Goal: Task Accomplishment & Management: Use online tool/utility

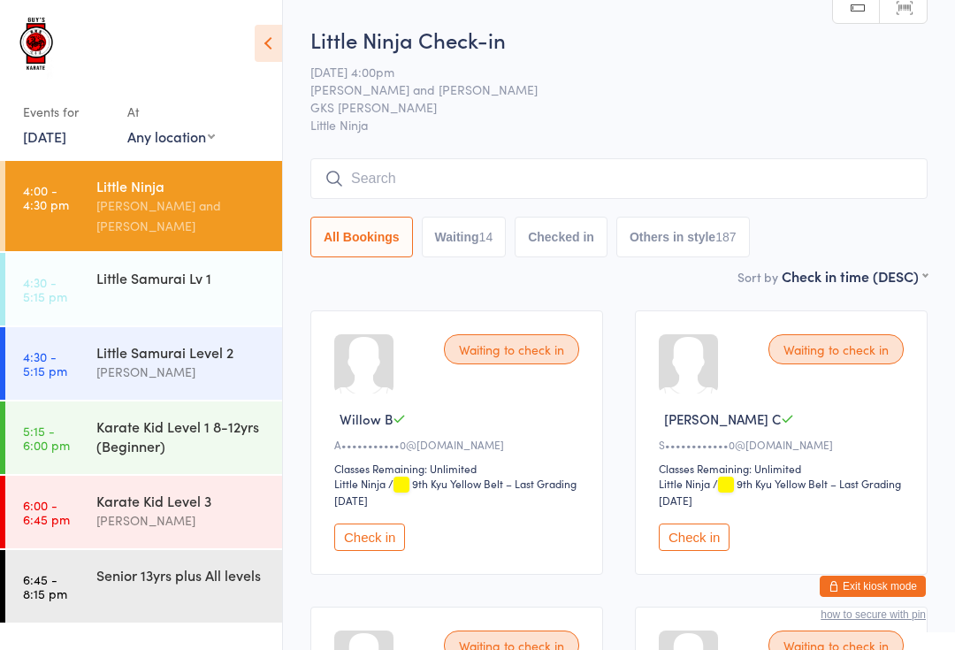
click at [798, 171] on input "search" at bounding box center [618, 178] width 617 height 41
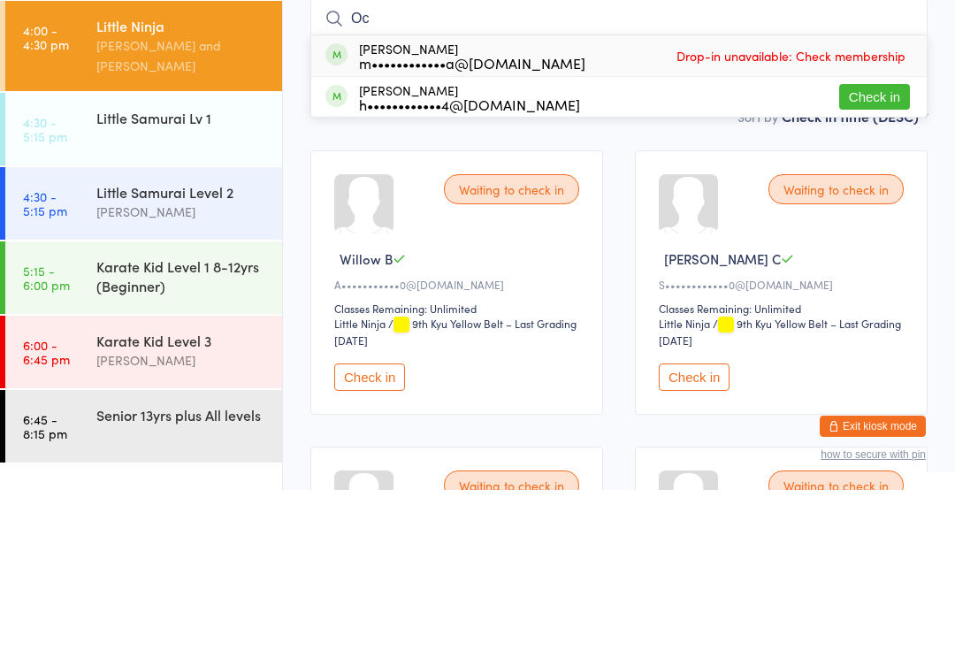
type input "Oc"
click at [885, 195] on div "[PERSON_NAME] m••••••••••••a@[DOMAIN_NAME] Drop-in unavailable: Check membership" at bounding box center [618, 215] width 615 height 41
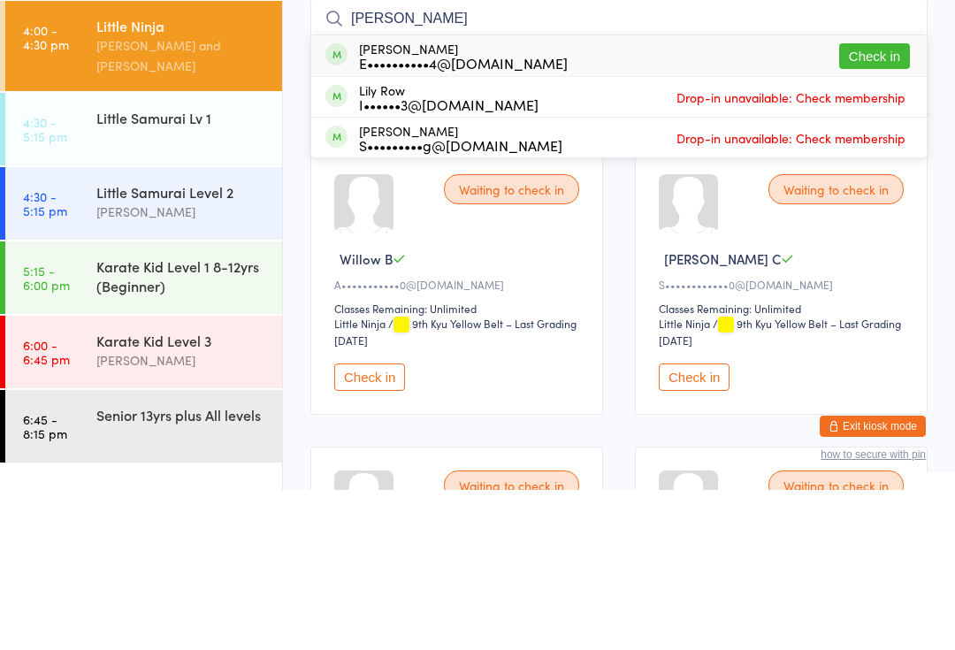
type input "[PERSON_NAME]"
click at [874, 203] on button "Check in" at bounding box center [874, 216] width 71 height 26
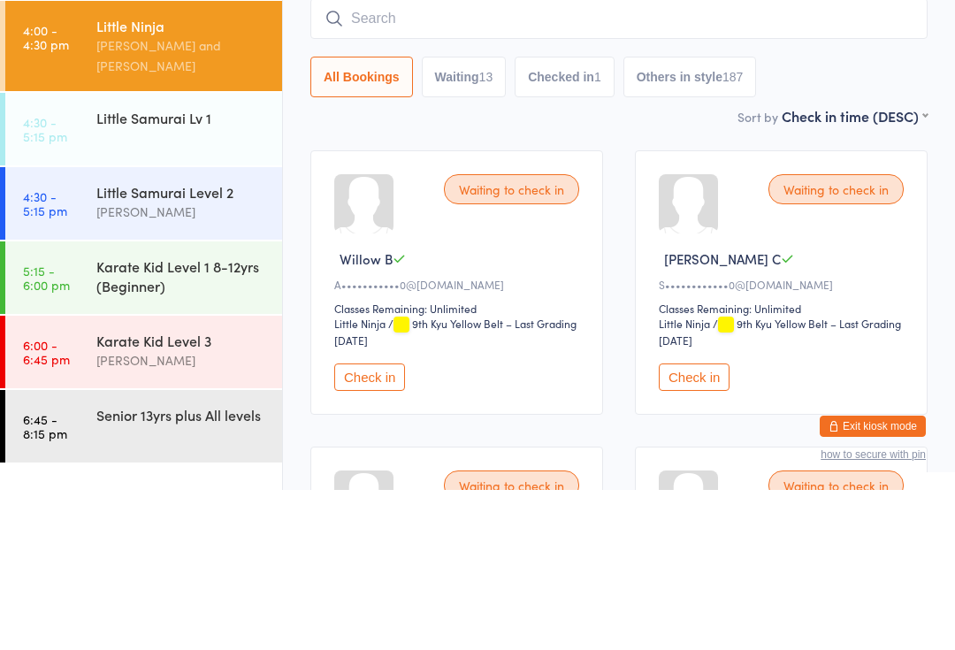
click at [153, 362] on div "[PERSON_NAME]" at bounding box center [181, 372] width 171 height 20
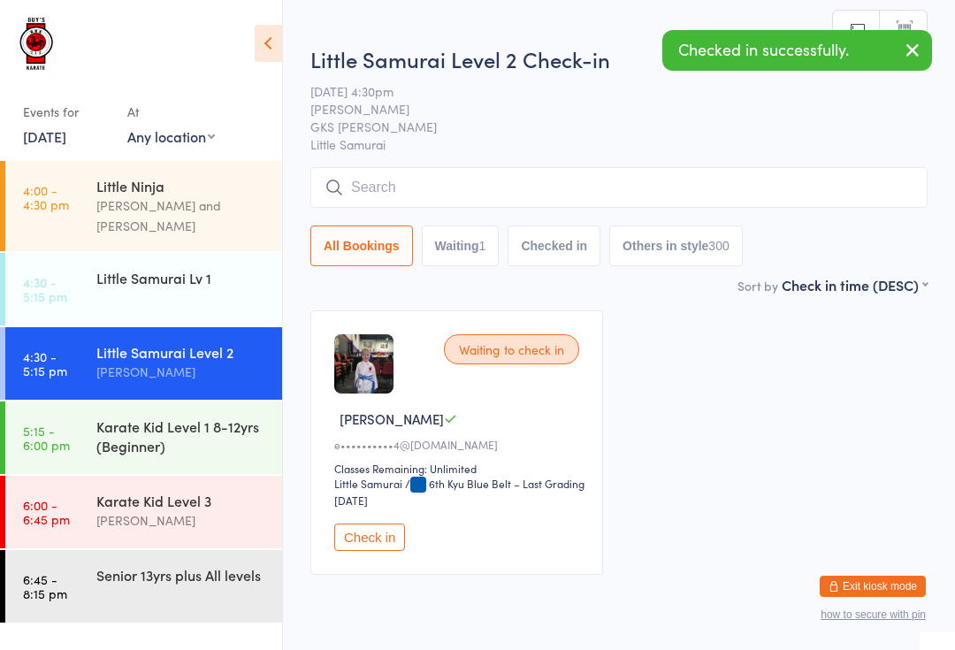
click at [348, 530] on div "Waiting to check in [PERSON_NAME] S e••••••••••4@[DOMAIN_NAME] Classes Remainin…" at bounding box center [456, 442] width 293 height 264
click at [363, 551] on button "Check in" at bounding box center [369, 536] width 71 height 27
click at [138, 187] on div "Little Ninja" at bounding box center [181, 185] width 171 height 19
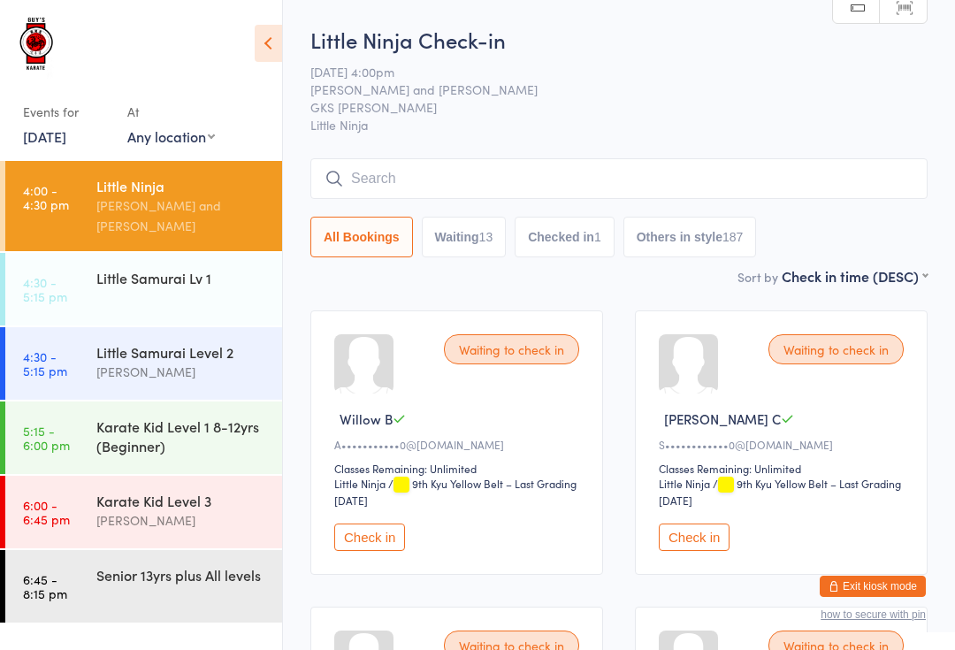
click at [406, 162] on input "search" at bounding box center [618, 178] width 617 height 41
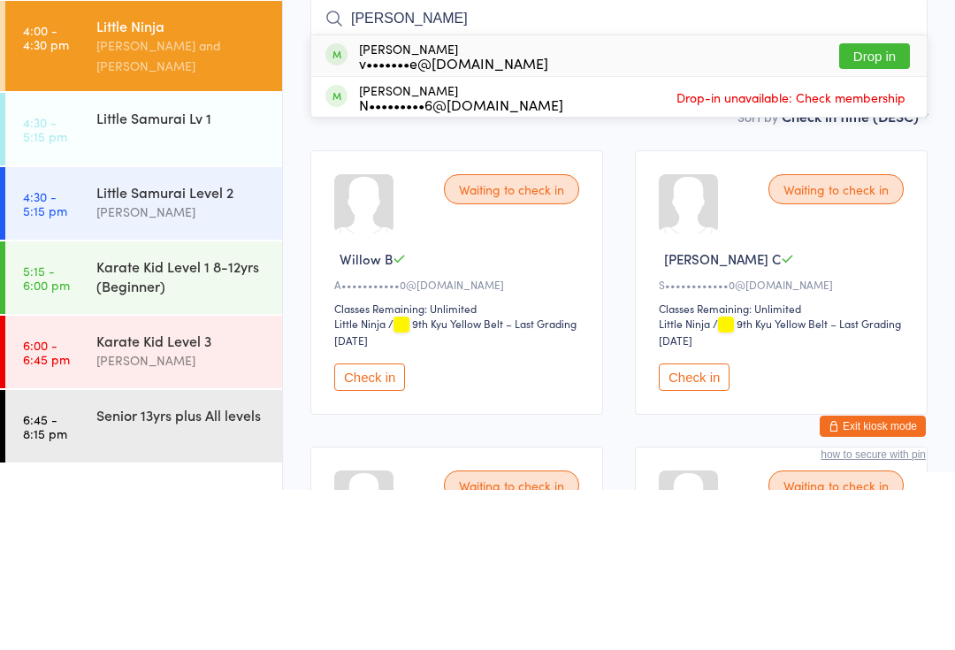
type input "[PERSON_NAME]"
click at [400, 202] on div "[PERSON_NAME] v•••••••e@[DOMAIN_NAME]" at bounding box center [453, 216] width 189 height 28
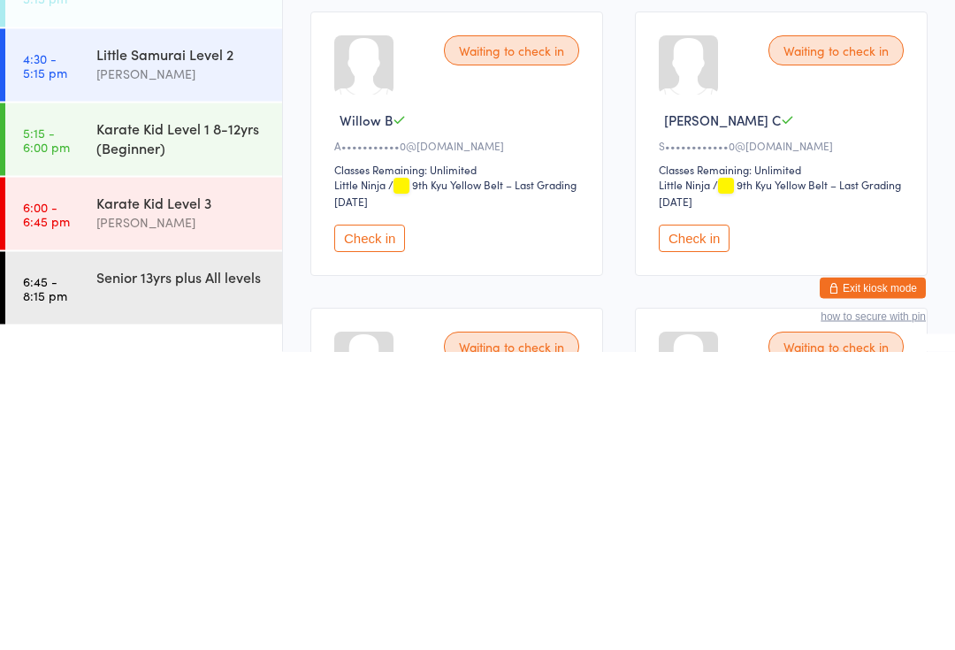
click at [381, 523] on button "Check in" at bounding box center [369, 536] width 71 height 27
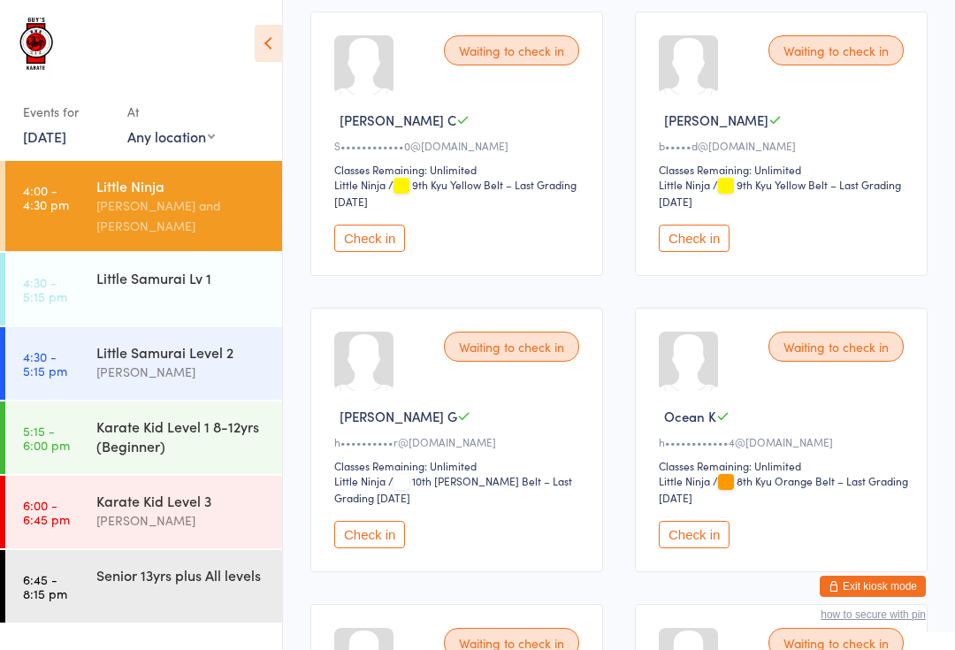
click at [182, 214] on div "[PERSON_NAME] and [PERSON_NAME]" at bounding box center [181, 215] width 171 height 41
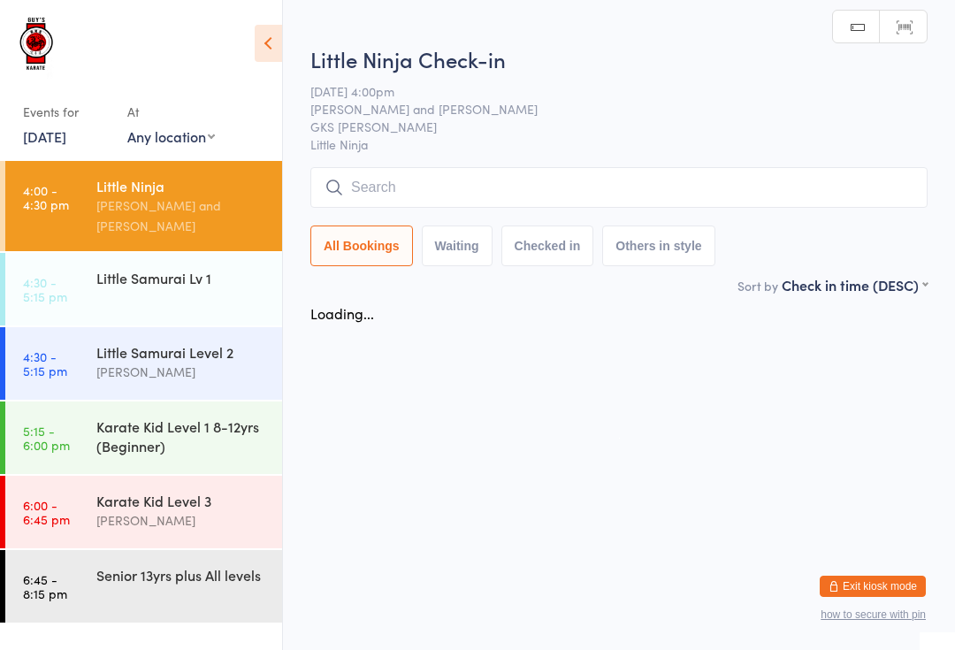
scroll to position [0, 0]
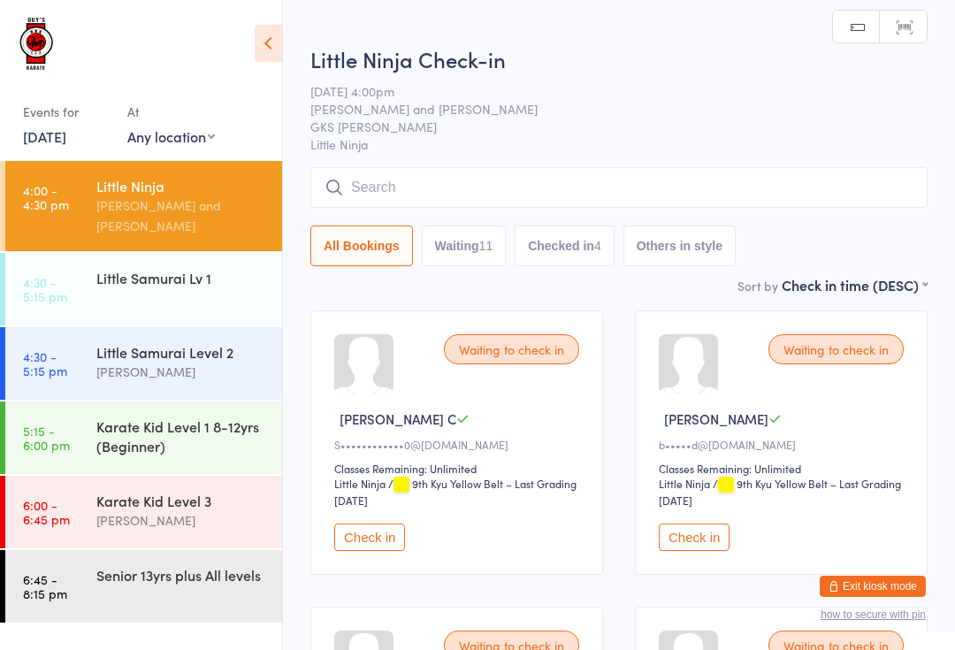
click at [140, 190] on div "Little Ninja" at bounding box center [181, 185] width 171 height 19
click at [434, 197] on input "search" at bounding box center [618, 187] width 617 height 41
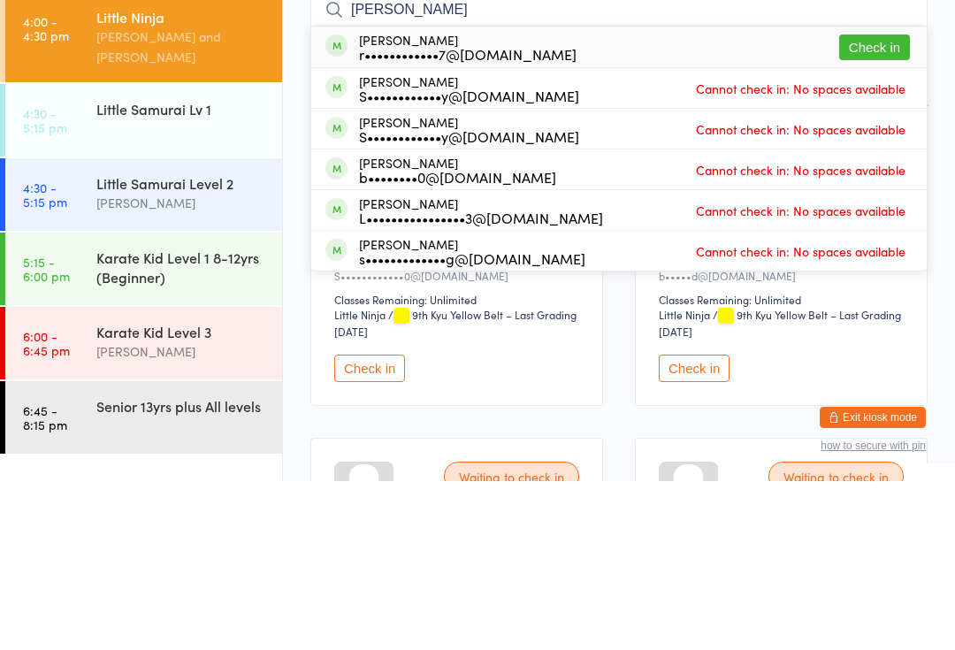
type input "[PERSON_NAME]"
click at [890, 203] on button "Check in" at bounding box center [874, 216] width 71 height 26
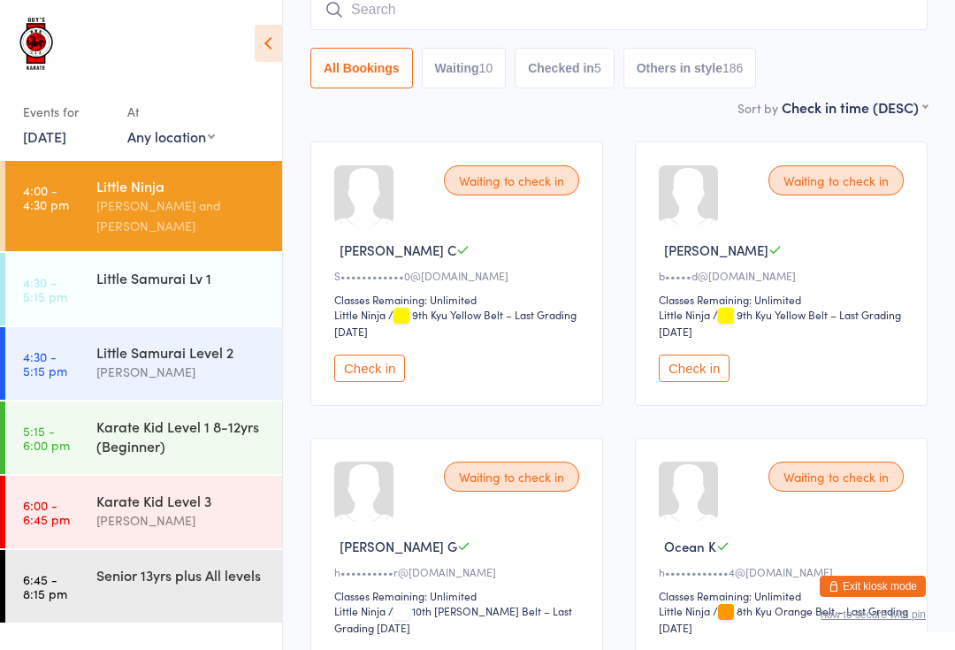
click at [640, 2] on input "search" at bounding box center [618, 9] width 617 height 41
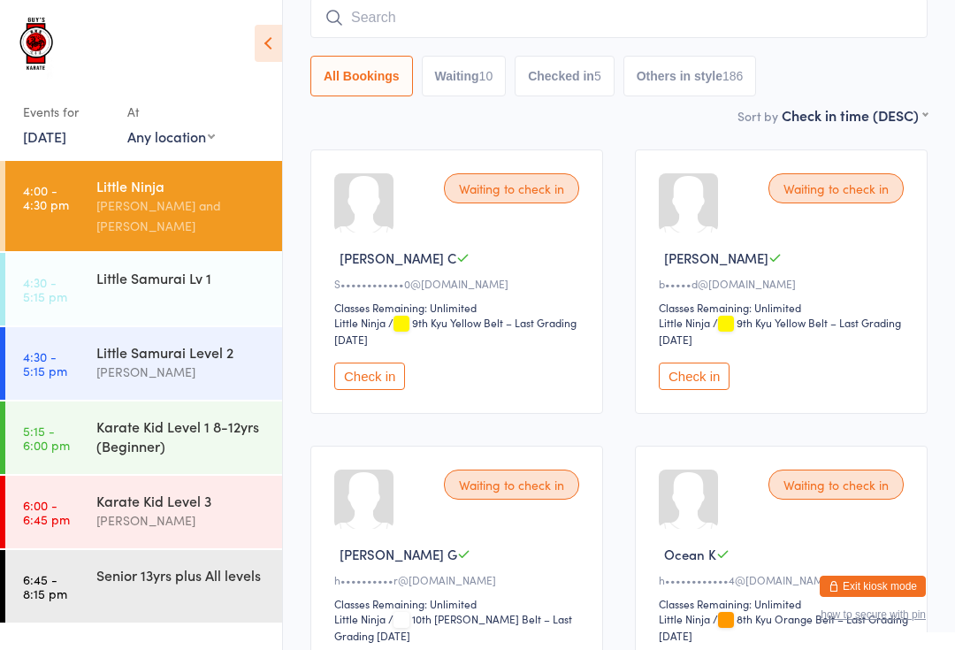
scroll to position [160, 0]
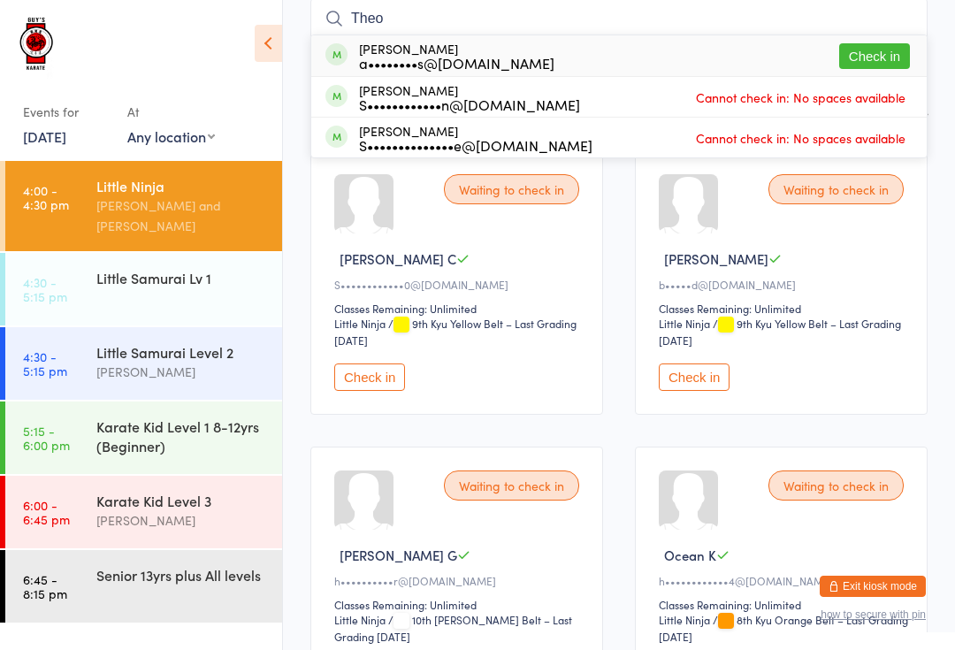
type input "Theo"
click at [880, 52] on button "Check in" at bounding box center [874, 56] width 71 height 26
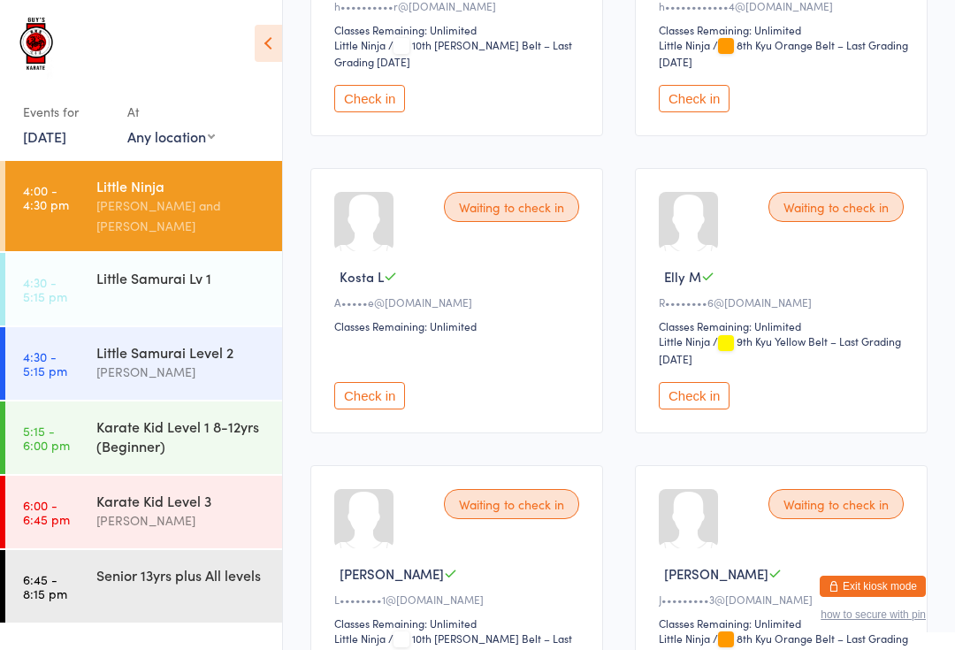
scroll to position [739, 0]
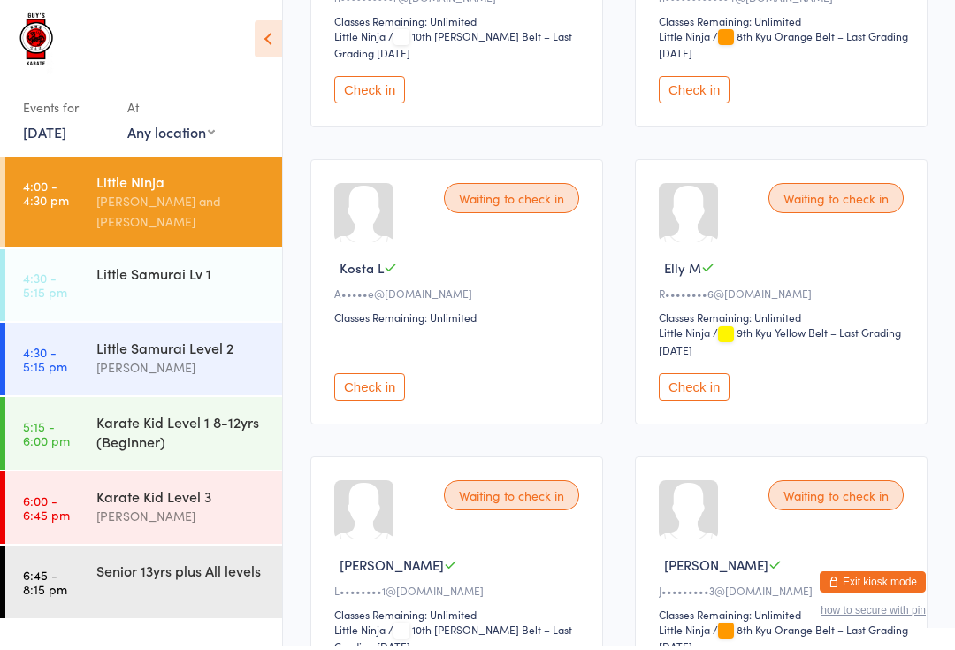
click at [394, 405] on button "Check in" at bounding box center [369, 391] width 71 height 27
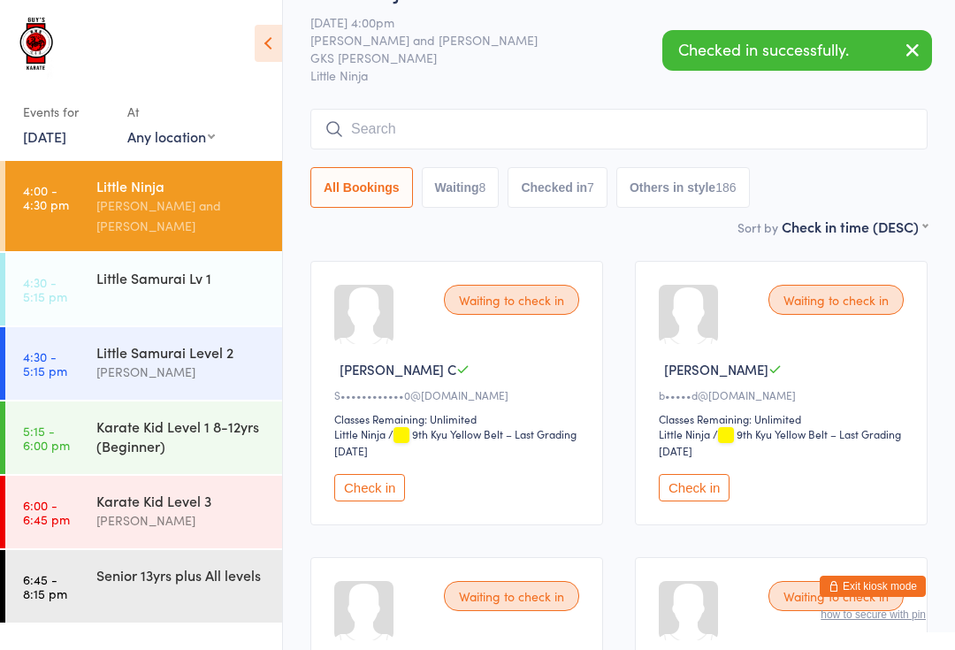
scroll to position [0, 0]
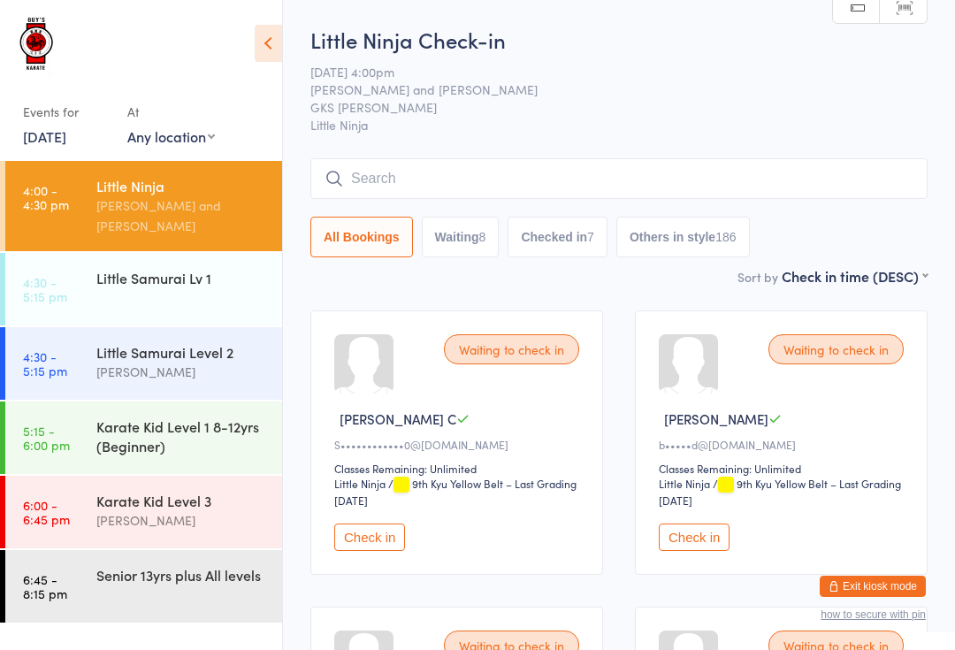
click at [512, 185] on input "search" at bounding box center [618, 178] width 617 height 41
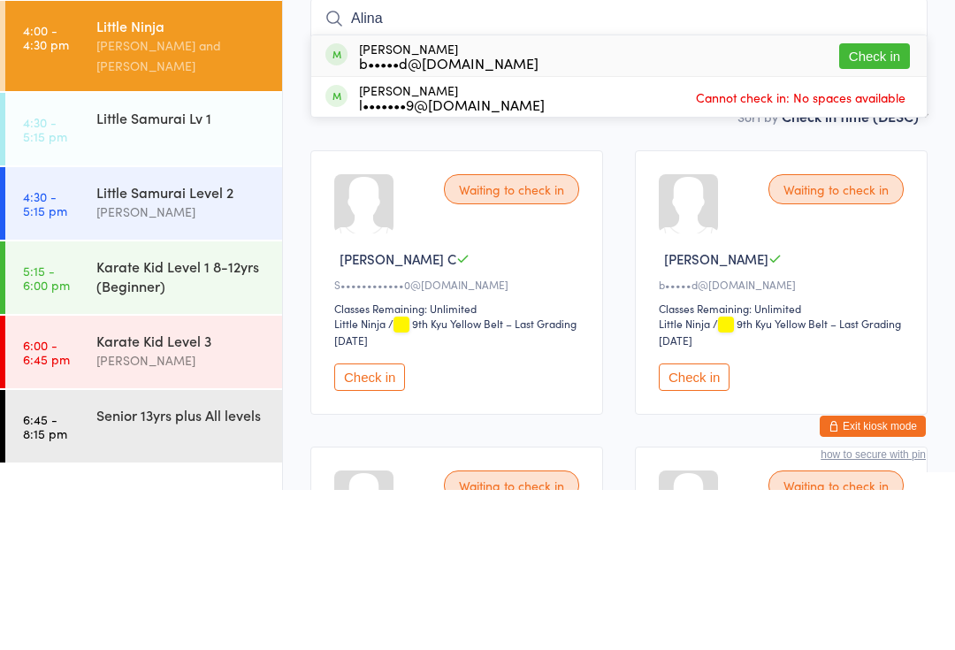
type input "Alina"
click at [875, 203] on button "Check in" at bounding box center [874, 216] width 71 height 26
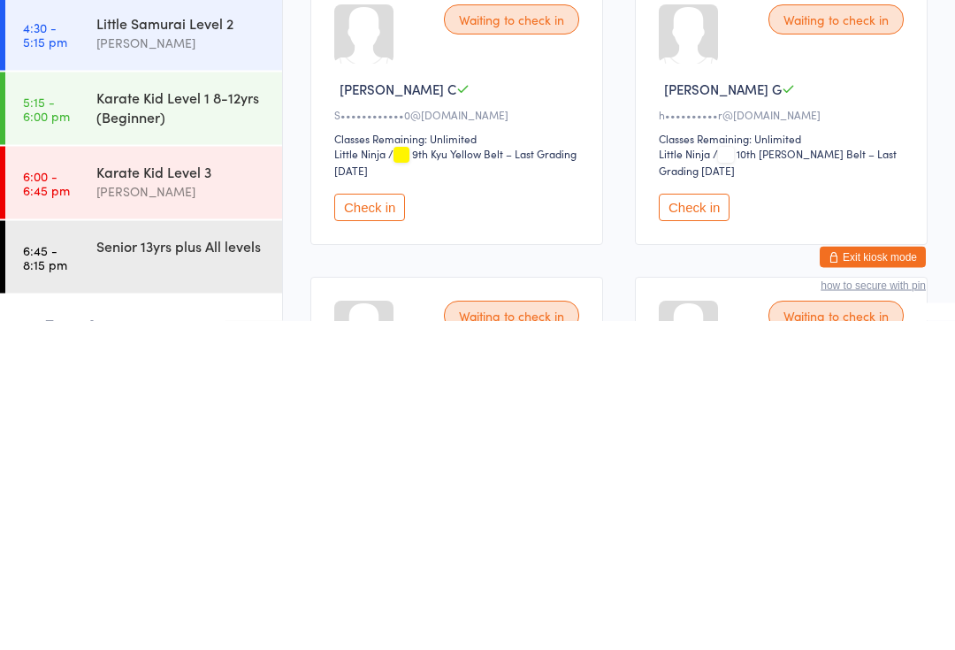
click at [149, 510] on div "[PERSON_NAME]" at bounding box center [181, 520] width 171 height 20
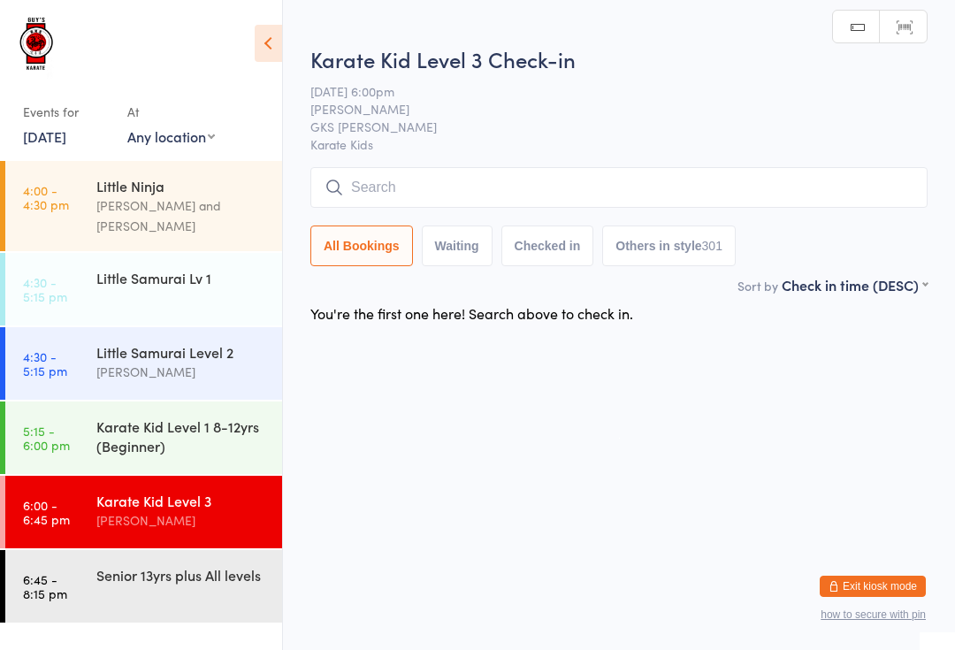
click at [432, 190] on input "search" at bounding box center [618, 187] width 617 height 41
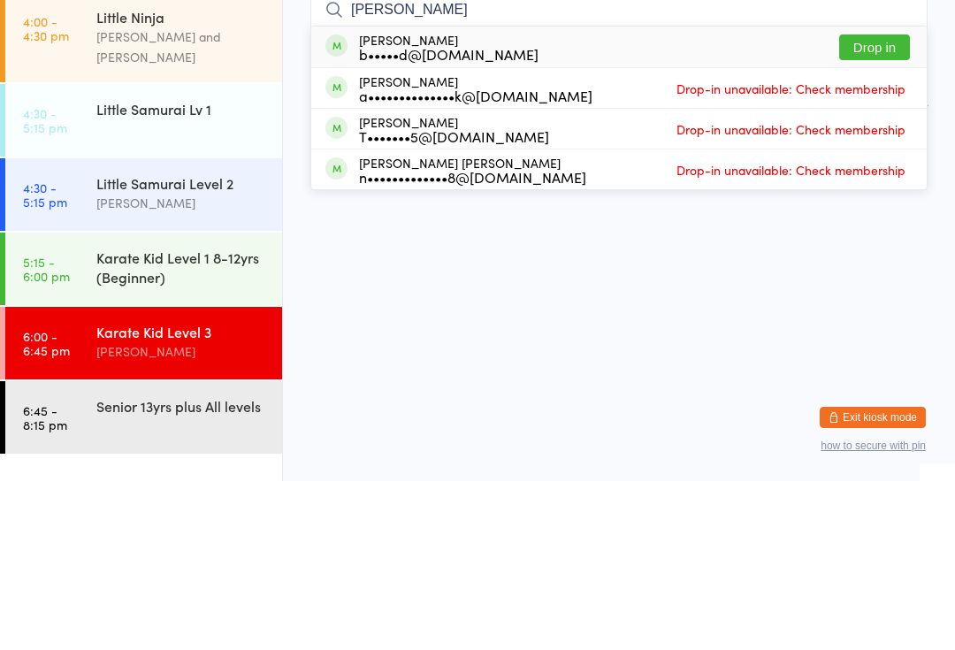
type input "[PERSON_NAME]"
click at [898, 203] on button "Drop in" at bounding box center [874, 216] width 71 height 26
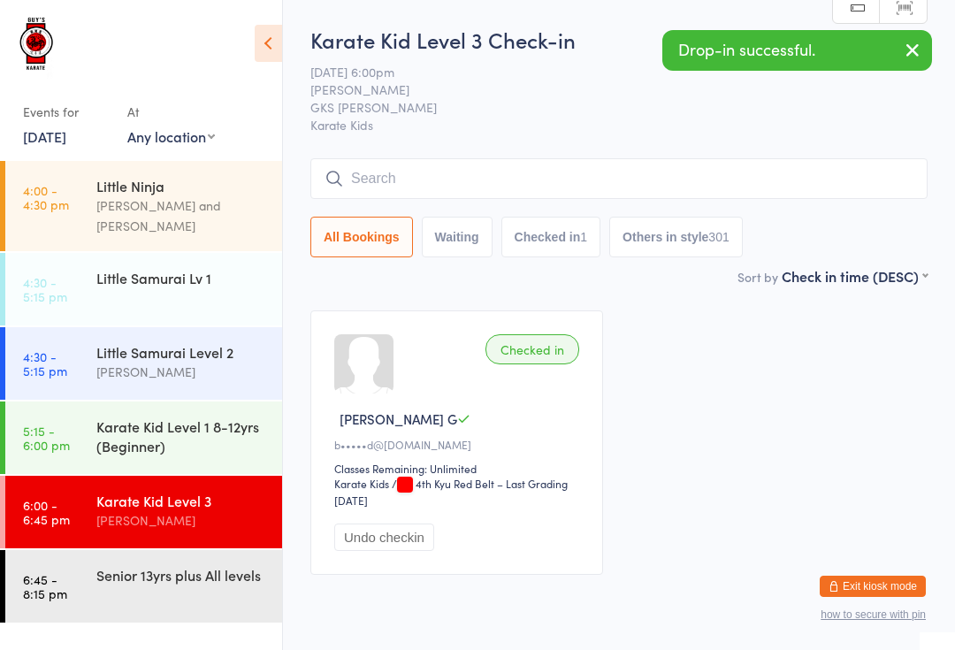
click at [194, 202] on div "[PERSON_NAME] and [PERSON_NAME]" at bounding box center [181, 215] width 171 height 41
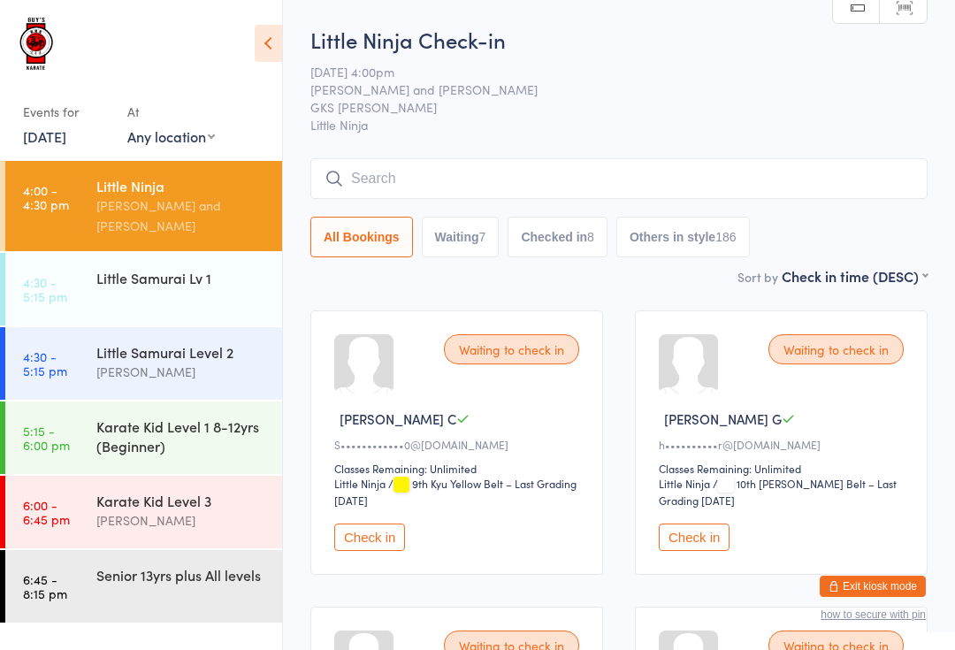
click at [392, 545] on button "Check in" at bounding box center [369, 536] width 71 height 27
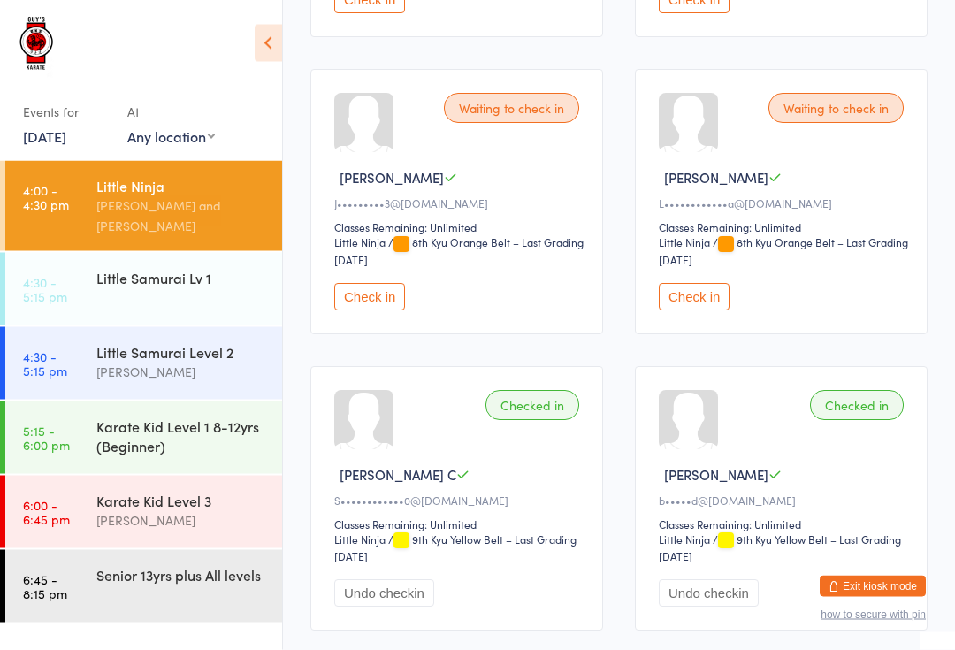
scroll to position [834, 0]
click at [384, 310] on button "Check in" at bounding box center [369, 296] width 71 height 27
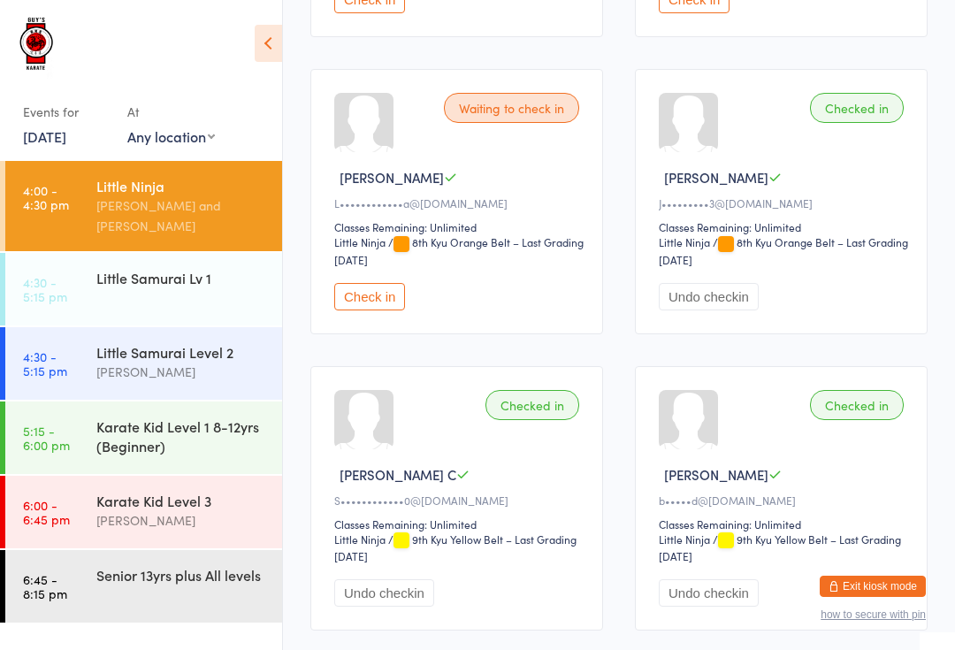
click at [231, 491] on div "Karate Kid Level 3" at bounding box center [181, 500] width 171 height 19
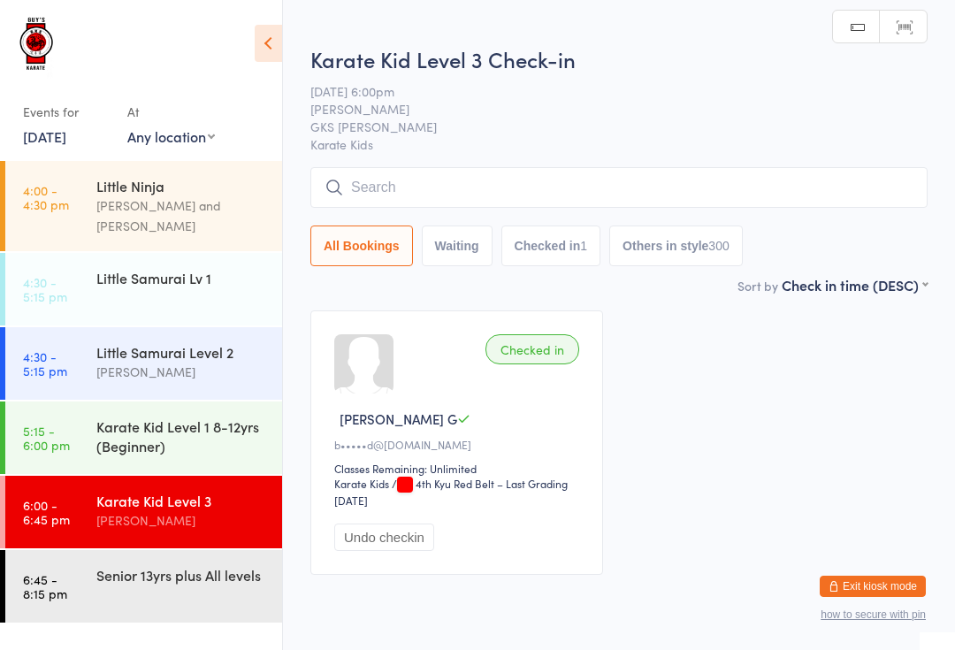
click at [857, 192] on input "search" at bounding box center [618, 187] width 617 height 41
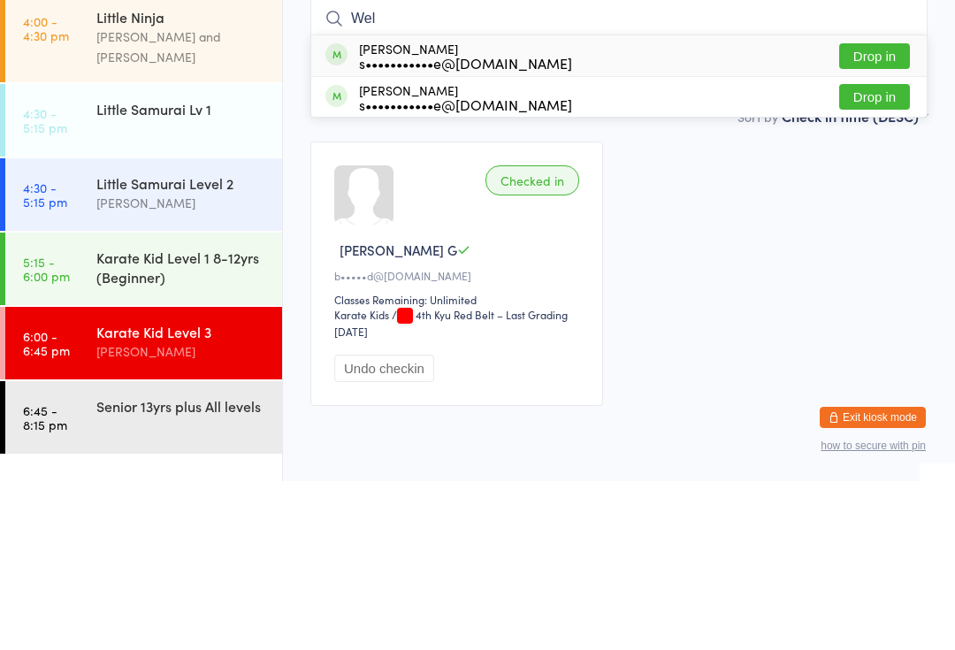
type input "Wel"
click at [887, 253] on button "Drop in" at bounding box center [874, 266] width 71 height 26
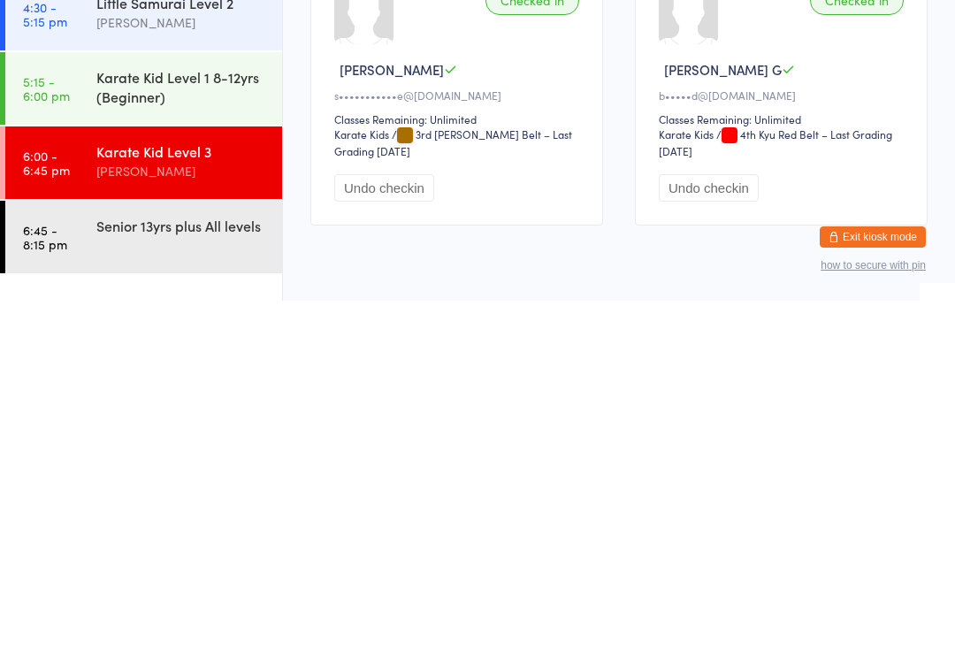
click at [182, 550] on link "6:45 - 8:15 pm Senior 13yrs plus All levels" at bounding box center [143, 586] width 277 height 73
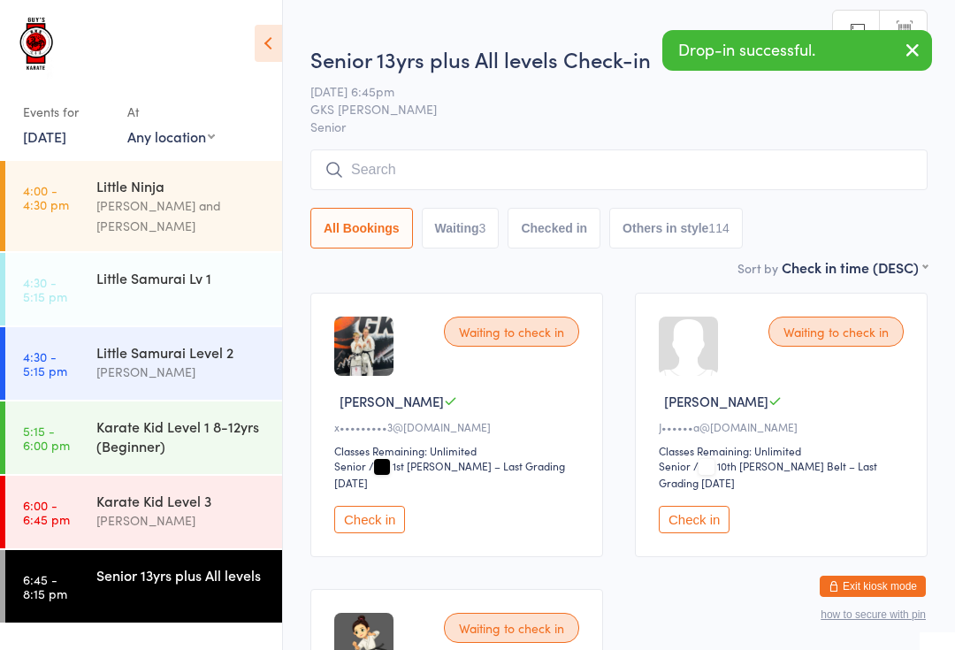
click at [713, 172] on input "search" at bounding box center [618, 169] width 617 height 41
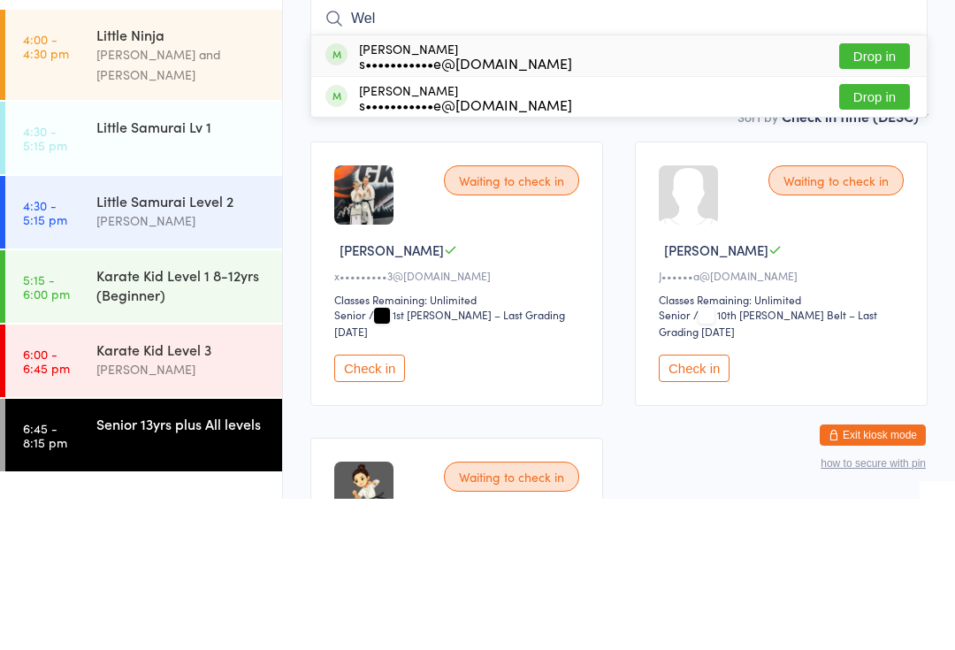
type input "Wel"
click at [864, 195] on button "Drop in" at bounding box center [874, 208] width 71 height 26
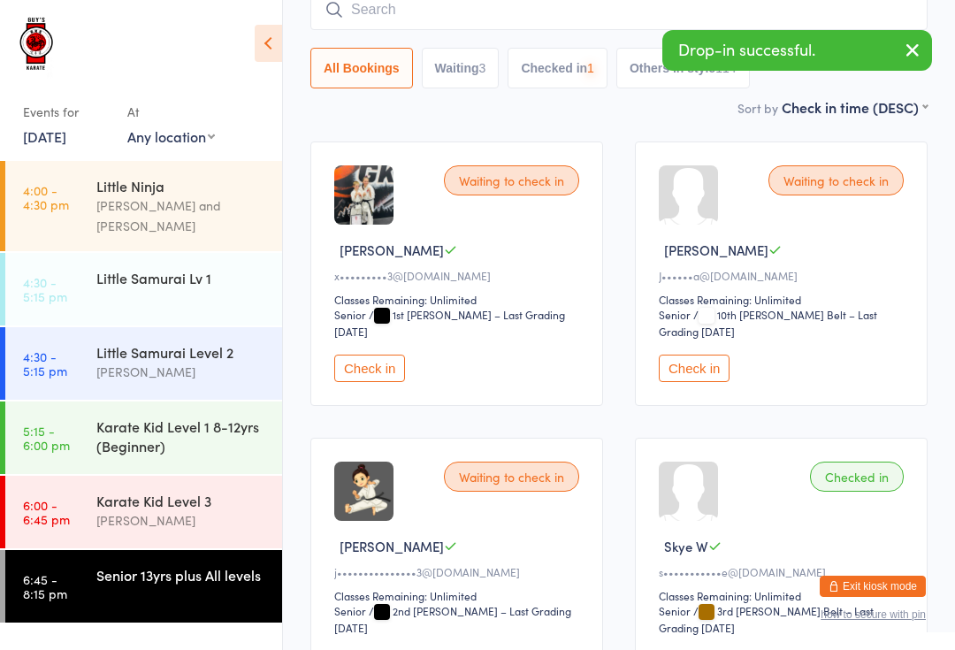
click at [226, 195] on div "Little Ninja" at bounding box center [181, 185] width 171 height 19
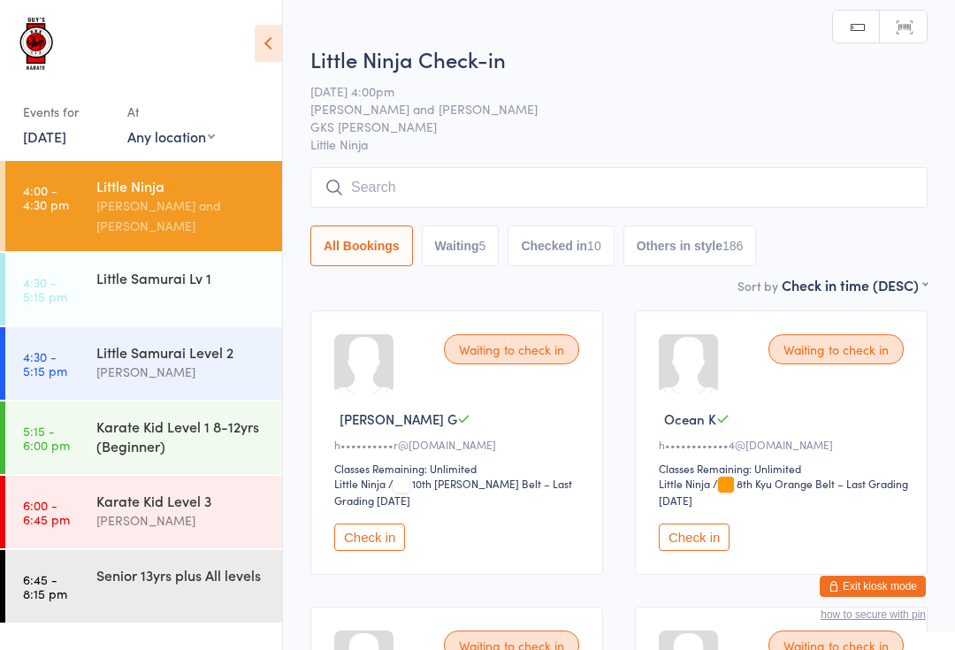
click at [483, 174] on input "search" at bounding box center [618, 187] width 617 height 41
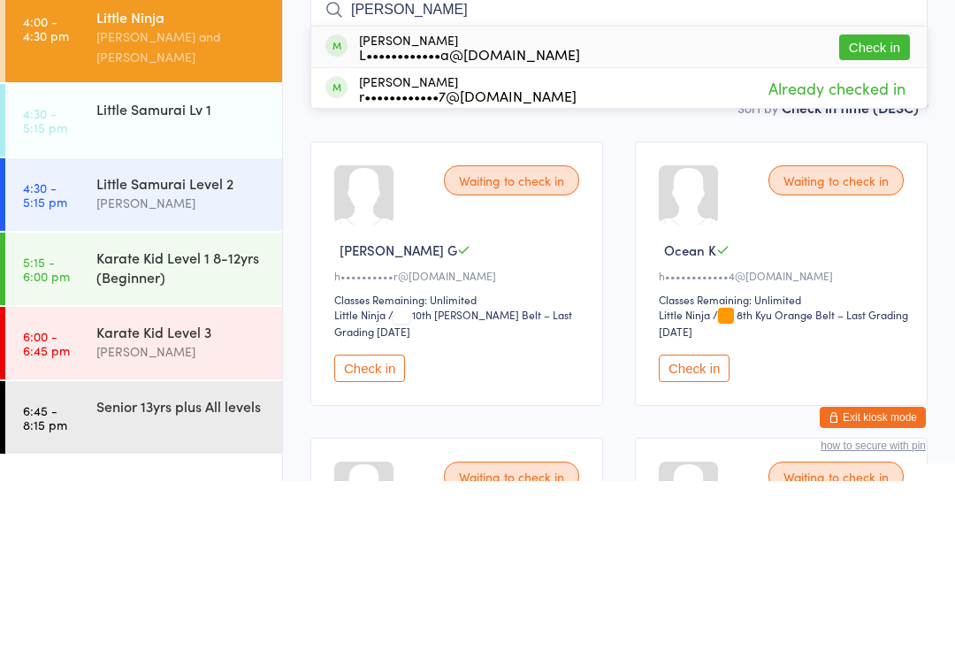
type input "[PERSON_NAME]"
click at [868, 203] on button "Check in" at bounding box center [874, 216] width 71 height 26
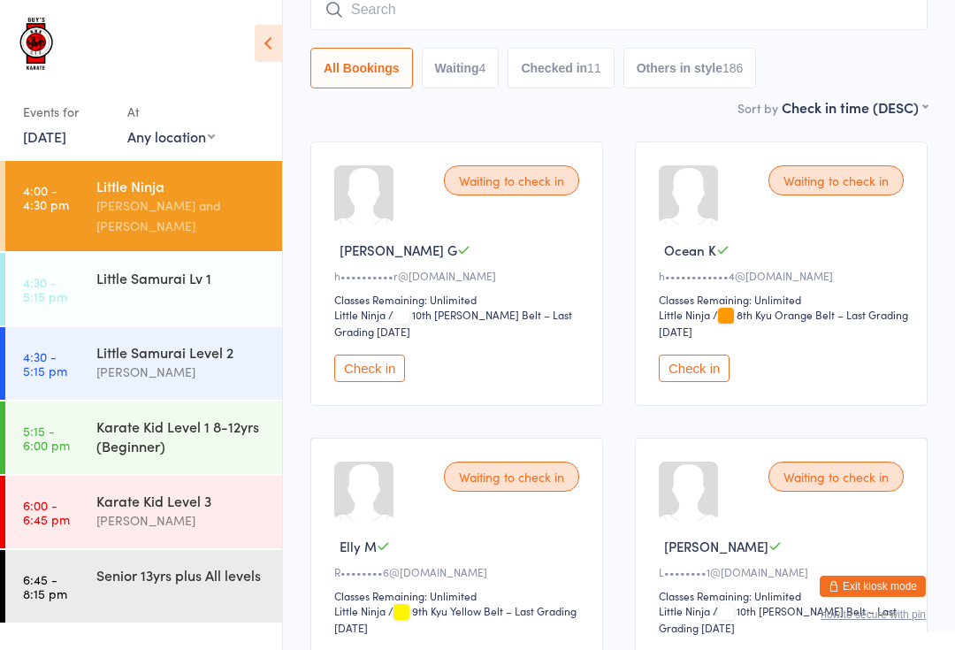
click at [164, 491] on div "Karate Kid Level 3" at bounding box center [181, 500] width 171 height 19
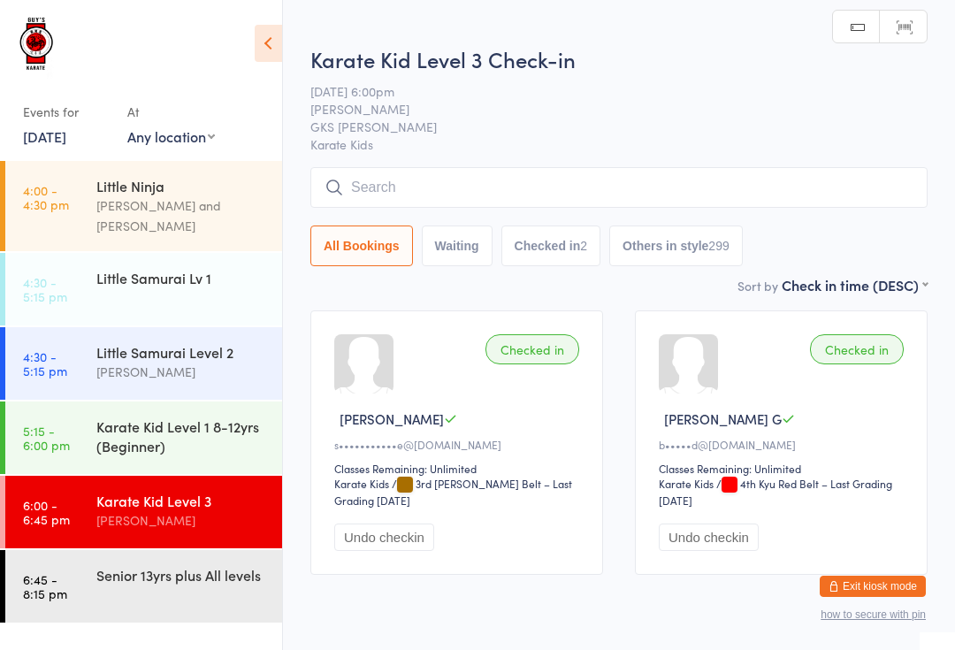
click at [183, 565] on div "Senior 13yrs plus All levels" at bounding box center [181, 574] width 171 height 19
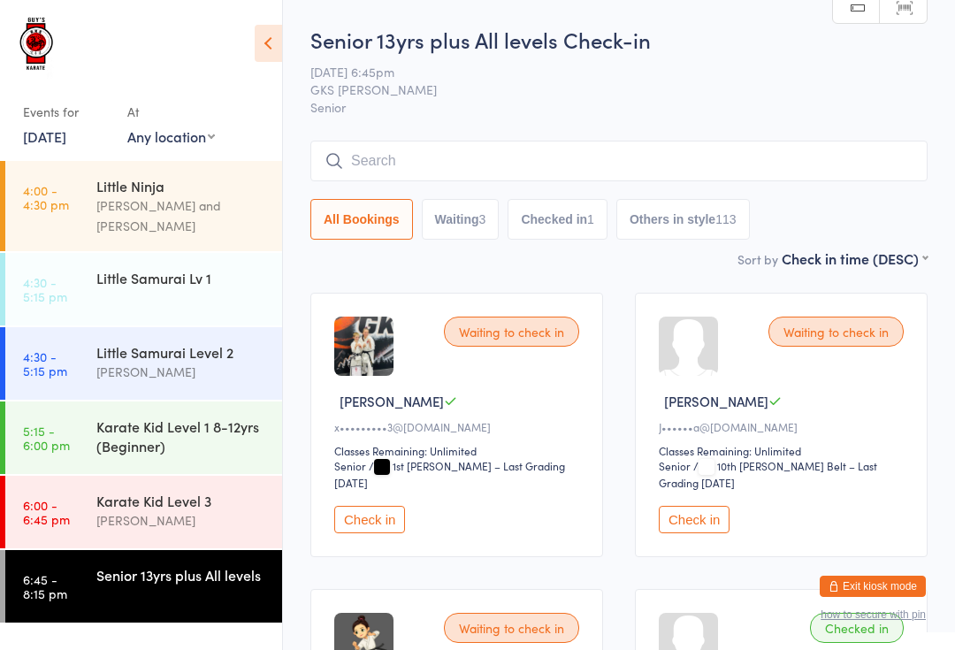
click at [193, 195] on div "Little Ninja" at bounding box center [181, 185] width 171 height 19
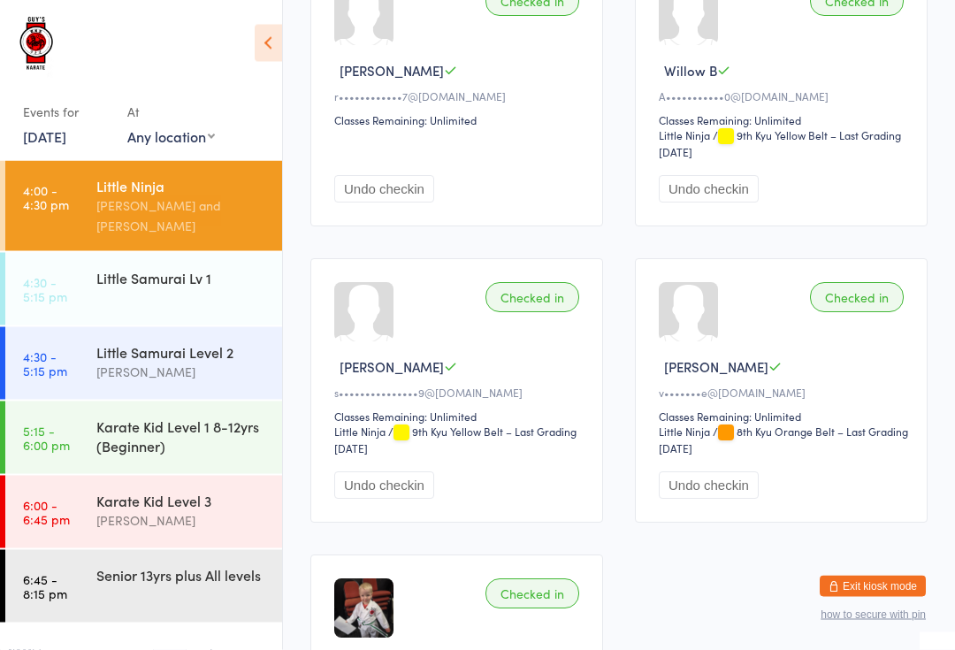
scroll to position [1831, 0]
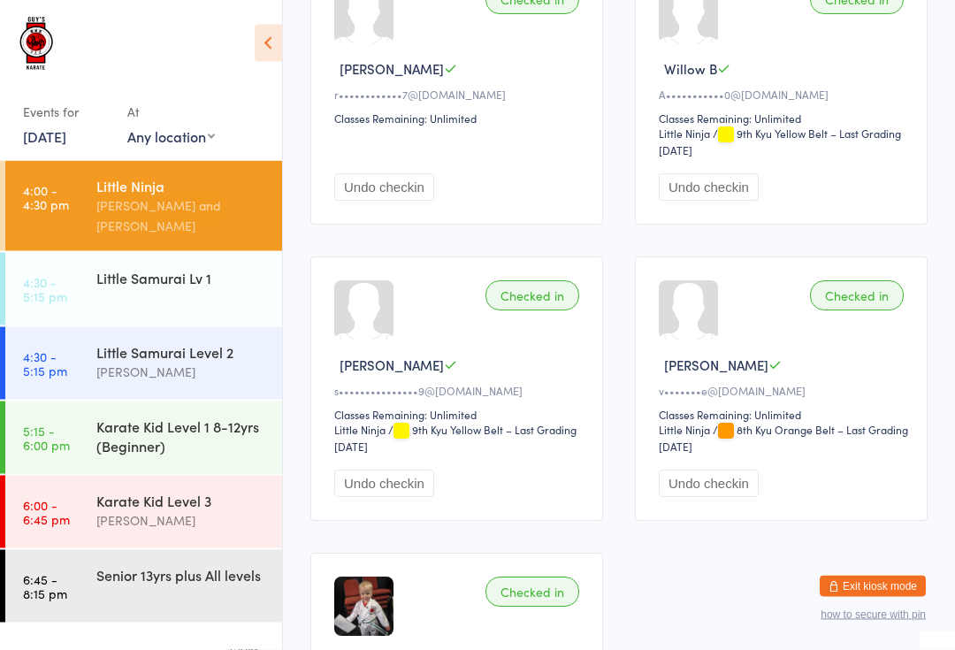
click at [158, 187] on div "Little Ninja" at bounding box center [181, 185] width 171 height 19
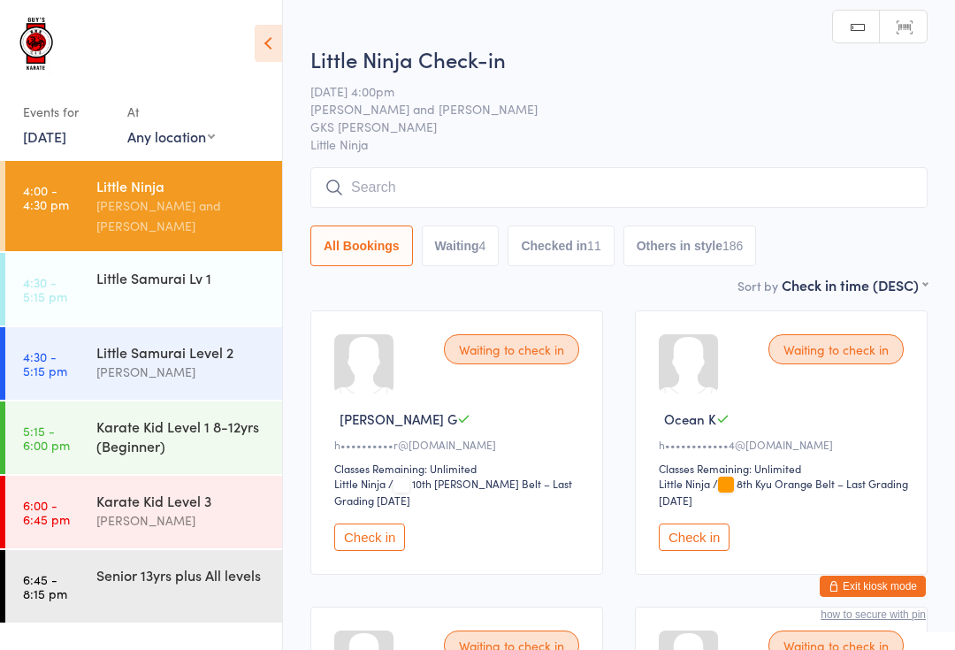
click at [377, 544] on button "Check in" at bounding box center [369, 536] width 71 height 27
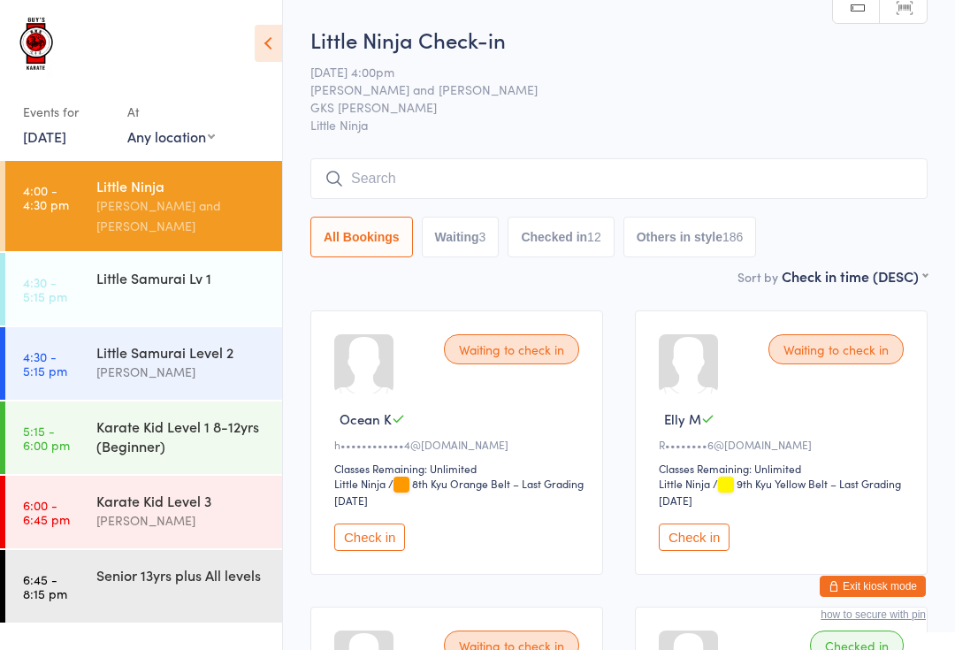
click at [134, 374] on div "Little Samurai Level 2 [PERSON_NAME]" at bounding box center [189, 362] width 186 height 70
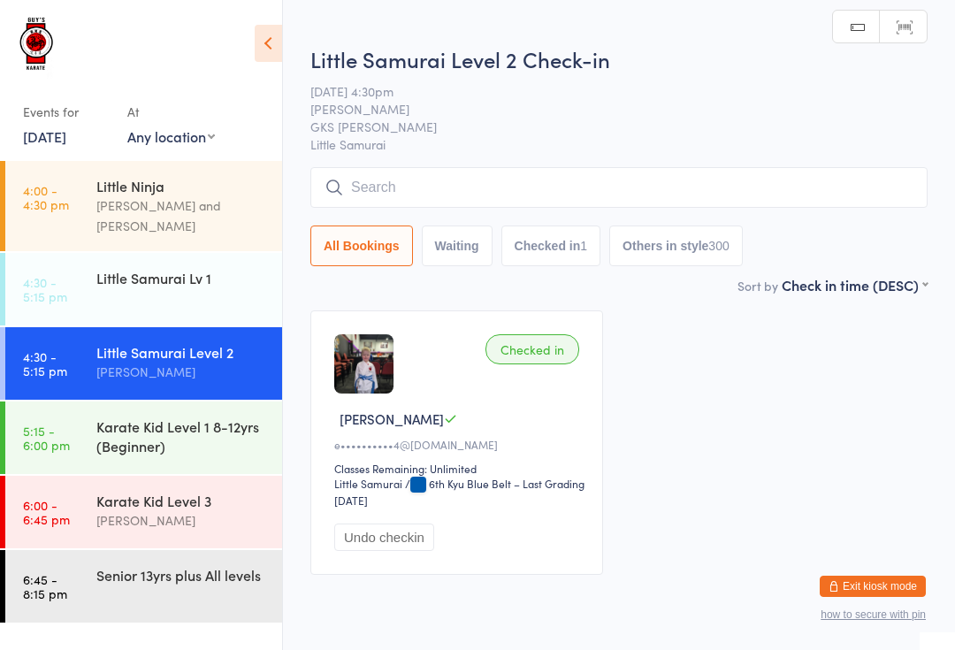
click at [626, 164] on div "Little Samurai Level 2 Check-in [DATE] 4:30pm [PERSON_NAME] GKS [PERSON_NAME] L…" at bounding box center [618, 159] width 617 height 231
click at [491, 171] on input "search" at bounding box center [618, 187] width 617 height 41
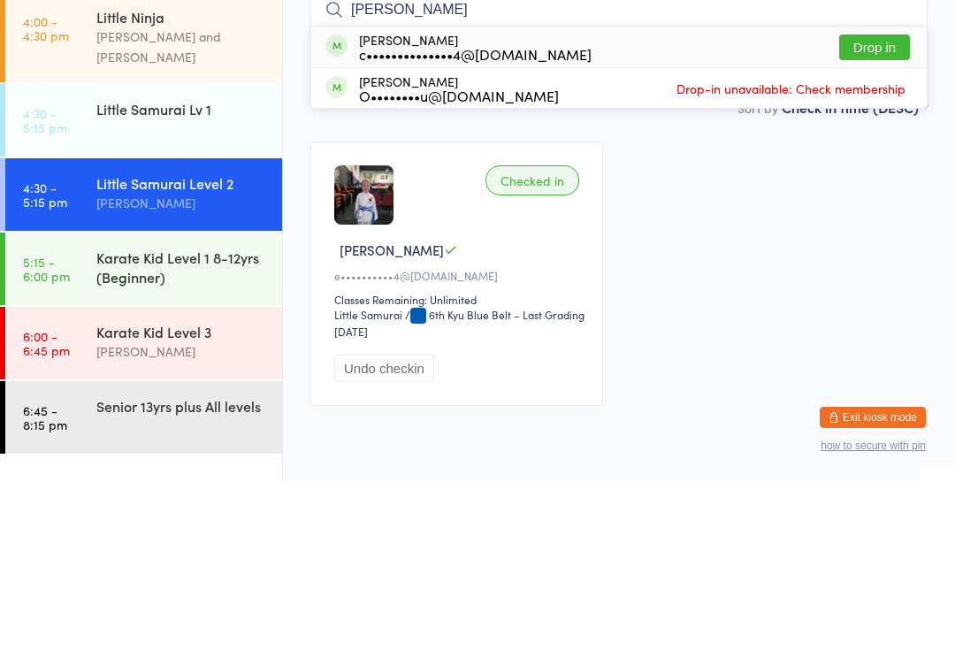
type input "[PERSON_NAME]"
click at [876, 203] on button "Drop in" at bounding box center [874, 216] width 71 height 26
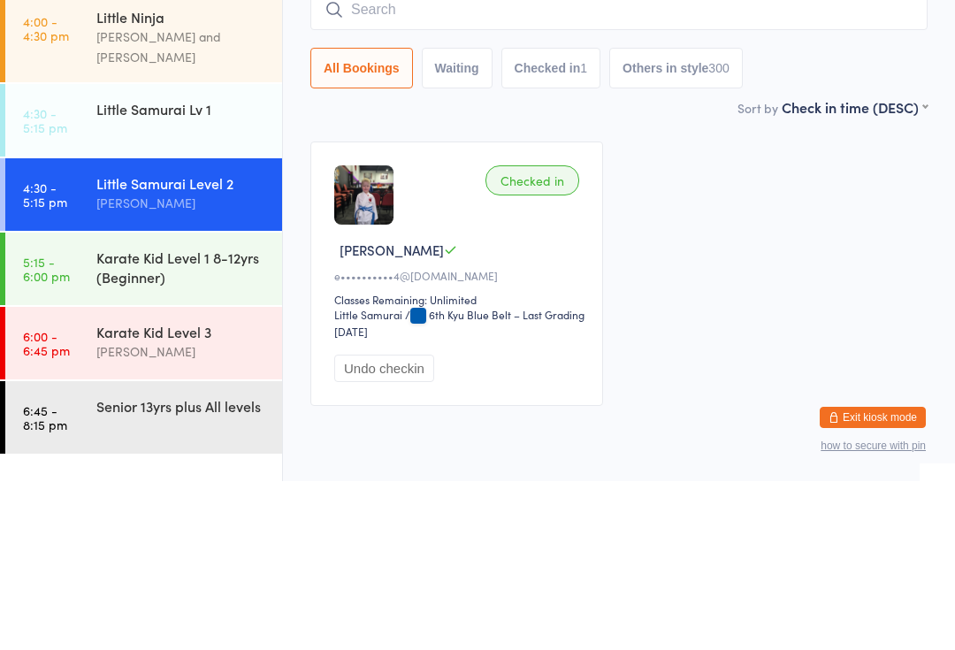
scroll to position [71, 0]
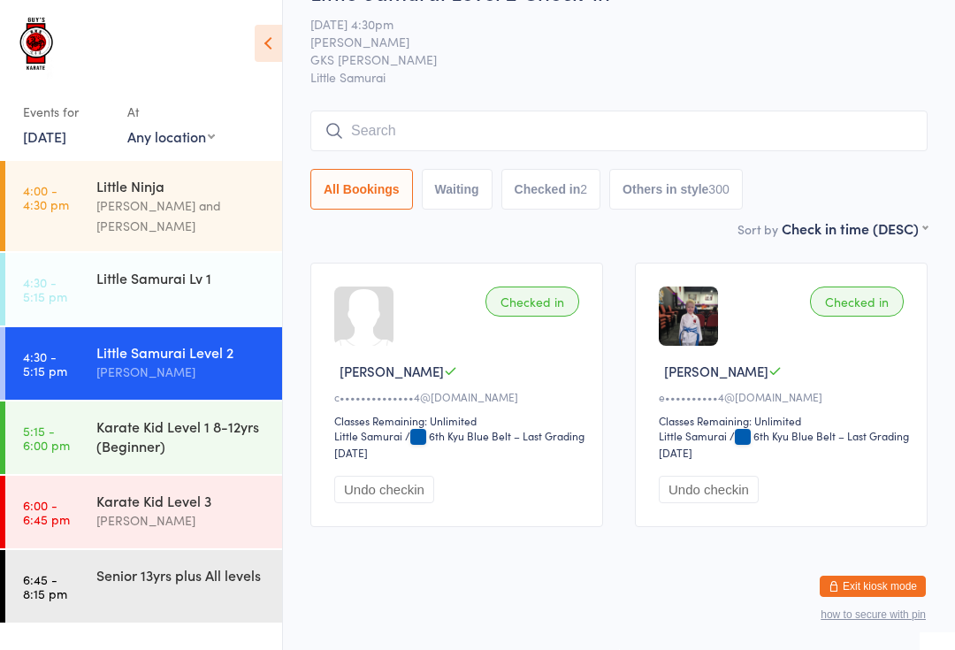
click at [425, 112] on input "search" at bounding box center [618, 131] width 617 height 41
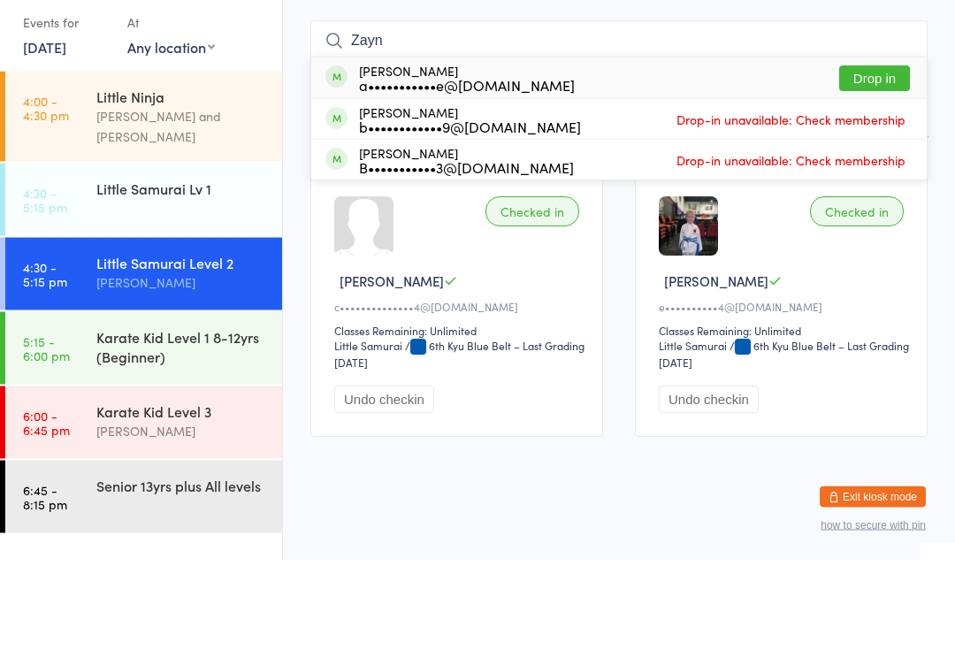
type input "Zayn"
click at [873, 156] on button "Drop in" at bounding box center [874, 169] width 71 height 26
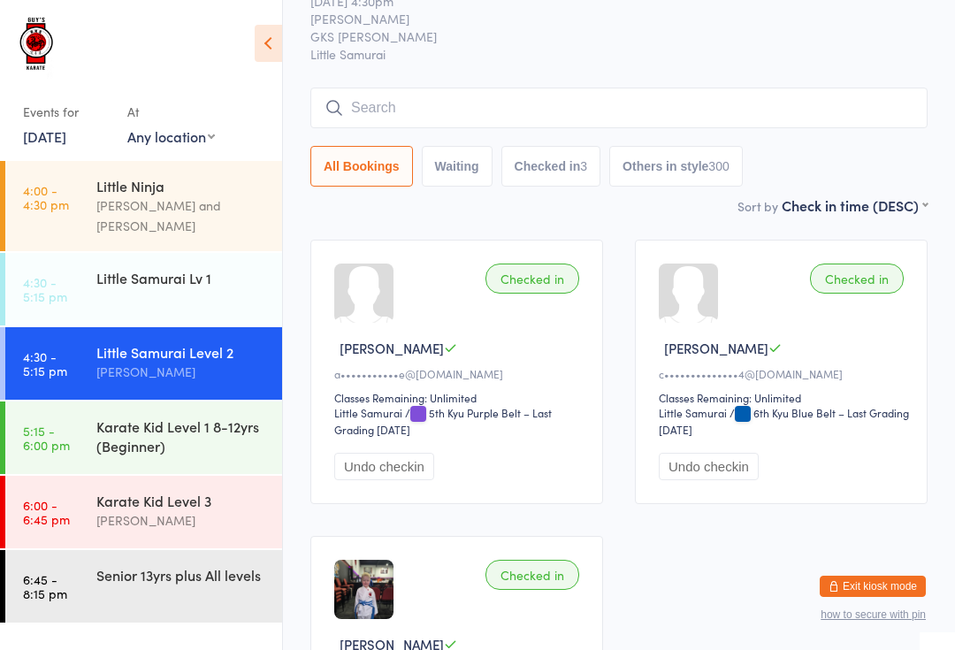
click at [222, 416] on div "Karate Kid Level 1 8-12yrs (Beginner)" at bounding box center [181, 435] width 171 height 39
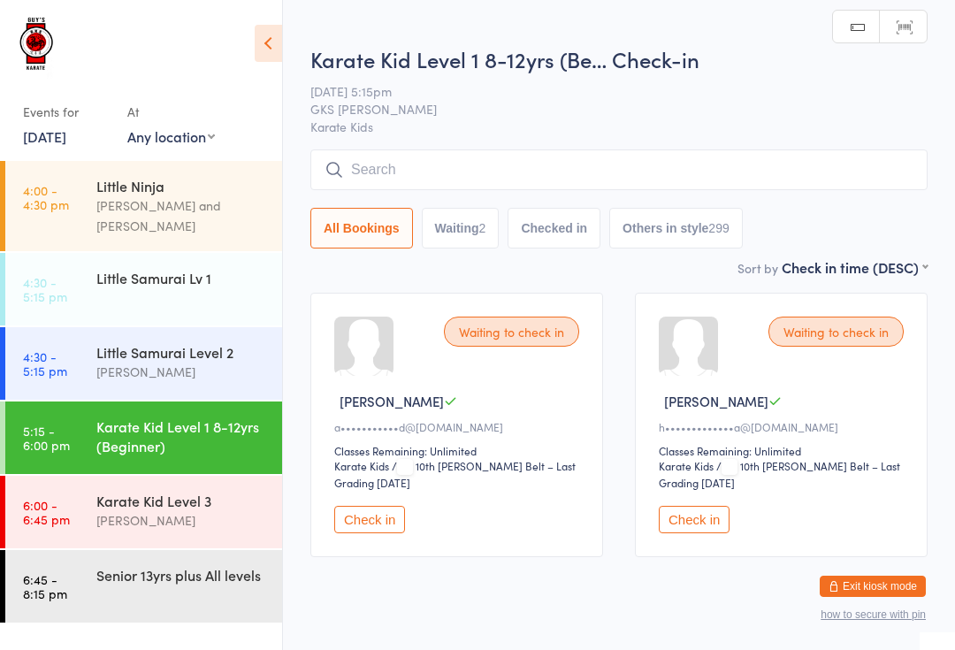
click at [470, 173] on input "search" at bounding box center [618, 169] width 617 height 41
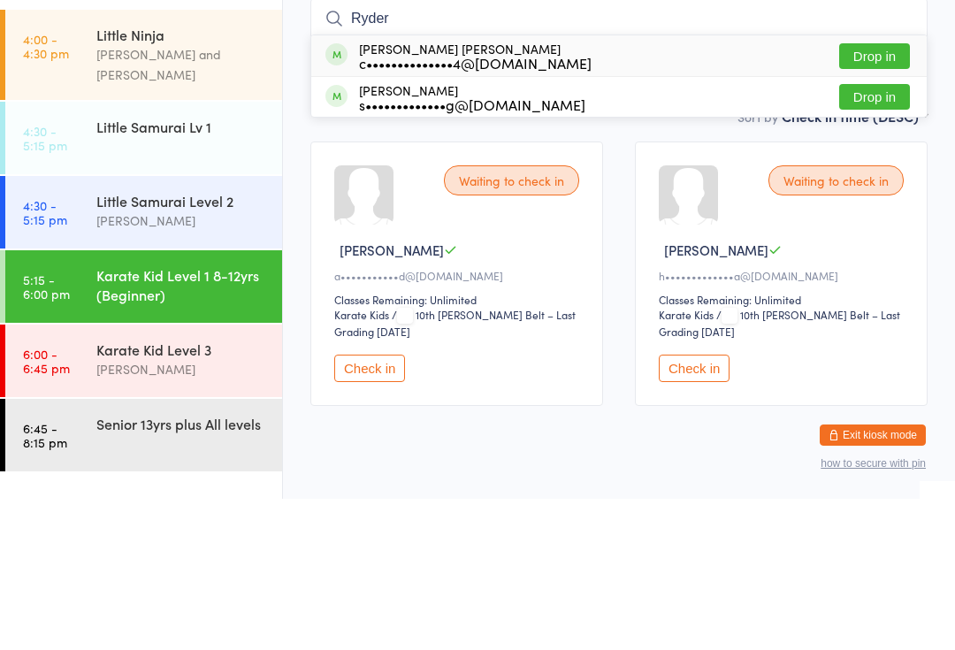
type input "Ryder"
click at [892, 195] on button "Drop in" at bounding box center [874, 208] width 71 height 26
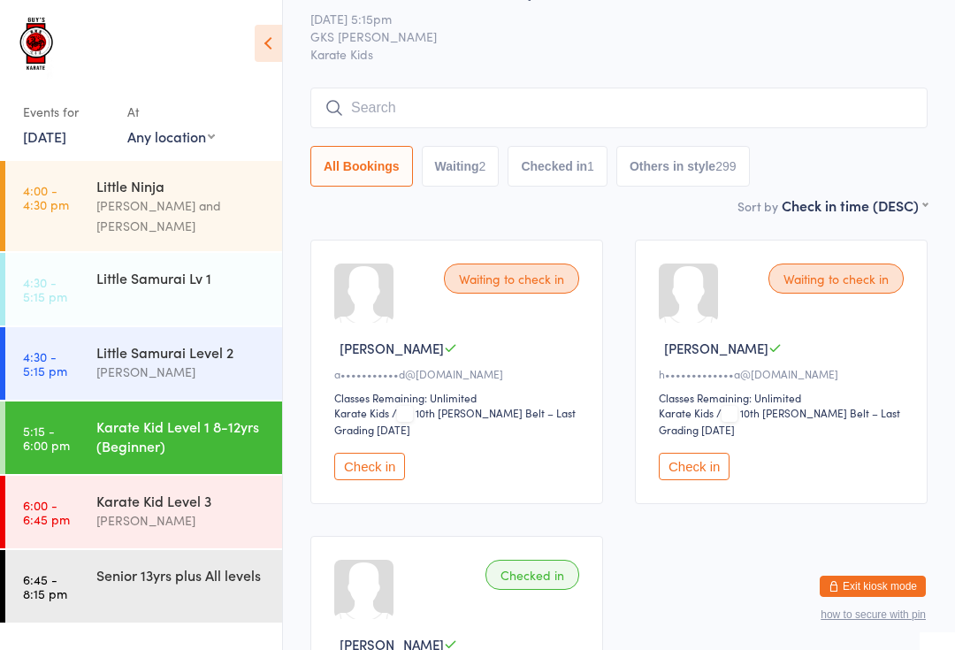
click at [213, 362] on div "[PERSON_NAME]" at bounding box center [181, 372] width 171 height 20
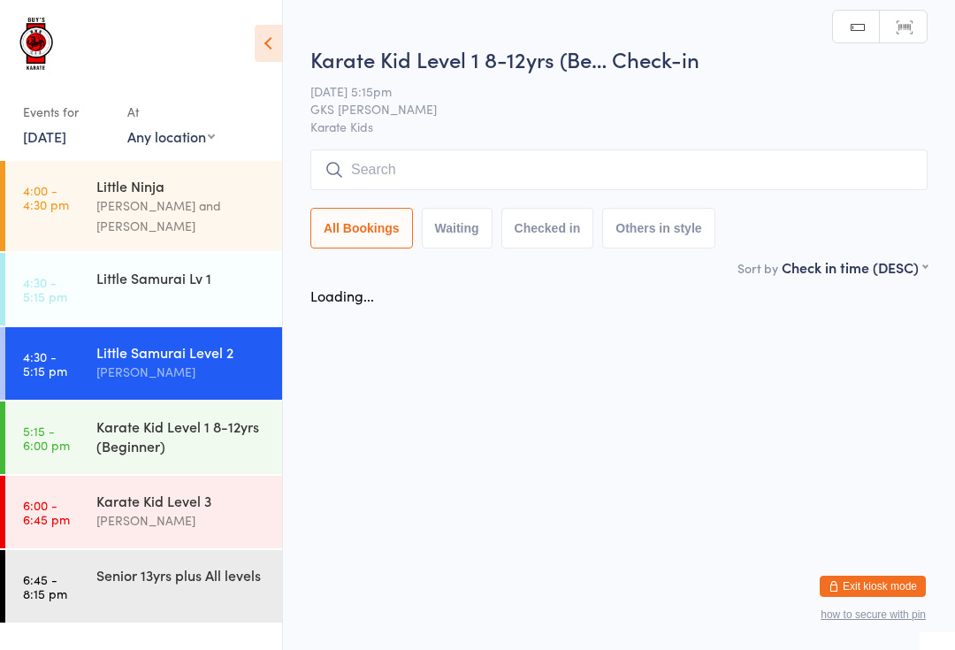
click at [185, 274] on div "Little Samurai Lv 1" at bounding box center [189, 278] width 186 height 50
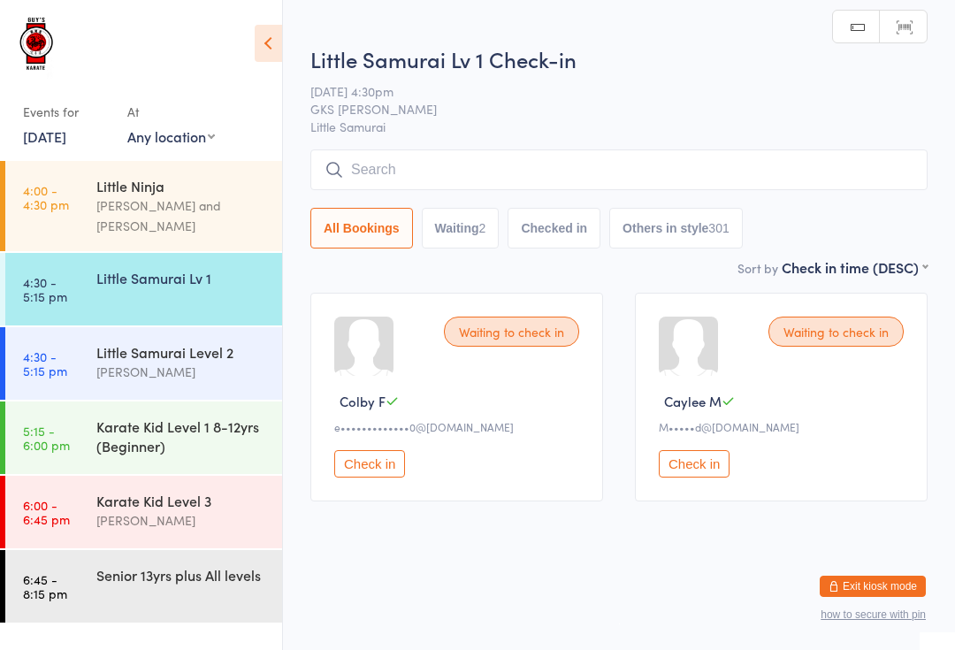
click at [174, 362] on div "[PERSON_NAME]" at bounding box center [181, 372] width 171 height 20
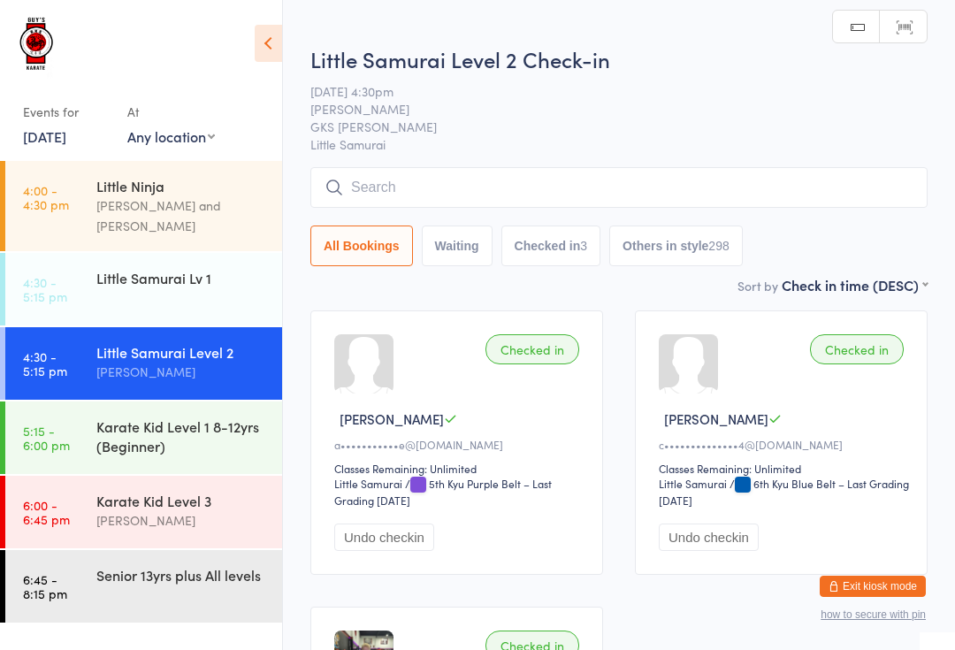
click at [152, 275] on div "Little Samurai Lv 1" at bounding box center [189, 278] width 186 height 50
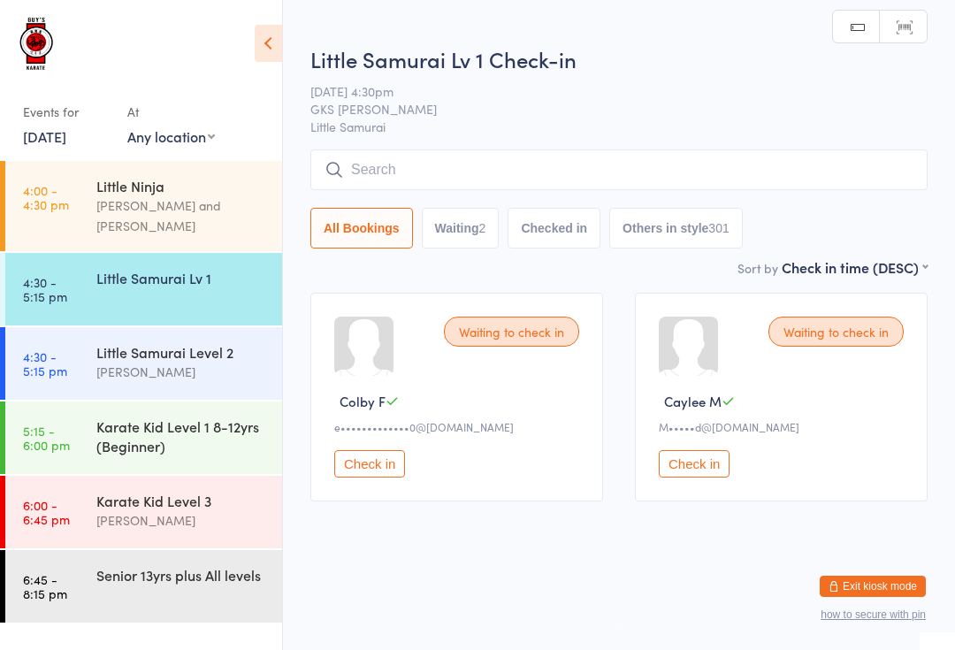
click at [159, 362] on div "[PERSON_NAME]" at bounding box center [181, 372] width 171 height 20
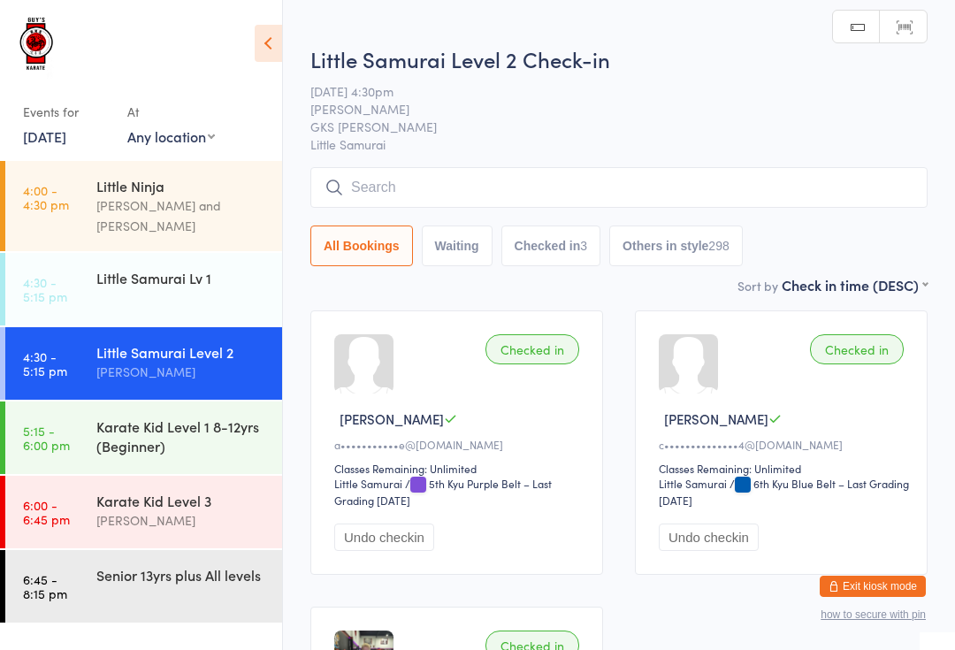
click at [145, 268] on div "Little Samurai Lv 1" at bounding box center [181, 277] width 171 height 19
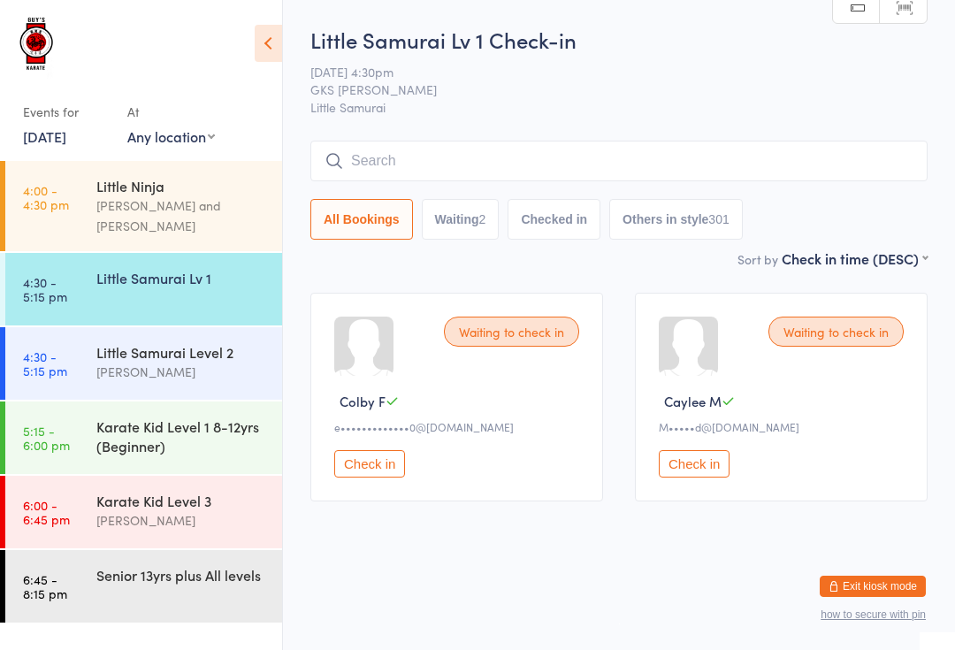
click at [196, 268] on div "Little Samurai Lv 1" at bounding box center [181, 277] width 171 height 19
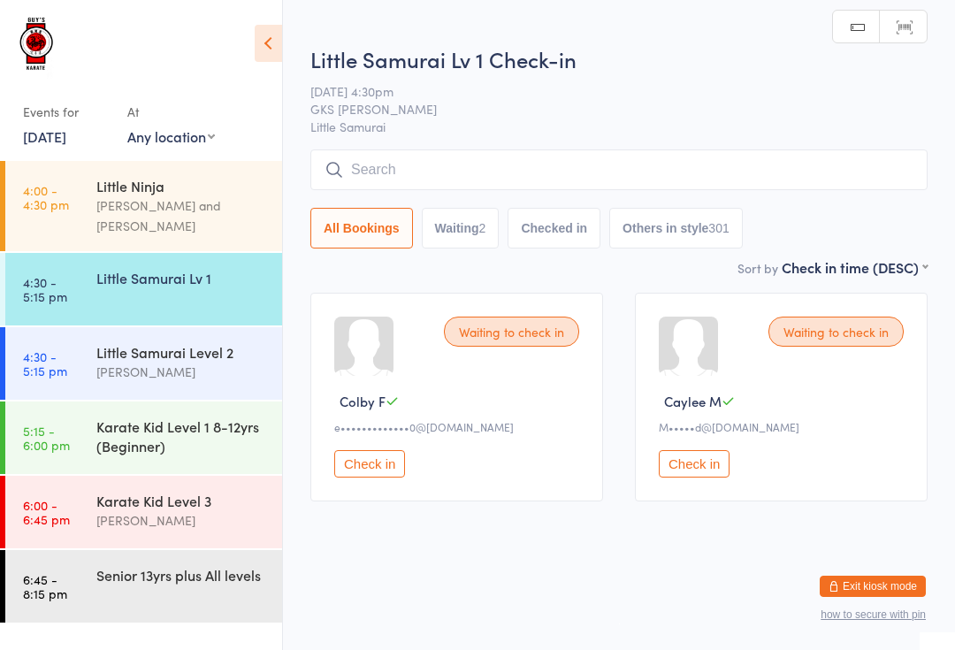
click at [473, 151] on input "search" at bounding box center [618, 169] width 617 height 41
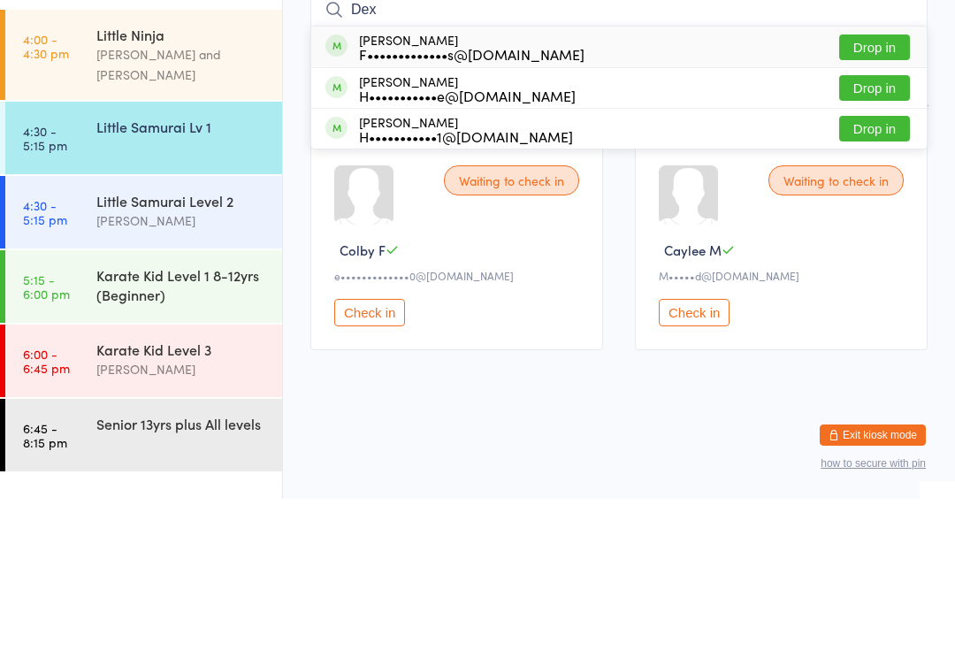
type input "Dex"
click at [876, 267] on button "Drop in" at bounding box center [874, 280] width 71 height 26
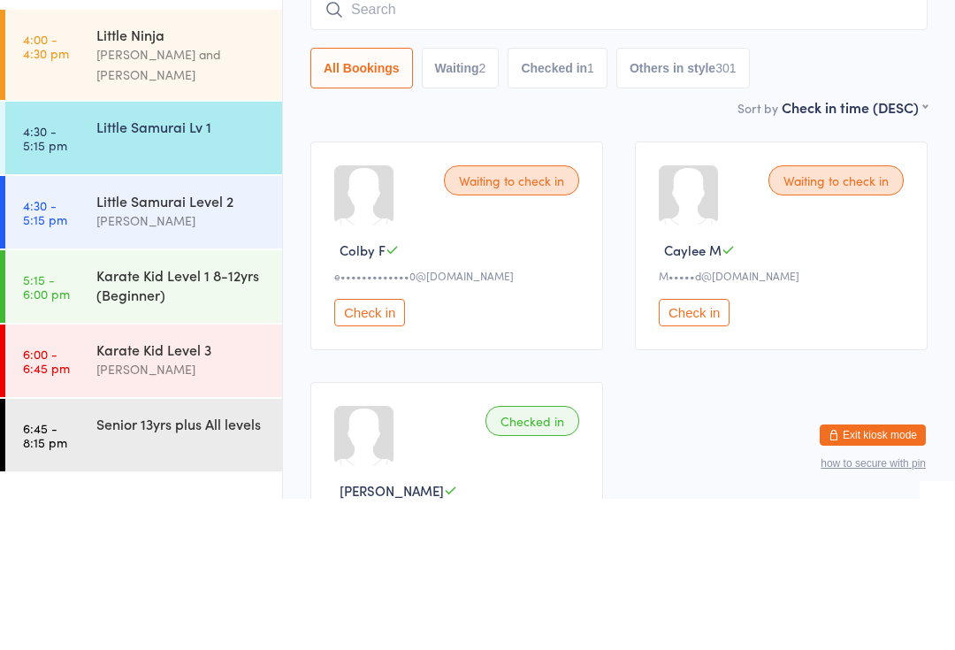
scroll to position [151, 0]
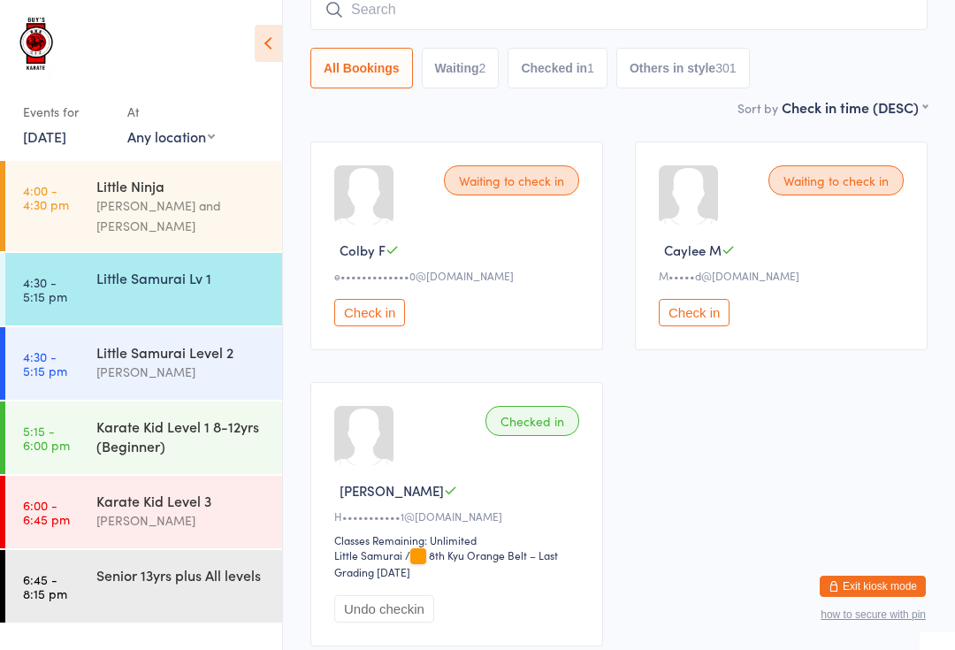
click at [175, 253] on div "Little Samurai Lv 1" at bounding box center [189, 278] width 186 height 50
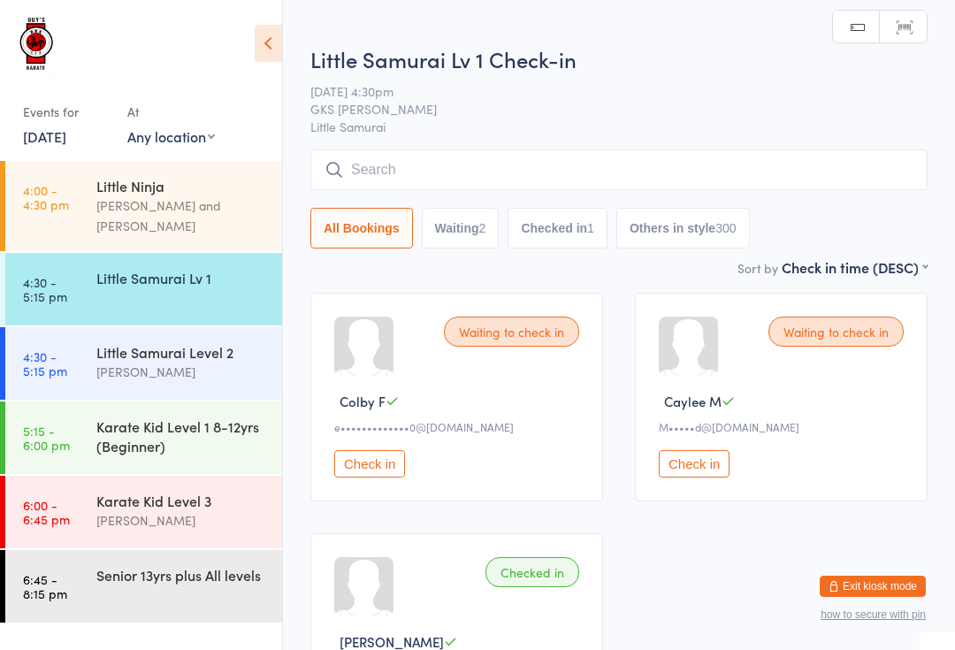
click at [777, 164] on input "search" at bounding box center [618, 169] width 617 height 41
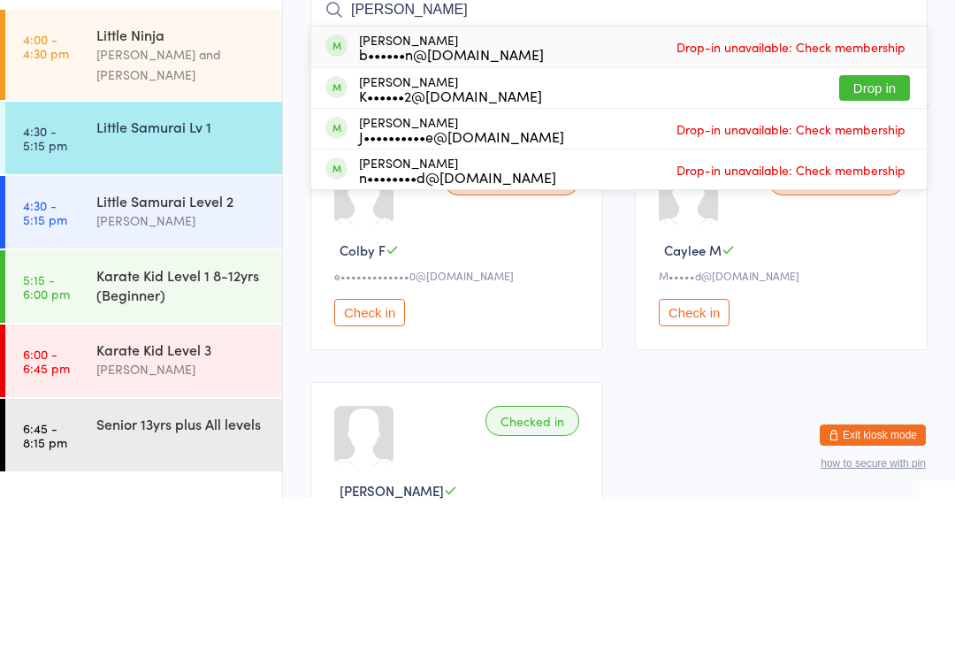
type input "[PERSON_NAME]"
click at [874, 226] on button "Drop in" at bounding box center [874, 239] width 71 height 26
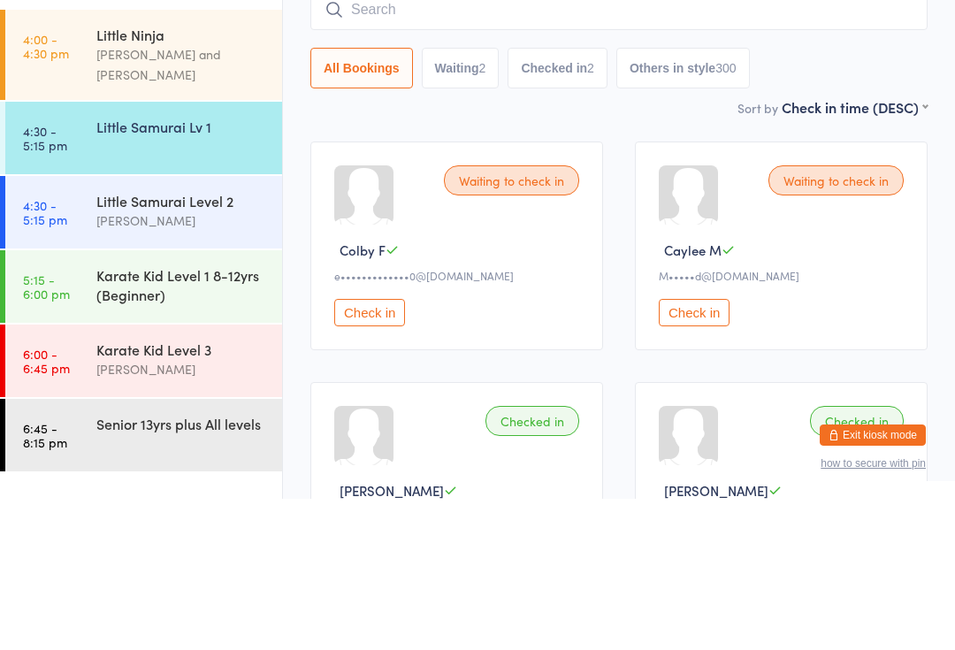
scroll to position [151, 0]
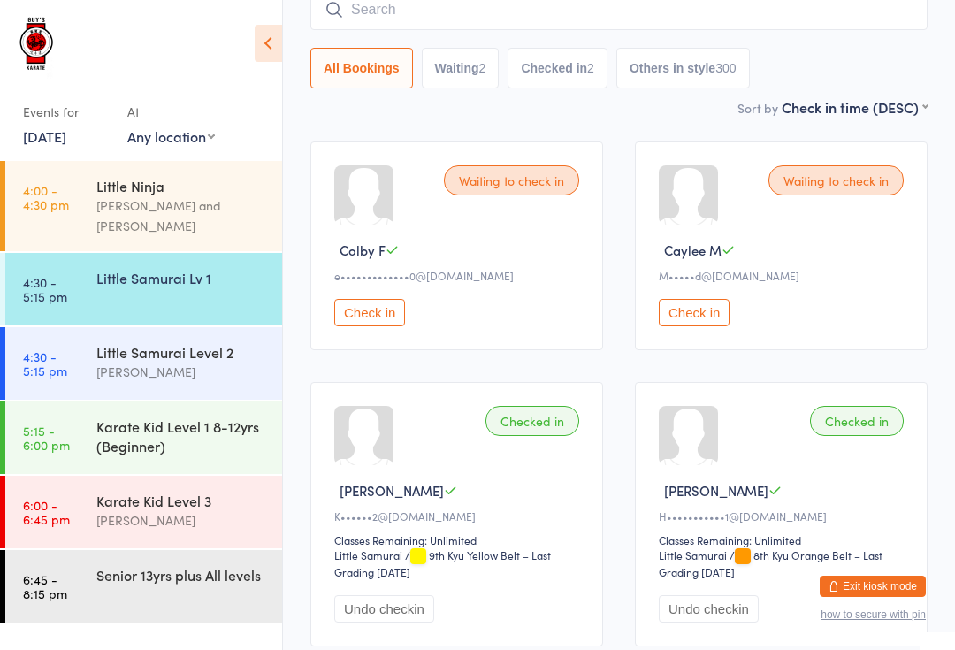
click at [464, 13] on input "search" at bounding box center [618, 9] width 617 height 41
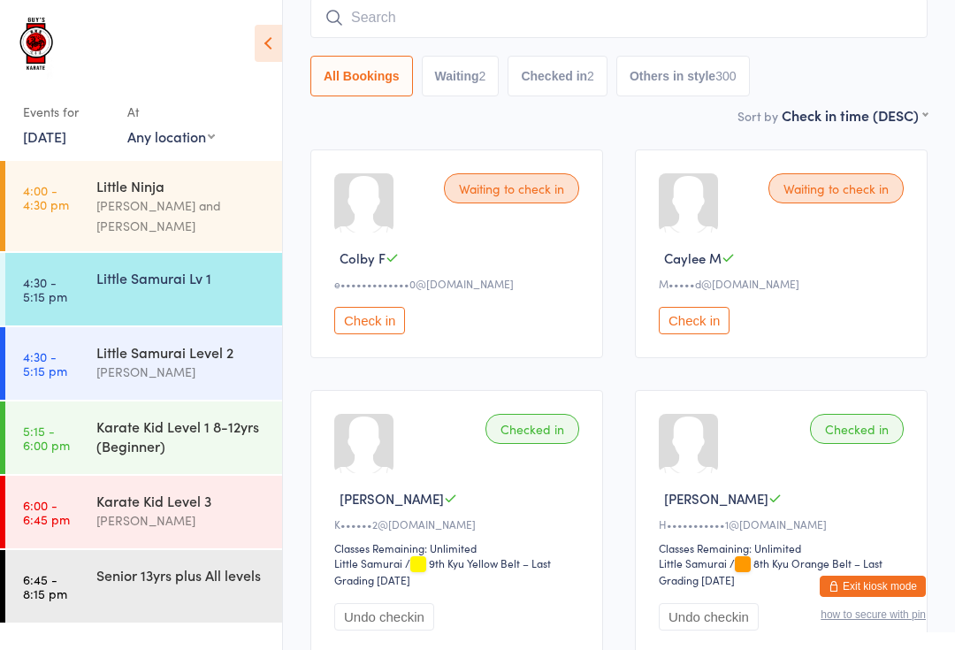
scroll to position [142, 0]
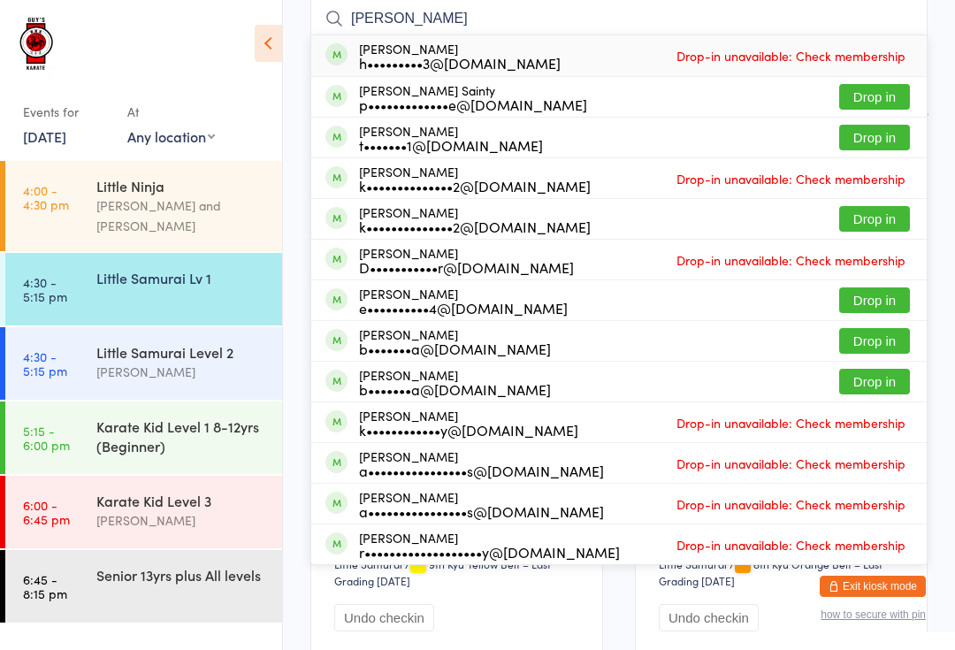
type input "[PERSON_NAME]"
click at [883, 141] on button "Drop in" at bounding box center [874, 138] width 71 height 26
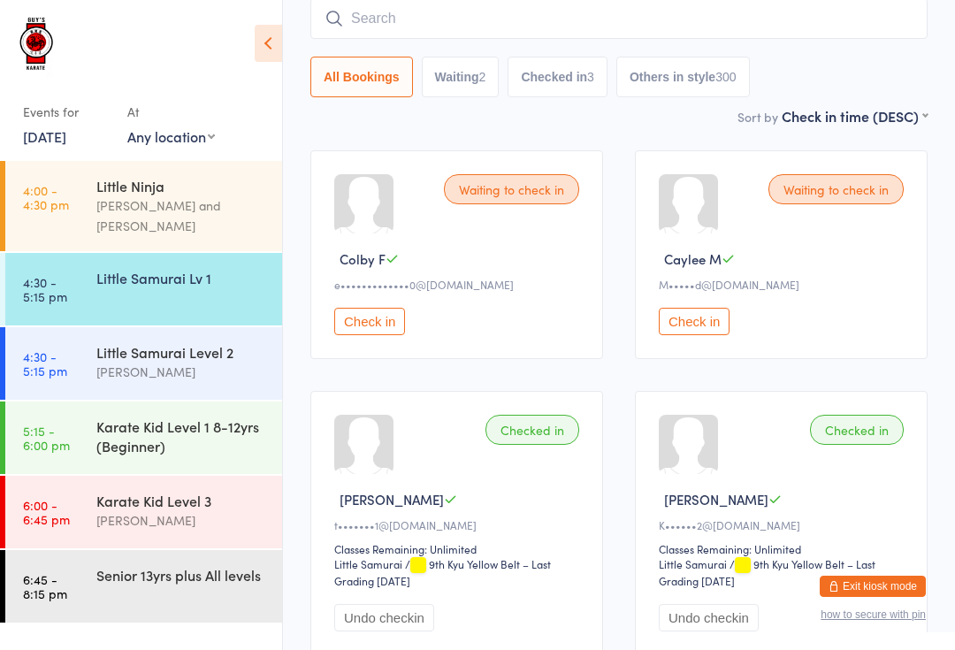
click at [817, 19] on input "search" at bounding box center [618, 18] width 617 height 41
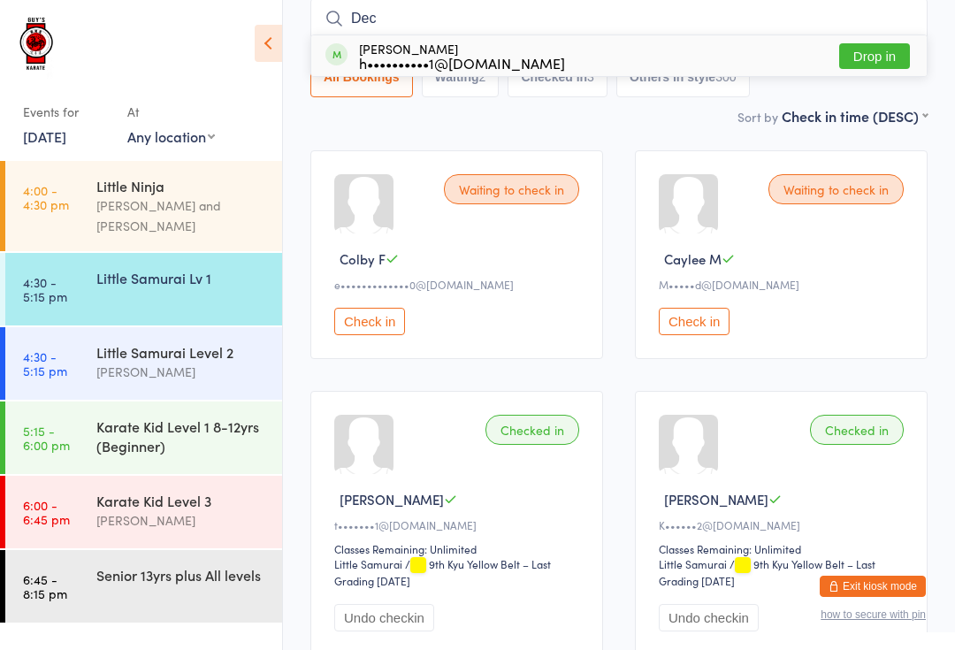
type input "Dec"
click at [874, 44] on button "Drop in" at bounding box center [874, 56] width 71 height 26
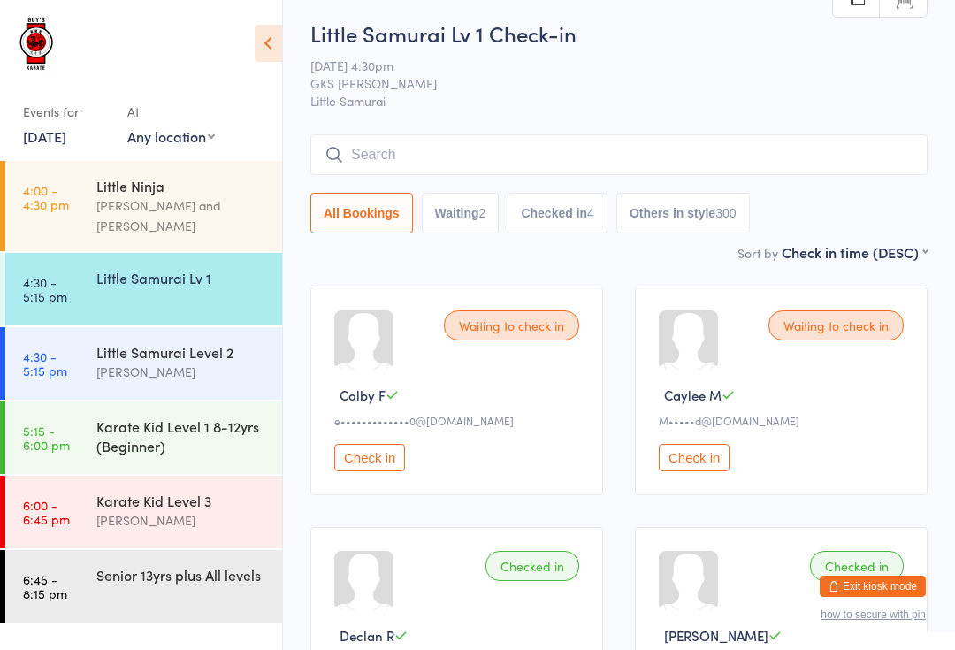
scroll to position [0, 0]
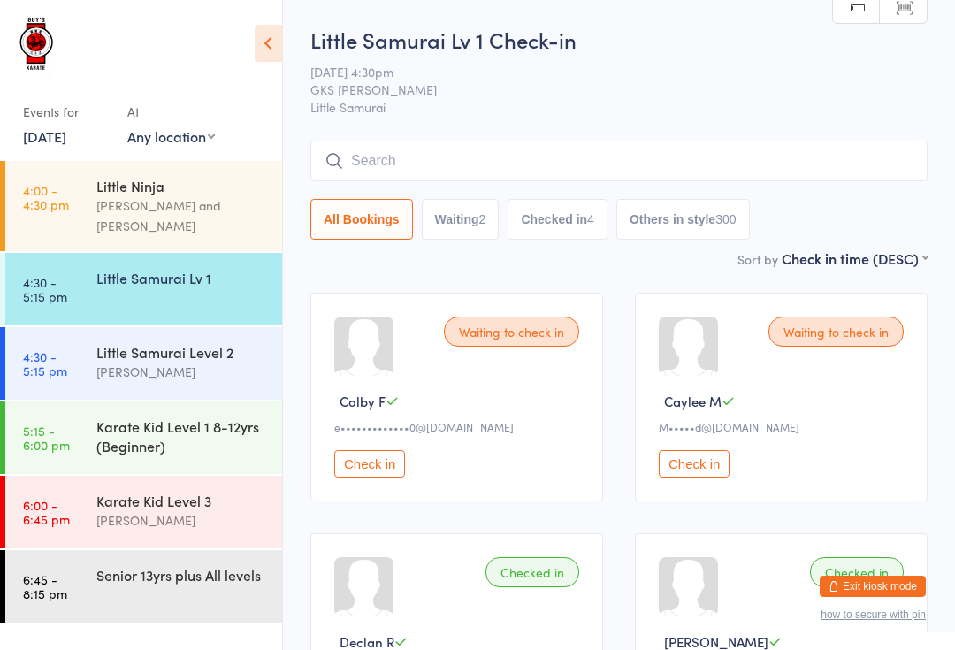
click at [389, 150] on input "search" at bounding box center [618, 161] width 617 height 41
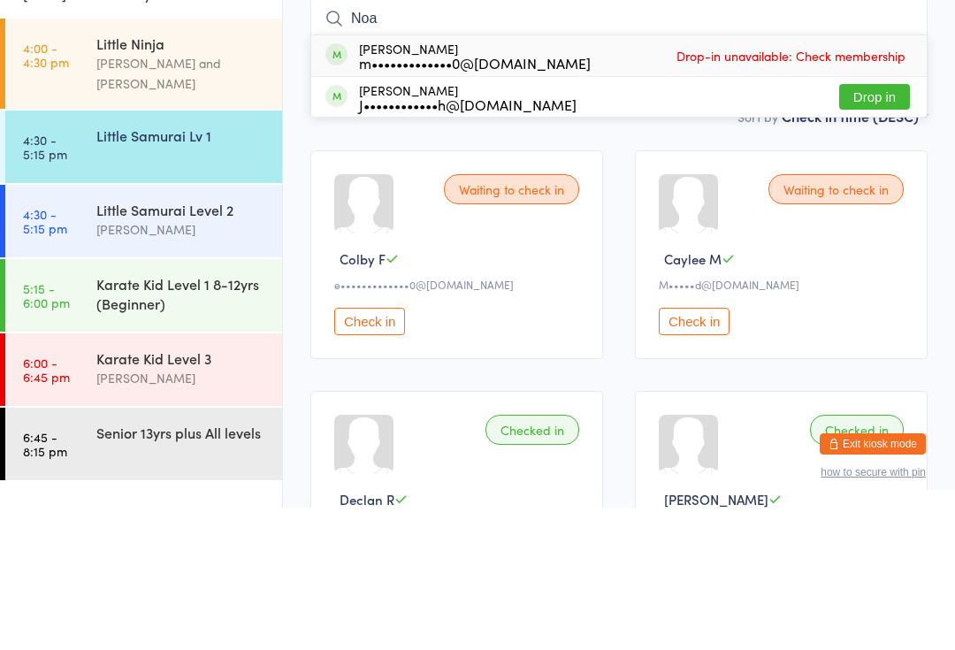
type input "Noa"
click at [875, 226] on button "Drop in" at bounding box center [874, 239] width 71 height 26
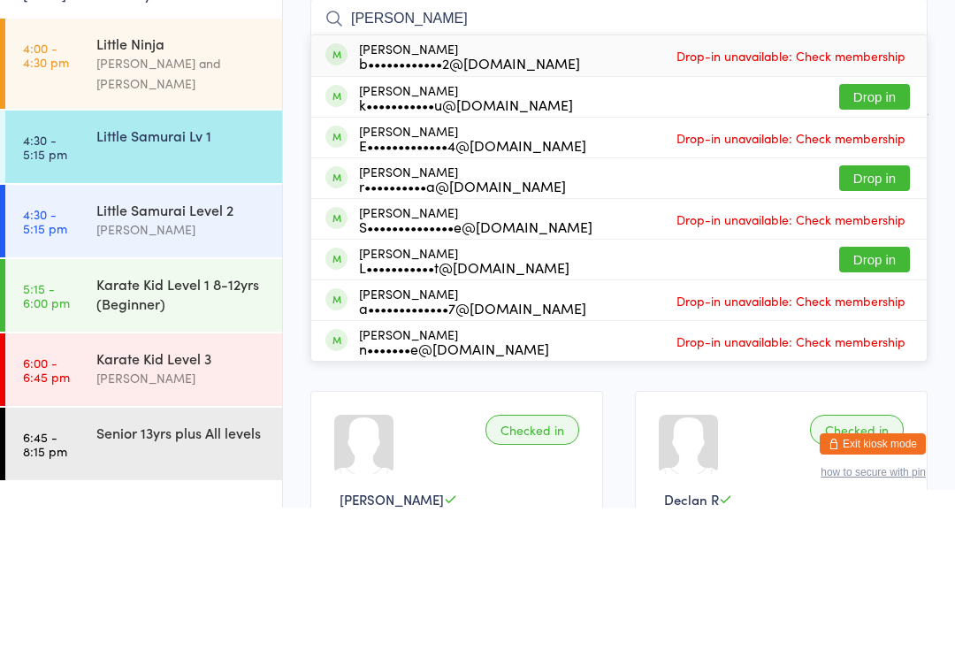
click at [850, 141] on input "[PERSON_NAME]" at bounding box center [618, 161] width 617 height 41
type input "E"
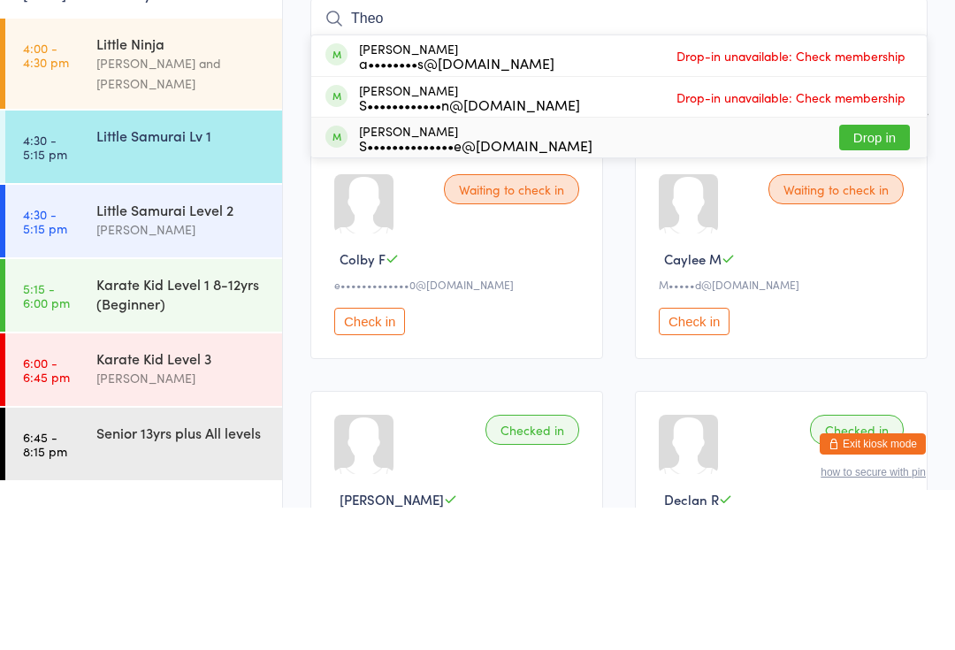
type input "Theo"
click at [875, 267] on button "Drop in" at bounding box center [874, 280] width 71 height 26
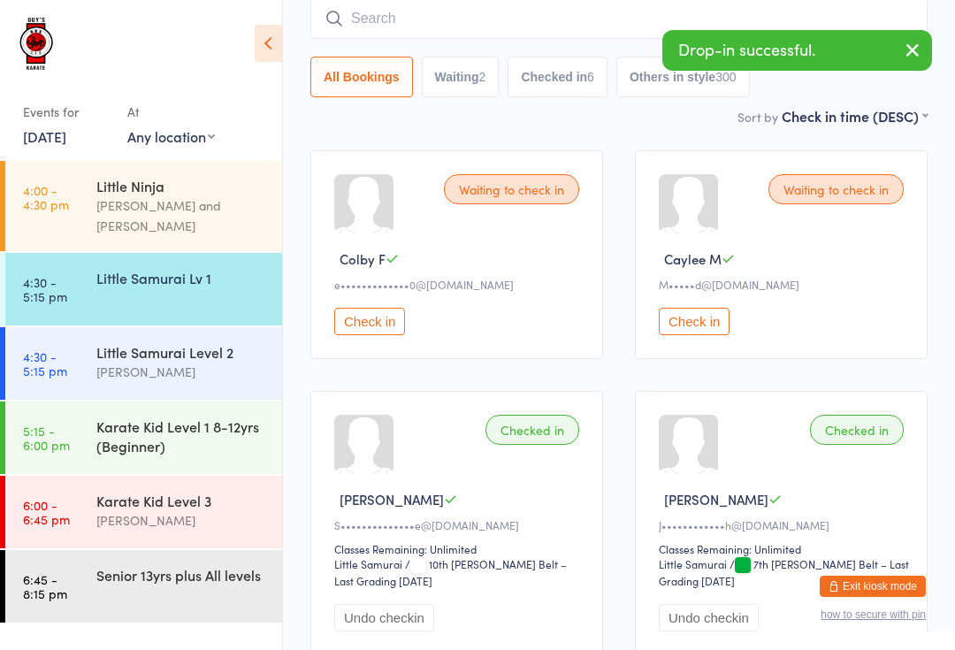
click at [569, 18] on input "search" at bounding box center [618, 18] width 617 height 41
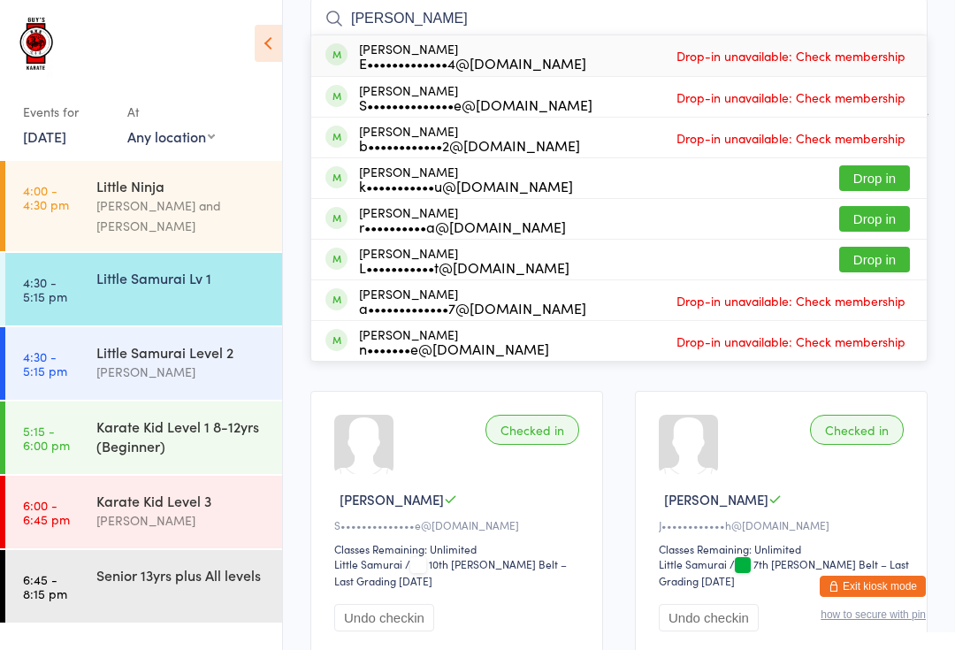
click at [867, 19] on input "[PERSON_NAME]" at bounding box center [618, 18] width 617 height 41
type input "E"
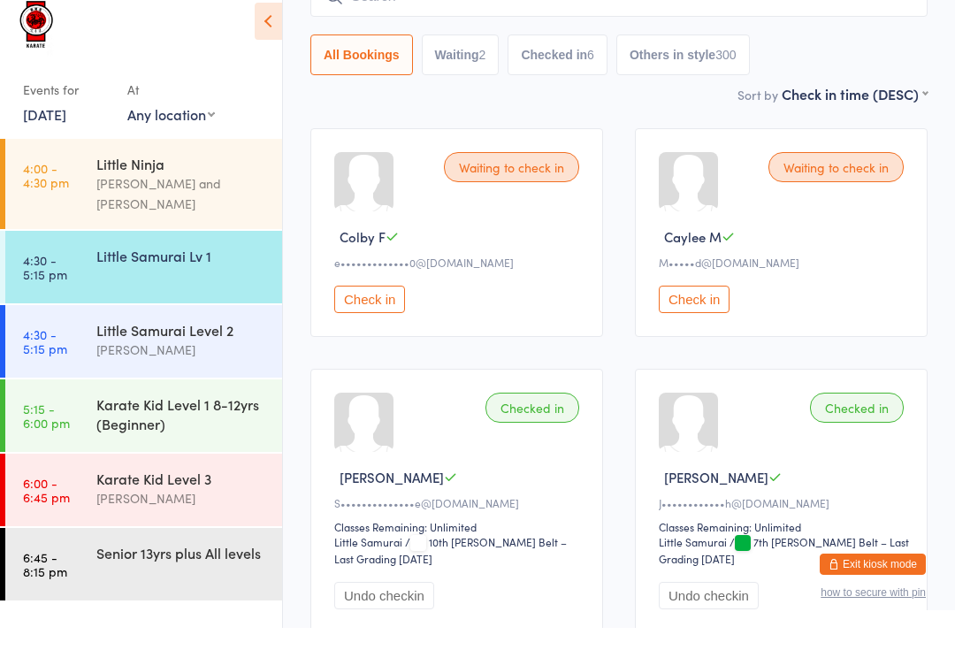
click at [262, 268] on div "Little Samurai Lv 1" at bounding box center [181, 277] width 171 height 19
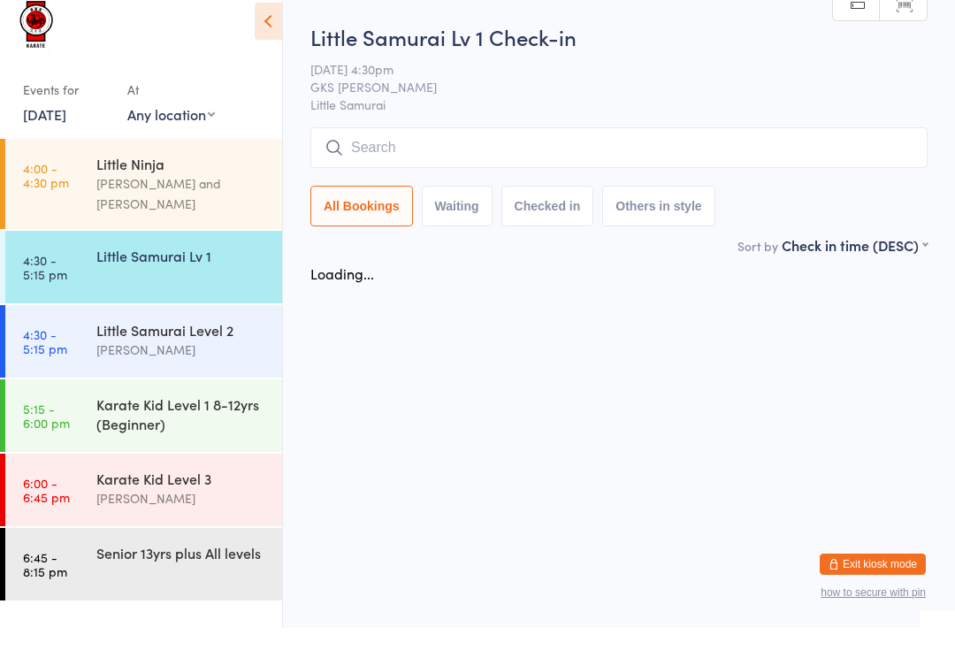
scroll to position [0, 0]
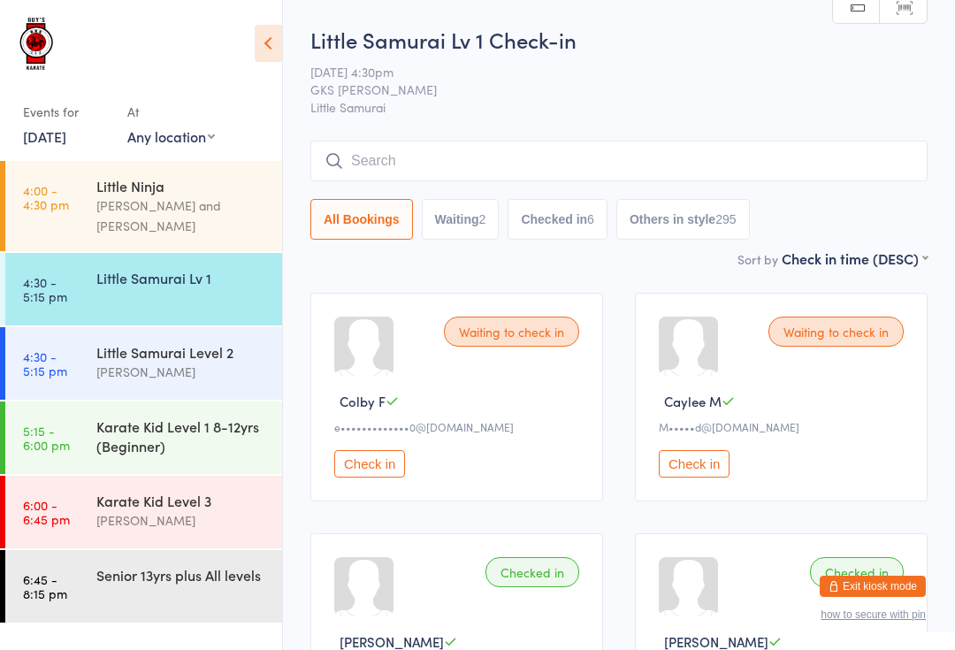
click at [628, 154] on input "search" at bounding box center [618, 161] width 617 height 41
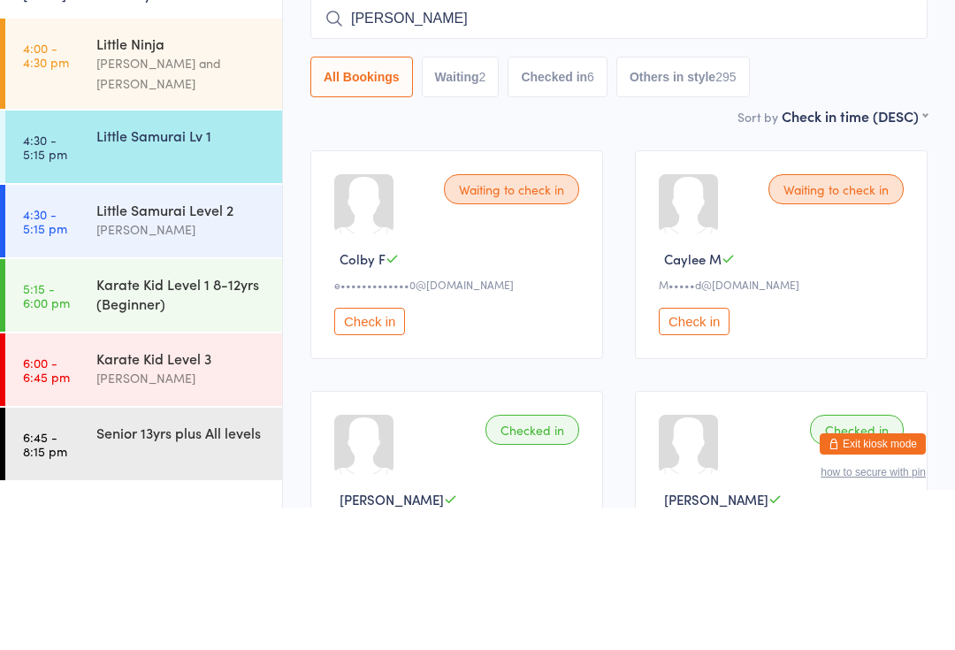
type input "[PERSON_NAME]"
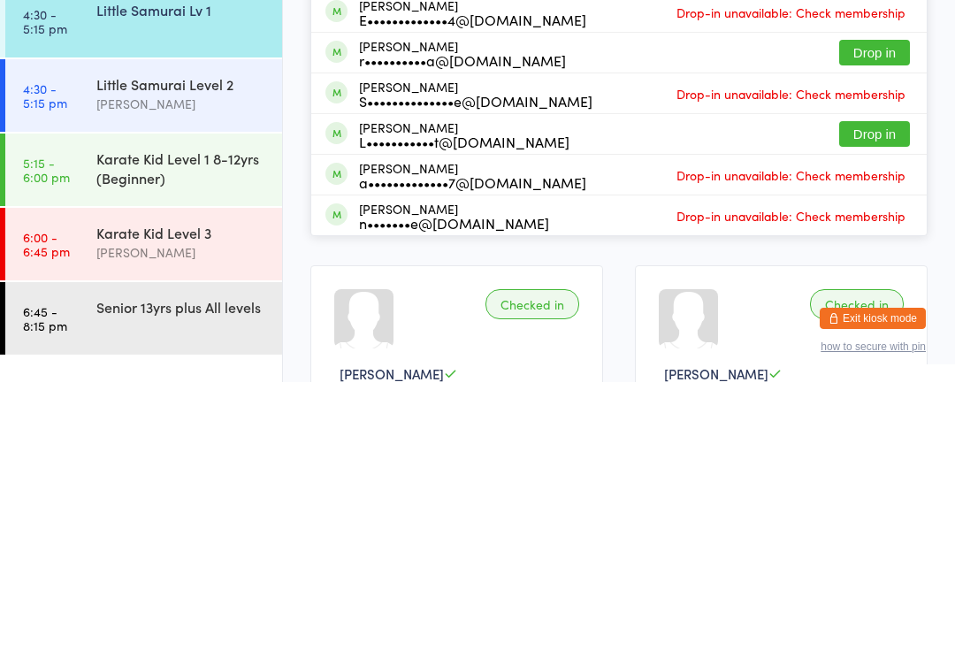
click at [226, 416] on div "Karate Kid Level 1 8-12yrs (Beginner)" at bounding box center [181, 435] width 171 height 39
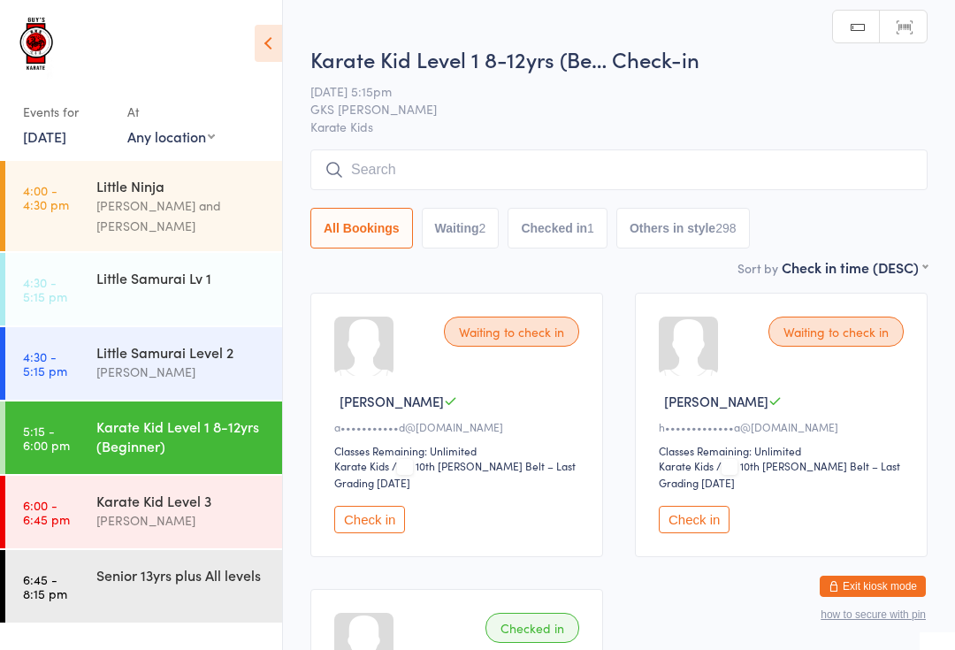
click at [496, 170] on input "search" at bounding box center [618, 169] width 617 height 41
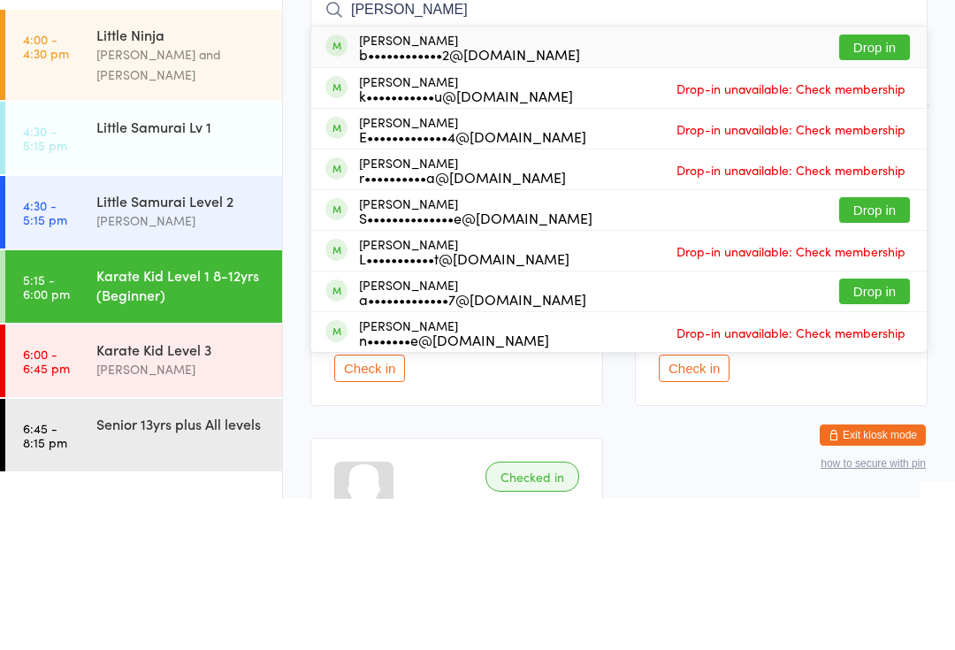
type input "[PERSON_NAME]"
click at [882, 348] on button "Drop in" at bounding box center [874, 361] width 71 height 26
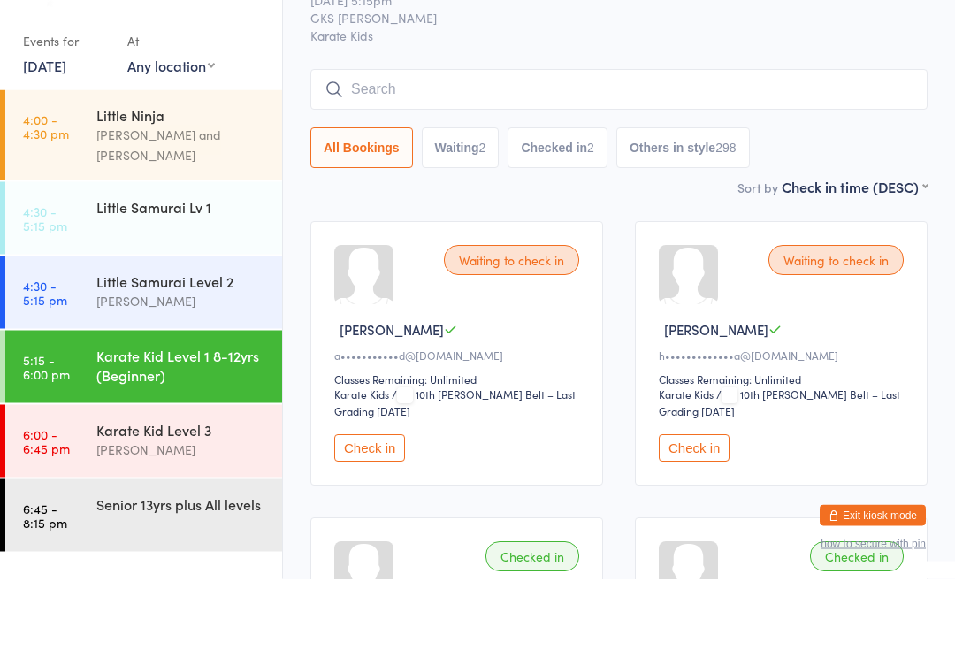
click at [221, 268] on div "Little Samurai Lv 1" at bounding box center [181, 277] width 171 height 19
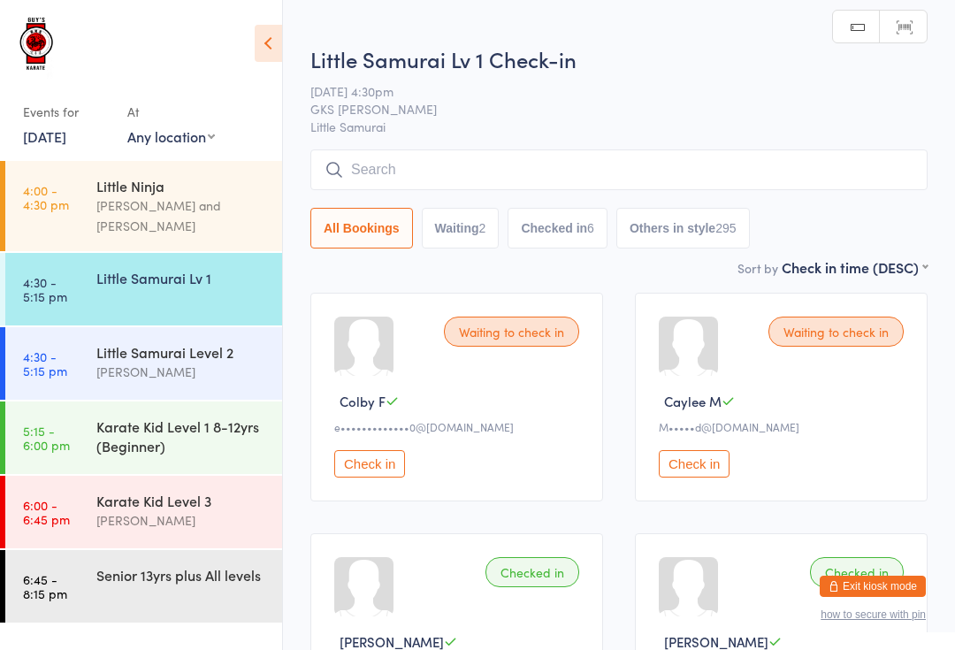
click at [519, 155] on input "search" at bounding box center [618, 169] width 617 height 41
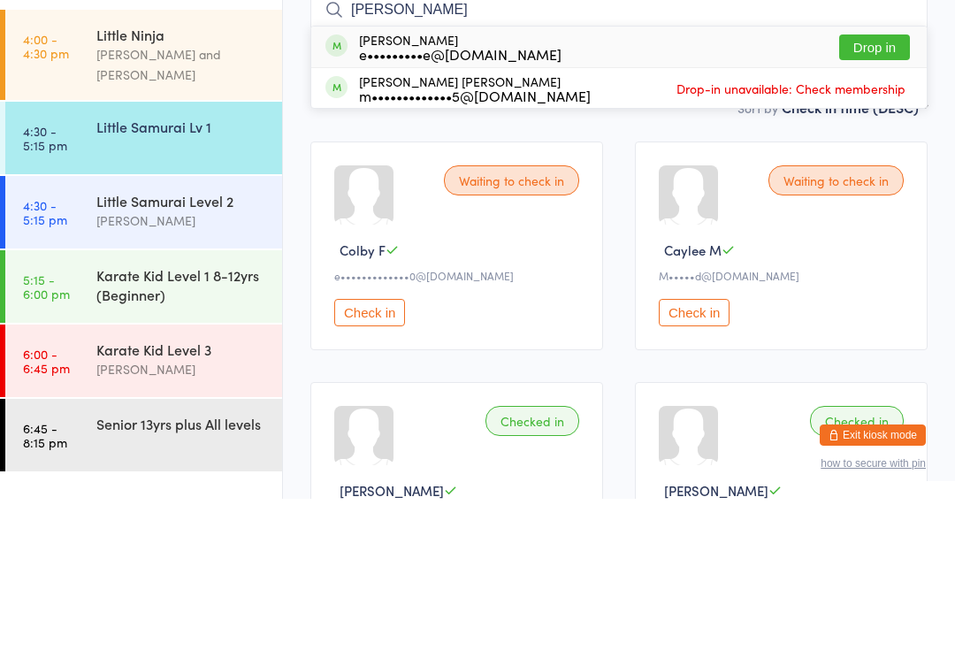
type input "[PERSON_NAME]"
click at [898, 186] on button "Drop in" at bounding box center [874, 199] width 71 height 26
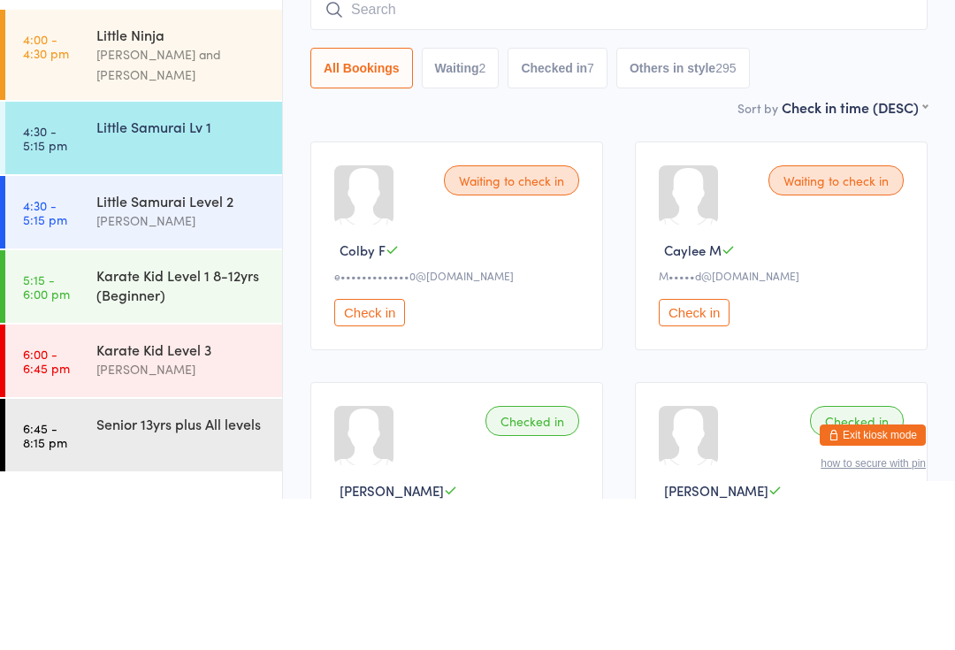
click at [777, 141] on input "search" at bounding box center [618, 161] width 617 height 41
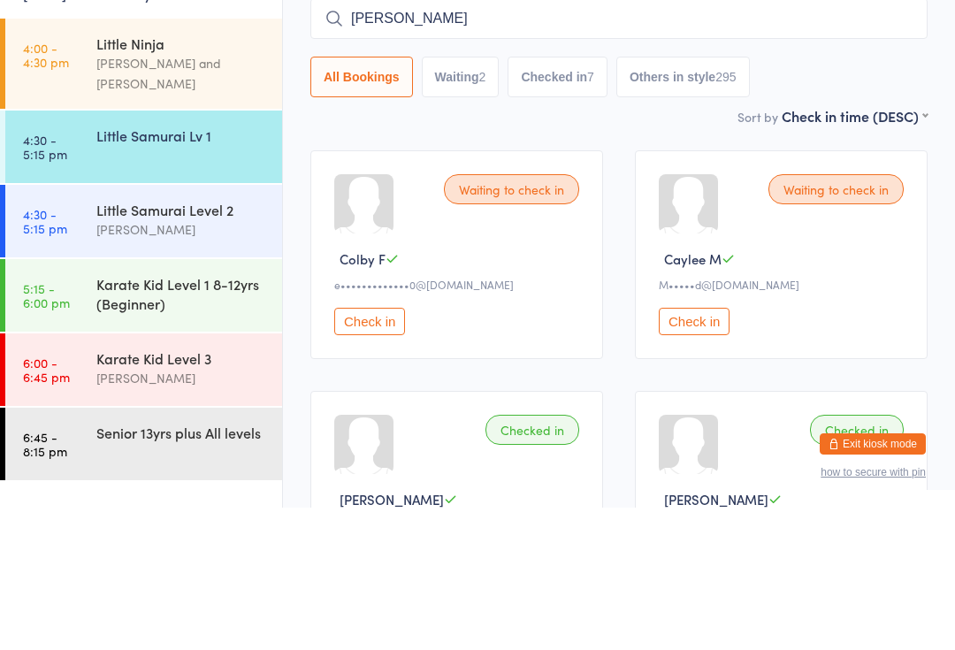
scroll to position [142, 0]
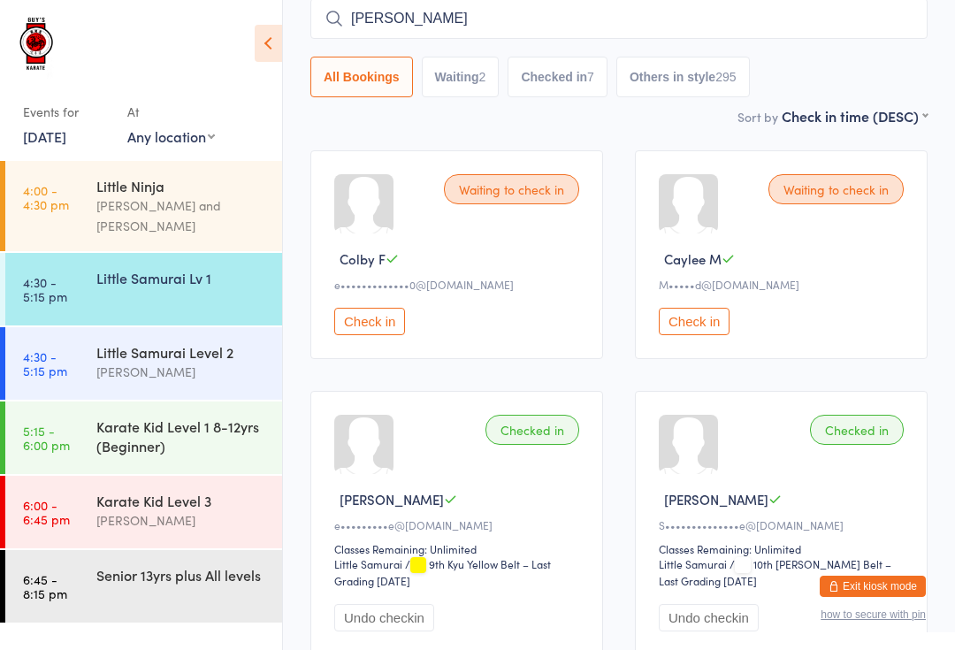
click at [791, 15] on input "[PERSON_NAME]" at bounding box center [618, 18] width 617 height 41
type input "F"
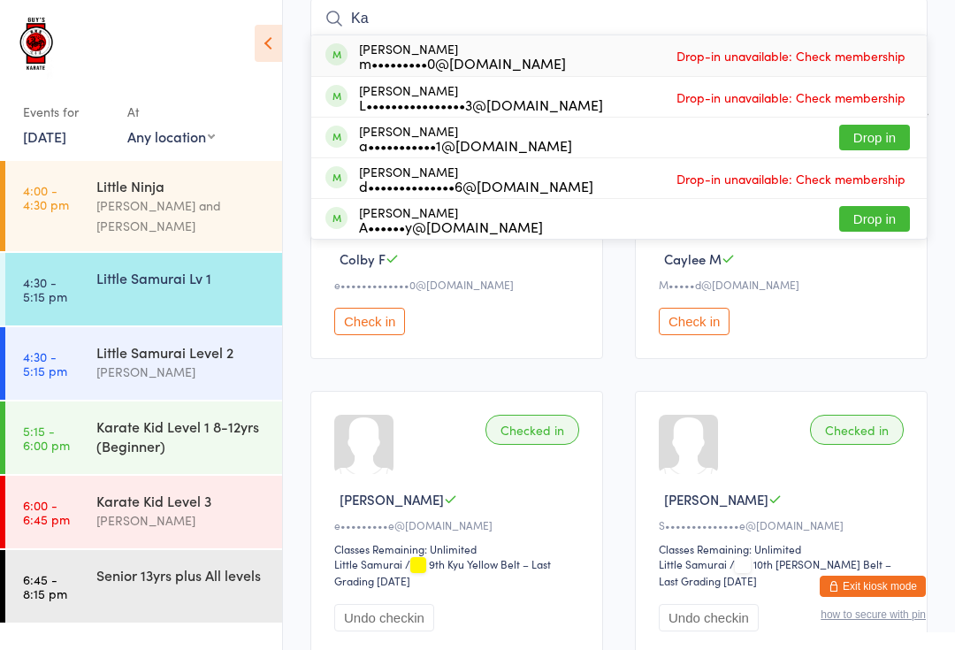
type input "Ka"
click at [864, 224] on button "Drop in" at bounding box center [874, 219] width 71 height 26
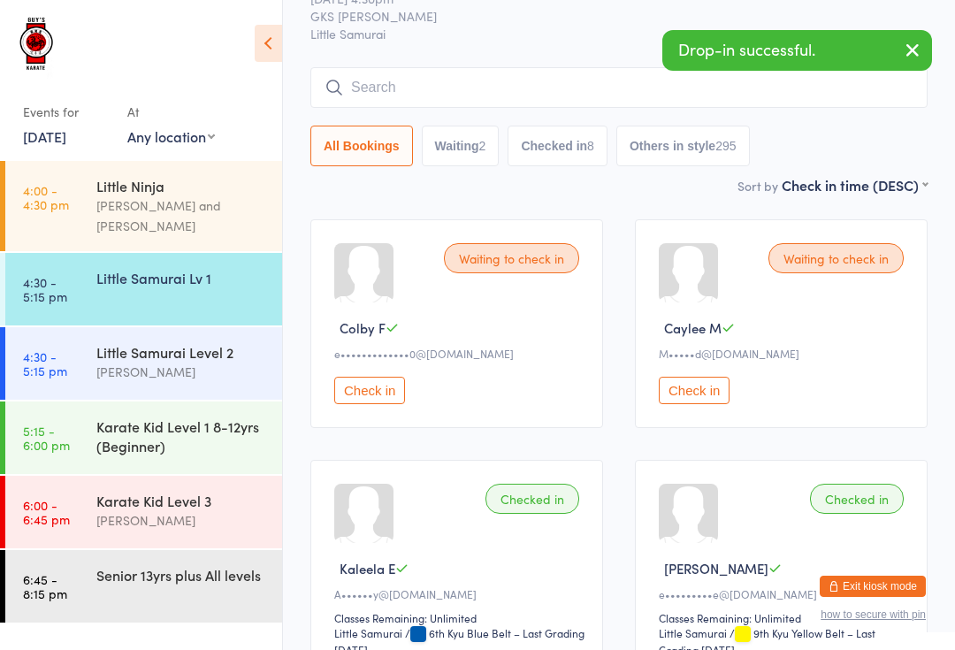
scroll to position [71, 0]
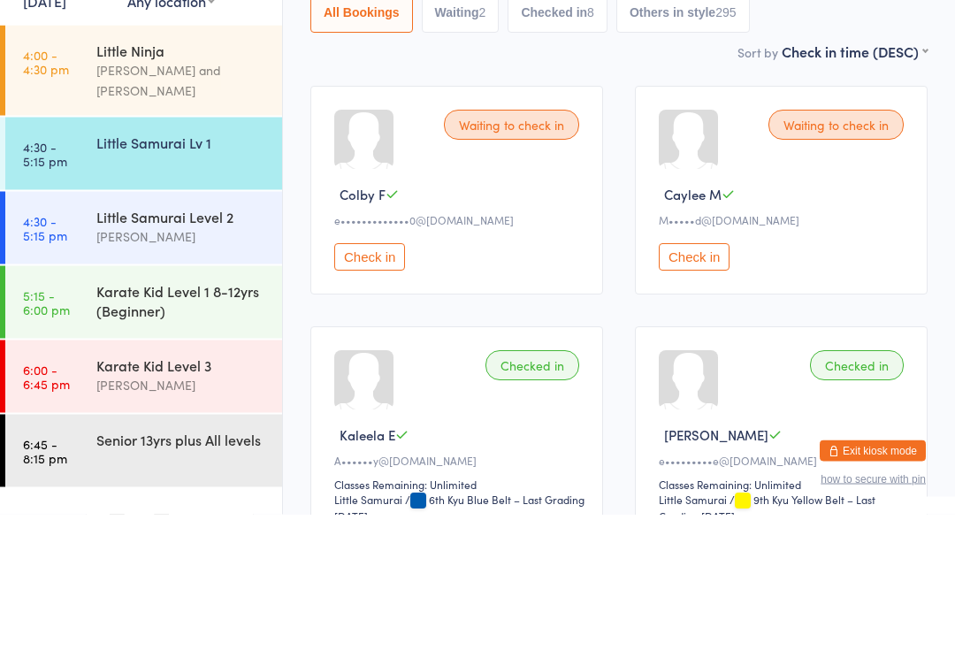
click at [209, 362] on div "[PERSON_NAME]" at bounding box center [181, 372] width 171 height 20
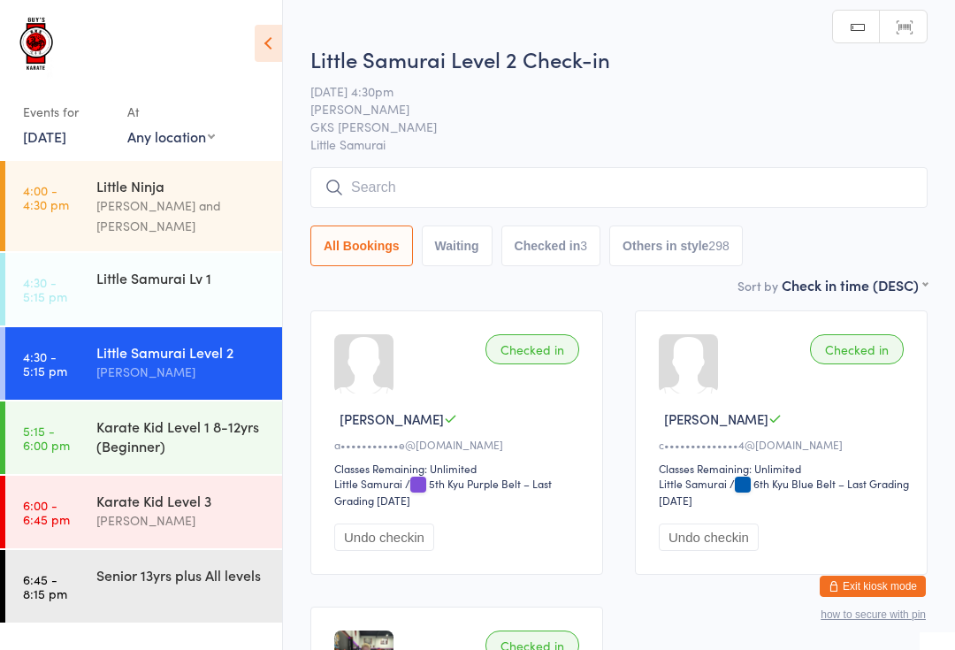
click at [669, 182] on input "search" at bounding box center [618, 187] width 617 height 41
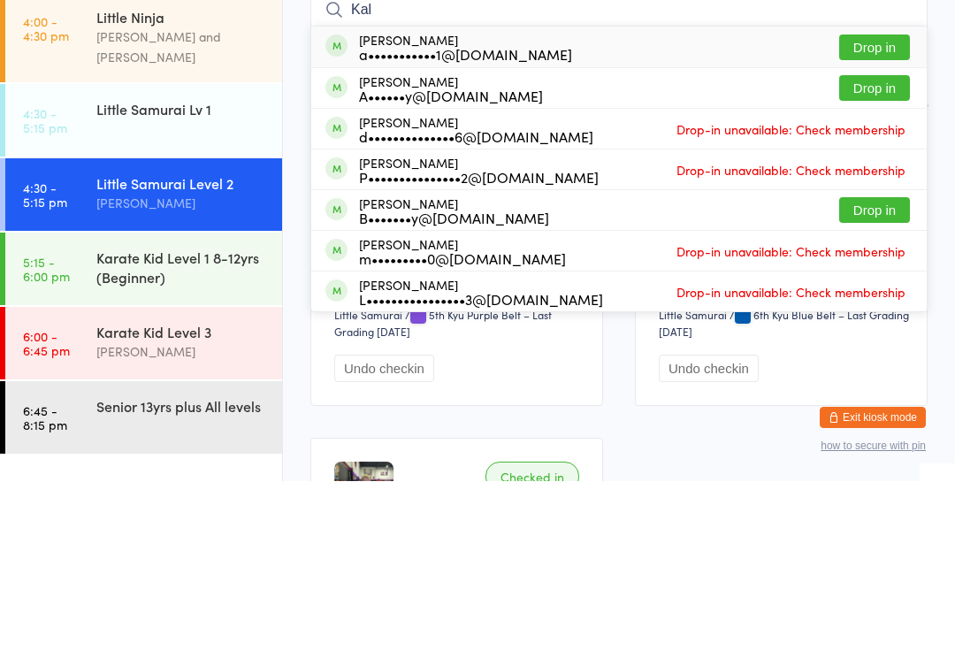
type input "Kal"
click at [859, 244] on button "Drop in" at bounding box center [874, 257] width 71 height 26
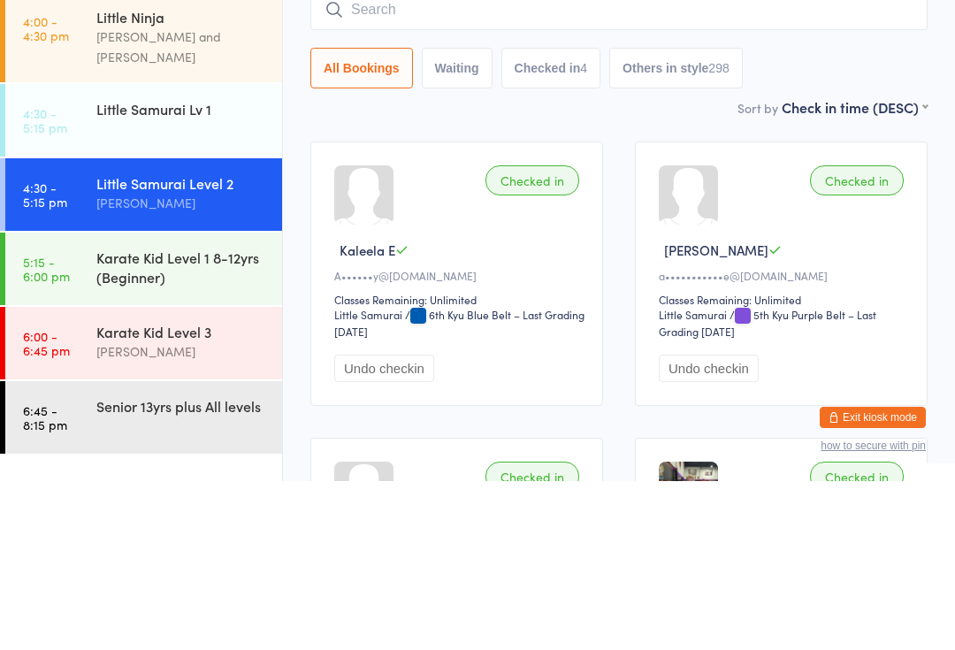
click at [232, 416] on div "Karate Kid Level 1 8-12yrs (Beginner)" at bounding box center [181, 435] width 171 height 39
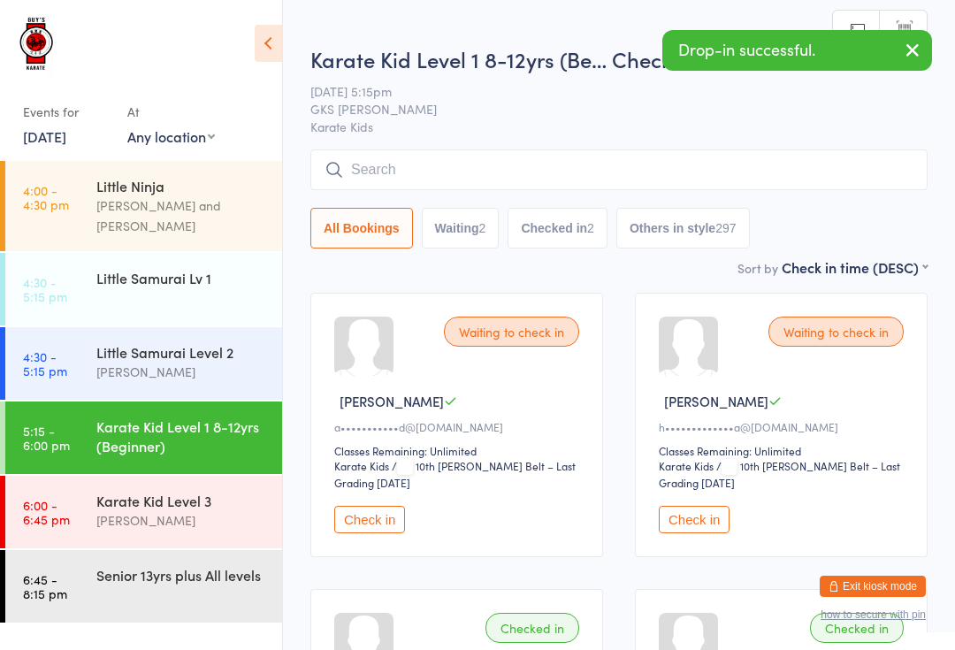
click at [573, 182] on input "search" at bounding box center [618, 169] width 617 height 41
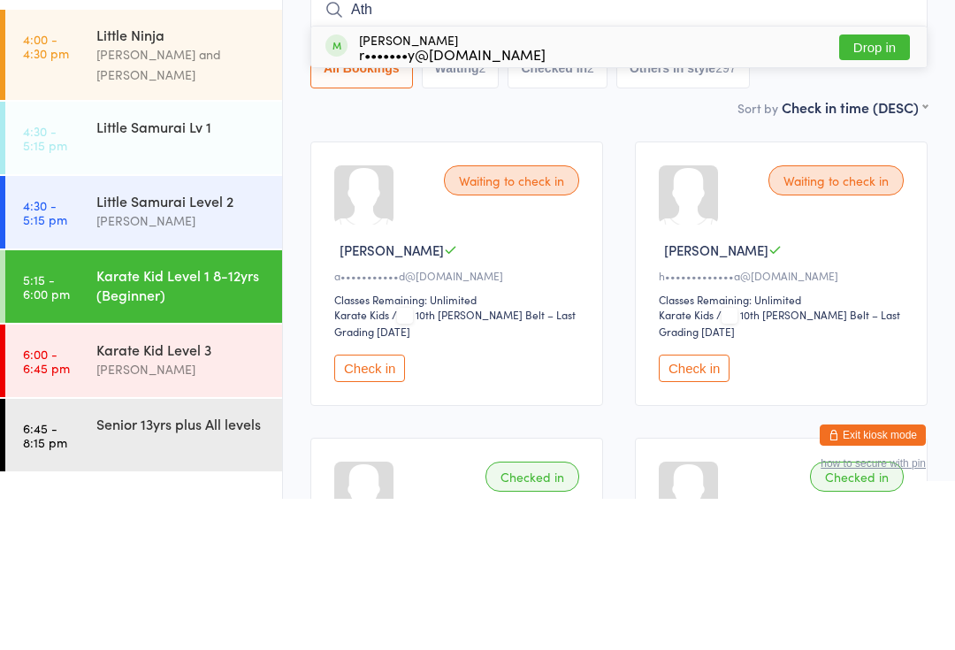
type input "Ath"
click at [867, 186] on button "Drop in" at bounding box center [874, 199] width 71 height 26
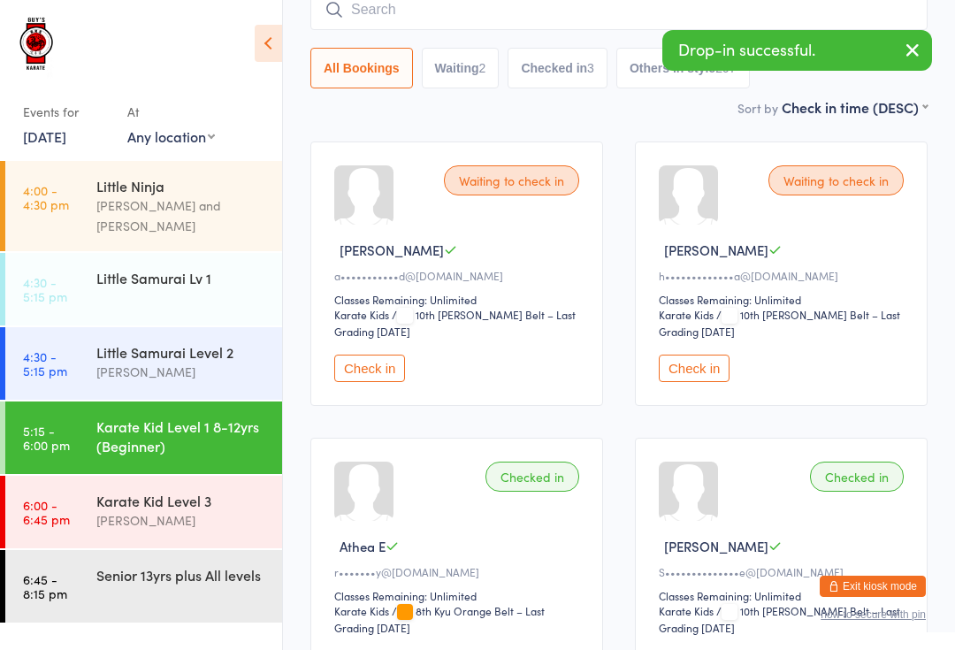
click at [172, 362] on div "[PERSON_NAME]" at bounding box center [181, 372] width 171 height 20
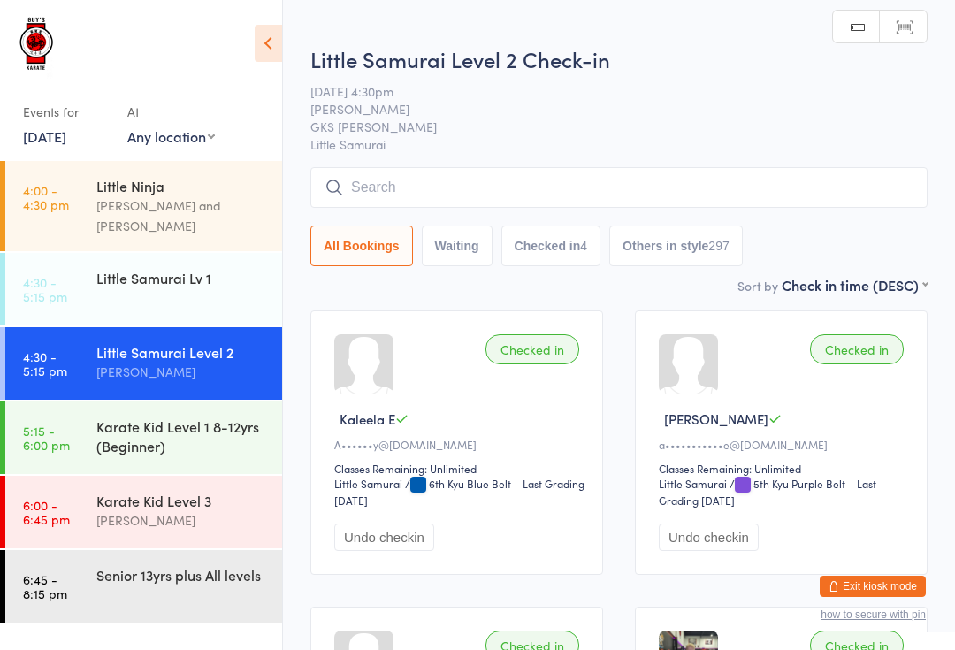
click at [388, 181] on input "search" at bounding box center [618, 187] width 617 height 41
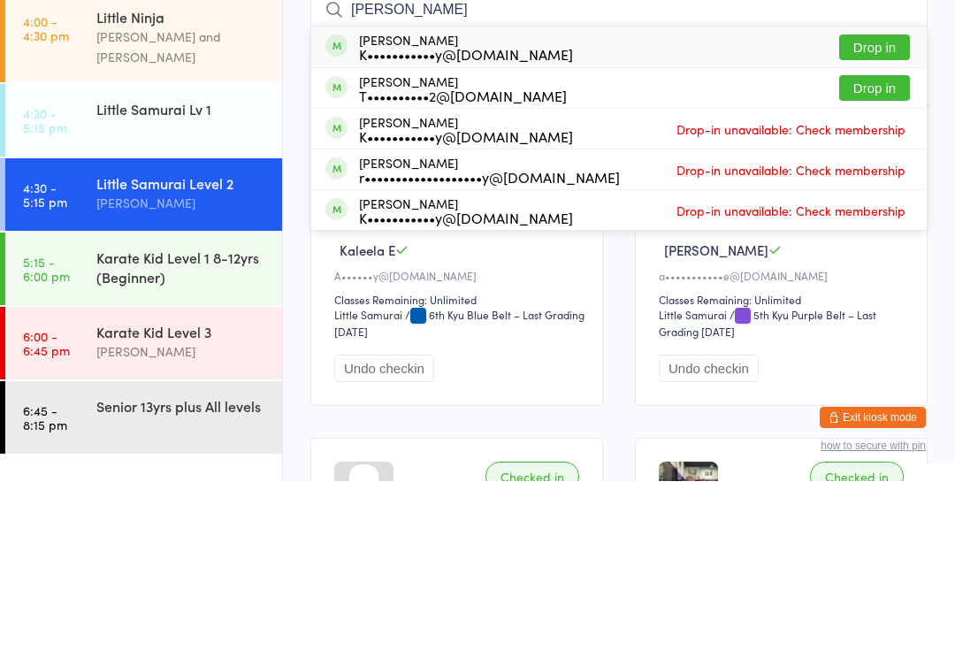
type input "[PERSON_NAME]"
click at [449, 257] on div "T••••••••••2@[DOMAIN_NAME]" at bounding box center [463, 264] width 208 height 14
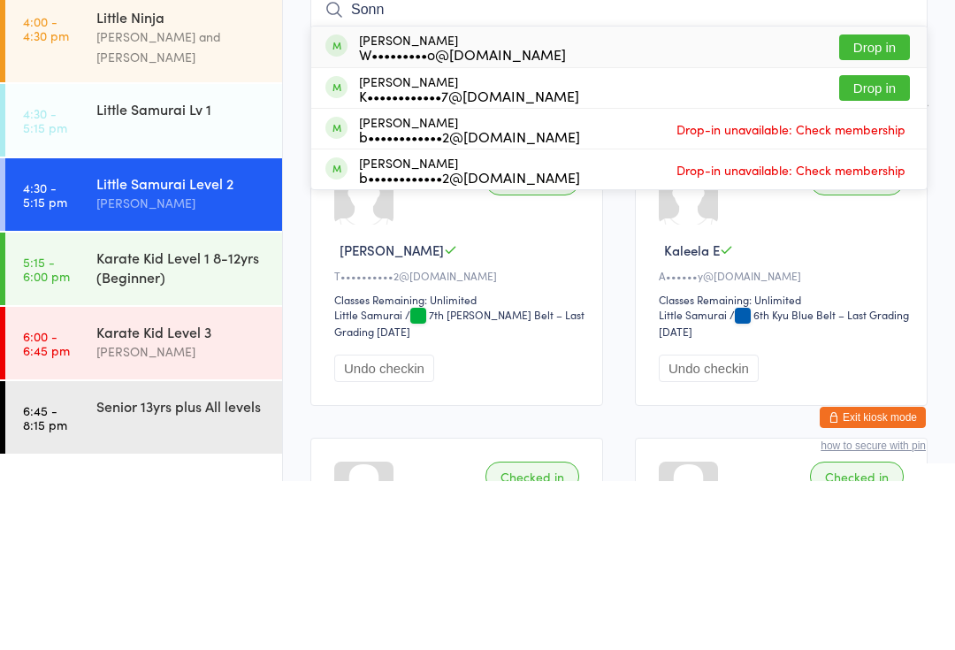
type input "Sonn"
click at [880, 244] on button "Drop in" at bounding box center [874, 257] width 71 height 26
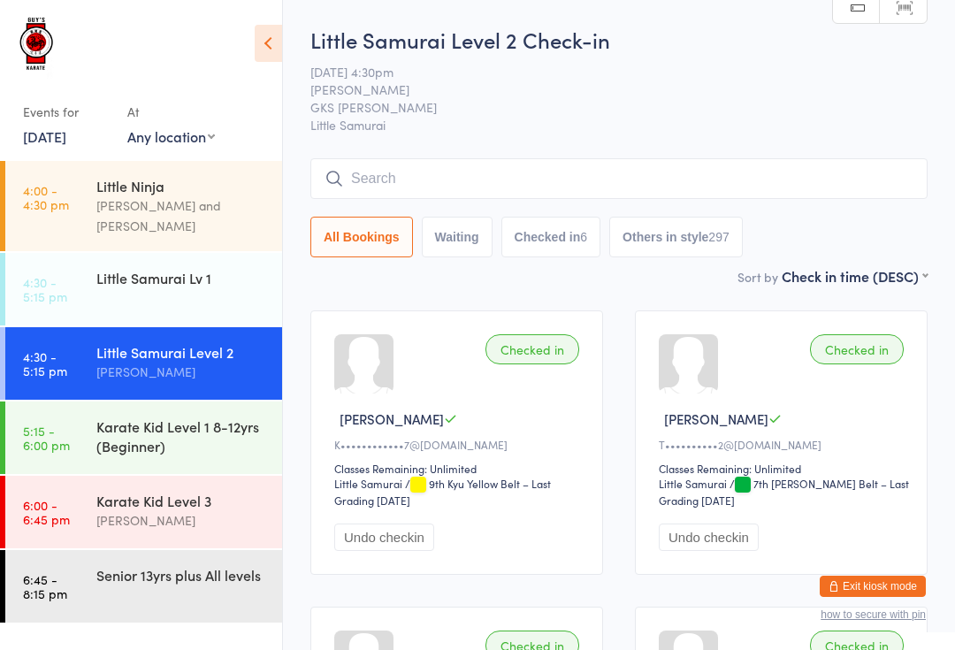
click at [212, 253] on div "Little Samurai Lv 1" at bounding box center [189, 278] width 186 height 50
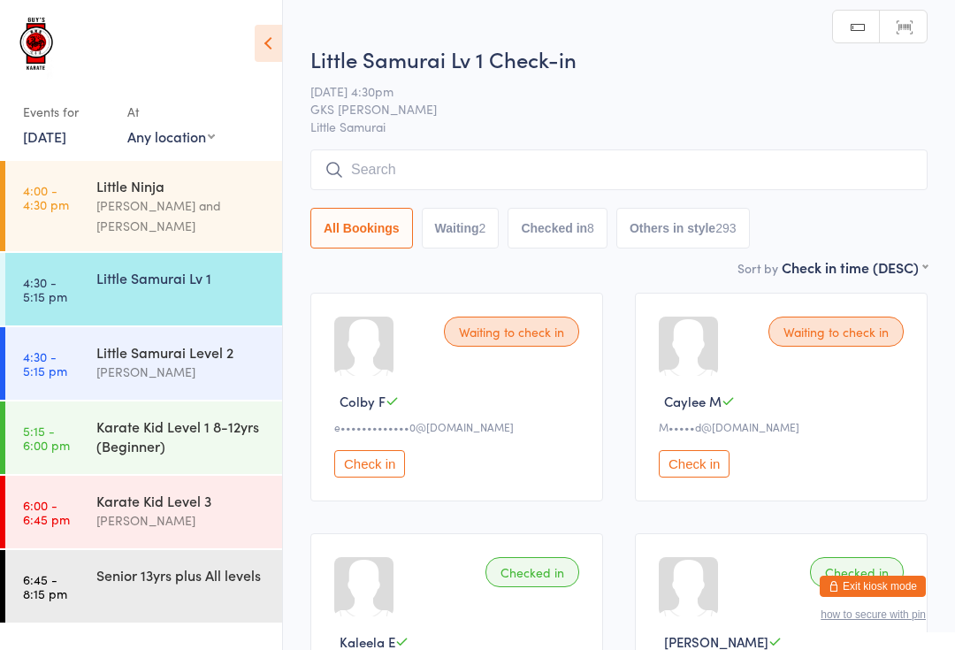
click at [532, 151] on input "search" at bounding box center [618, 169] width 617 height 41
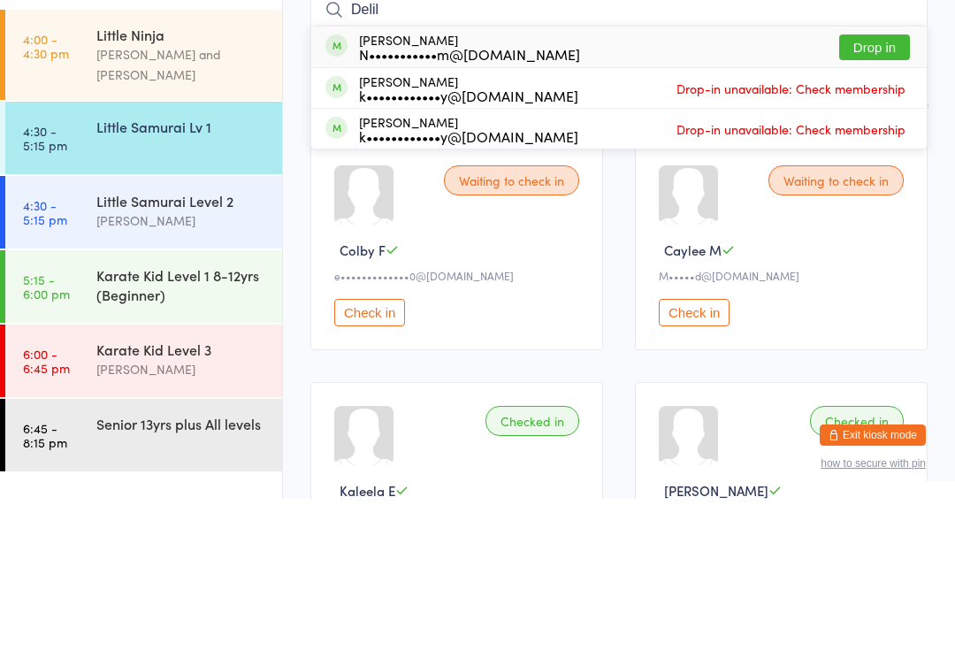
type input "Delil"
click at [877, 186] on button "Drop in" at bounding box center [874, 199] width 71 height 26
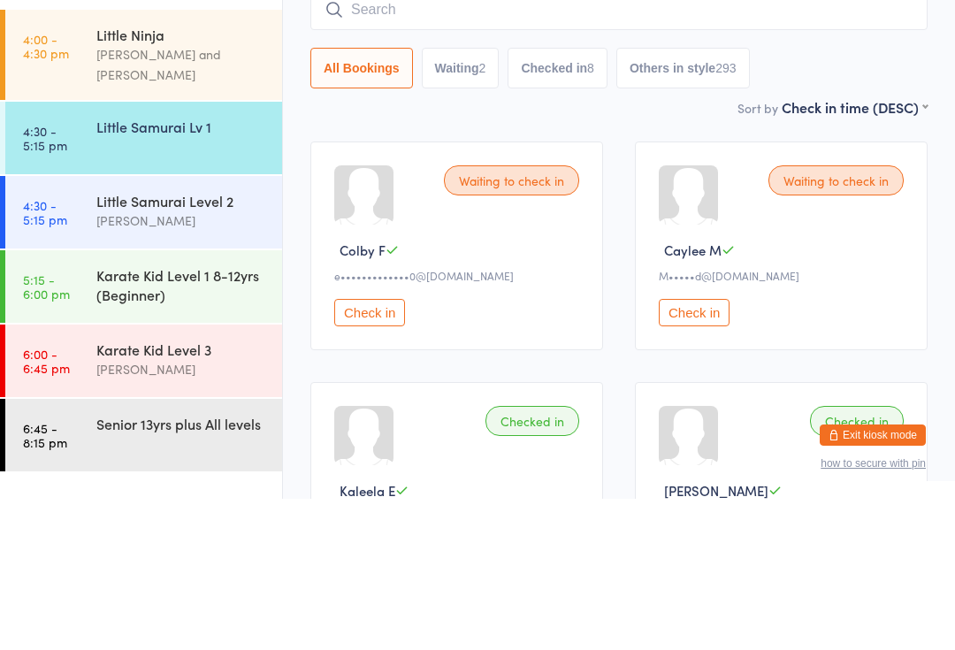
scroll to position [151, 0]
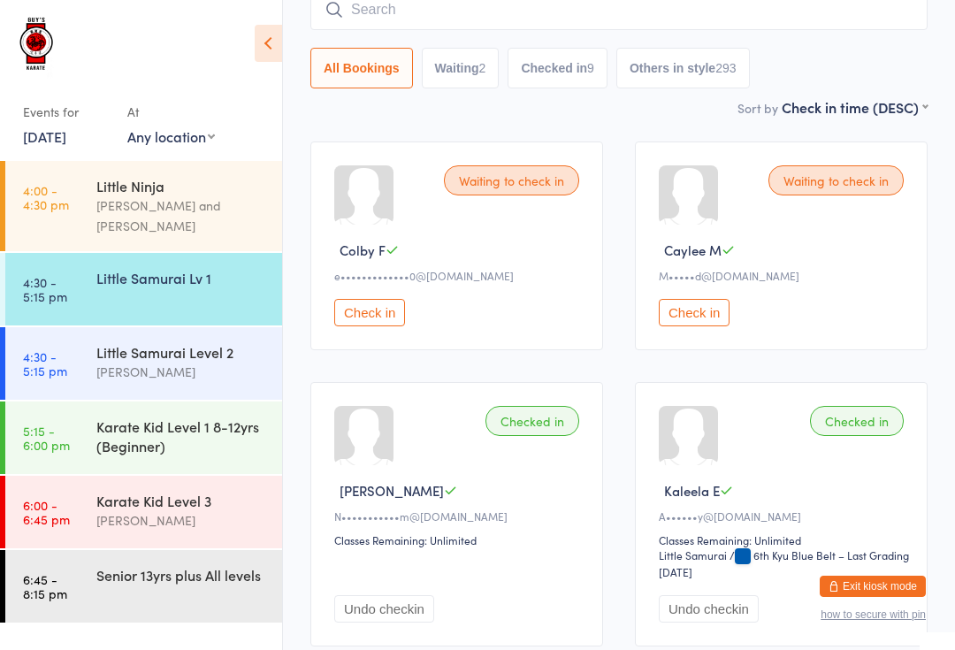
click at [218, 362] on div "[PERSON_NAME]" at bounding box center [181, 372] width 171 height 20
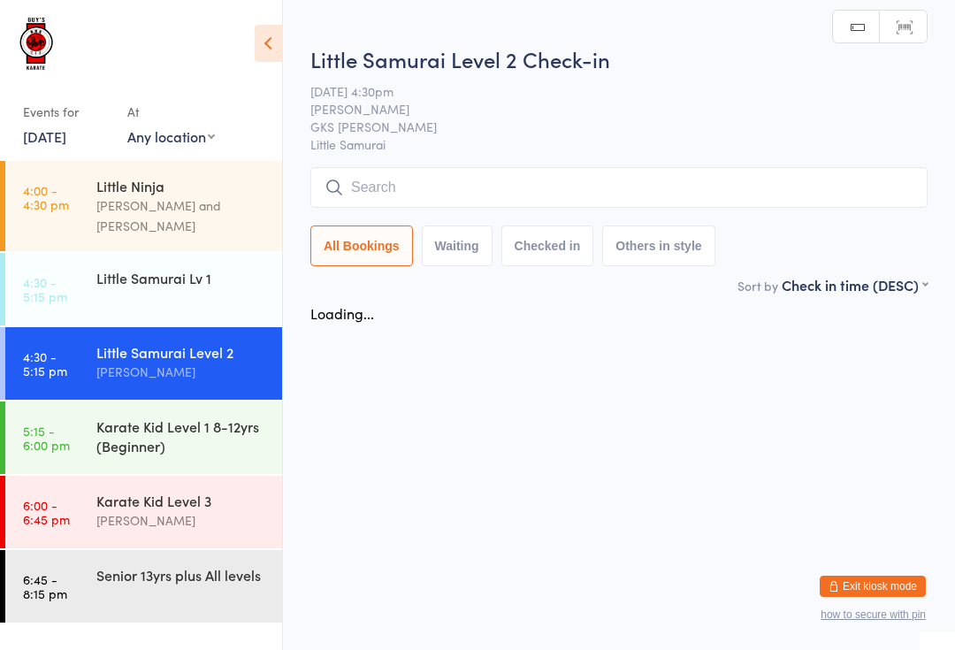
click at [480, 181] on input "search" at bounding box center [618, 187] width 617 height 41
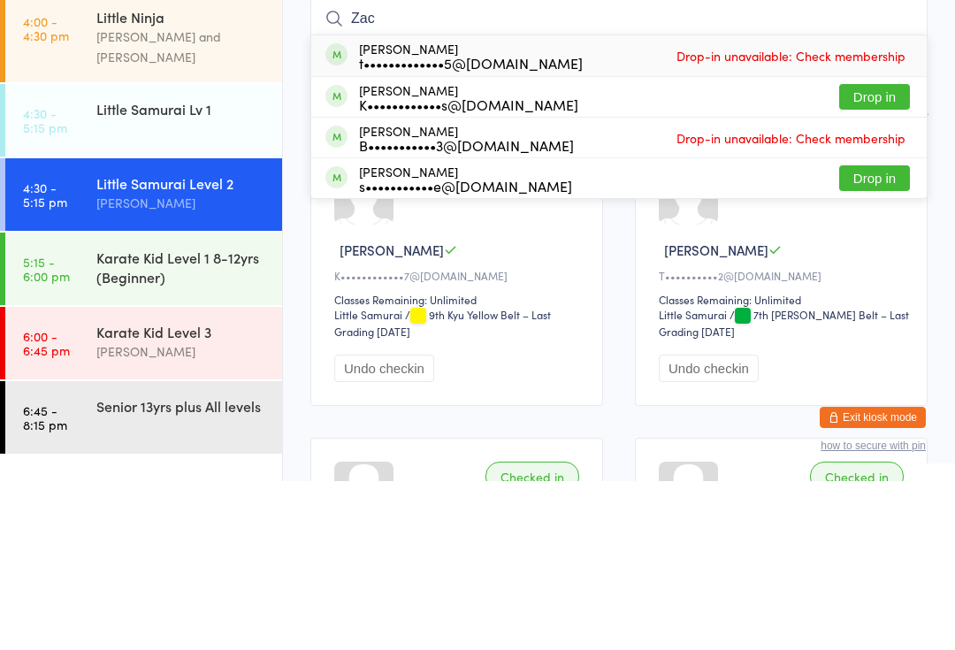
type input "Zac"
click at [617, 246] on div "[PERSON_NAME] K••••••••••••s@[DOMAIN_NAME] Drop in" at bounding box center [618, 266] width 615 height 40
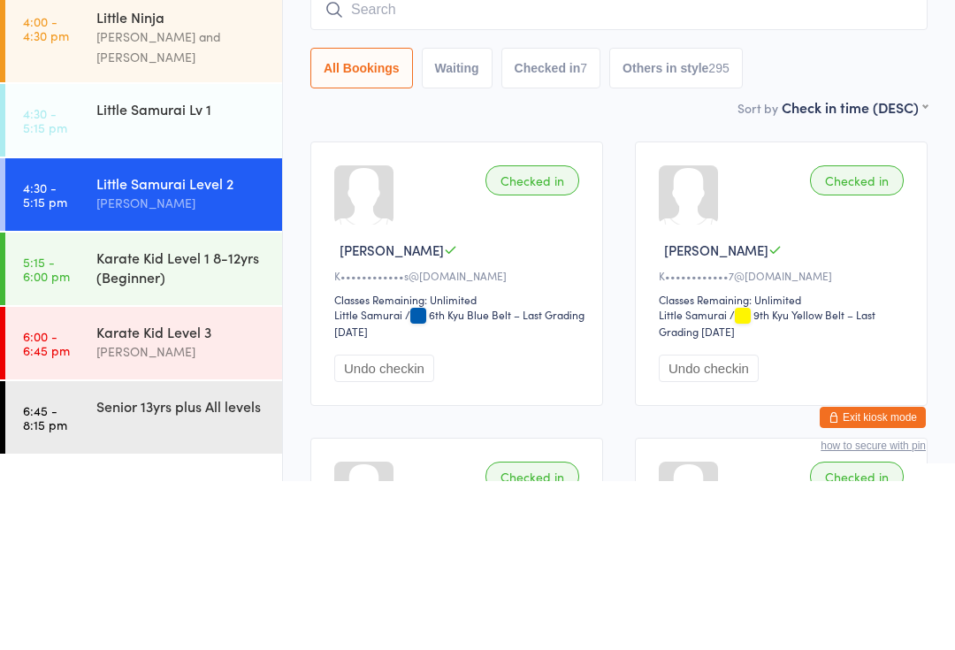
click at [200, 416] on div "Karate Kid Level 1 8-12yrs (Beginner)" at bounding box center [181, 435] width 171 height 39
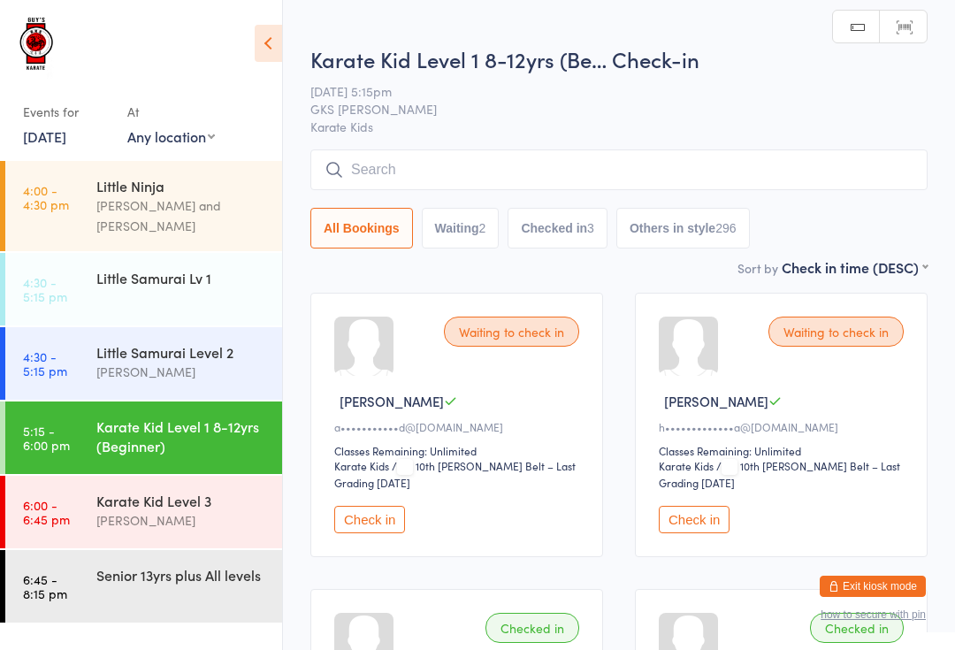
click at [187, 362] on div "[PERSON_NAME]" at bounding box center [181, 372] width 171 height 20
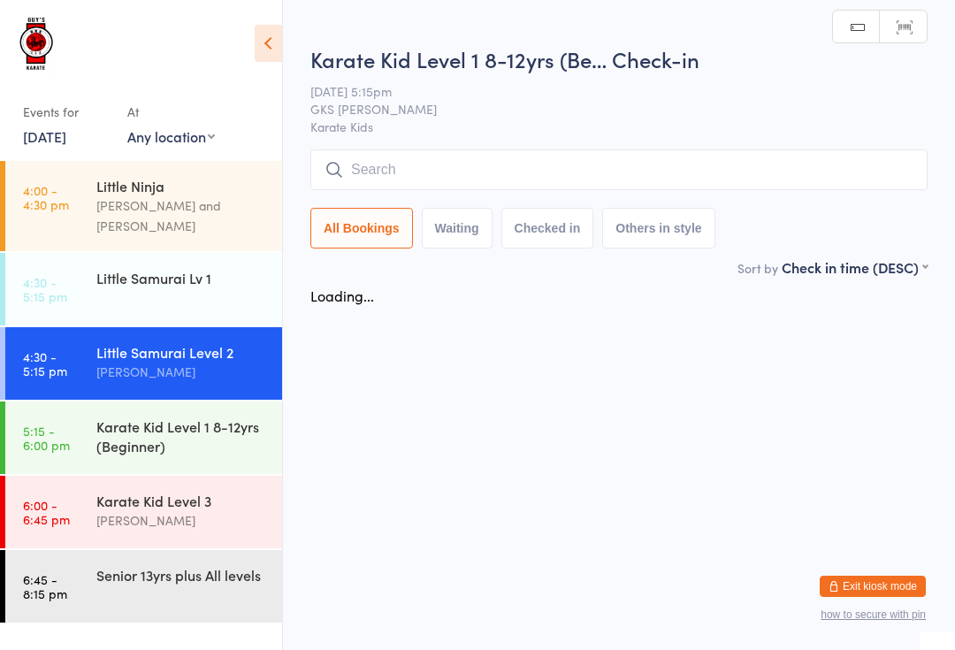
click at [391, 172] on input "search" at bounding box center [618, 169] width 617 height 41
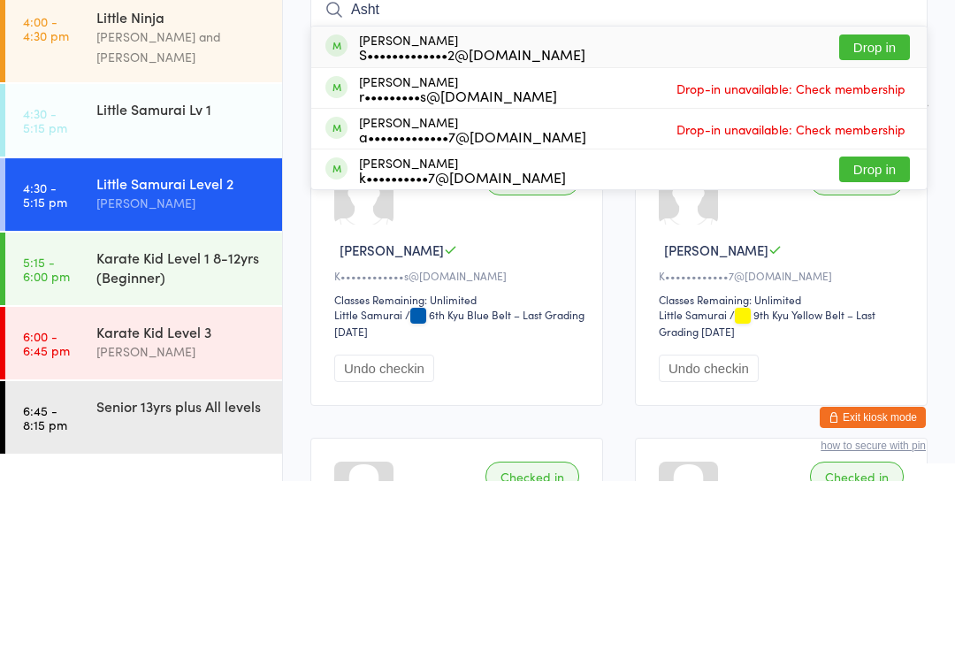
type input "Asht"
click at [854, 203] on button "Drop in" at bounding box center [874, 216] width 71 height 26
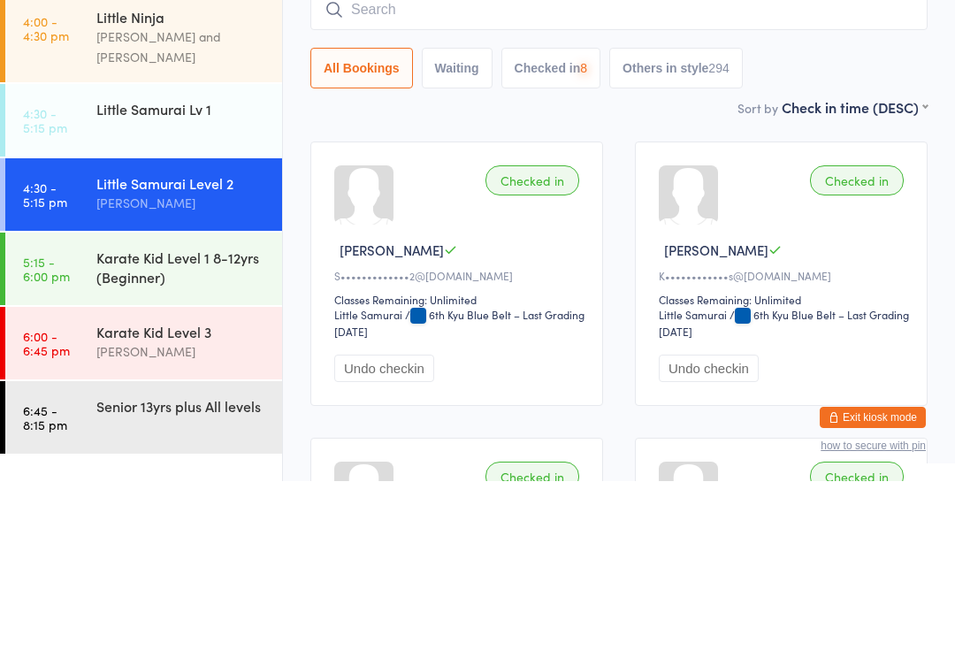
click at [172, 416] on div "Karate Kid Level 1 8-12yrs (Beginner)" at bounding box center [181, 435] width 171 height 39
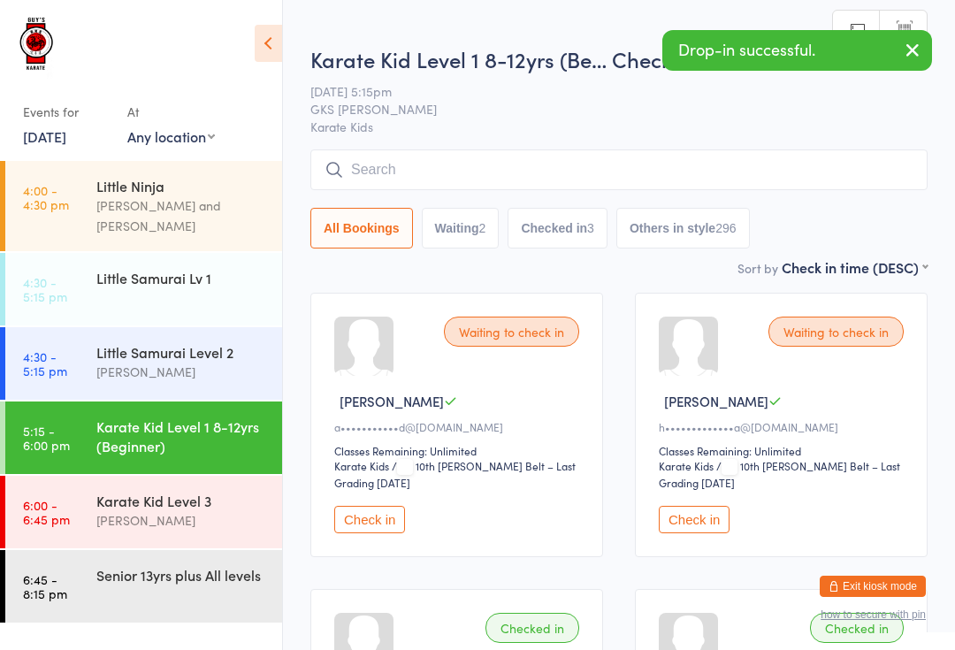
click at [370, 157] on input "search" at bounding box center [618, 169] width 617 height 41
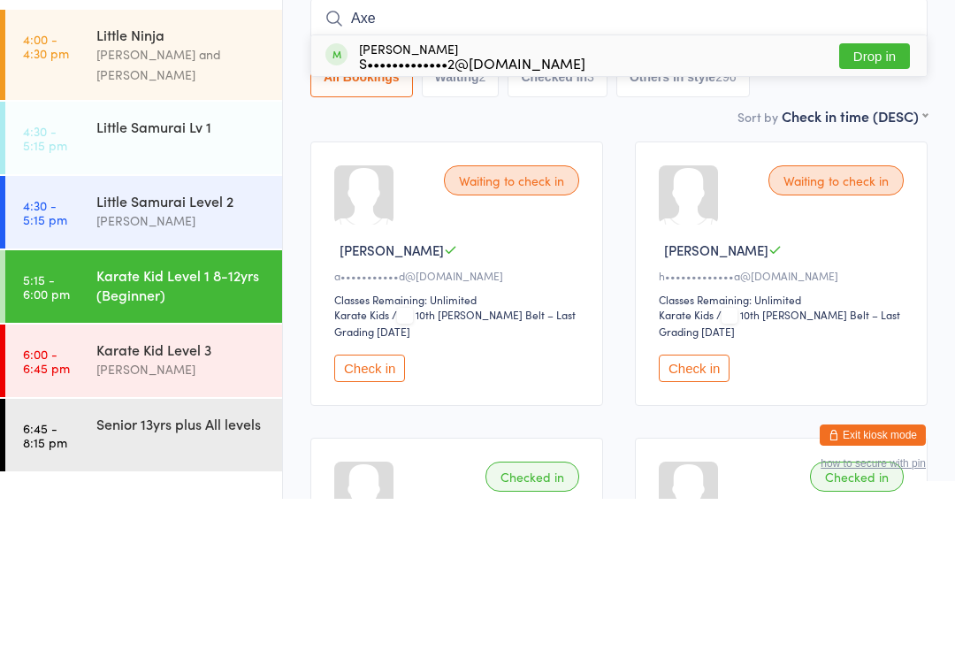
type input "Axe"
click at [871, 195] on button "Drop in" at bounding box center [874, 208] width 71 height 26
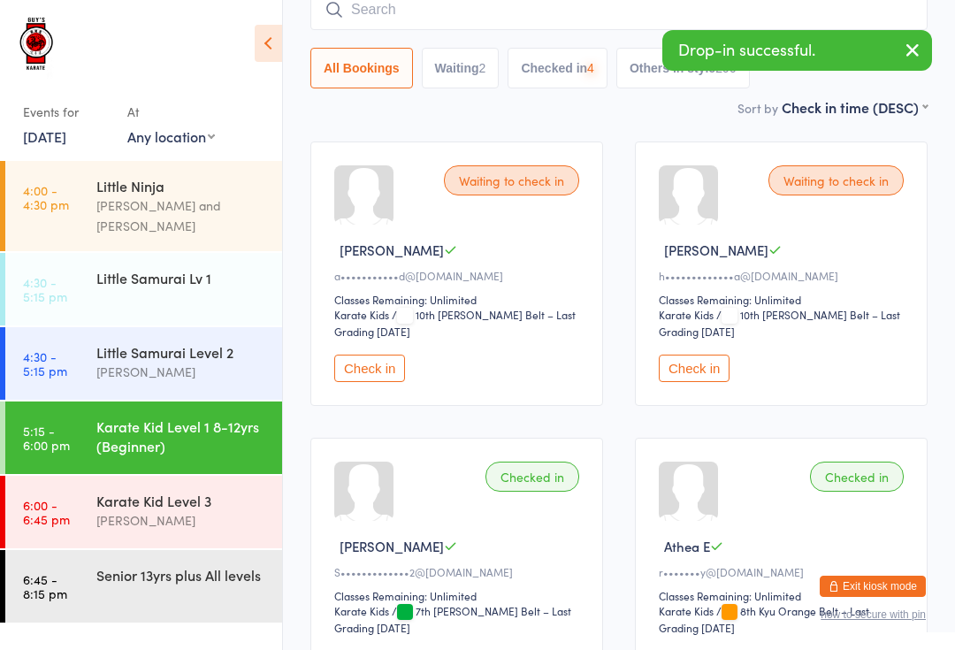
click at [164, 268] on div "Little Samurai Lv 1" at bounding box center [181, 277] width 171 height 19
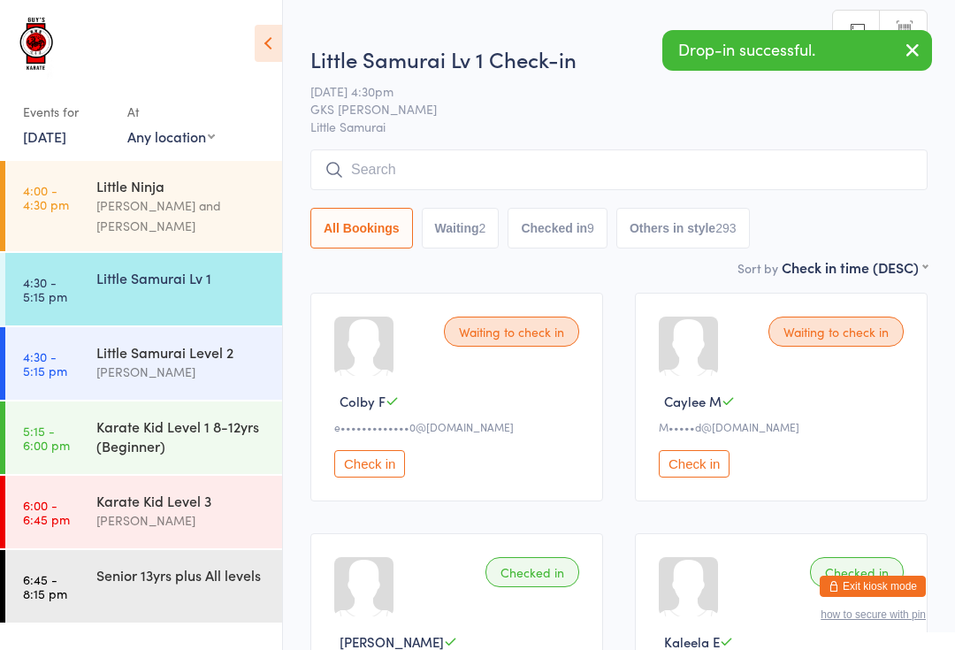
click at [151, 363] on div "[PERSON_NAME]" at bounding box center [181, 372] width 171 height 20
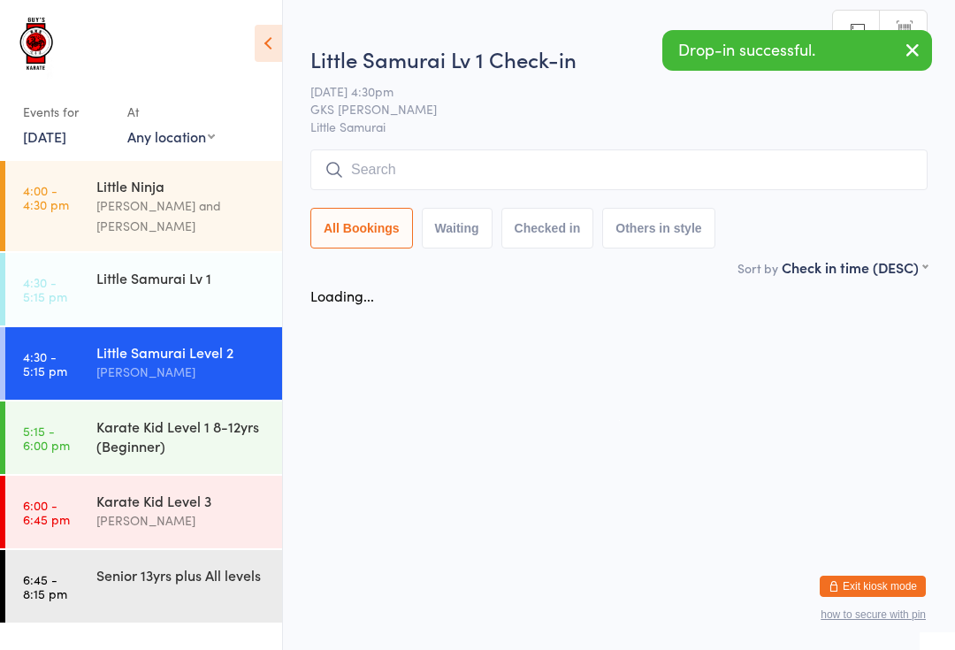
click at [442, 180] on input "search" at bounding box center [618, 169] width 617 height 41
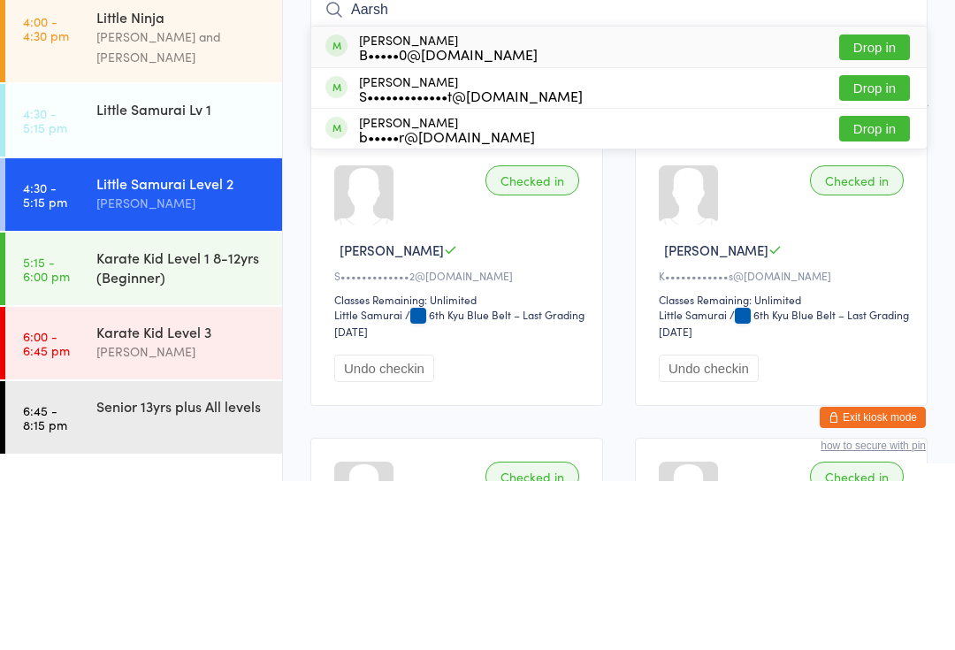
type input "Aarsh"
click at [892, 203] on button "Drop in" at bounding box center [874, 216] width 71 height 26
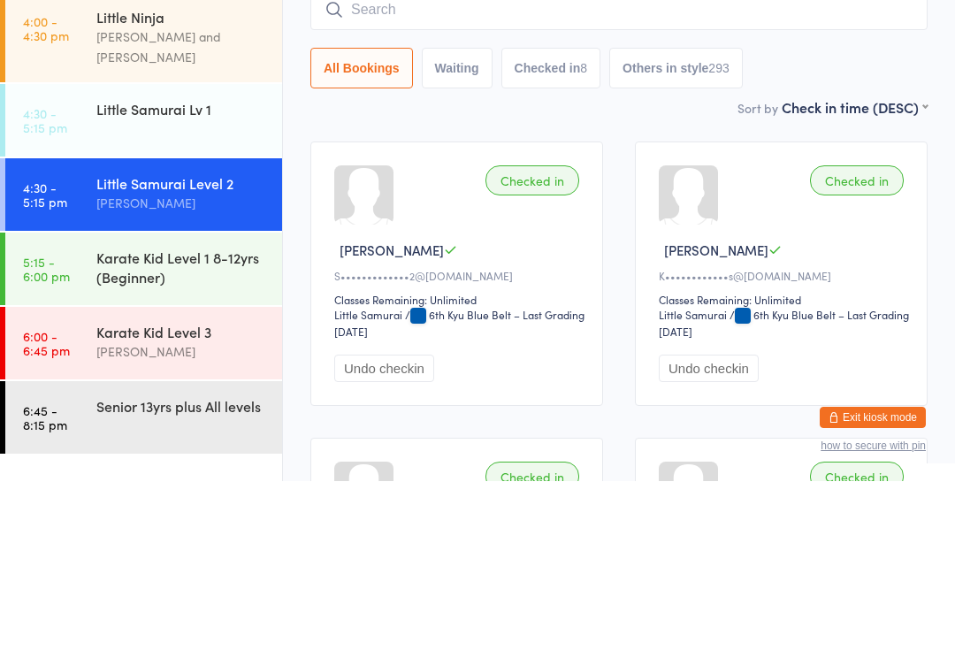
scroll to position [169, 0]
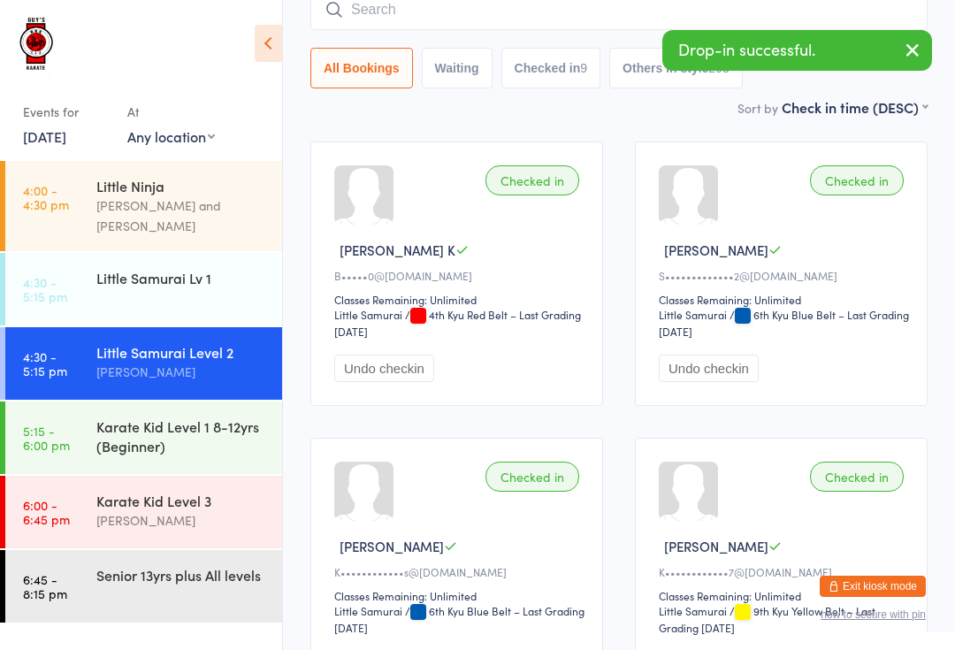
click at [181, 268] on div "Little Samurai Lv 1" at bounding box center [181, 277] width 171 height 19
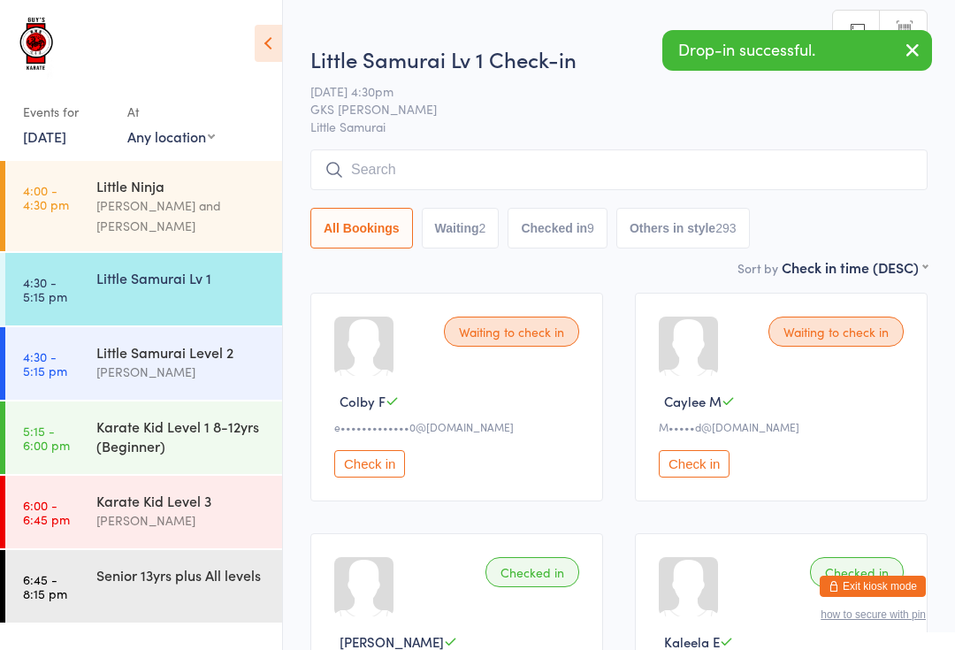
click at [387, 185] on input "search" at bounding box center [618, 169] width 617 height 41
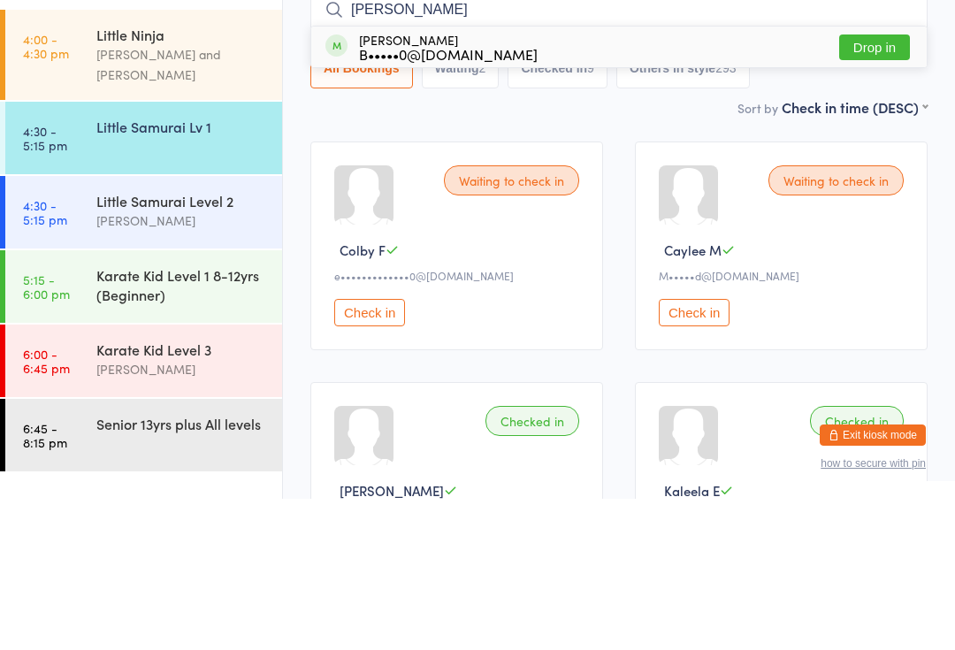
type input "[PERSON_NAME]"
click at [884, 186] on button "Drop in" at bounding box center [874, 199] width 71 height 26
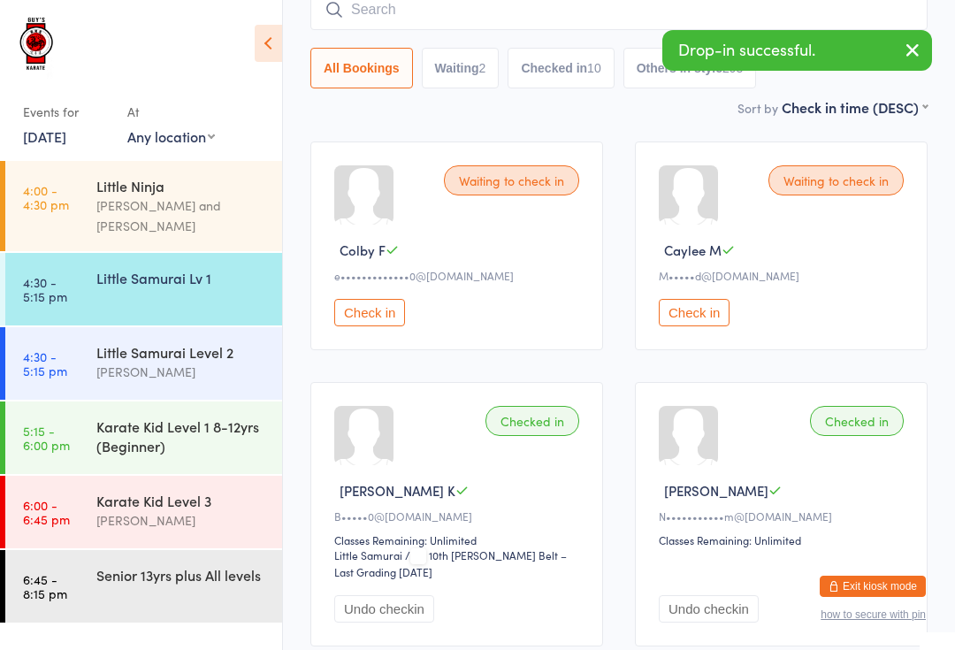
click at [169, 342] on div "Little Samurai Level 2" at bounding box center [181, 351] width 171 height 19
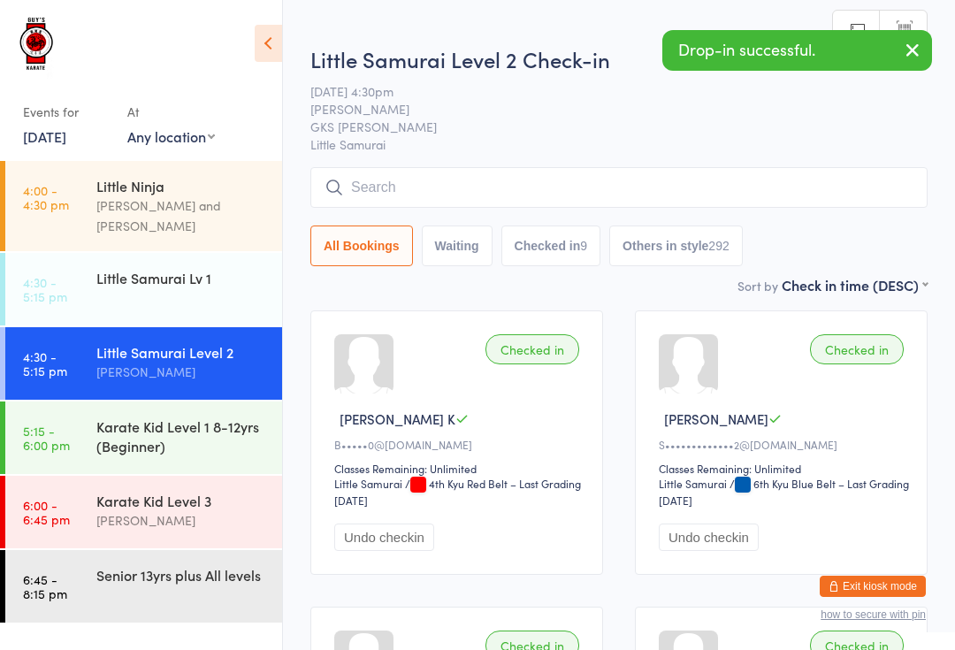
click at [414, 171] on input "search" at bounding box center [618, 187] width 617 height 41
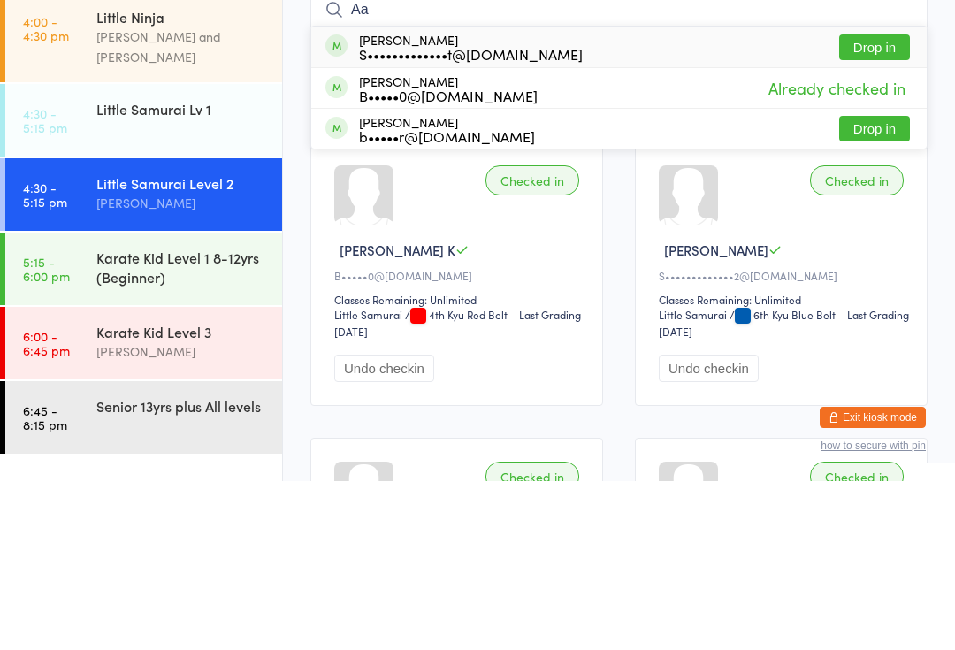
type input "A"
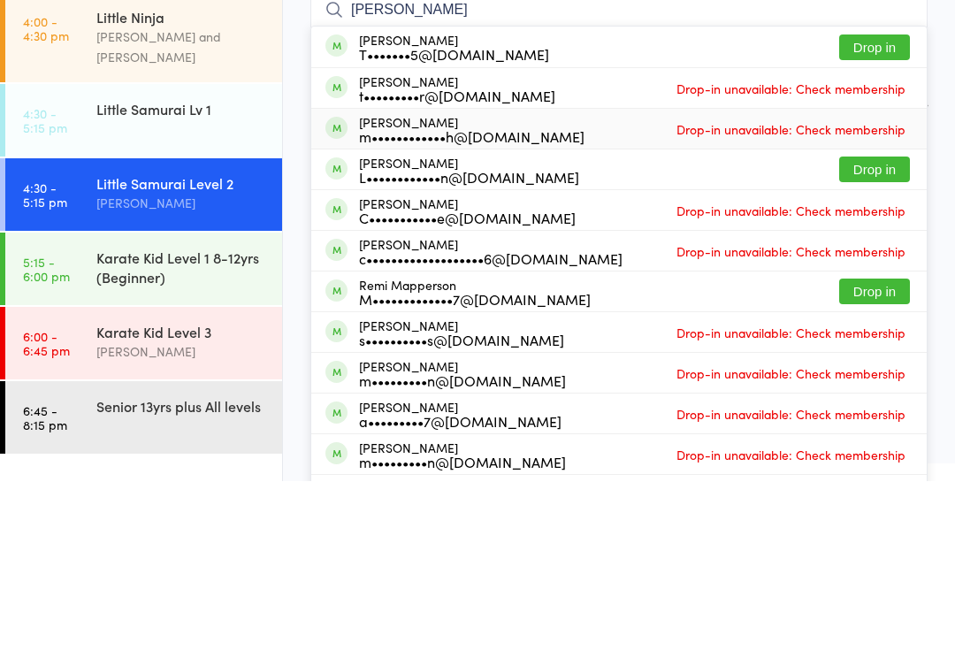
type input "[PERSON_NAME]"
click at [875, 278] on div "[PERSON_NAME] m••••••••••••h@[DOMAIN_NAME] Drop-in unavailable: Check membership" at bounding box center [618, 298] width 615 height 40
type input "[PERSON_NAME]"
click at [872, 325] on button "Drop in" at bounding box center [874, 338] width 71 height 26
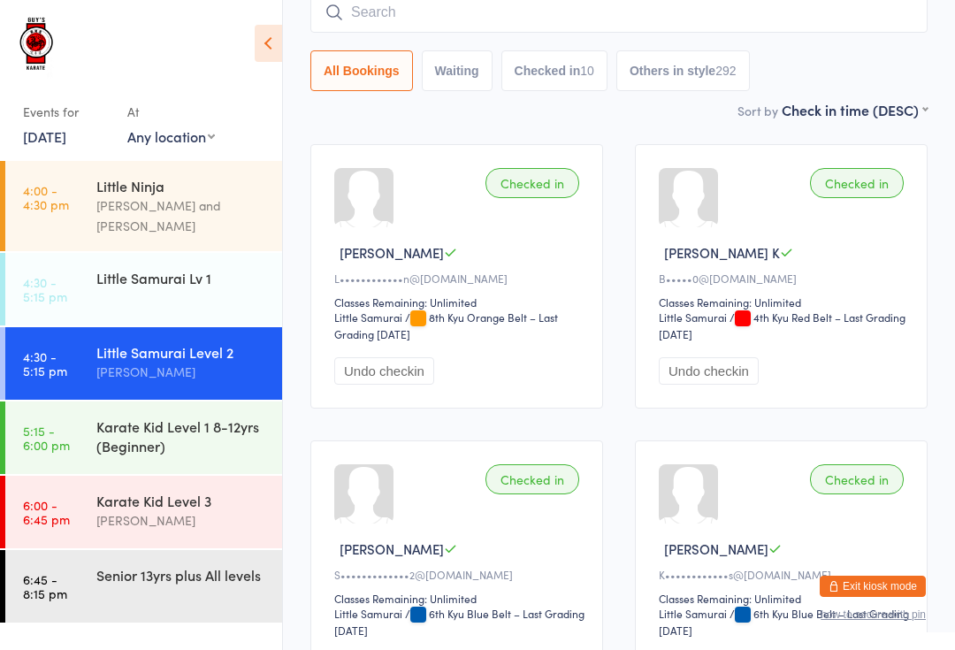
scroll to position [167, 0]
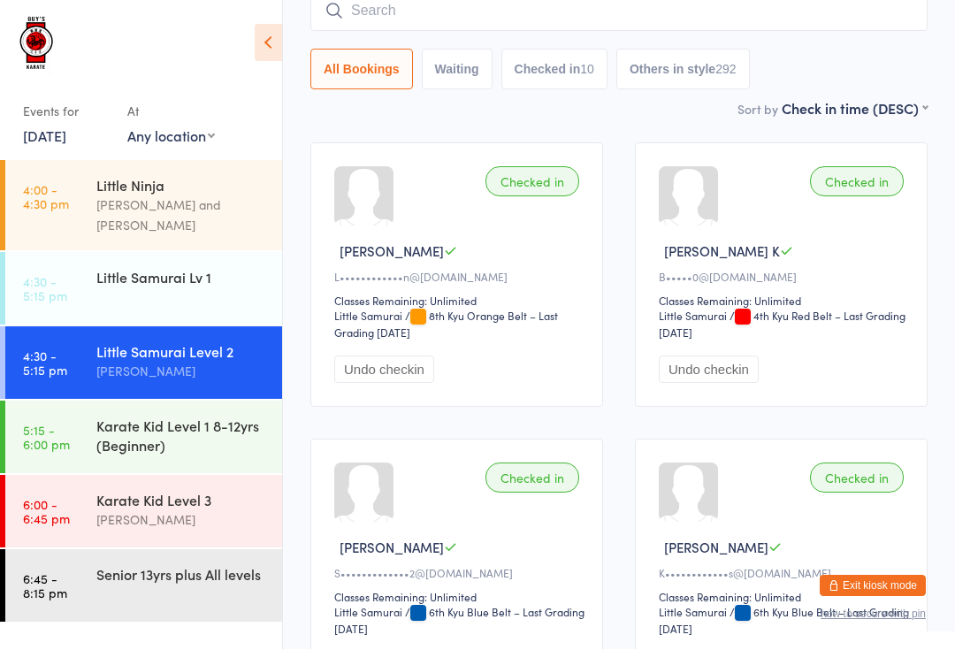
click at [453, 12] on input "search" at bounding box center [618, 11] width 617 height 41
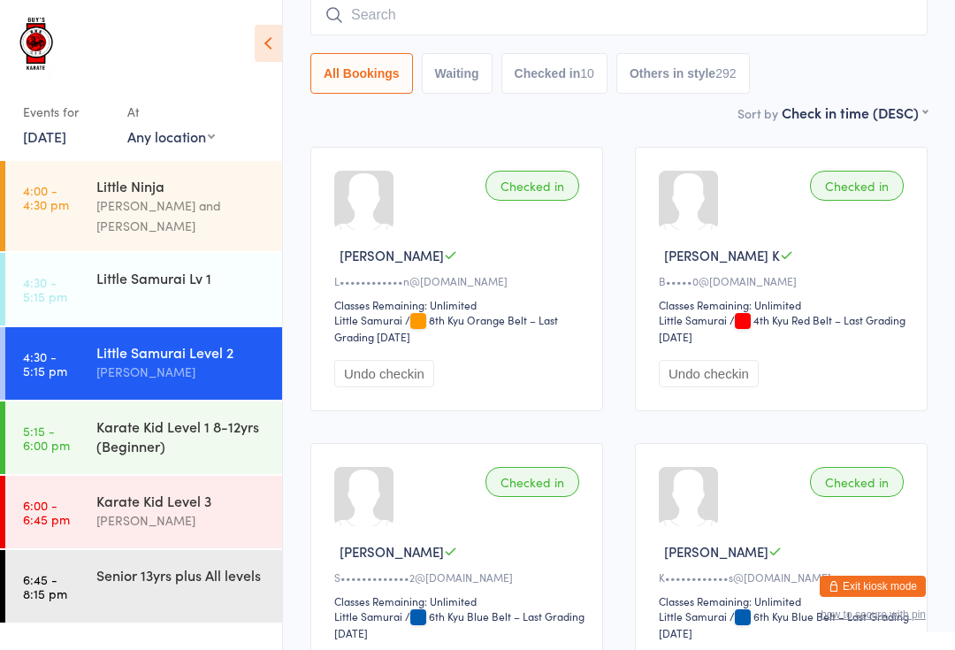
scroll to position [160, 0]
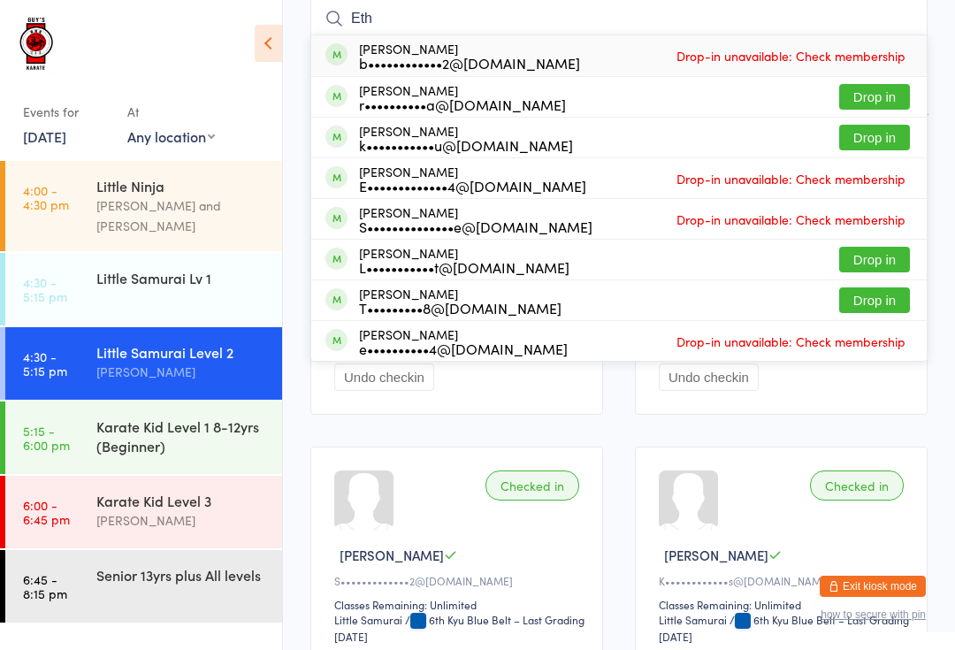
type input "Eth"
click at [872, 255] on button "Drop in" at bounding box center [874, 260] width 71 height 26
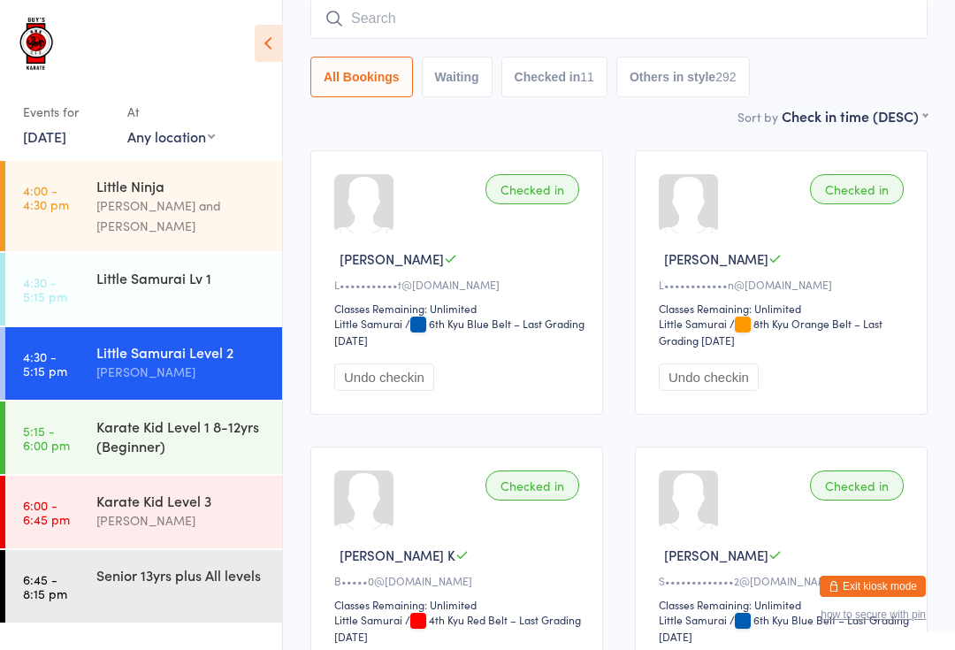
click at [573, 19] on input "search" at bounding box center [618, 18] width 617 height 41
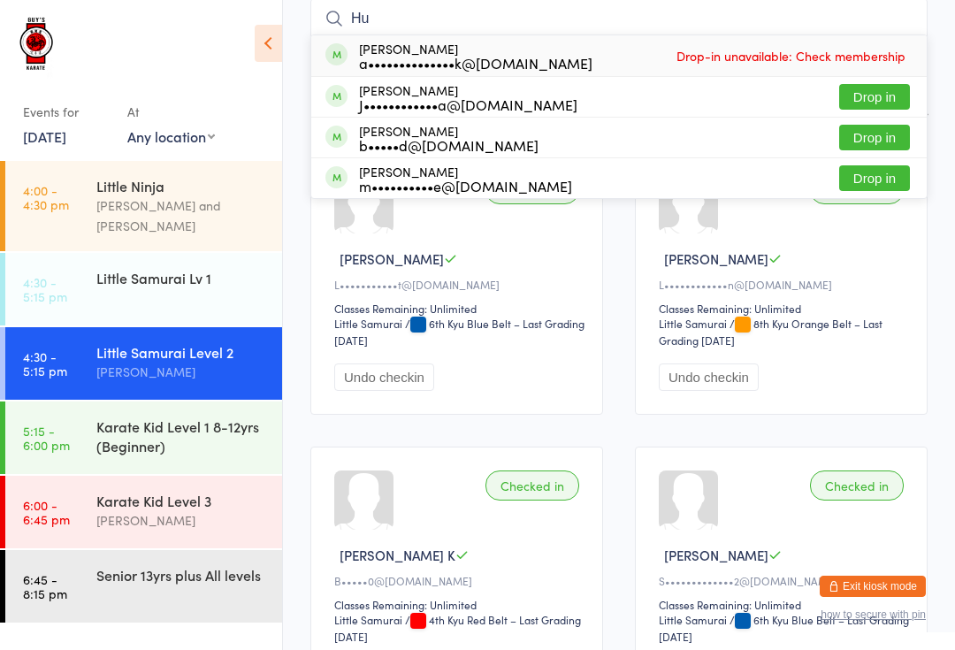
type input "Hu"
click at [877, 110] on button "Drop in" at bounding box center [874, 97] width 71 height 26
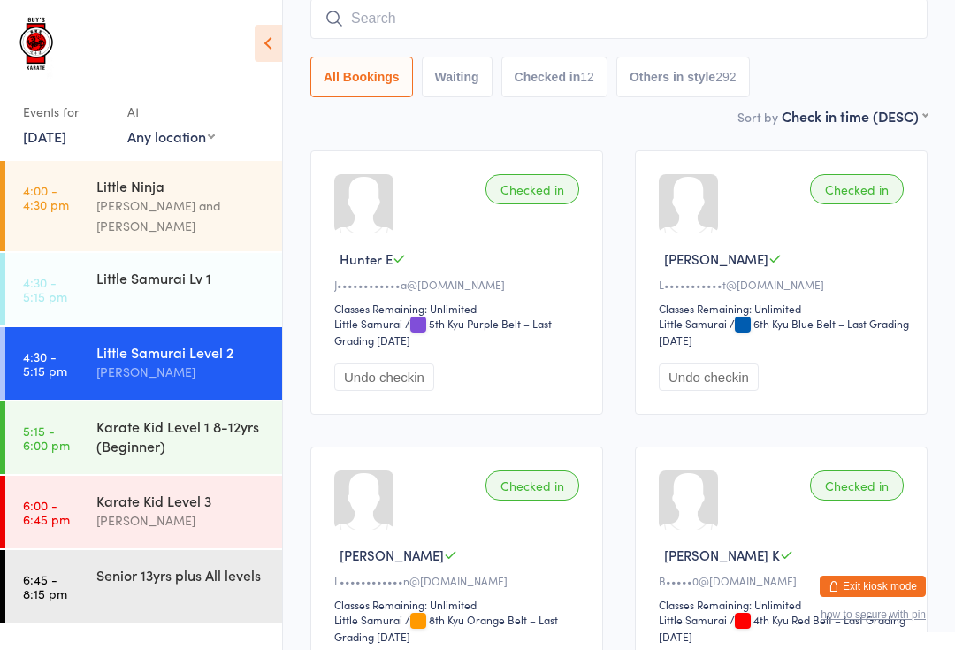
click at [228, 268] on div "Little Samurai Lv 1" at bounding box center [181, 277] width 171 height 19
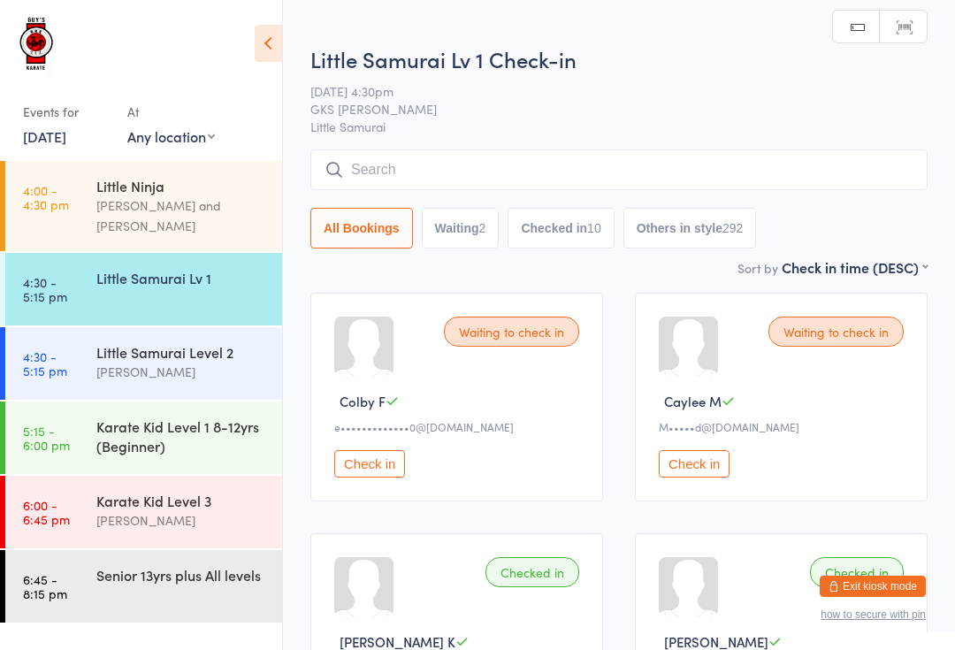
click at [191, 345] on div "Little Samurai Level 2" at bounding box center [181, 351] width 171 height 19
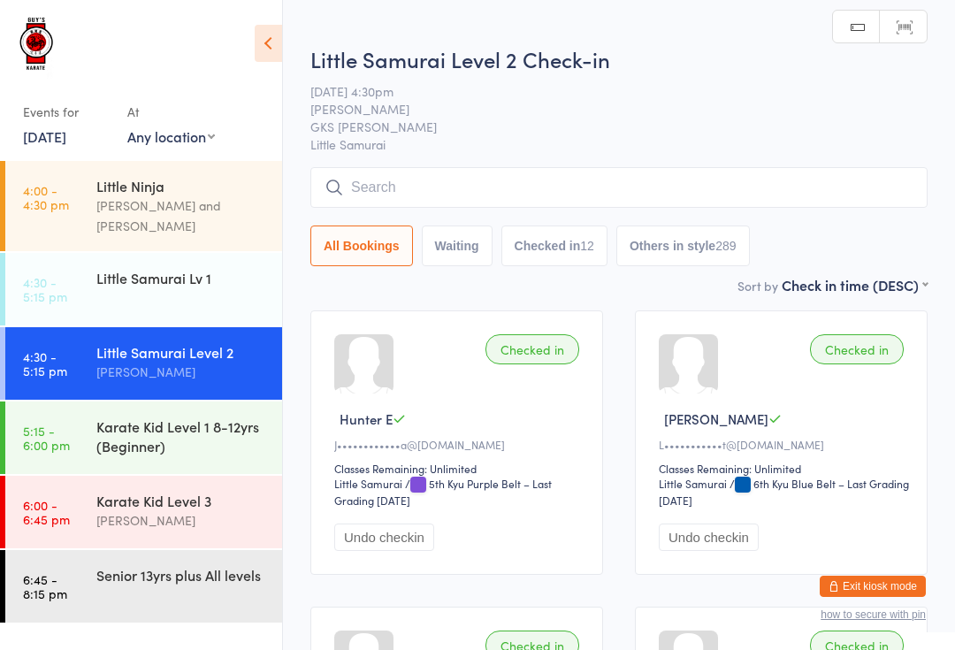
click at [207, 274] on div "Little Samurai Lv 1" at bounding box center [189, 278] width 186 height 50
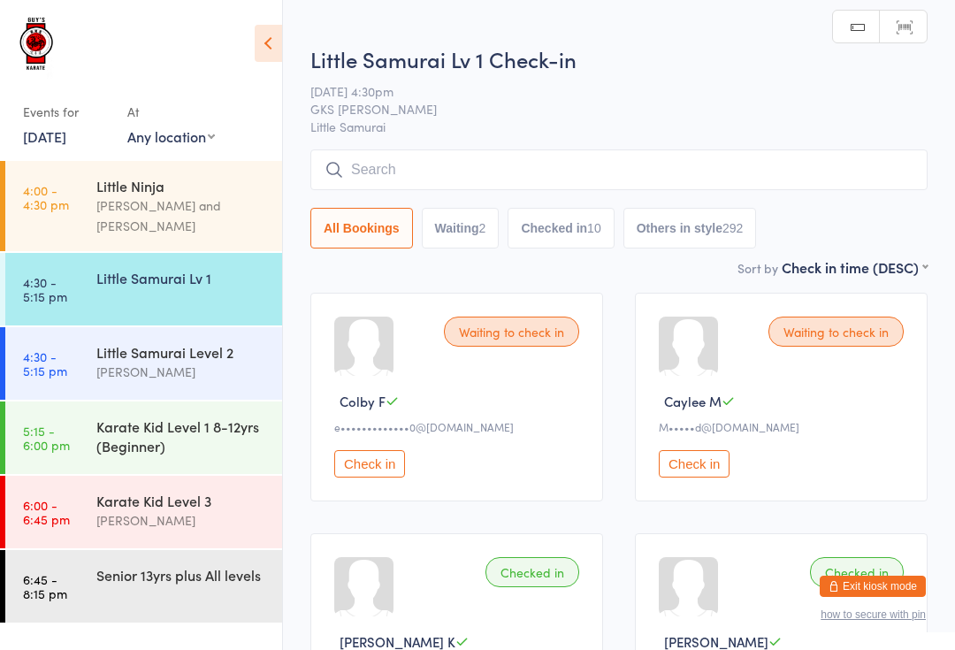
click at [508, 162] on input "search" at bounding box center [618, 169] width 617 height 41
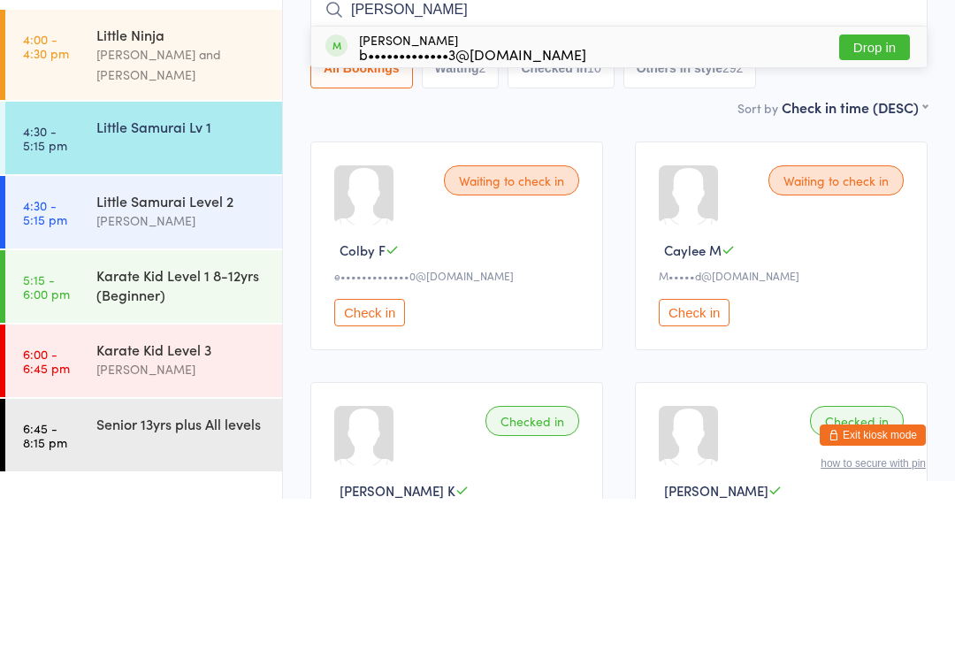
type input "[PERSON_NAME]"
click at [882, 186] on button "Drop in" at bounding box center [874, 199] width 71 height 26
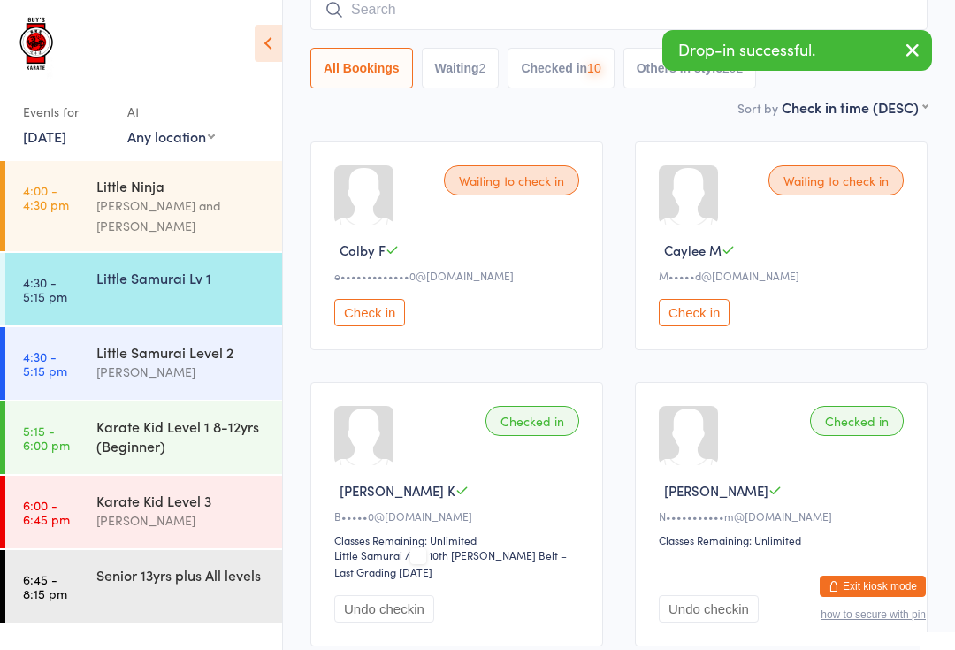
click at [164, 362] on div "[PERSON_NAME]" at bounding box center [181, 372] width 171 height 20
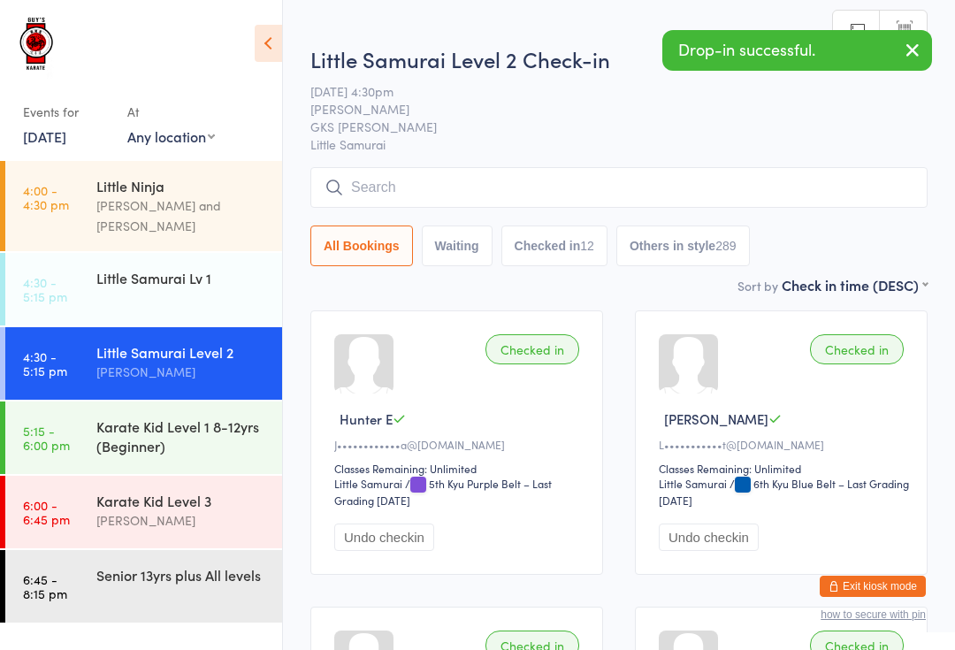
click at [730, 184] on input "search" at bounding box center [618, 187] width 617 height 41
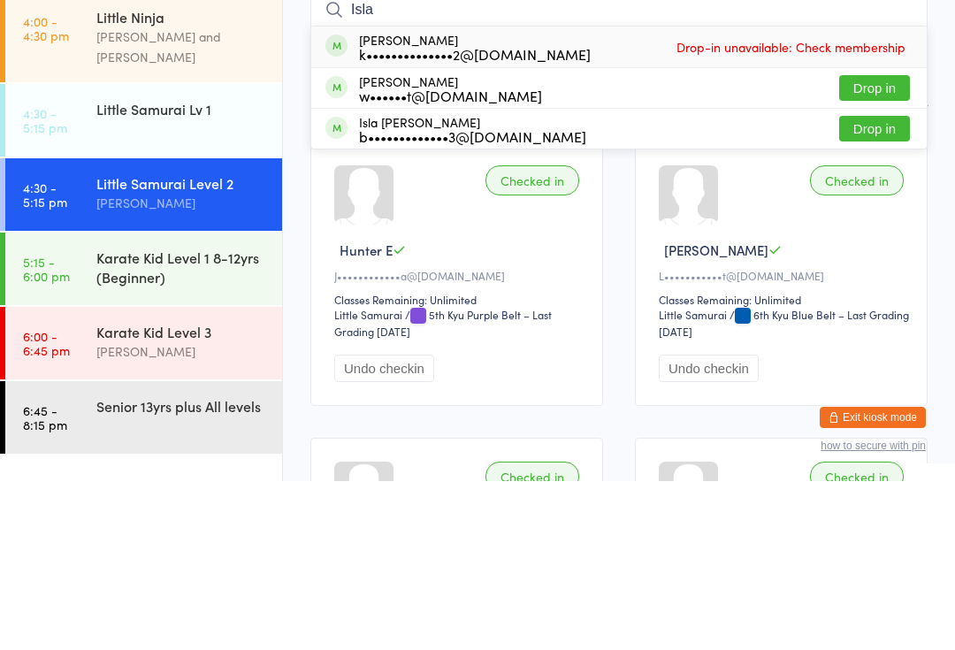
type input "Isla"
click at [886, 285] on button "Drop in" at bounding box center [874, 298] width 71 height 26
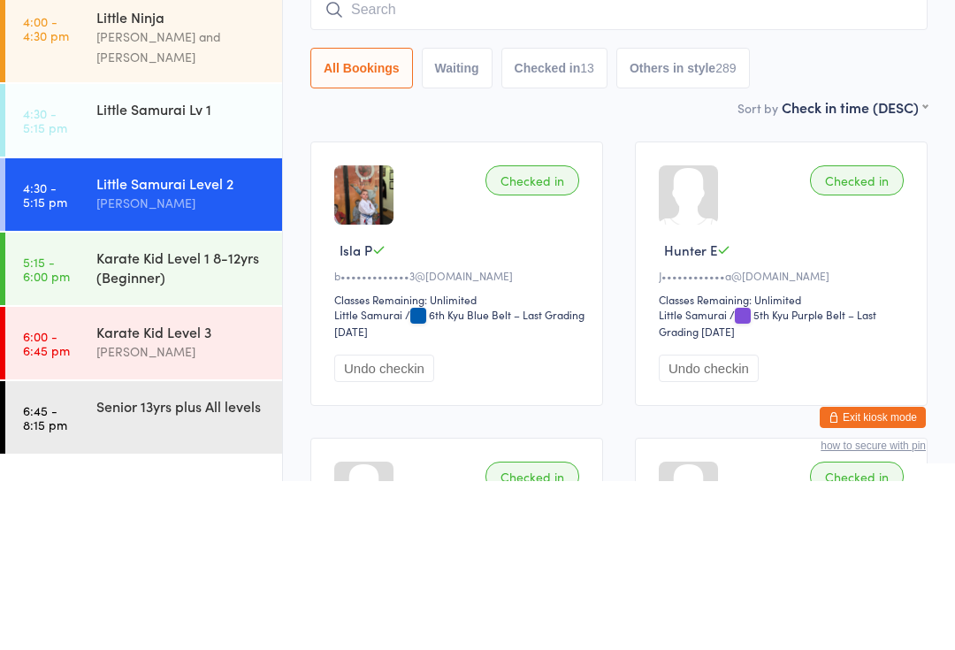
scroll to position [169, 0]
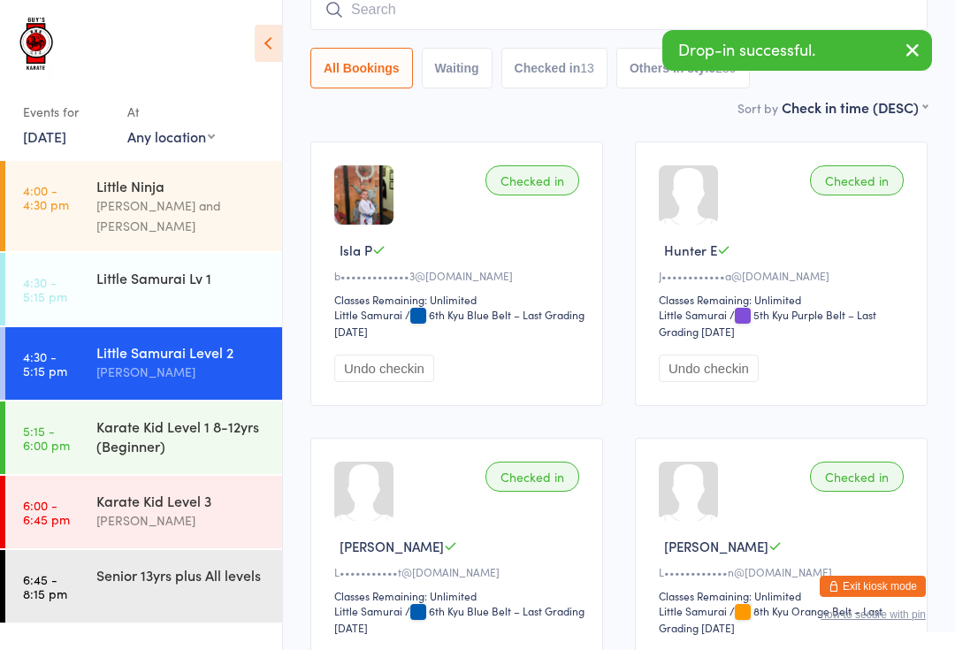
click at [214, 271] on div "Little Samurai Lv 1" at bounding box center [189, 278] width 186 height 50
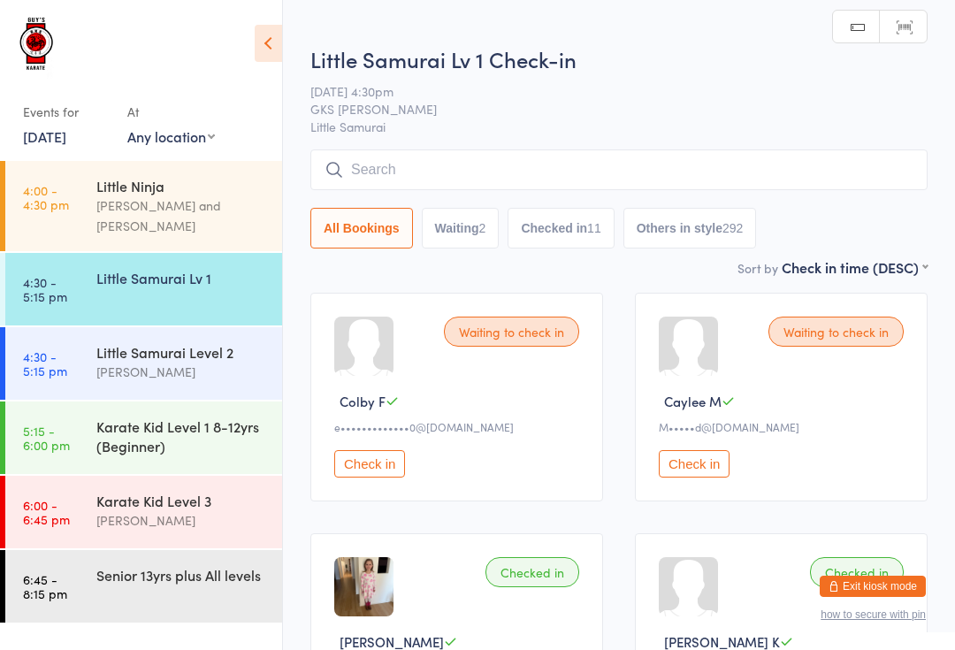
click at [686, 176] on input "search" at bounding box center [618, 169] width 617 height 41
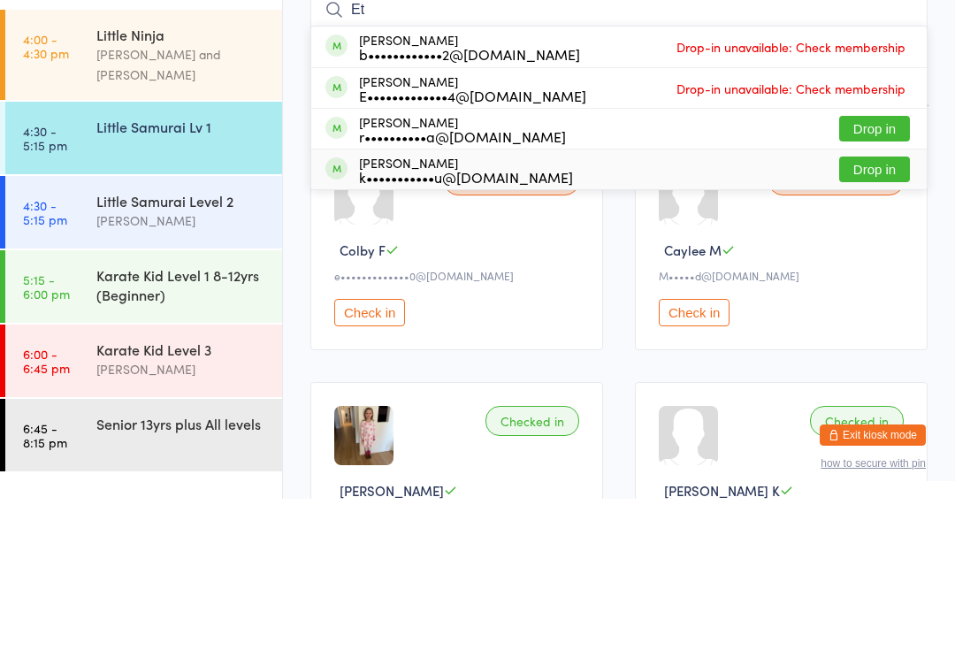
type input "Et"
click at [442, 321] on div "k•••••••••••u@[DOMAIN_NAME]" at bounding box center [466, 328] width 214 height 14
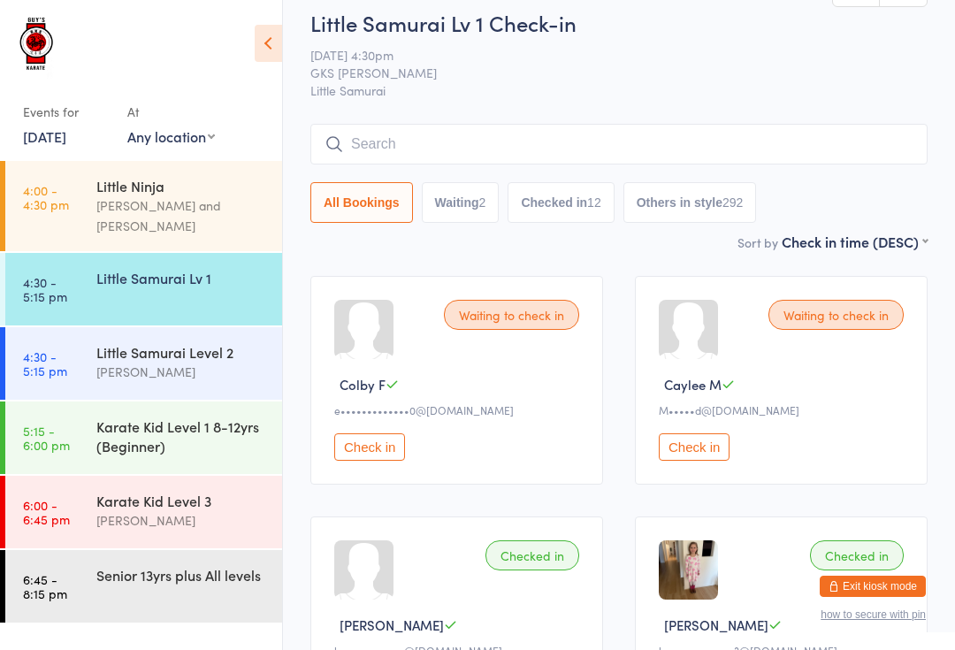
scroll to position [34, 0]
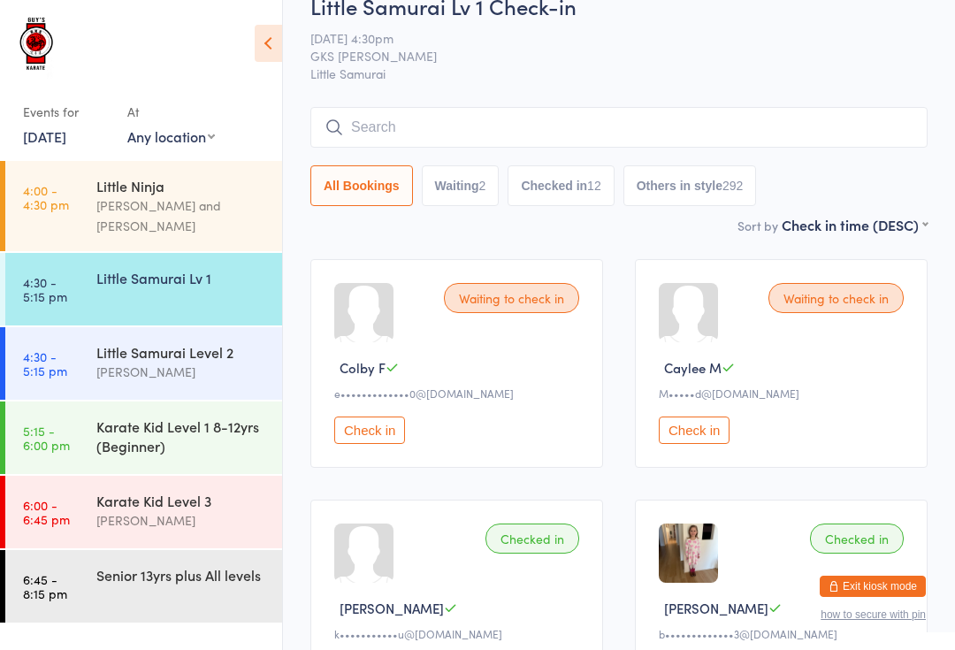
click at [195, 192] on div "Little Ninja" at bounding box center [181, 185] width 171 height 19
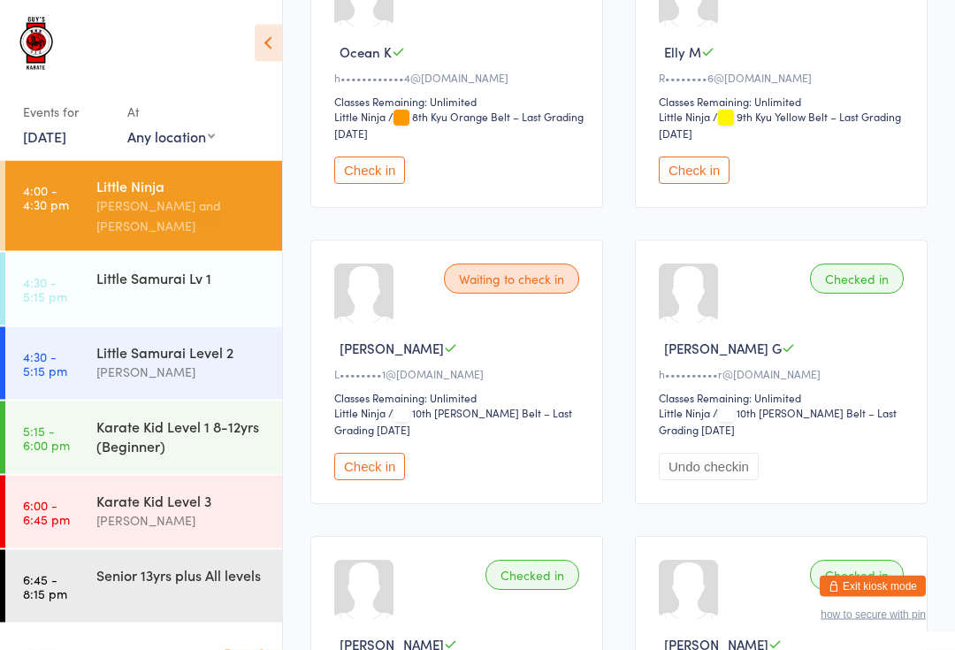
scroll to position [375, 0]
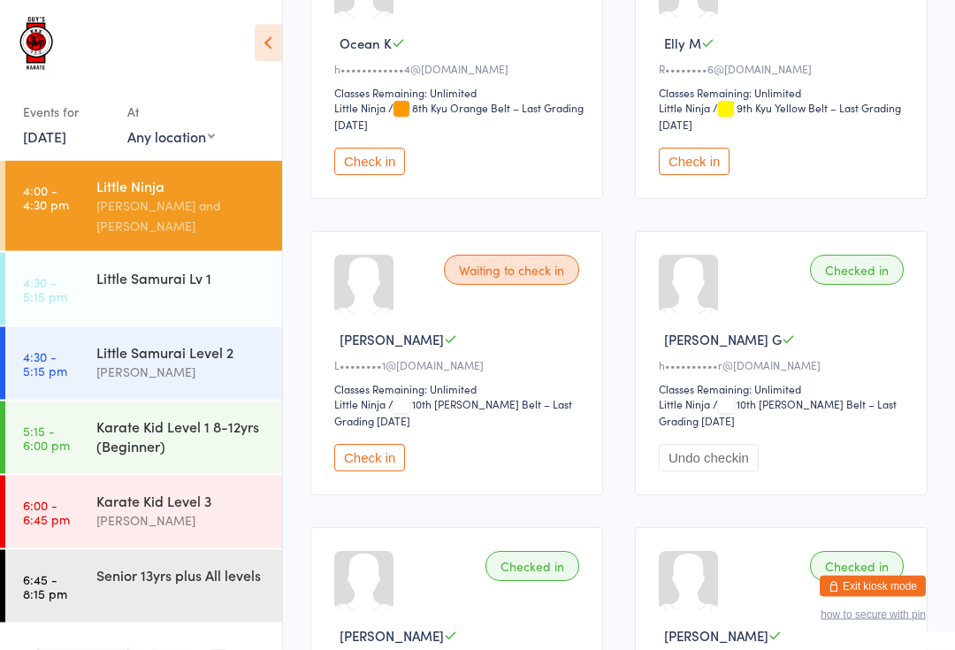
click at [373, 472] on button "Check in" at bounding box center [369, 458] width 71 height 27
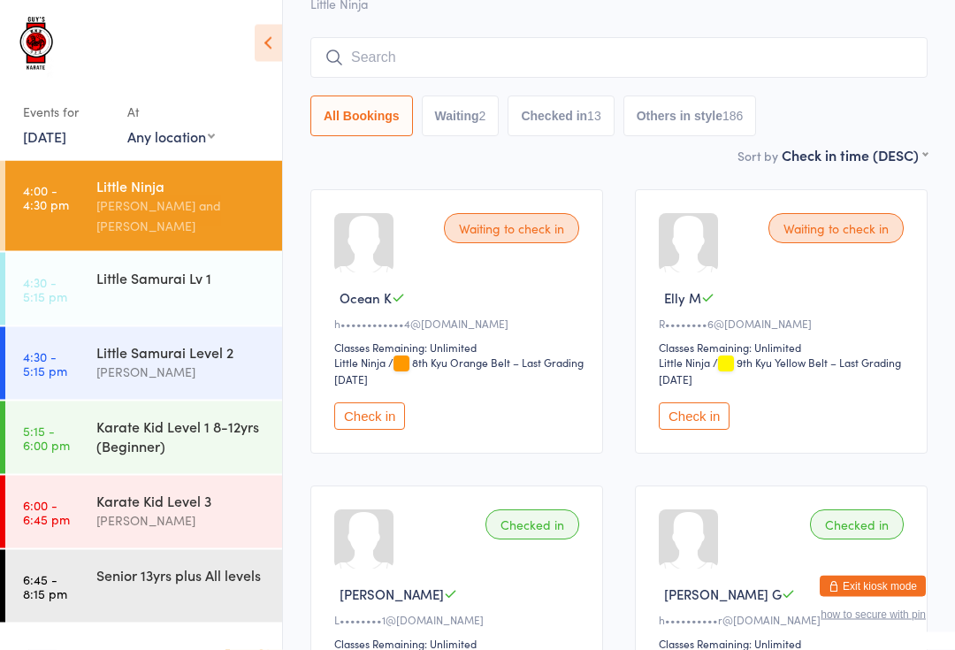
scroll to position [114, 0]
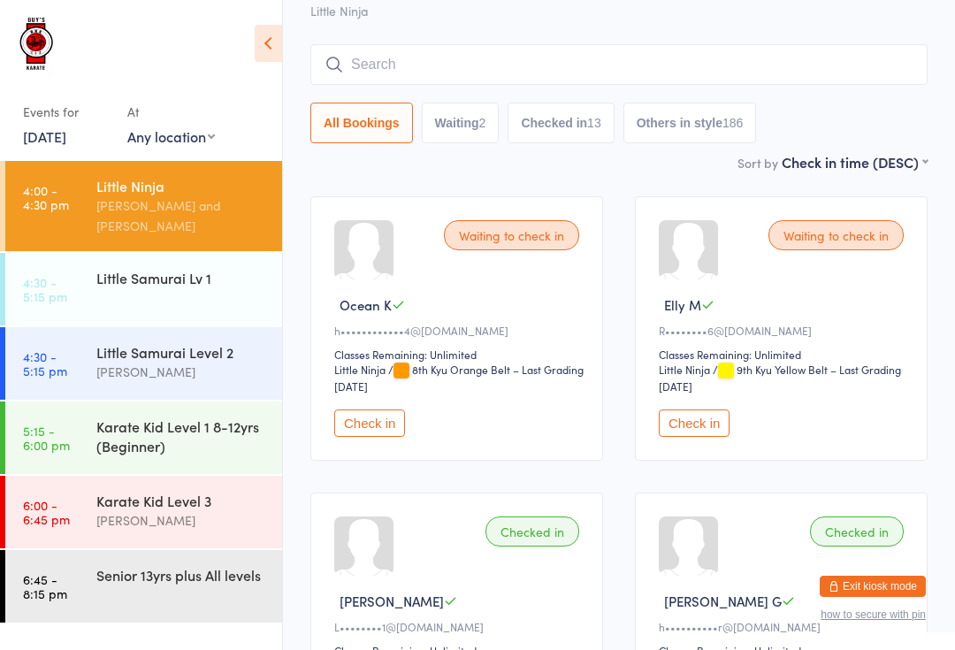
click at [176, 362] on div "[PERSON_NAME]" at bounding box center [181, 372] width 171 height 20
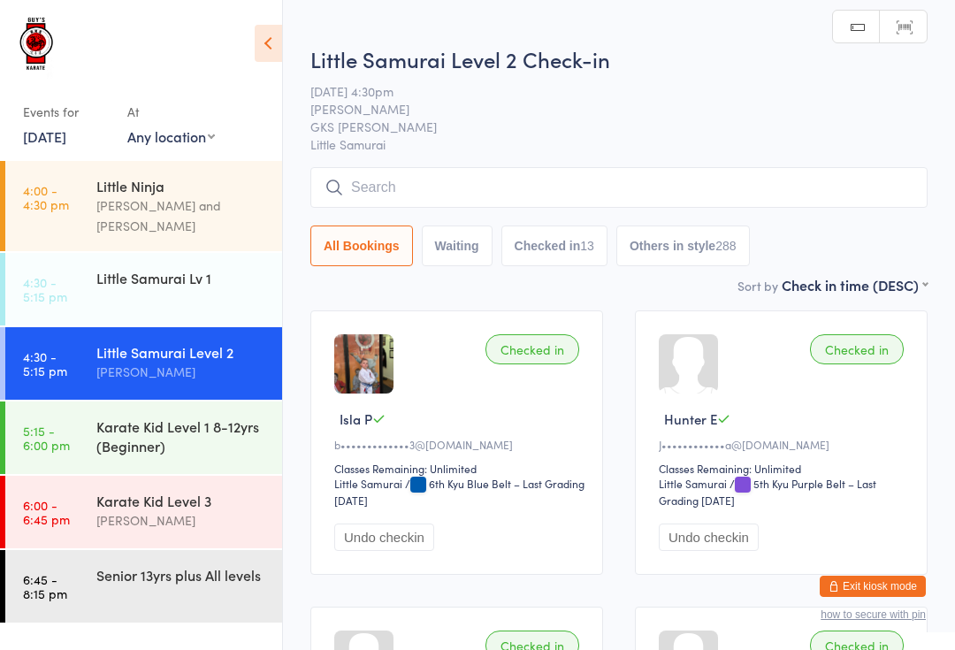
click at [630, 187] on input "search" at bounding box center [618, 187] width 617 height 41
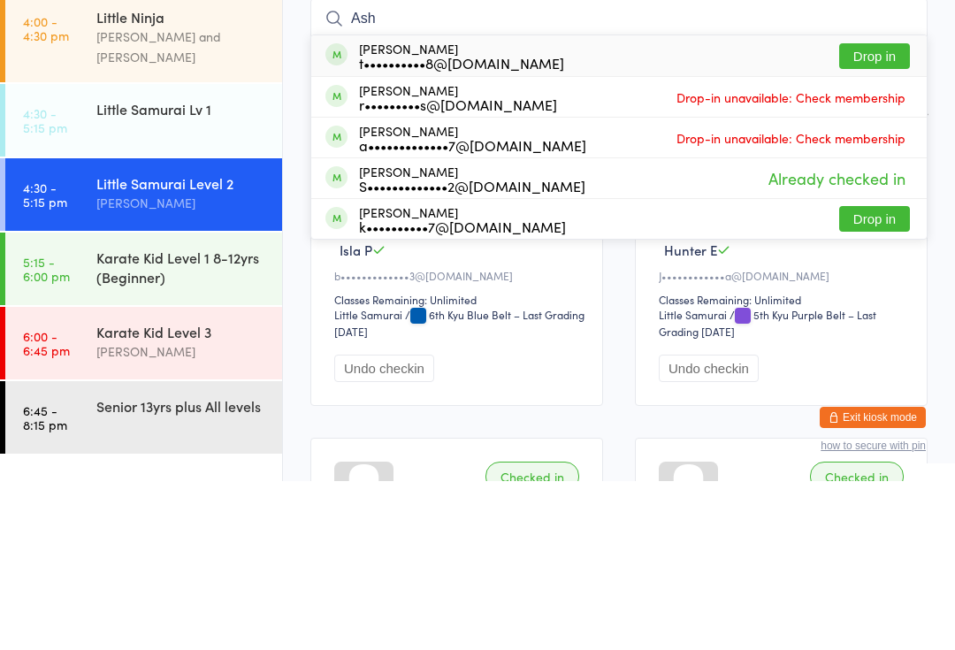
type input "Asht"
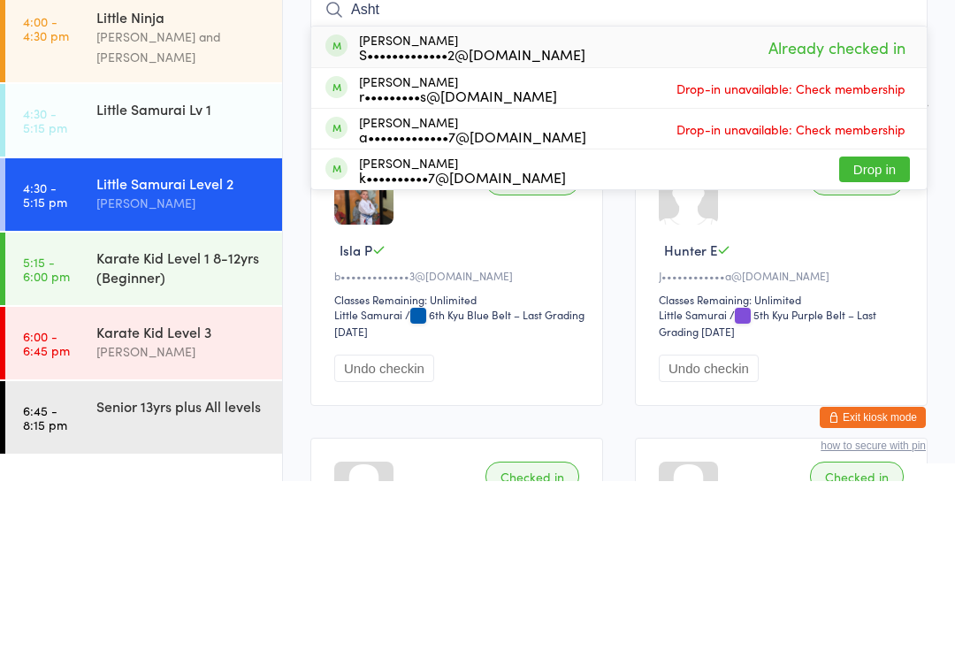
click at [176, 416] on div "Karate Kid Level 1 8-12yrs (Beginner)" at bounding box center [181, 435] width 171 height 39
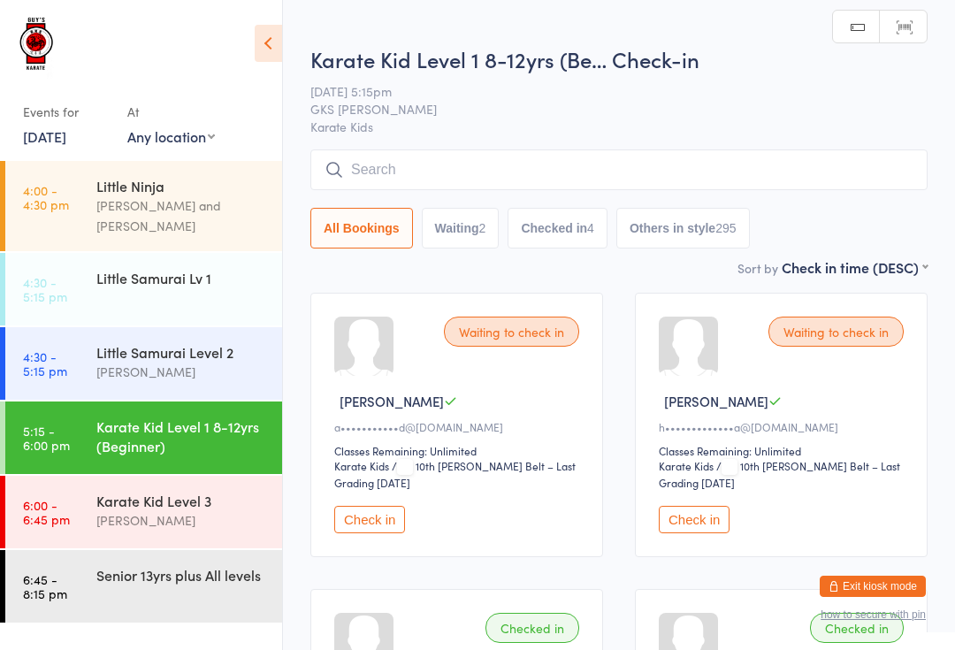
click at [525, 158] on input "search" at bounding box center [618, 169] width 617 height 41
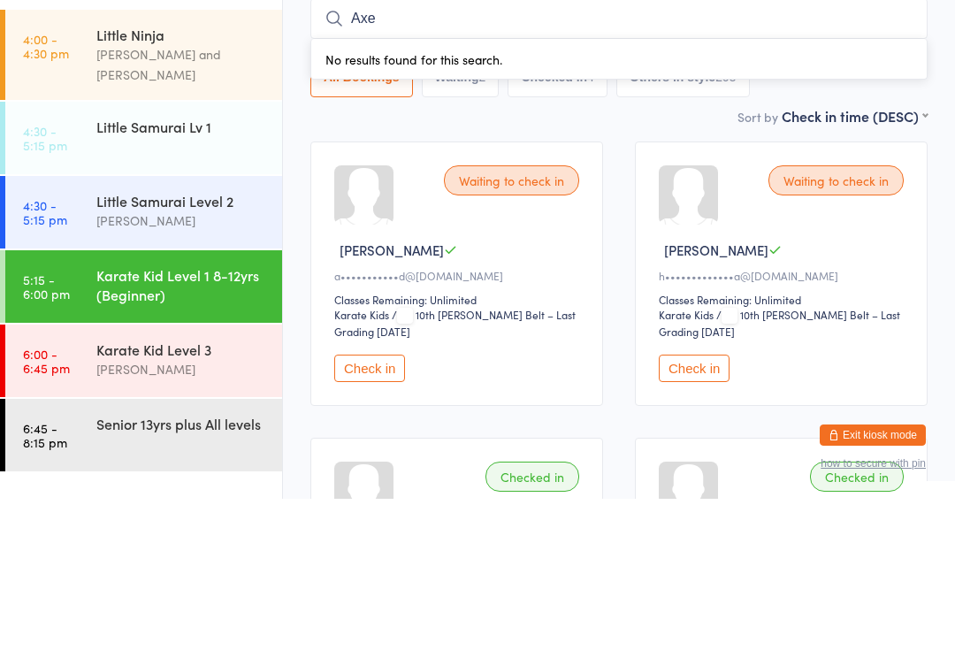
type input "[PERSON_NAME]"
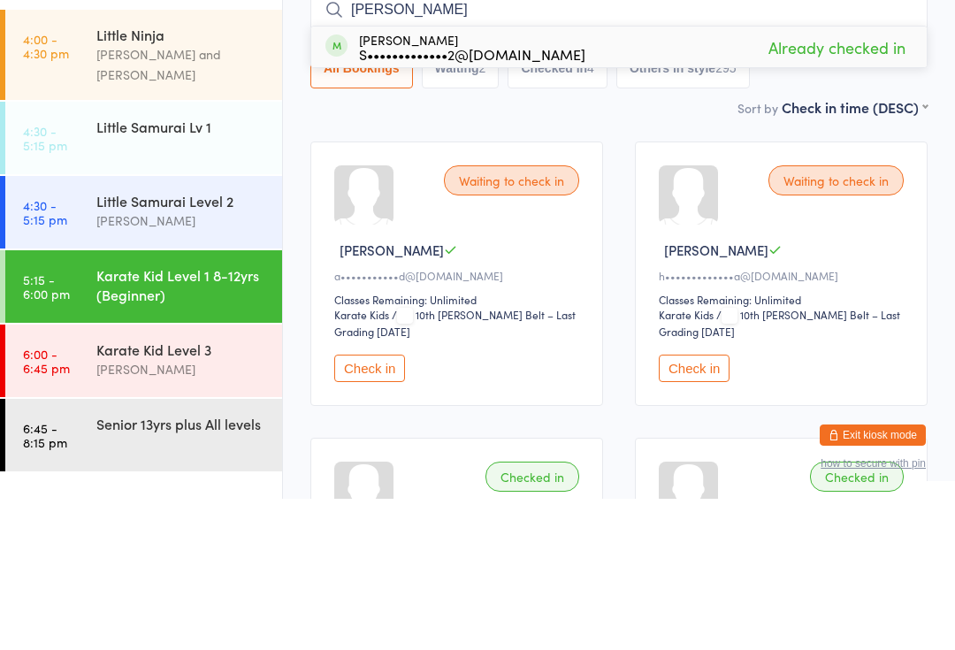
click at [187, 362] on div "[PERSON_NAME]" at bounding box center [181, 372] width 171 height 20
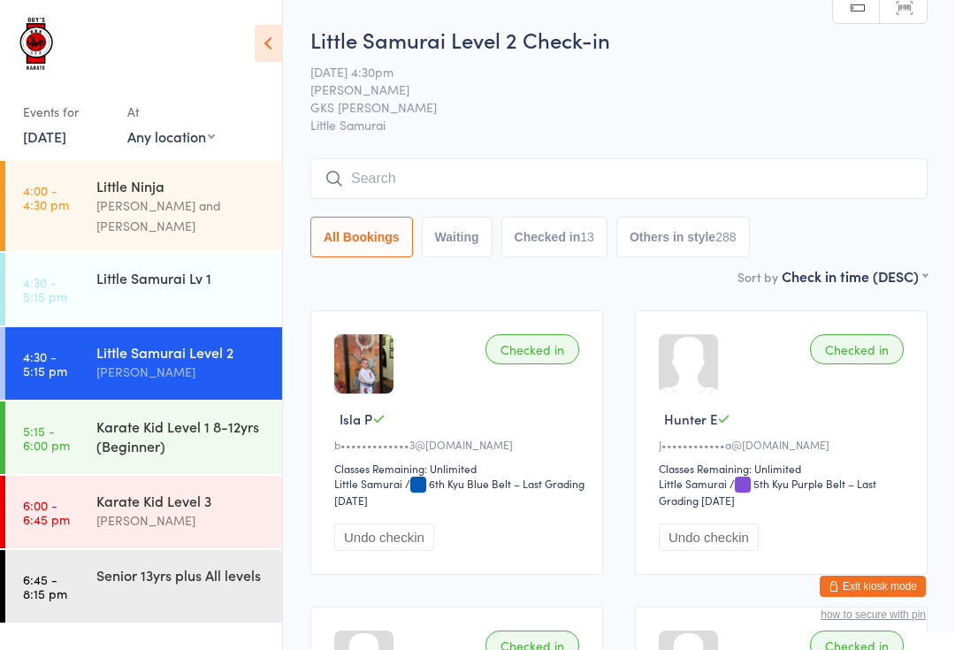
click at [274, 253] on div "Little Samurai Lv 1" at bounding box center [189, 278] width 186 height 50
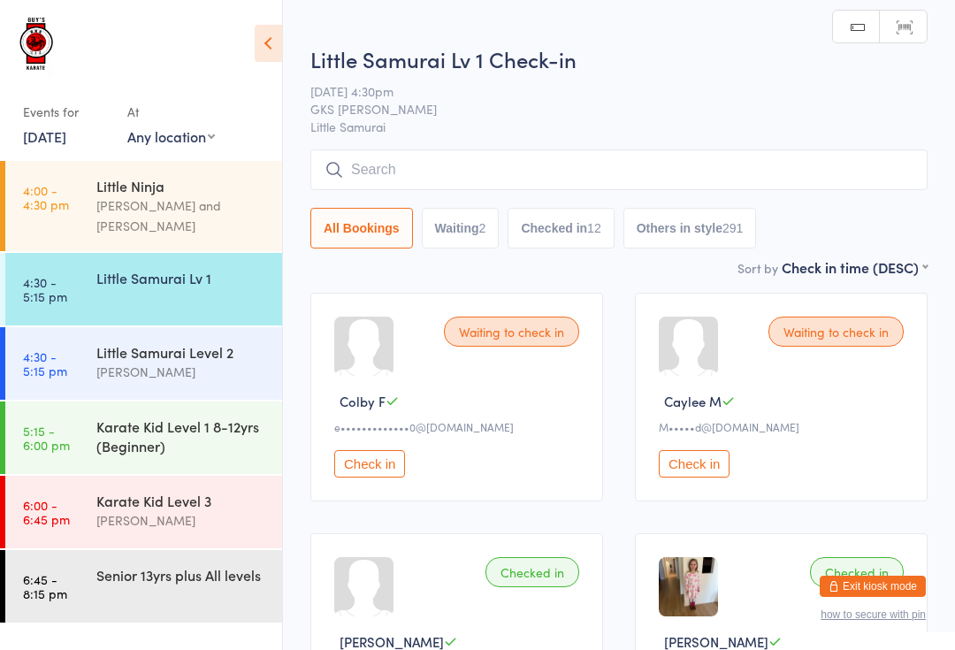
click at [667, 166] on input "search" at bounding box center [618, 169] width 617 height 41
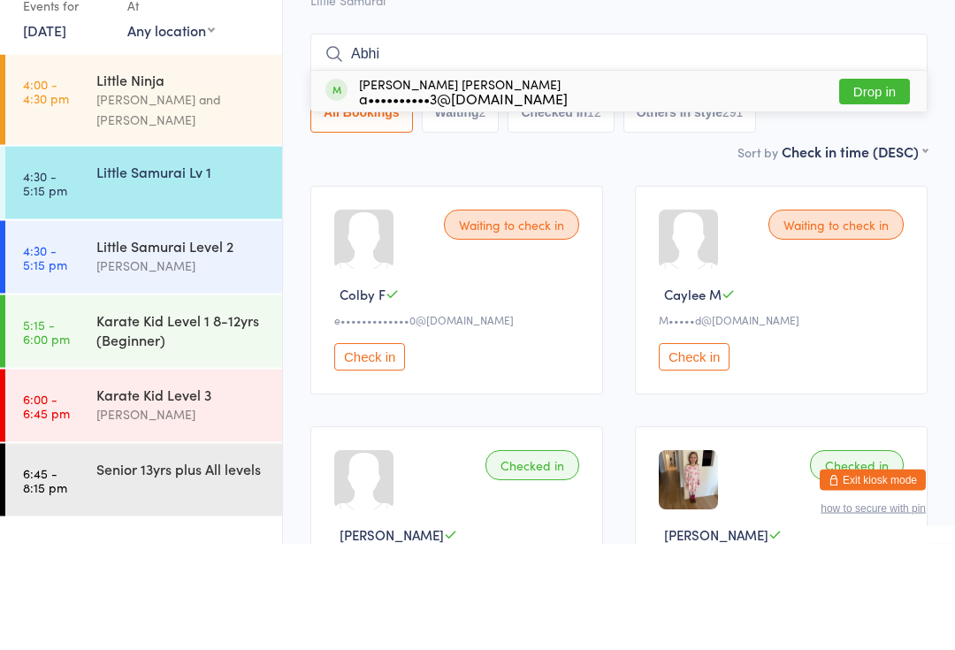
type input "Abhi"
click at [862, 186] on button "Drop in" at bounding box center [874, 199] width 71 height 26
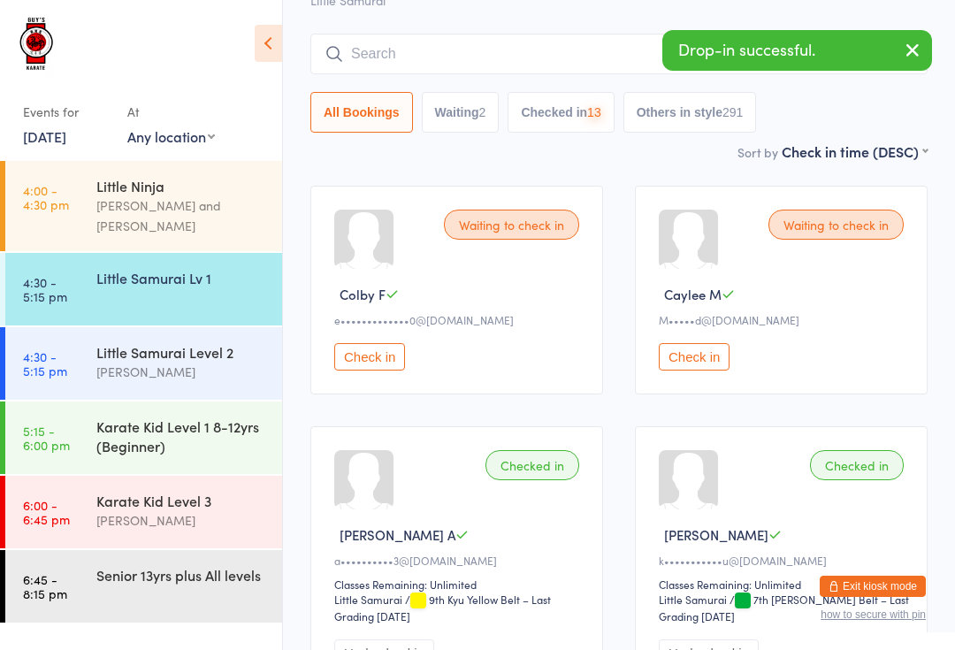
click at [182, 422] on div "Karate Kid Level 1 8-12yrs (Beginner)" at bounding box center [181, 435] width 171 height 39
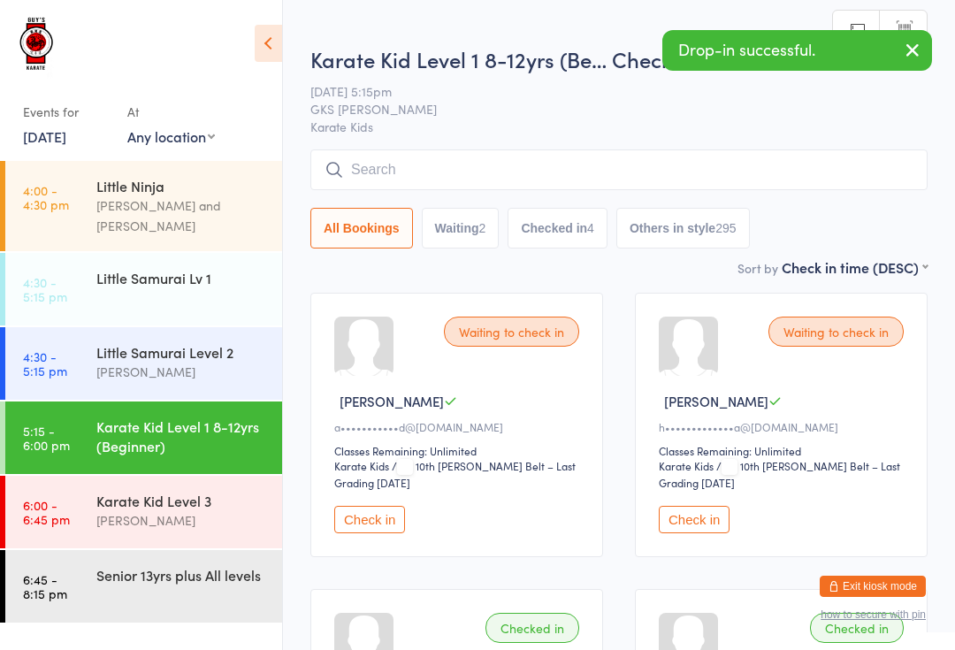
click at [574, 185] on input "search" at bounding box center [618, 169] width 617 height 41
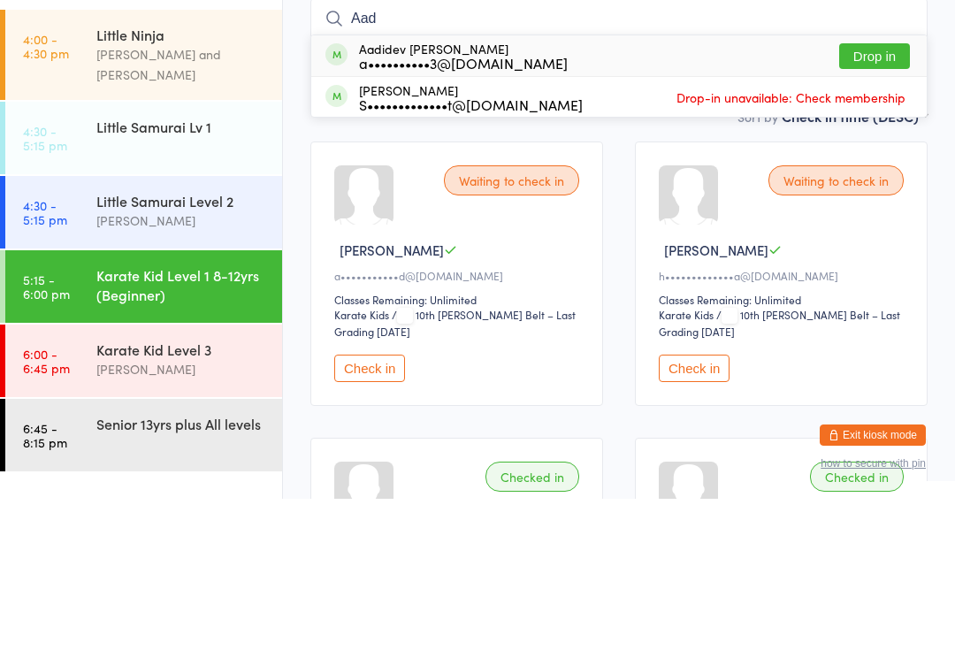
type input "Aad"
click at [883, 195] on button "Drop in" at bounding box center [874, 208] width 71 height 26
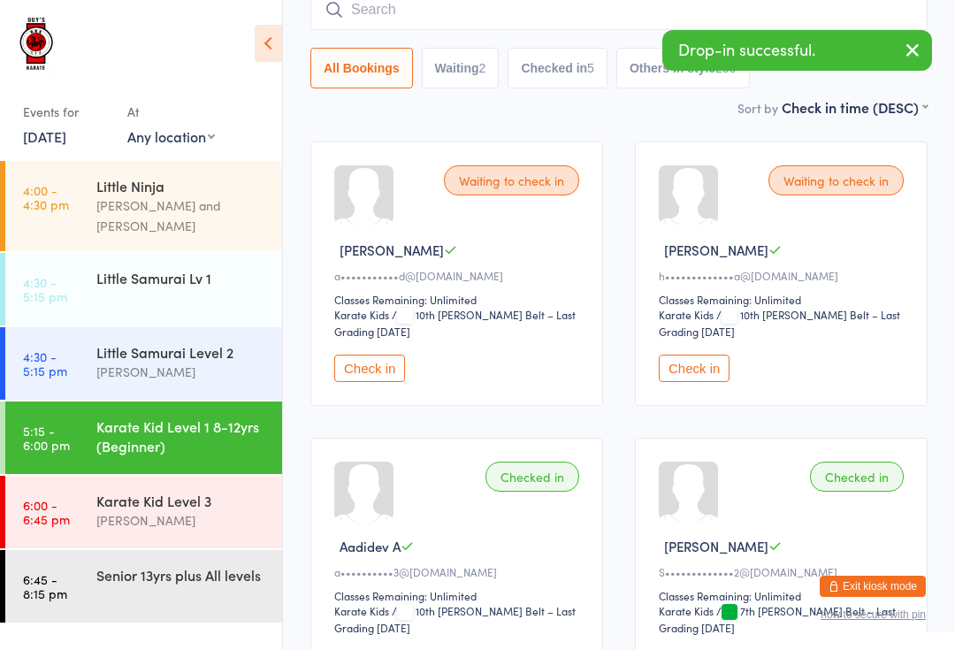
click at [220, 275] on div "Little Samurai Lv 1" at bounding box center [189, 278] width 186 height 50
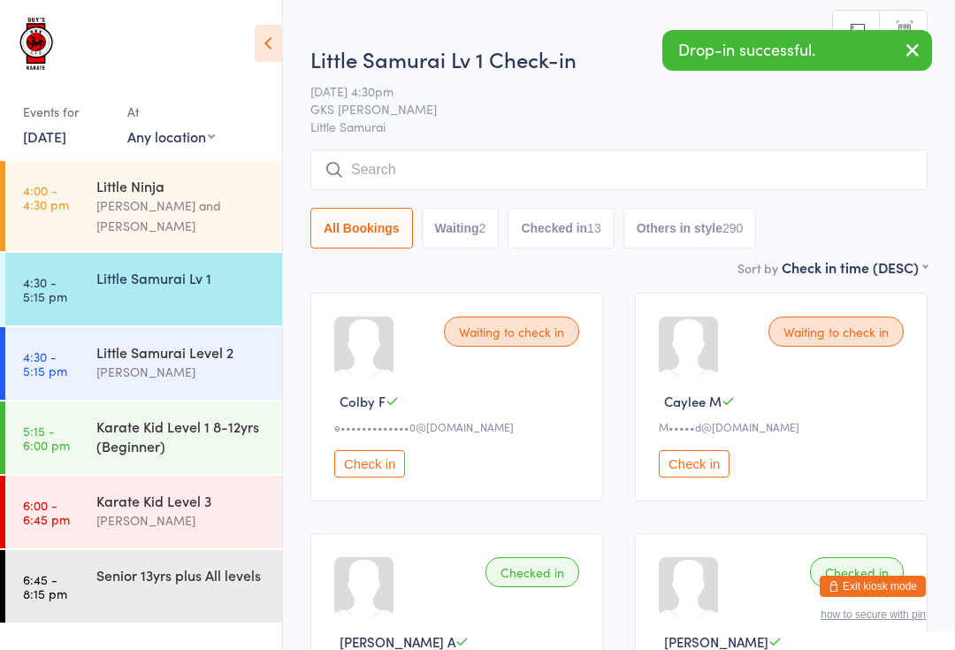
click at [217, 366] on div "Little Samurai Level 2 [PERSON_NAME]" at bounding box center [189, 362] width 186 height 70
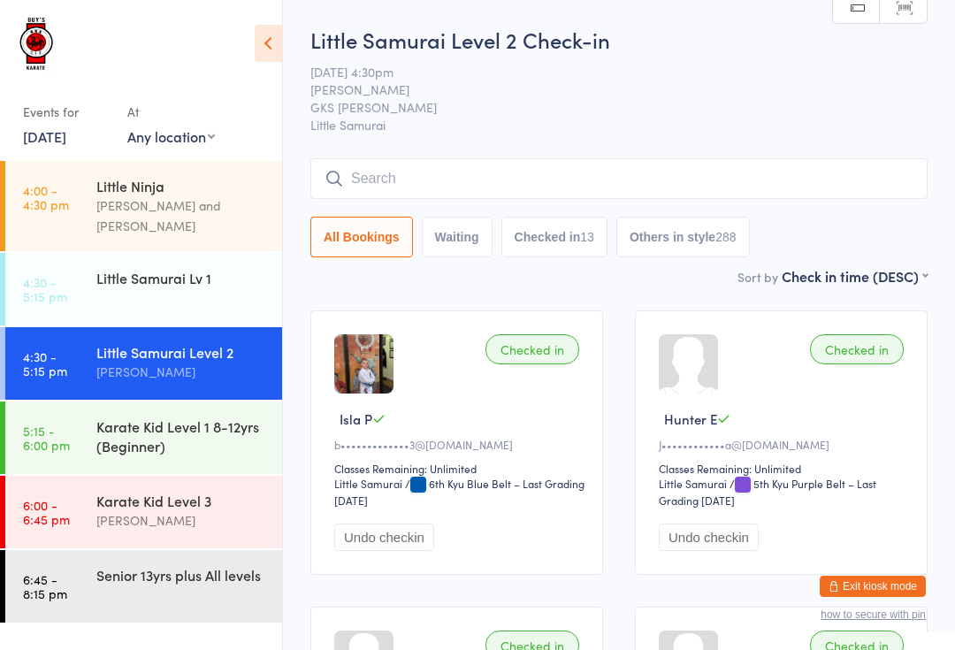
click at [462, 175] on input "search" at bounding box center [618, 178] width 617 height 41
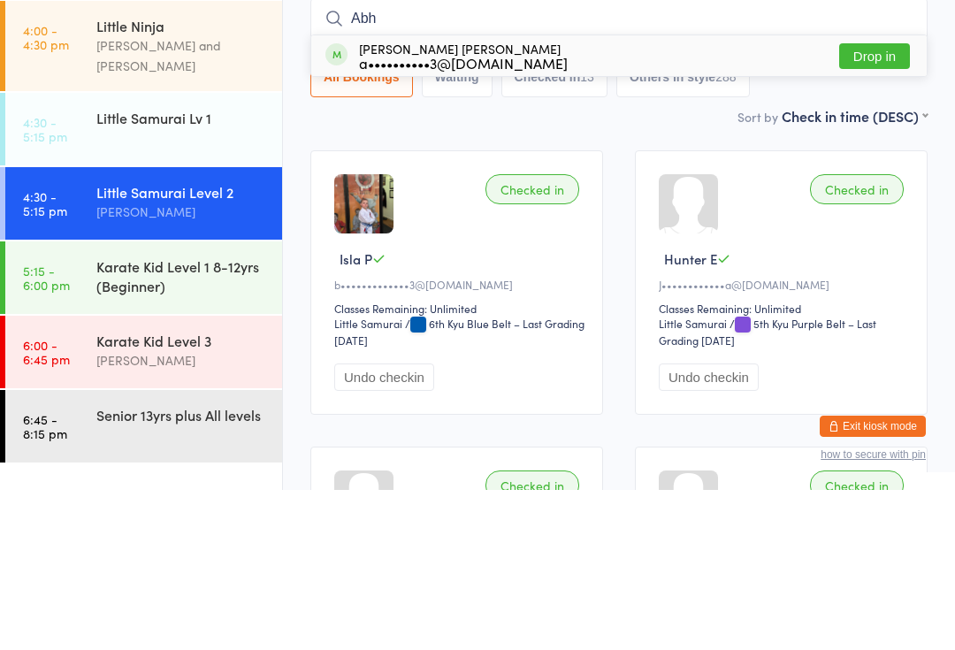
type input "Abh"
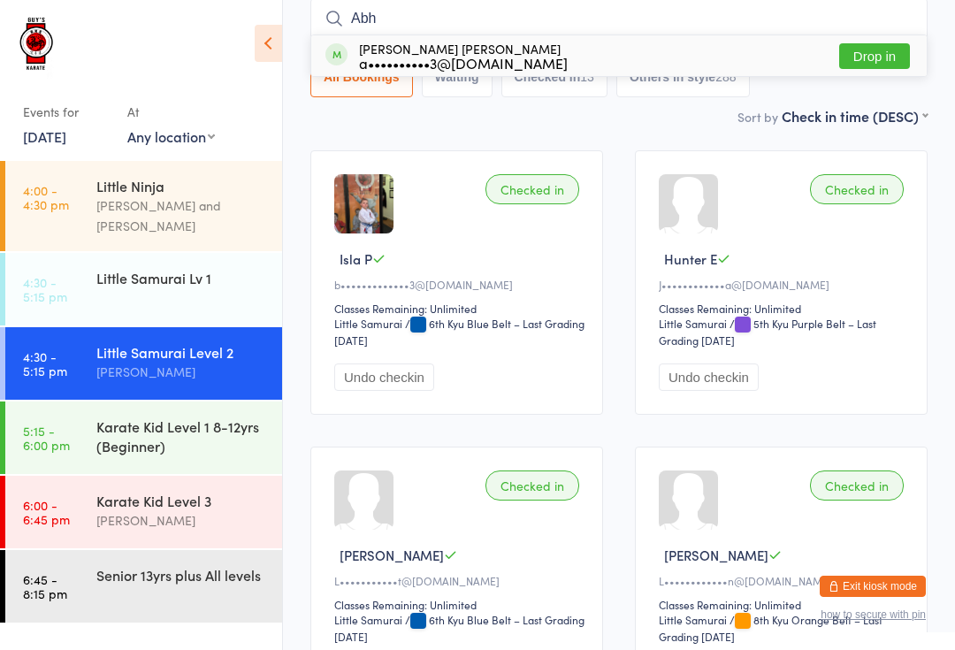
click at [438, 56] on div "a••••••••••3@[DOMAIN_NAME]" at bounding box center [463, 63] width 209 height 14
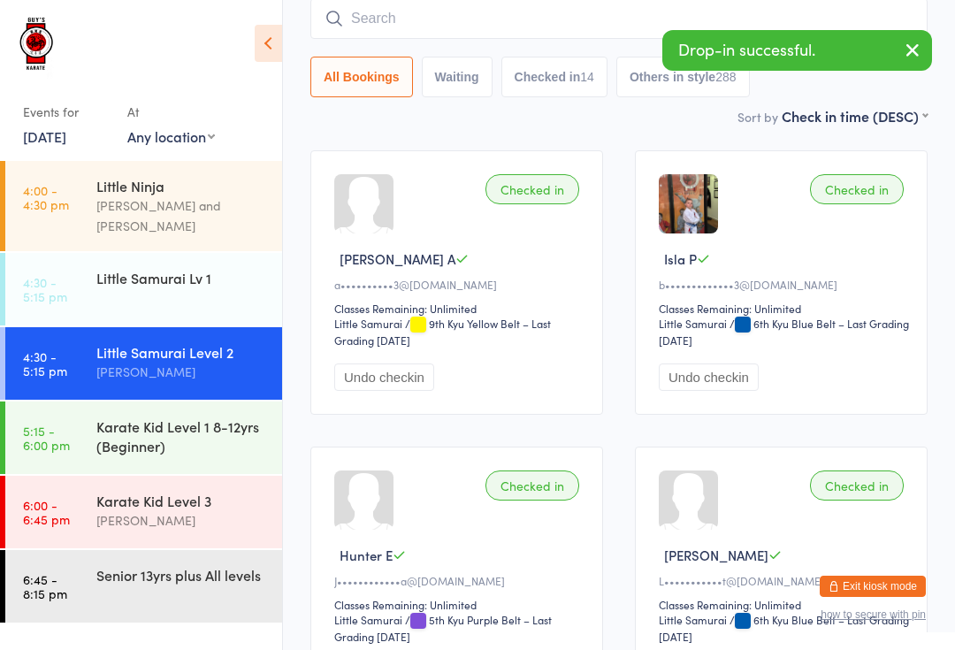
click at [537, 264] on div "[PERSON_NAME] A" at bounding box center [459, 258] width 250 height 19
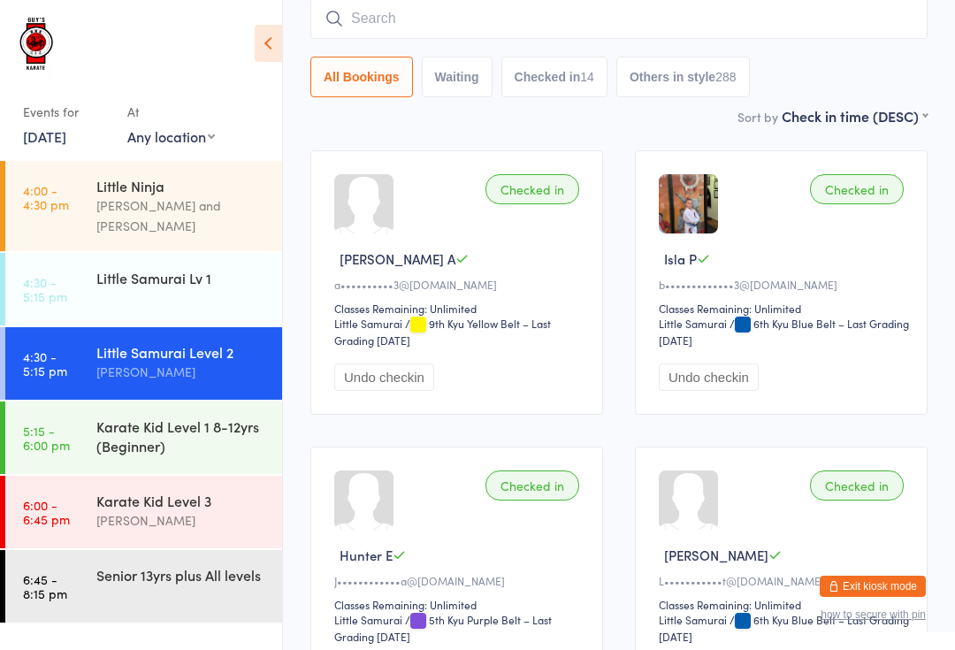
click at [159, 416] on div "Karate Kid Level 1 8-12yrs (Beginner)" at bounding box center [181, 435] width 171 height 39
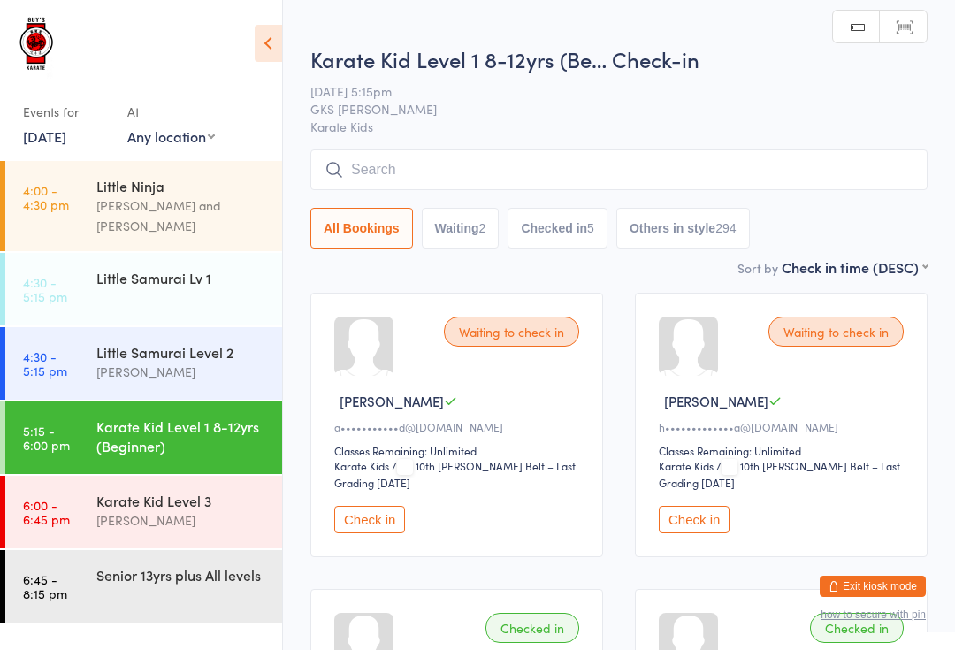
click at [478, 166] on input "search" at bounding box center [618, 169] width 617 height 41
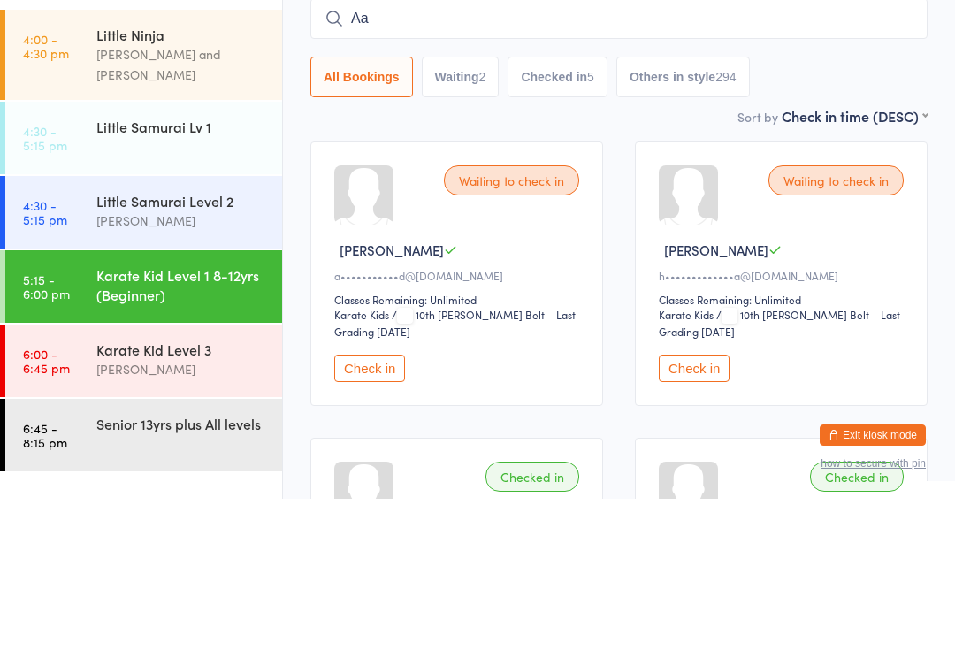
type input "Aad"
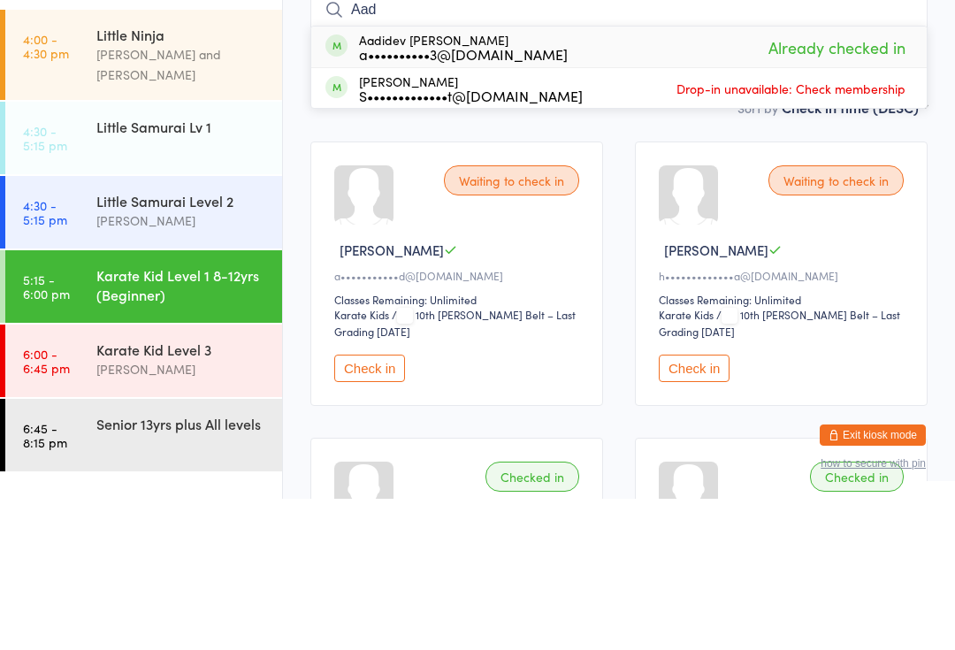
click at [170, 362] on div "[PERSON_NAME]" at bounding box center [181, 372] width 171 height 20
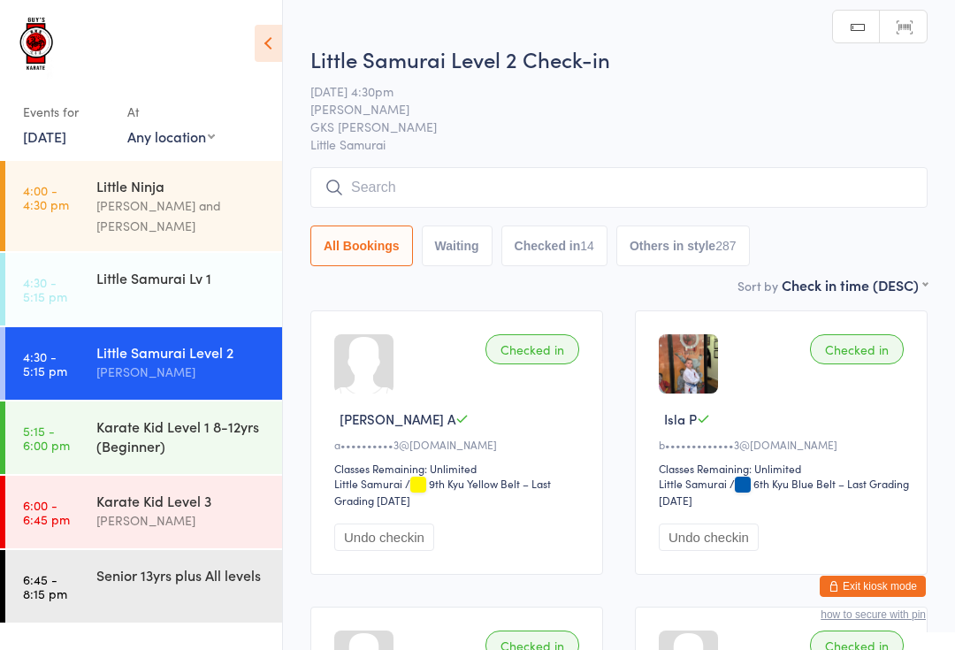
click at [416, 175] on input "search" at bounding box center [618, 187] width 617 height 41
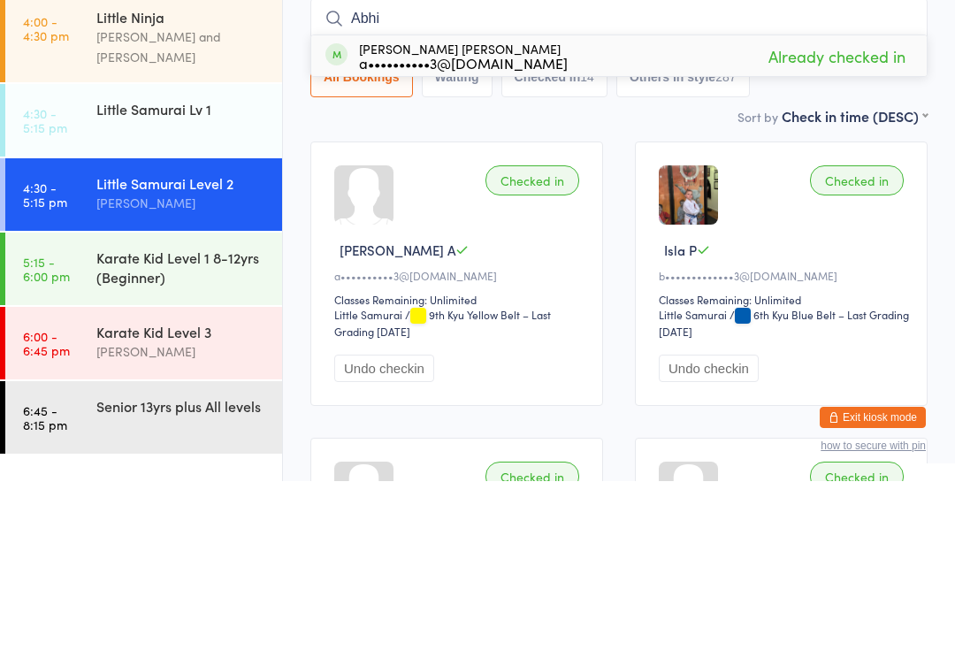
type input "Abhi"
click at [390, 334] on div at bounding box center [363, 363] width 59 height 59
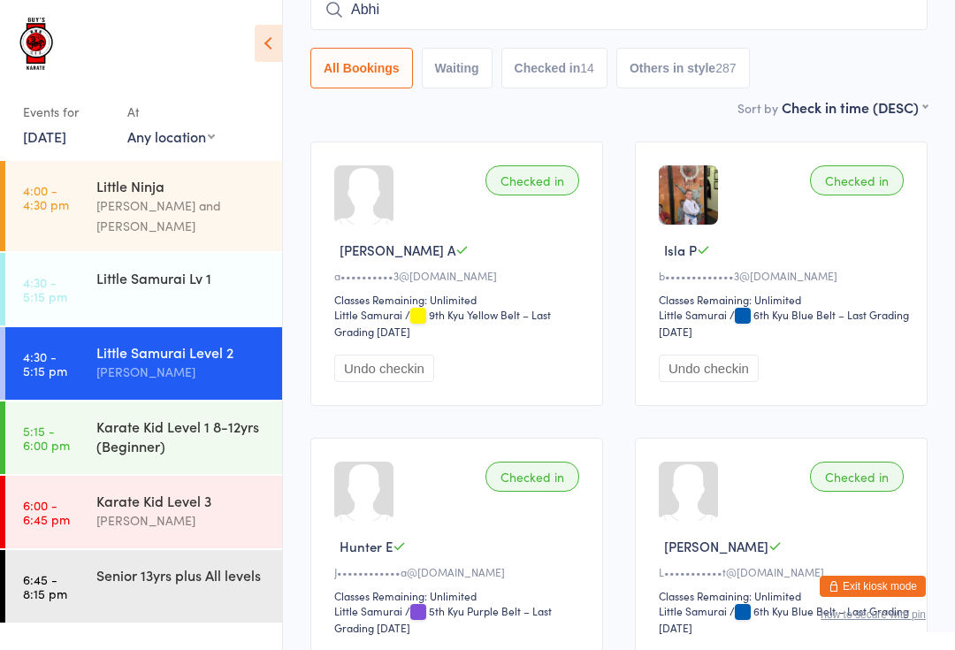
click at [222, 445] on div "Karate Kid Level 1 8-12yrs (Beginner)" at bounding box center [189, 435] width 186 height 69
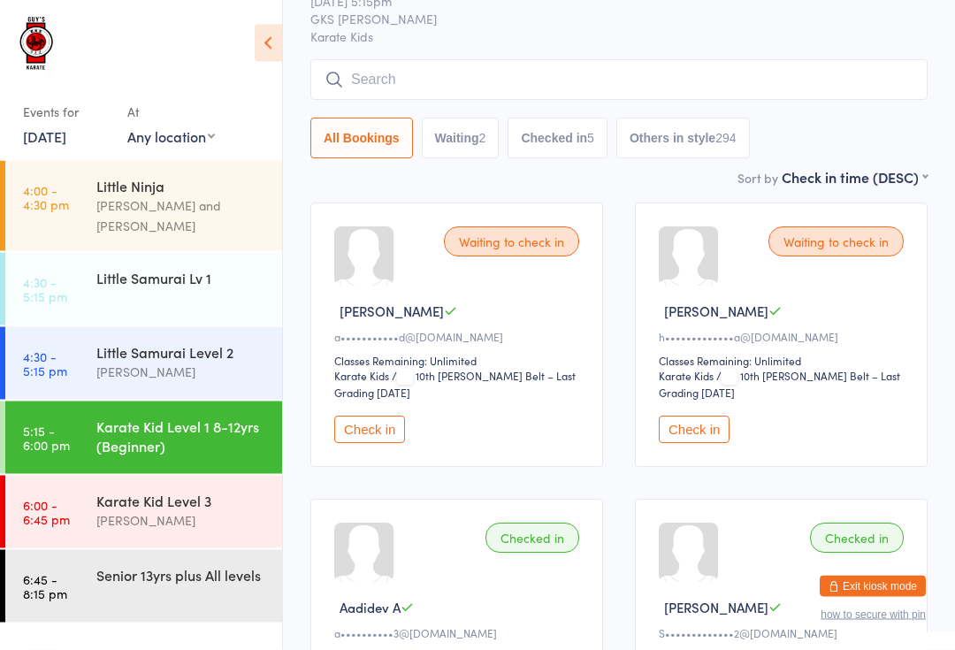
scroll to position [92, 0]
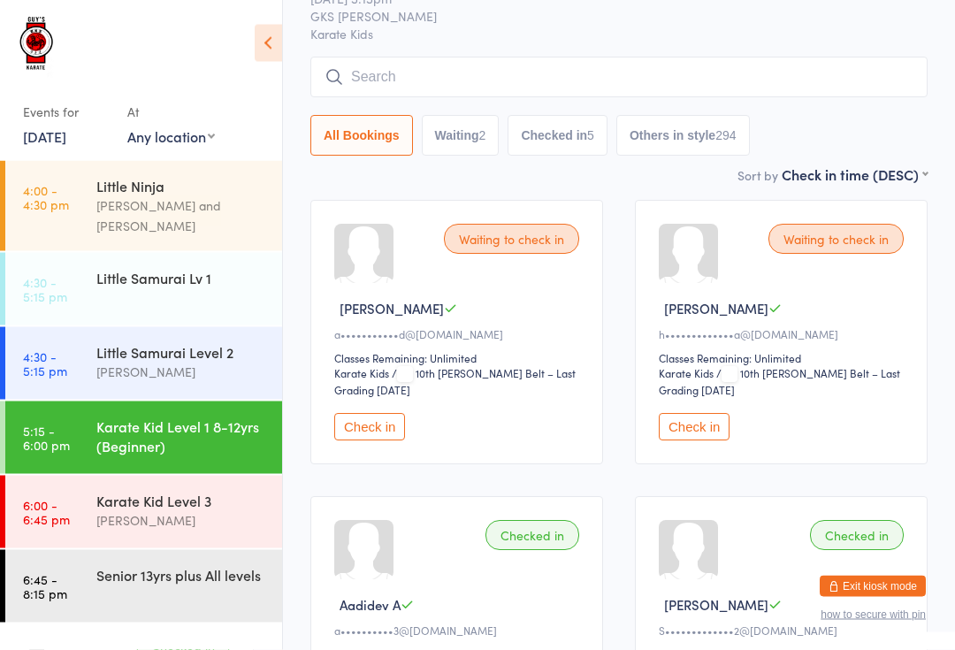
click at [387, 74] on input "search" at bounding box center [618, 77] width 617 height 41
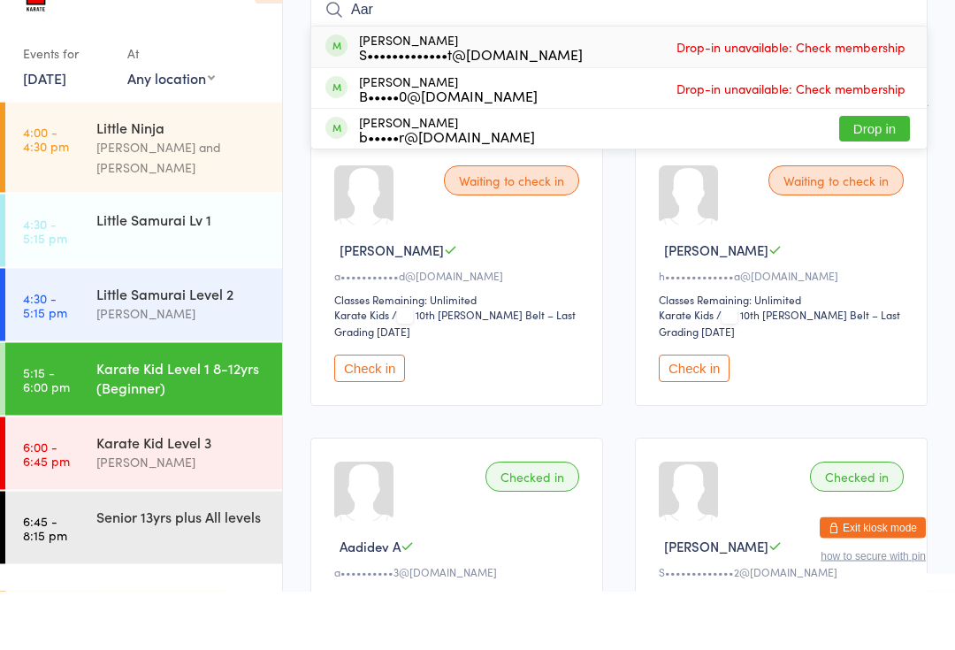
type input "Aar"
click at [875, 175] on button "Drop in" at bounding box center [874, 188] width 71 height 26
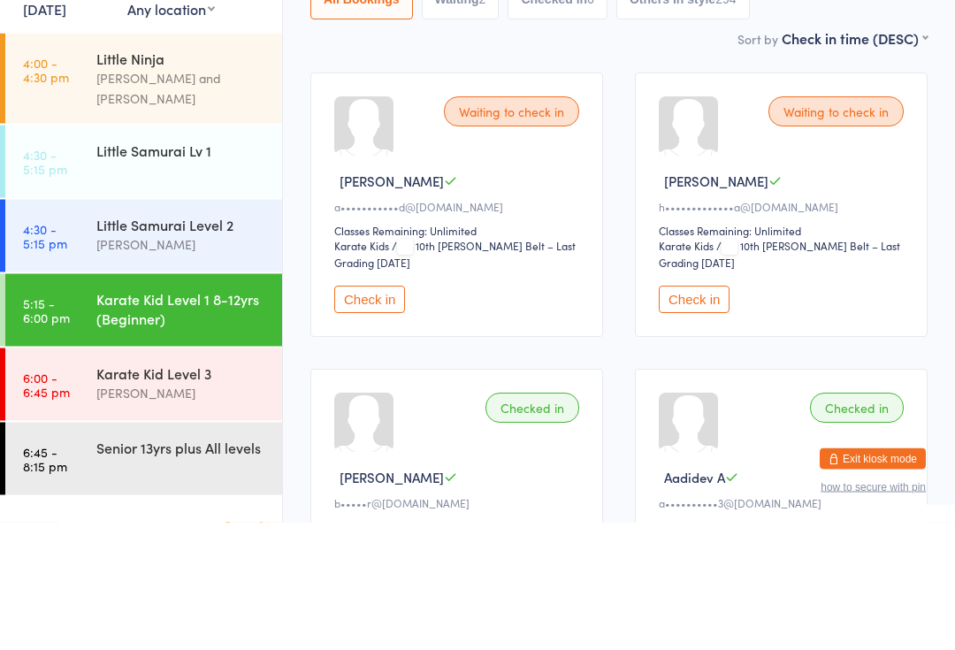
click at [124, 342] on div "Little Samurai Level 2" at bounding box center [181, 351] width 171 height 19
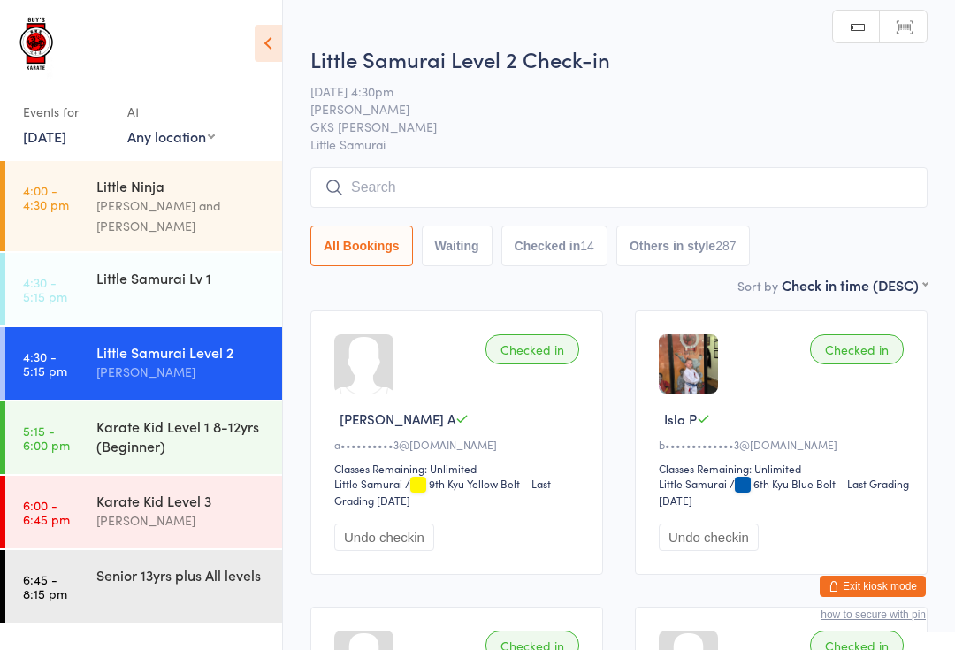
click at [132, 268] on div "Little Samurai Lv 1" at bounding box center [181, 277] width 171 height 19
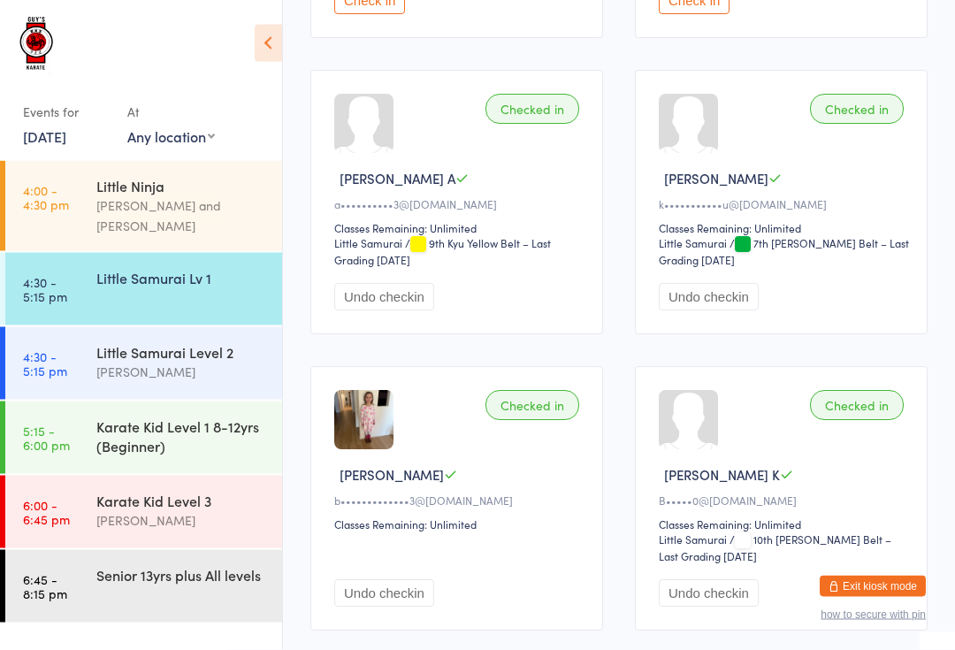
scroll to position [551, 0]
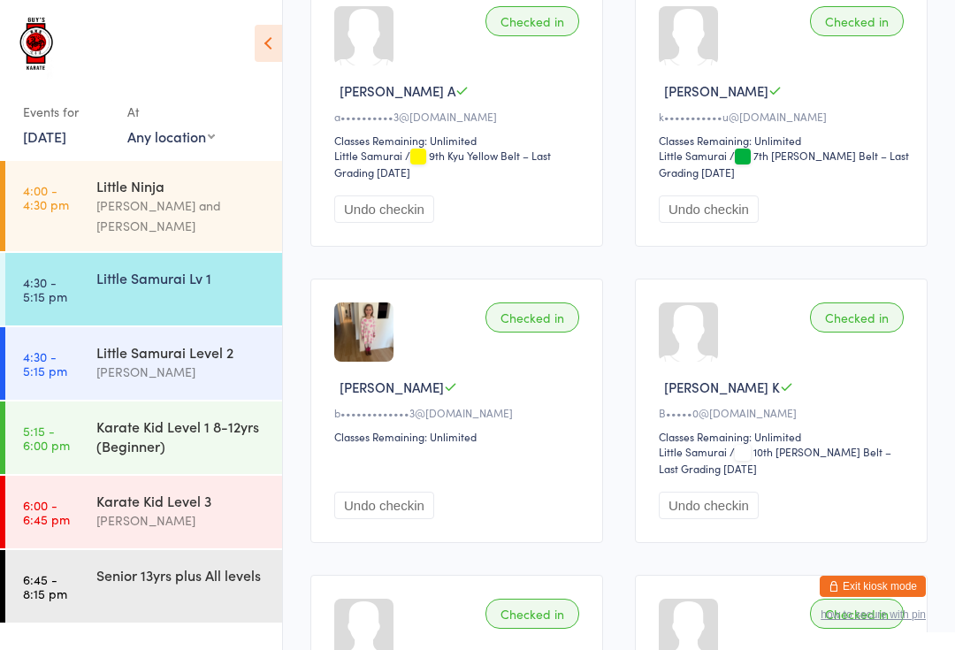
click at [165, 491] on div "Karate Kid Level 3" at bounding box center [181, 500] width 171 height 19
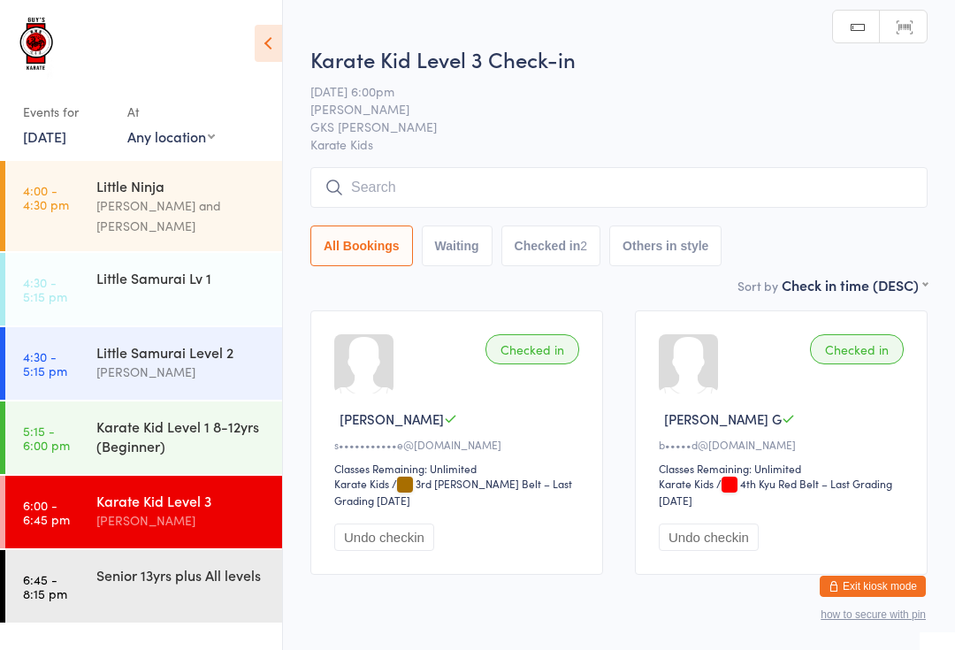
click at [488, 172] on input "search" at bounding box center [618, 187] width 617 height 41
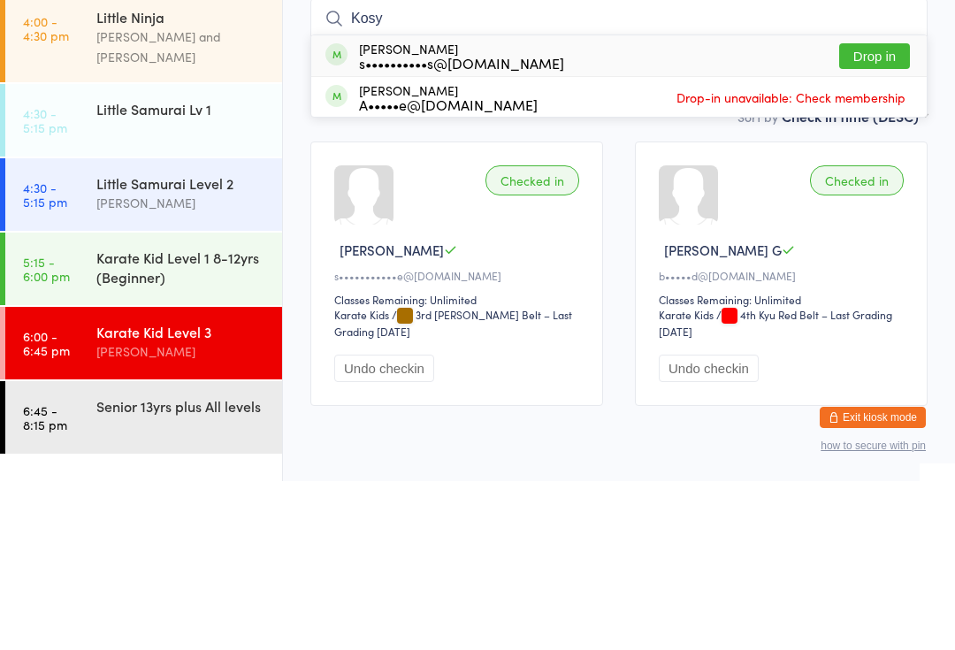
type input "Kosy"
click at [888, 212] on button "Drop in" at bounding box center [874, 225] width 71 height 26
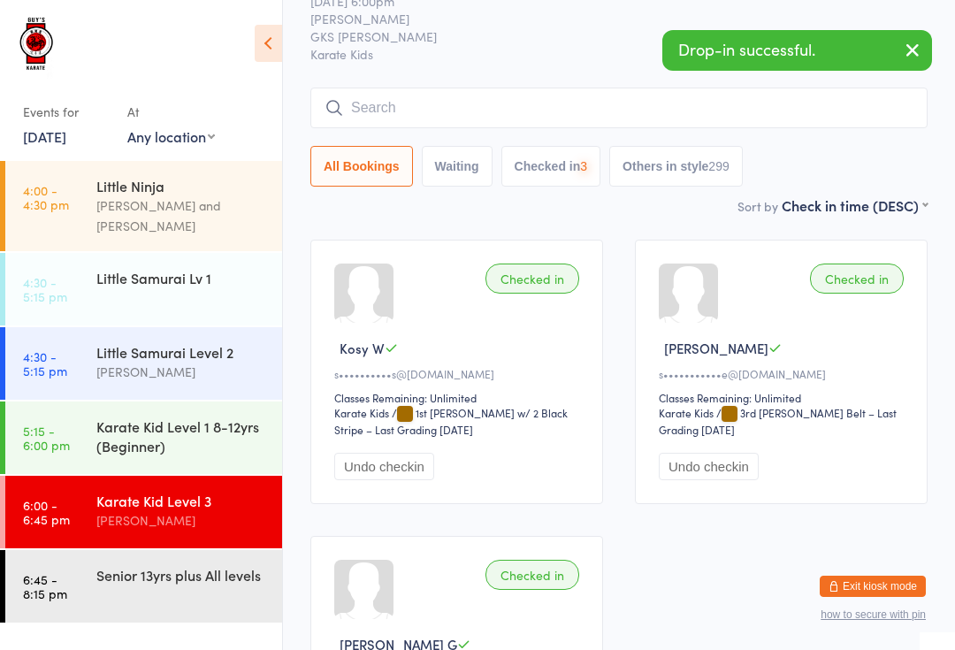
click at [218, 416] on div "Karate Kid Level 1 8-12yrs (Beginner)" at bounding box center [181, 435] width 171 height 39
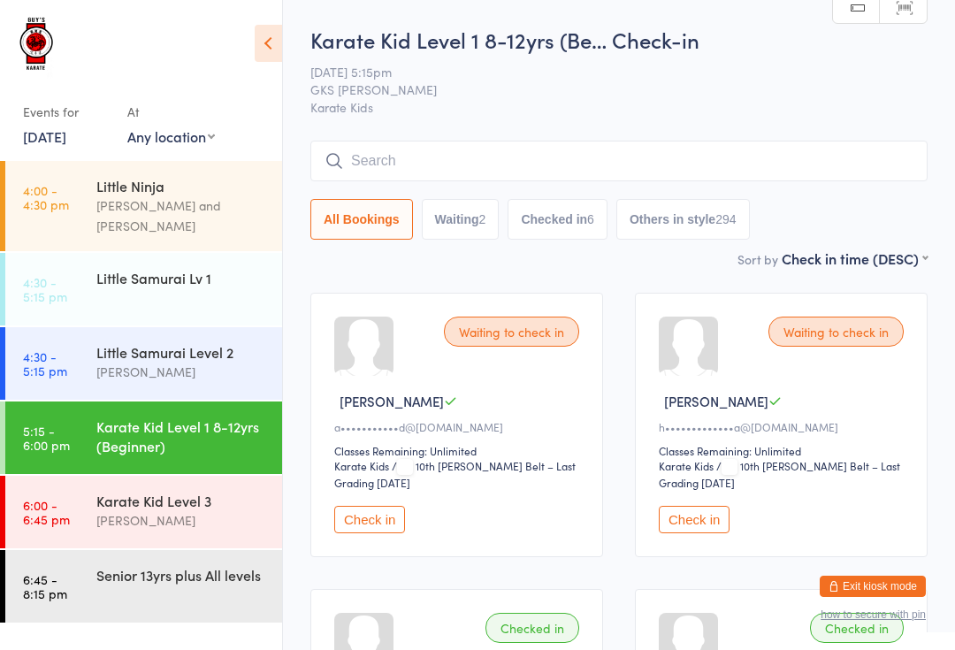
click at [756, 156] on input "search" at bounding box center [618, 161] width 617 height 41
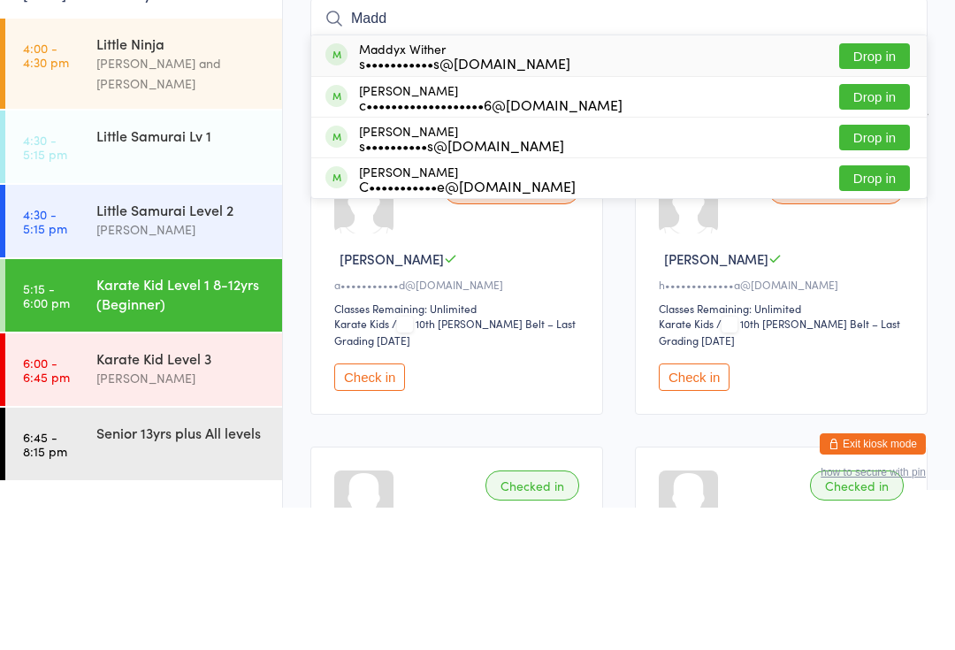
type input "Madd"
click at [895, 267] on button "Drop in" at bounding box center [874, 280] width 71 height 26
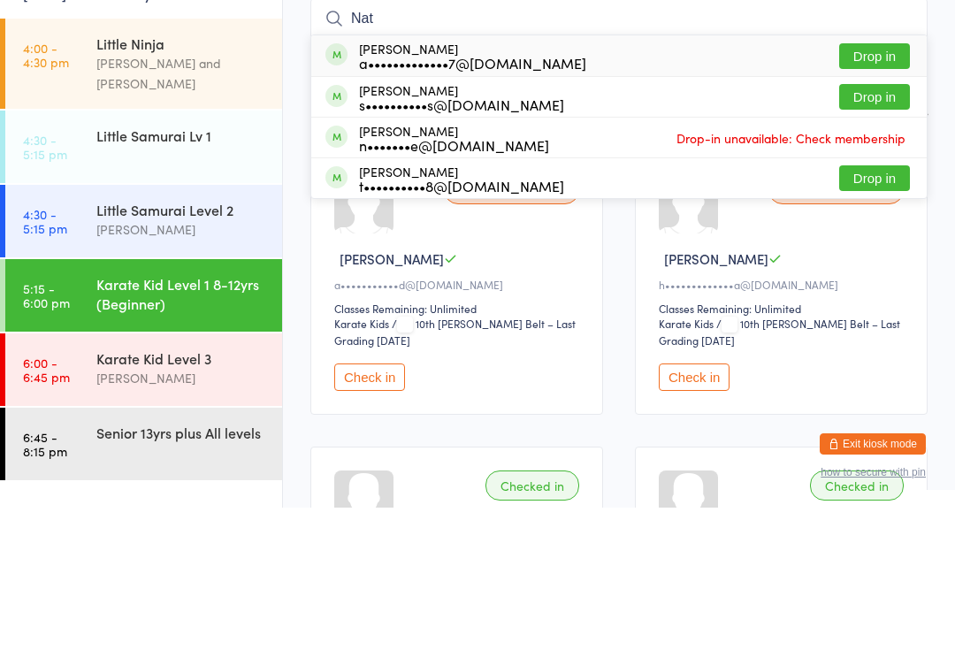
type input "Nat"
click at [520, 219] on div "[PERSON_NAME] s••••••••••s@[DOMAIN_NAME] Drop in" at bounding box center [618, 239] width 615 height 40
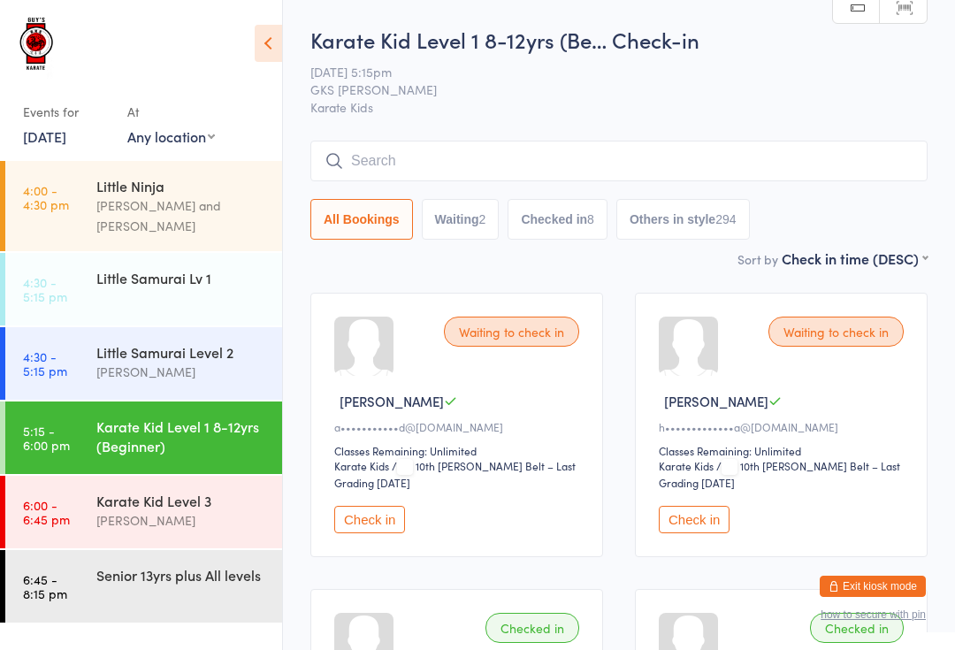
click at [401, 167] on input "search" at bounding box center [618, 161] width 617 height 41
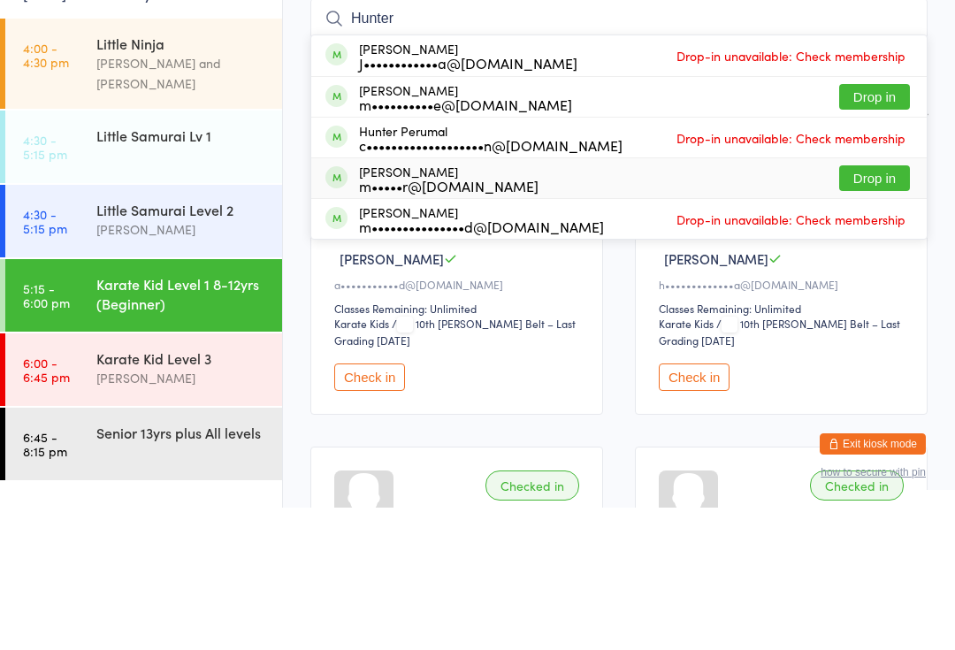
type input "Hunter"
click at [370, 300] on li "[PERSON_NAME] m•••••r@[DOMAIN_NAME] Drop in" at bounding box center [618, 320] width 615 height 41
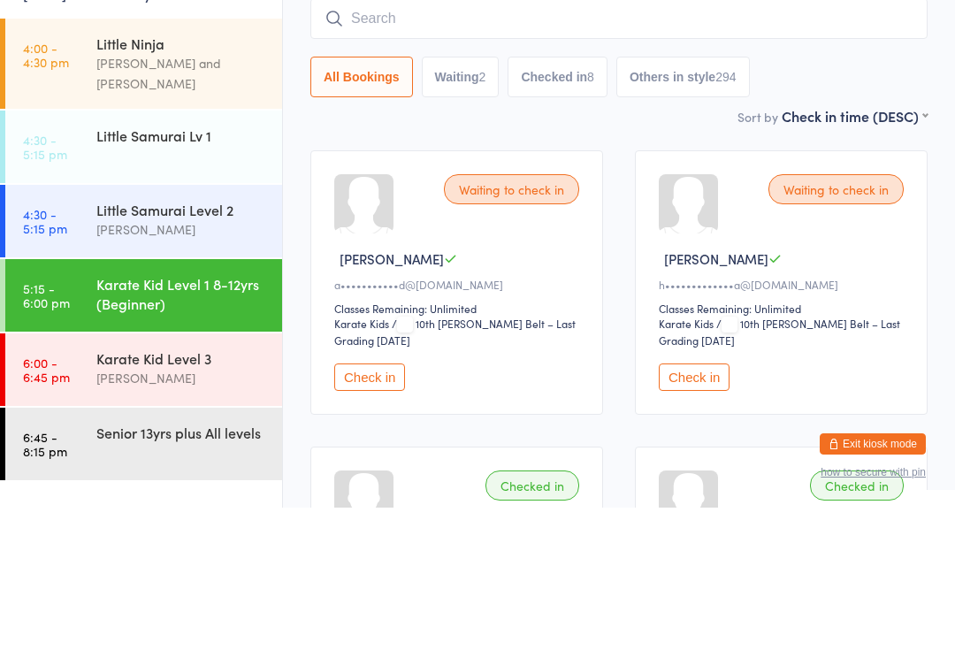
scroll to position [142, 0]
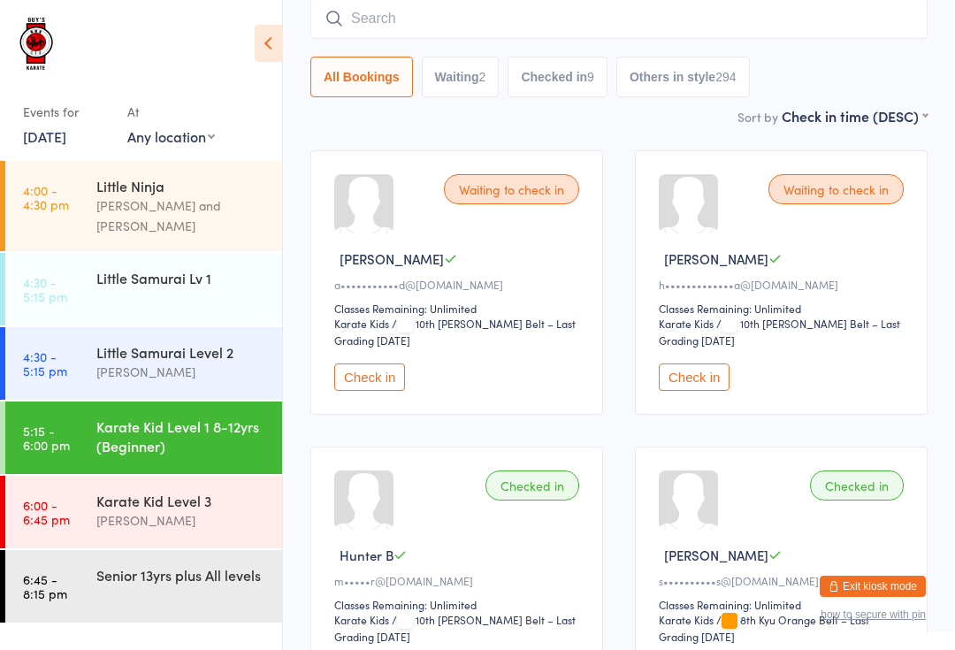
click at [700, 18] on input "search" at bounding box center [618, 18] width 617 height 41
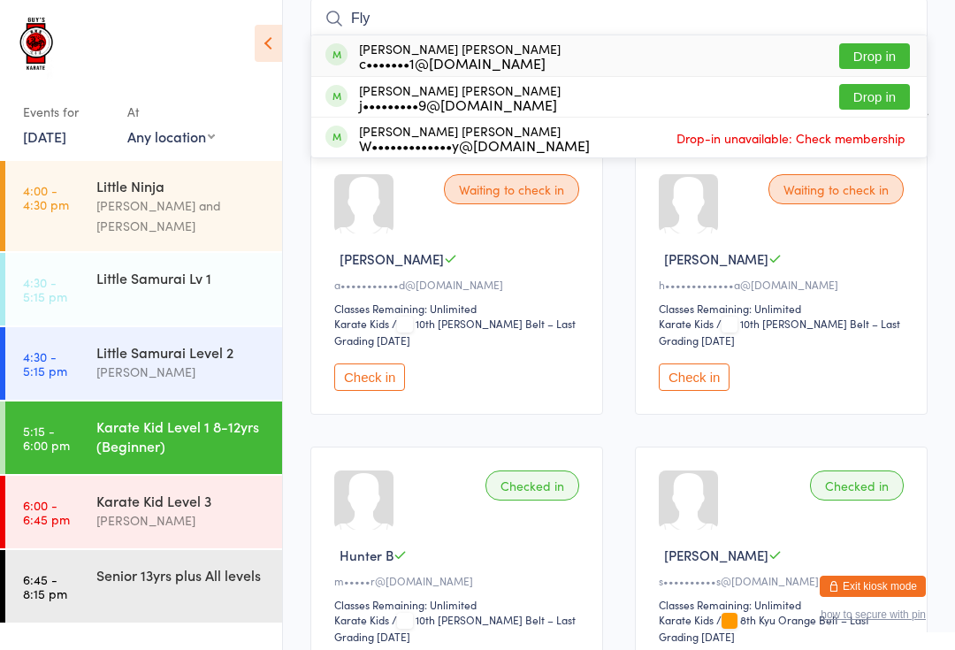
type input "Fly"
click at [895, 96] on button "Drop in" at bounding box center [874, 97] width 71 height 26
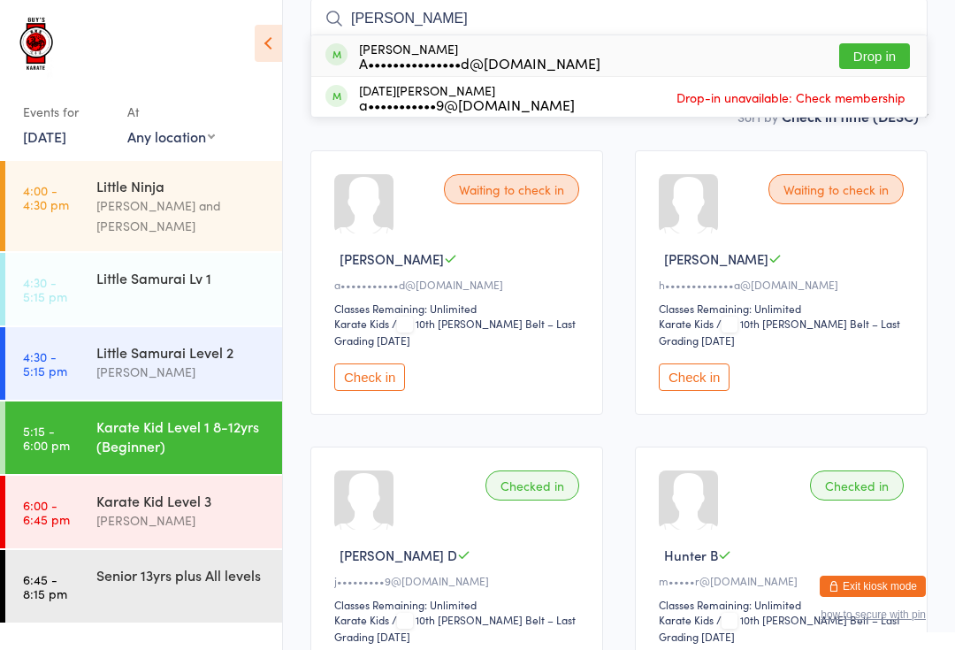
type input "[PERSON_NAME]"
click at [867, 60] on button "Drop in" at bounding box center [874, 56] width 71 height 26
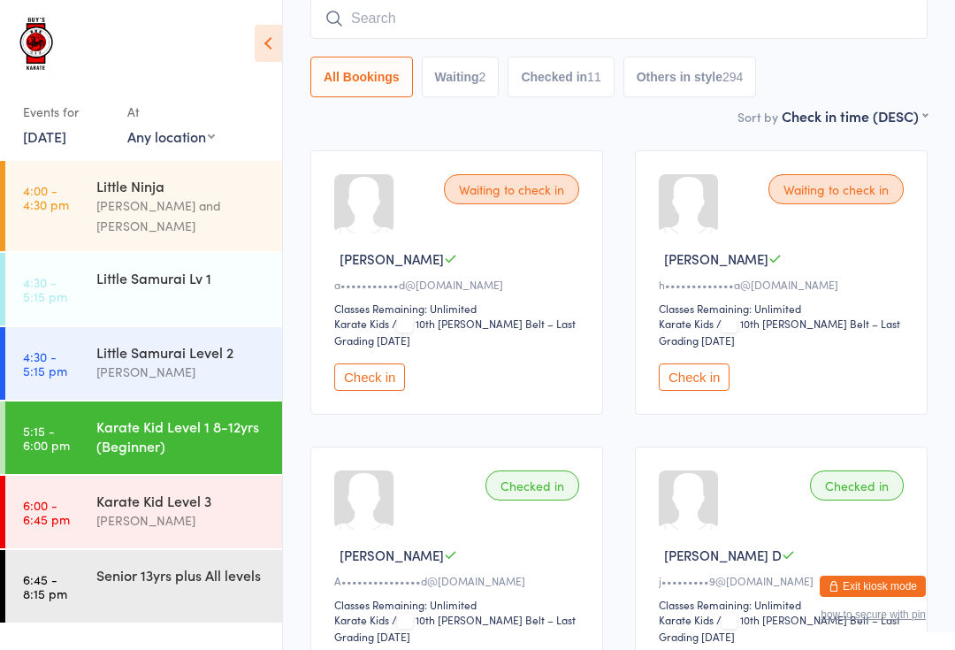
click at [367, 17] on input "search" at bounding box center [618, 18] width 617 height 41
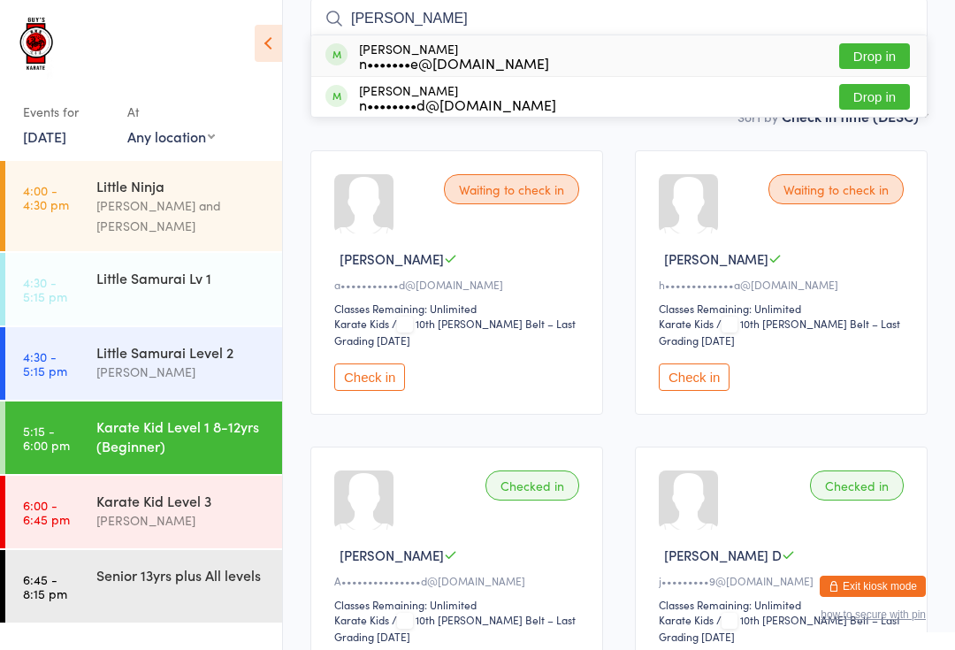
type input "[PERSON_NAME]"
click at [884, 56] on button "Drop in" at bounding box center [874, 56] width 71 height 26
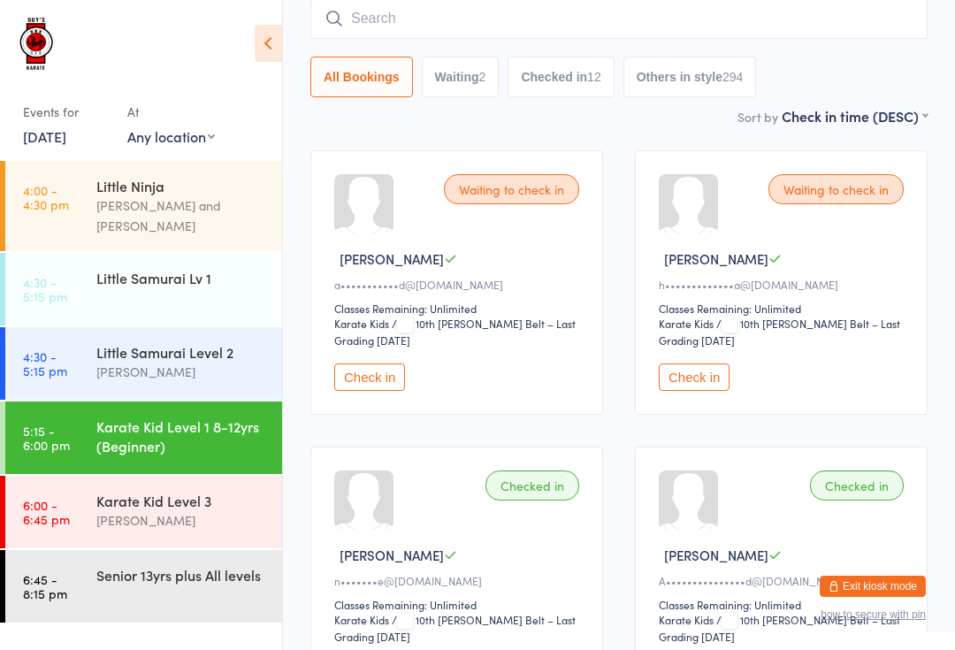
click at [443, 13] on input "search" at bounding box center [618, 18] width 617 height 41
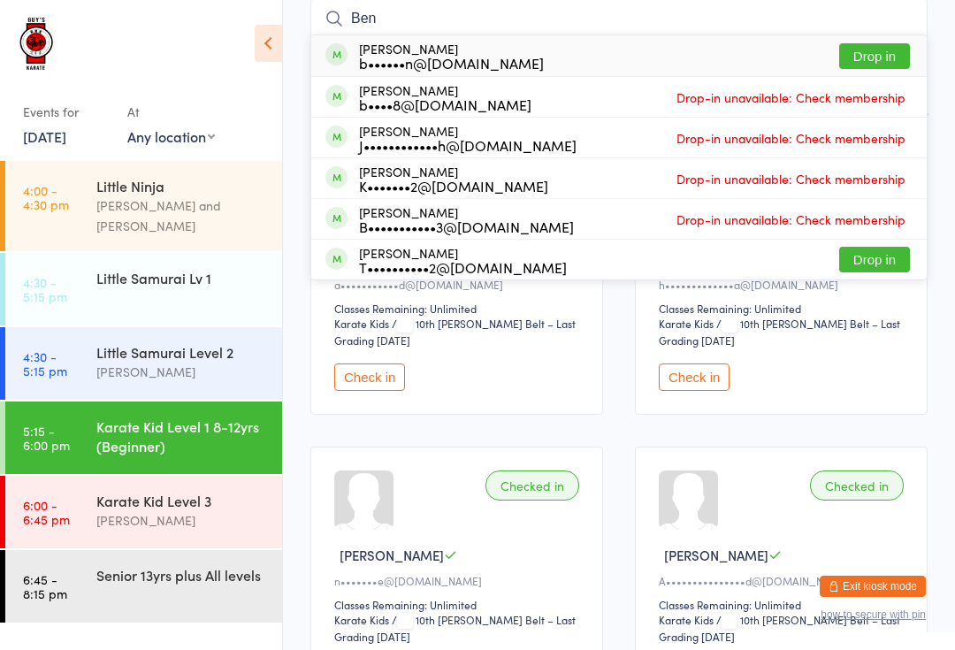
type input "Ben"
click at [897, 50] on button "Drop in" at bounding box center [874, 56] width 71 height 26
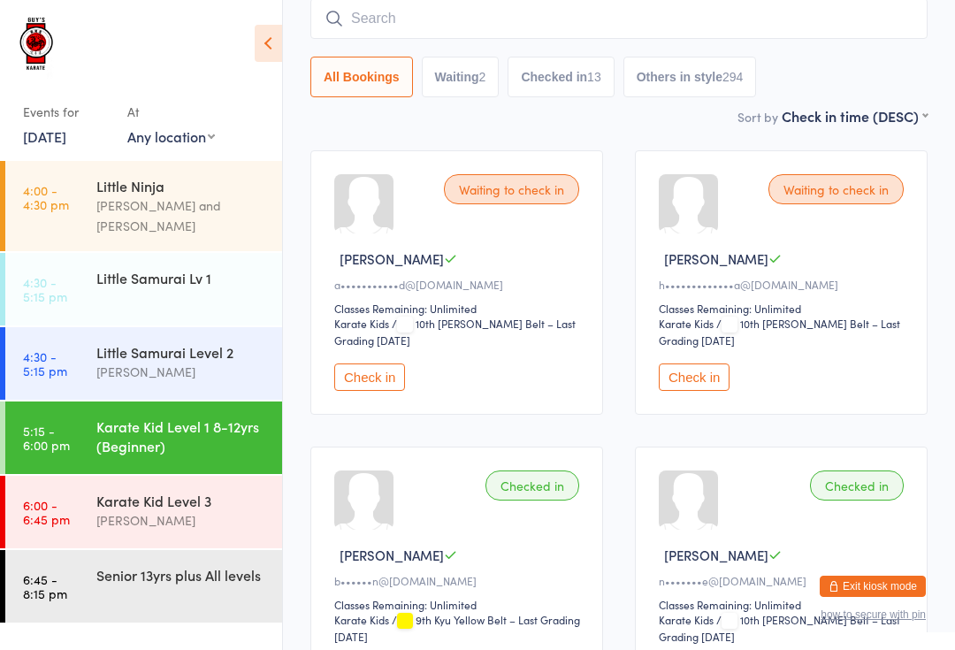
click at [387, 24] on input "search" at bounding box center [618, 18] width 617 height 41
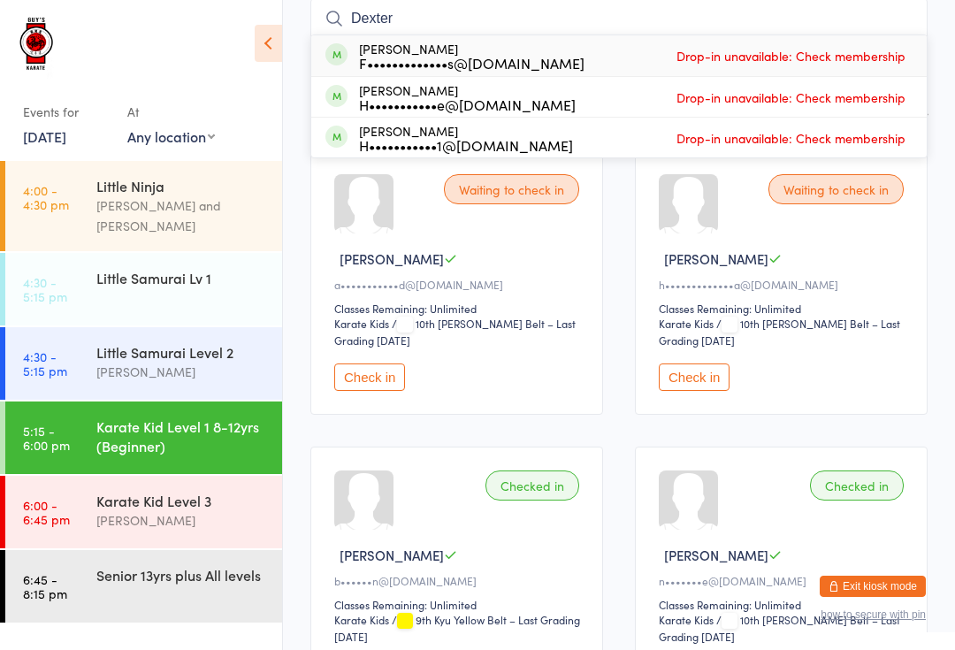
type input "Dexter"
click at [480, 51] on div "[PERSON_NAME] F•••••••••••••s@[DOMAIN_NAME]" at bounding box center [471, 56] width 225 height 28
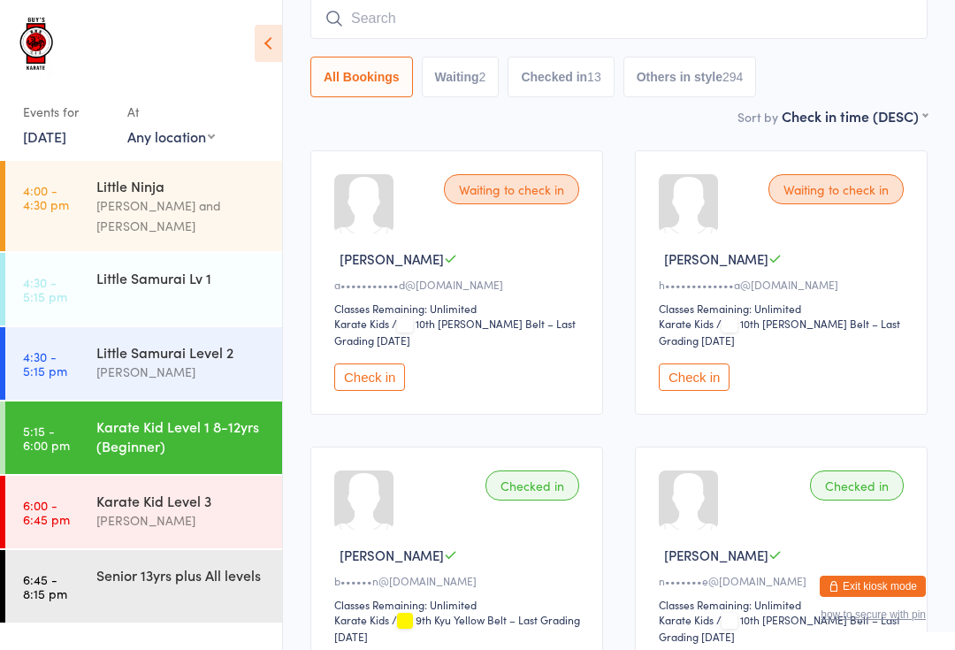
click at [187, 491] on div "Karate Kid Level 3" at bounding box center [181, 500] width 171 height 19
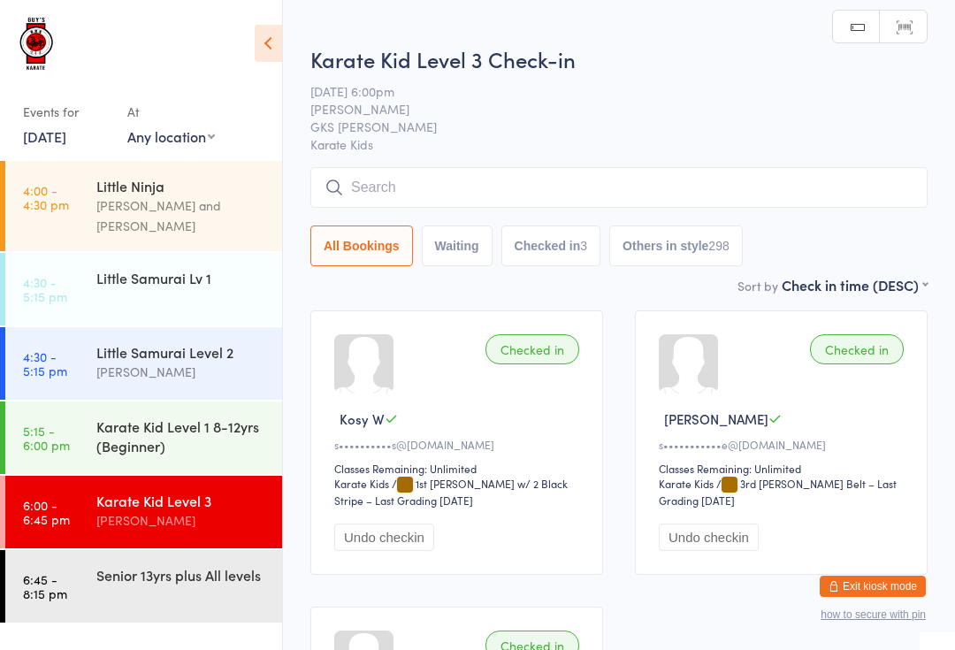
click at [201, 416] on div "Karate Kid Level 1 8-12yrs (Beginner)" at bounding box center [181, 435] width 171 height 39
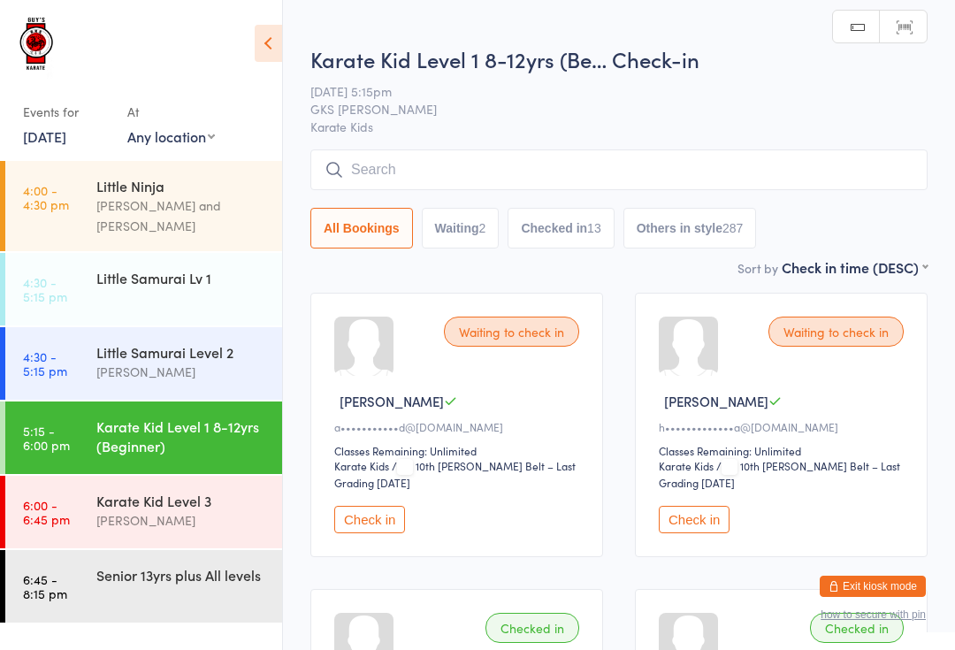
click at [431, 156] on input "search" at bounding box center [618, 169] width 617 height 41
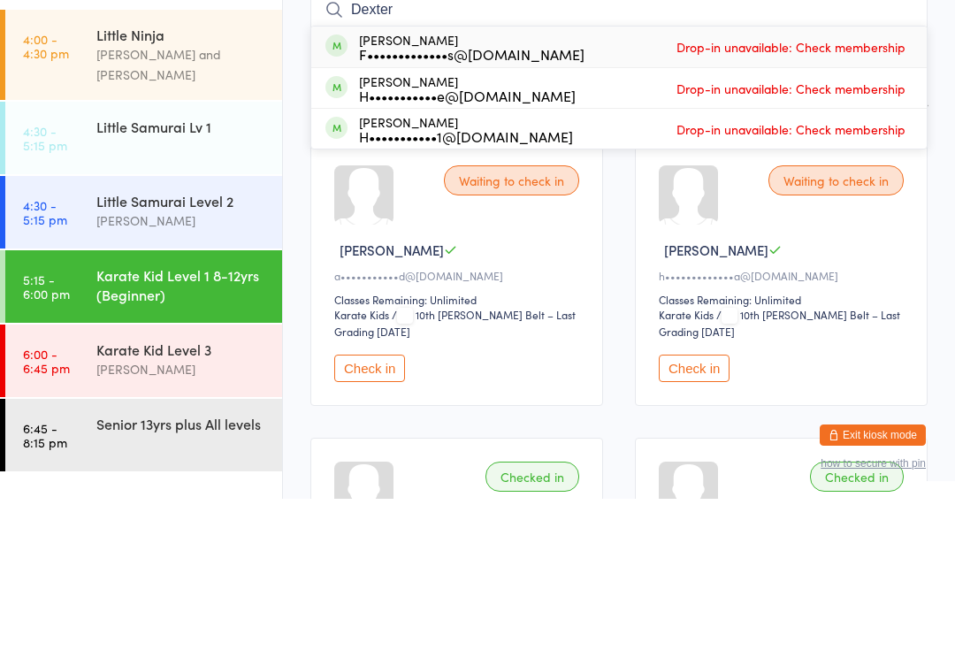
type input "Dexter"
click at [471, 198] on div "F•••••••••••••s@[DOMAIN_NAME]" at bounding box center [471, 205] width 225 height 14
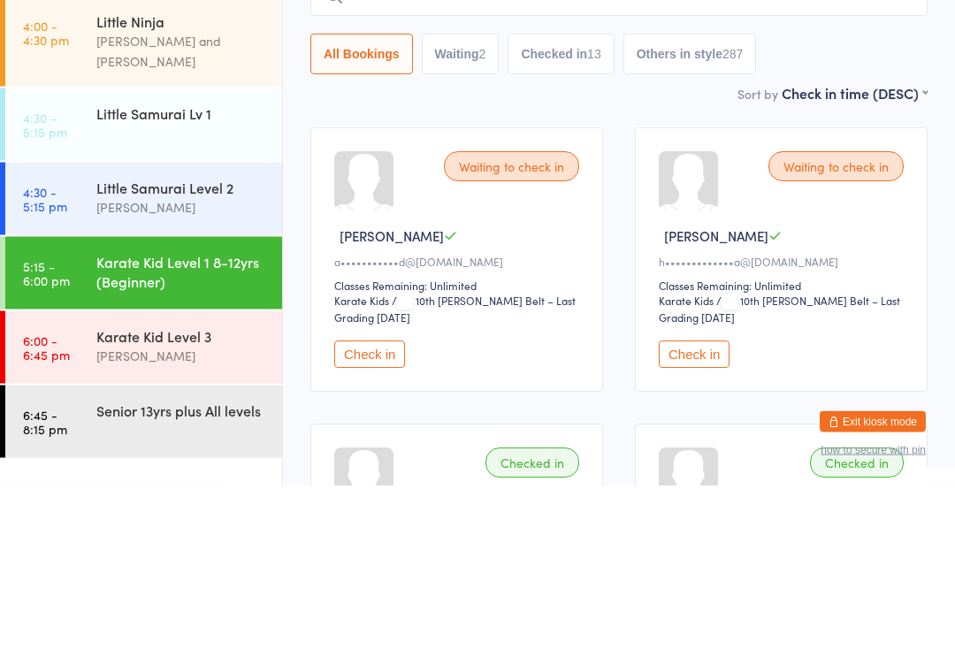
click at [217, 416] on div "Karate Kid Level 1 8-12yrs (Beginner)" at bounding box center [181, 435] width 171 height 39
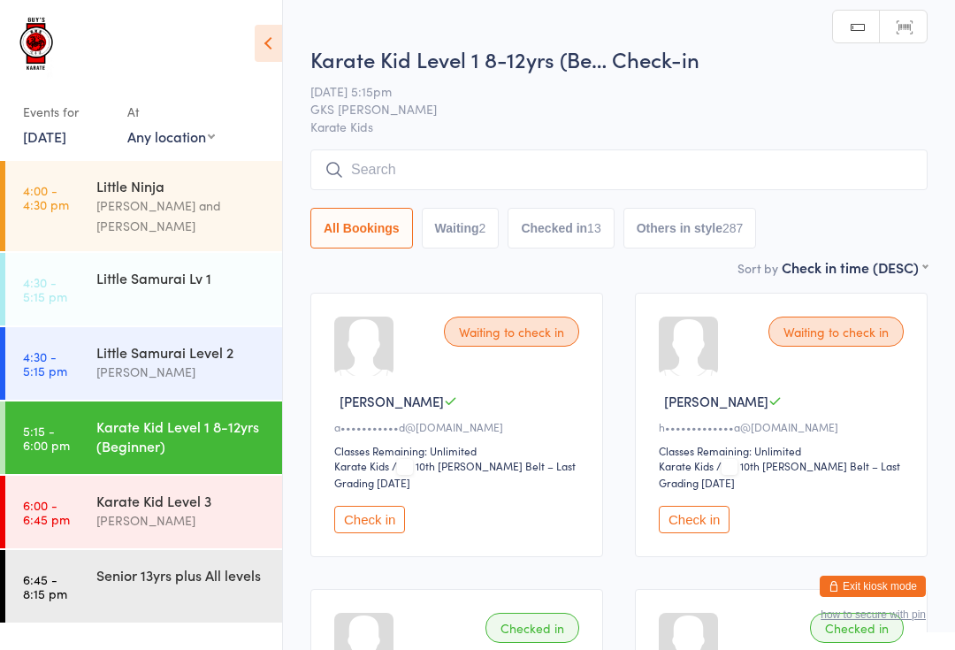
click at [419, 163] on input "search" at bounding box center [618, 169] width 617 height 41
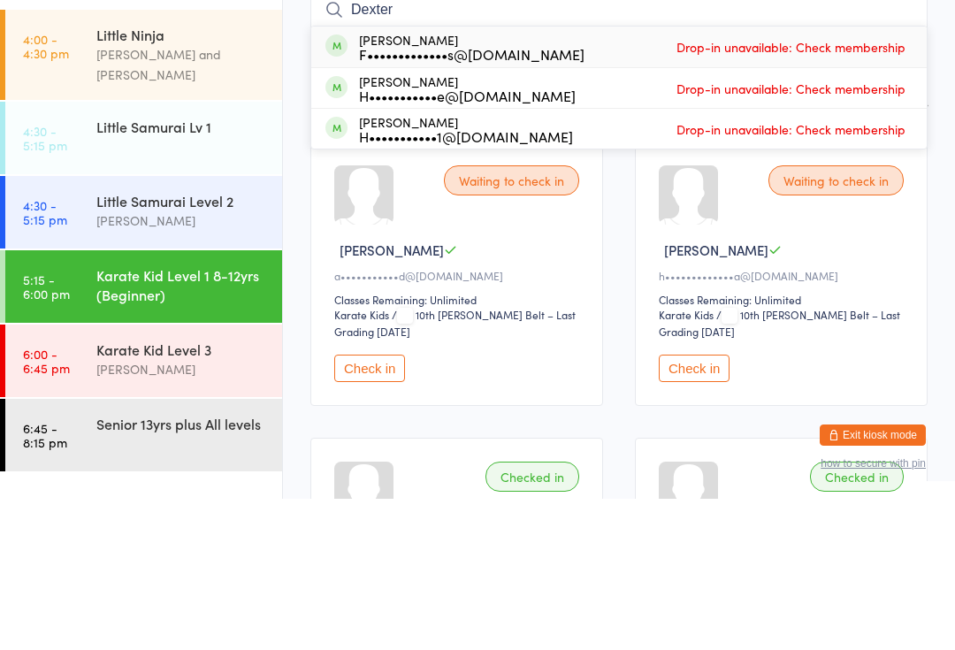
type input "Dexter"
click at [351, 184] on div "[PERSON_NAME] F•••••••••••••s@[DOMAIN_NAME]" at bounding box center [454, 198] width 259 height 28
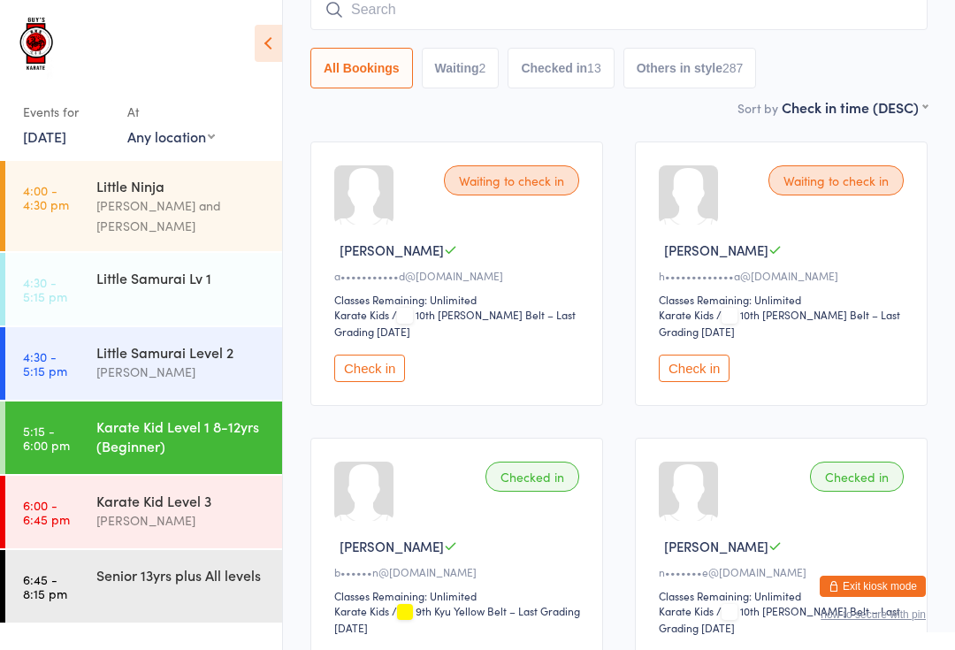
click at [128, 510] on div "[PERSON_NAME]" at bounding box center [181, 520] width 171 height 20
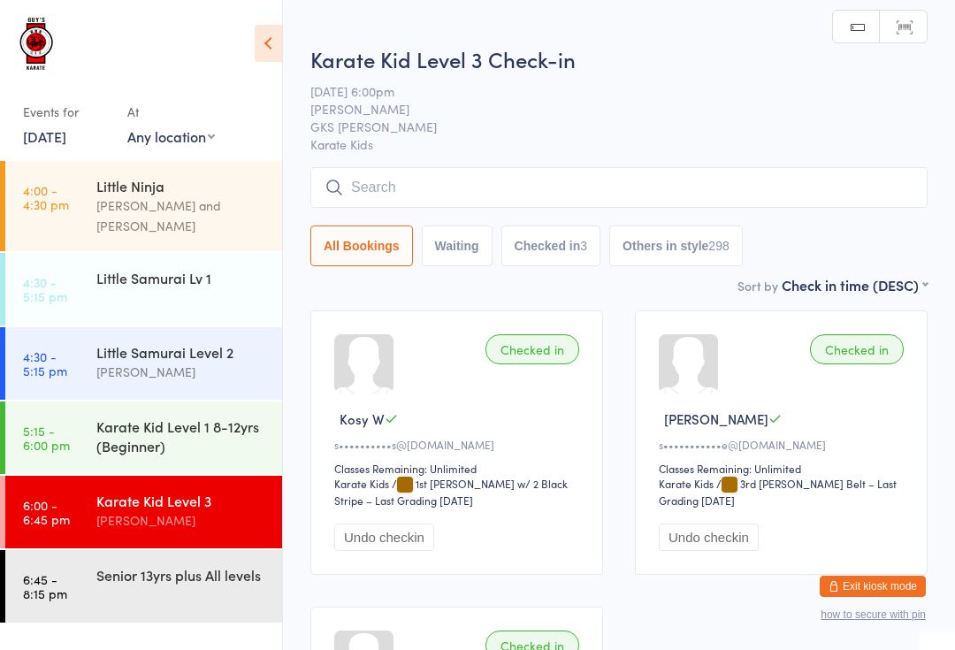
click at [88, 433] on link "5:15 - 6:00 pm Karate Kid Level 1 8-12yrs (Beginner)" at bounding box center [143, 437] width 277 height 73
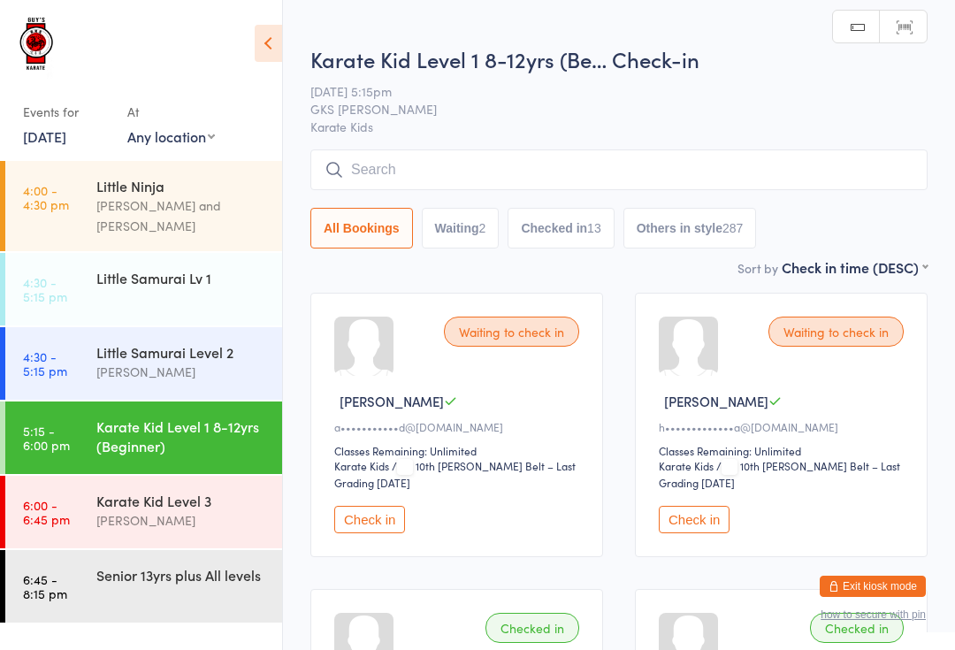
click at [387, 190] on input "search" at bounding box center [618, 169] width 617 height 41
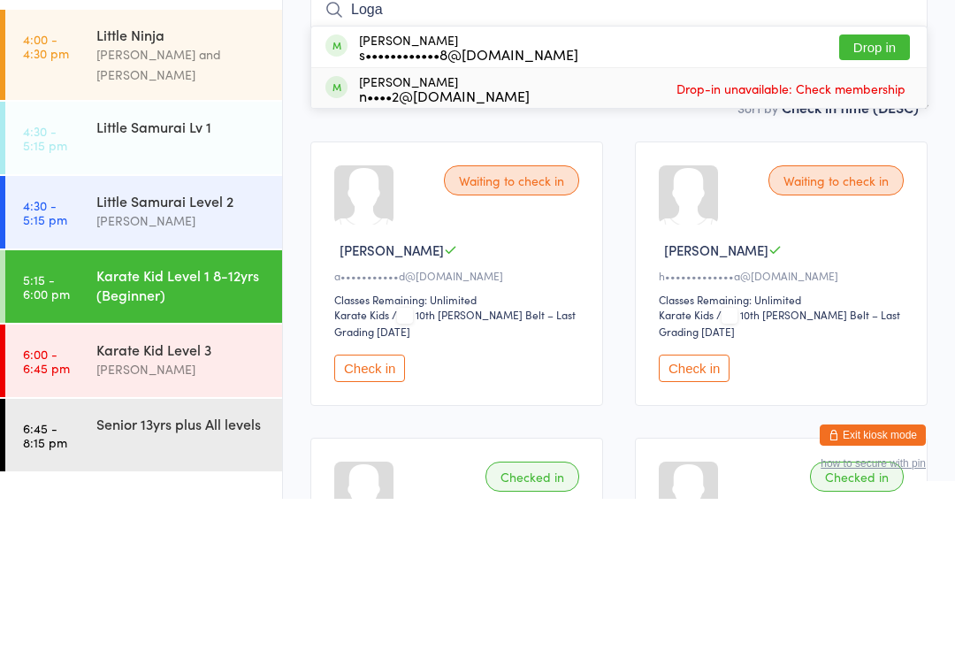
type input "Loga"
click at [385, 240] on div "n••••2@[DOMAIN_NAME]" at bounding box center [444, 247] width 171 height 14
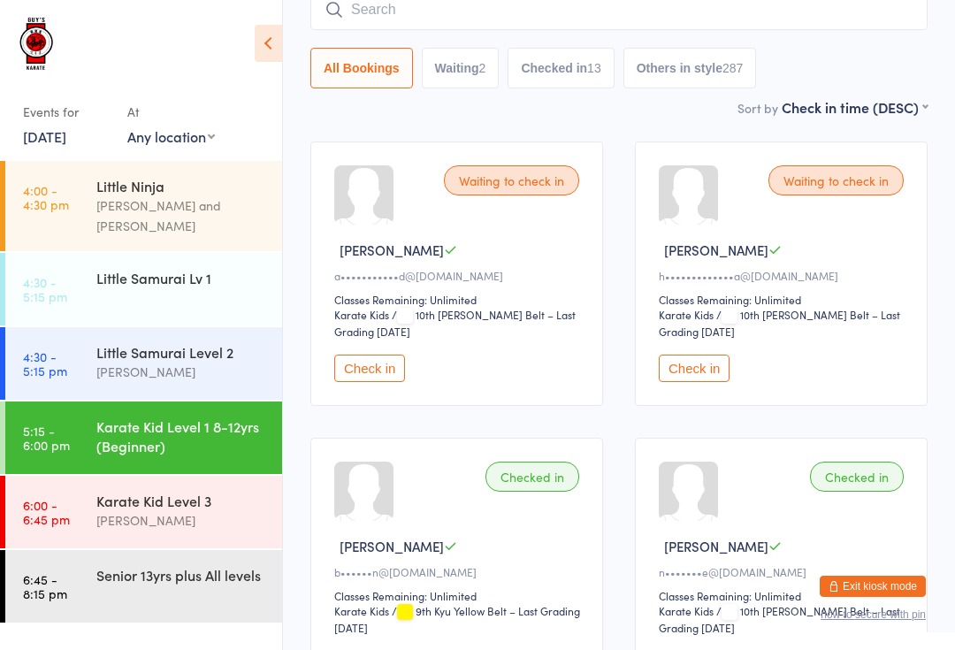
click at [877, 15] on input "search" at bounding box center [618, 9] width 617 height 41
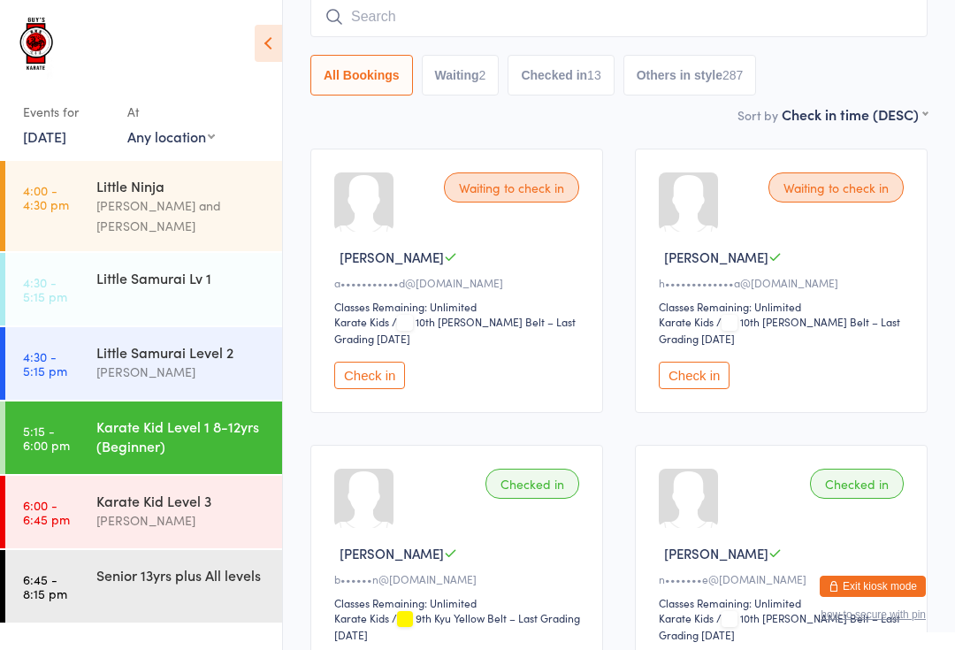
scroll to position [142, 0]
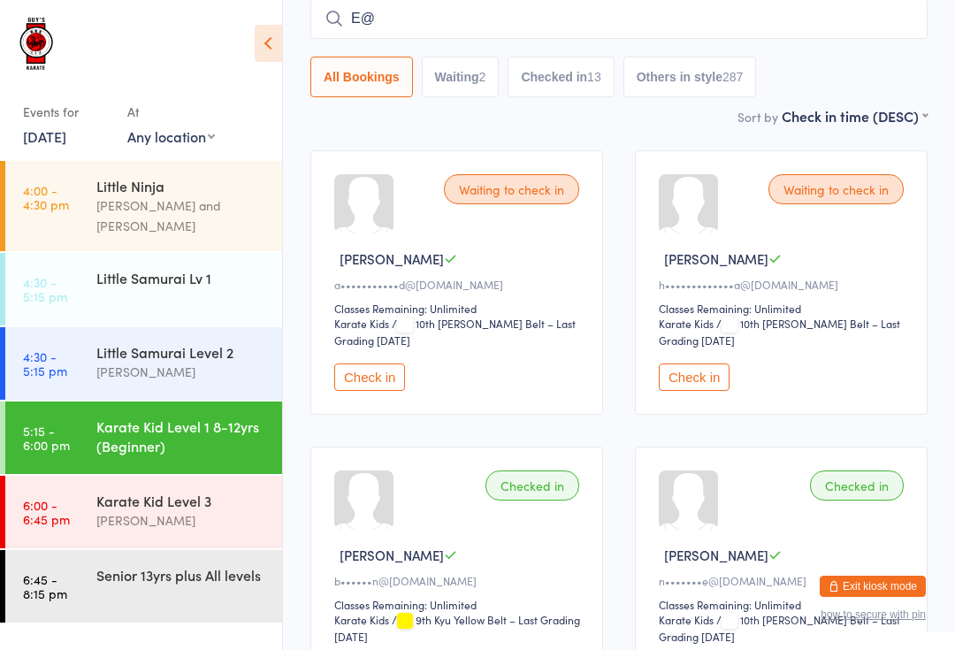
type input "E@e"
click at [791, 4] on input "E@e" at bounding box center [618, 18] width 617 height 41
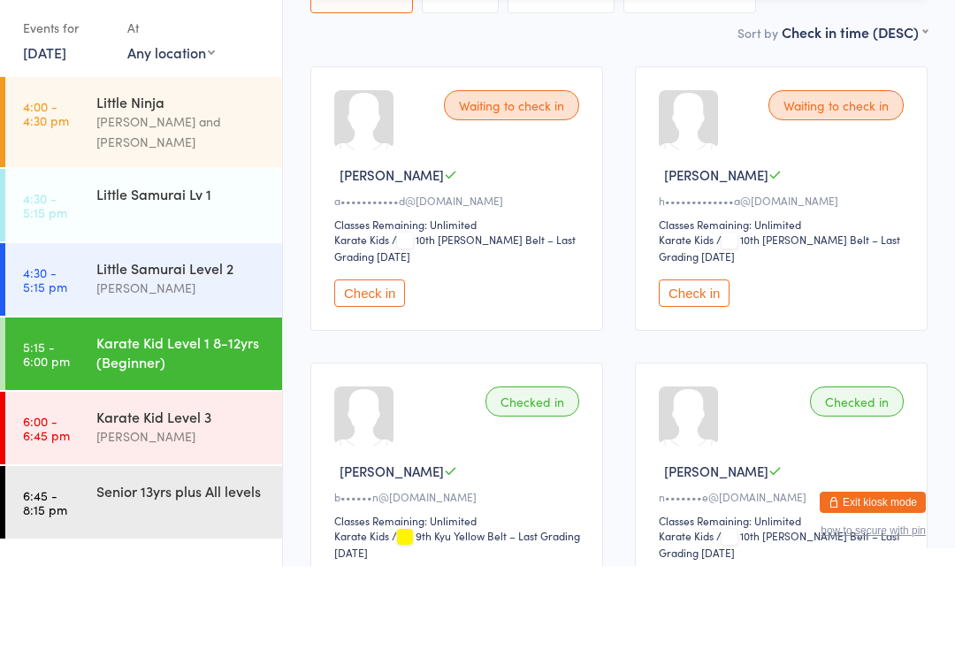
click at [229, 342] on div "Little Samurai Level 2" at bounding box center [181, 351] width 171 height 19
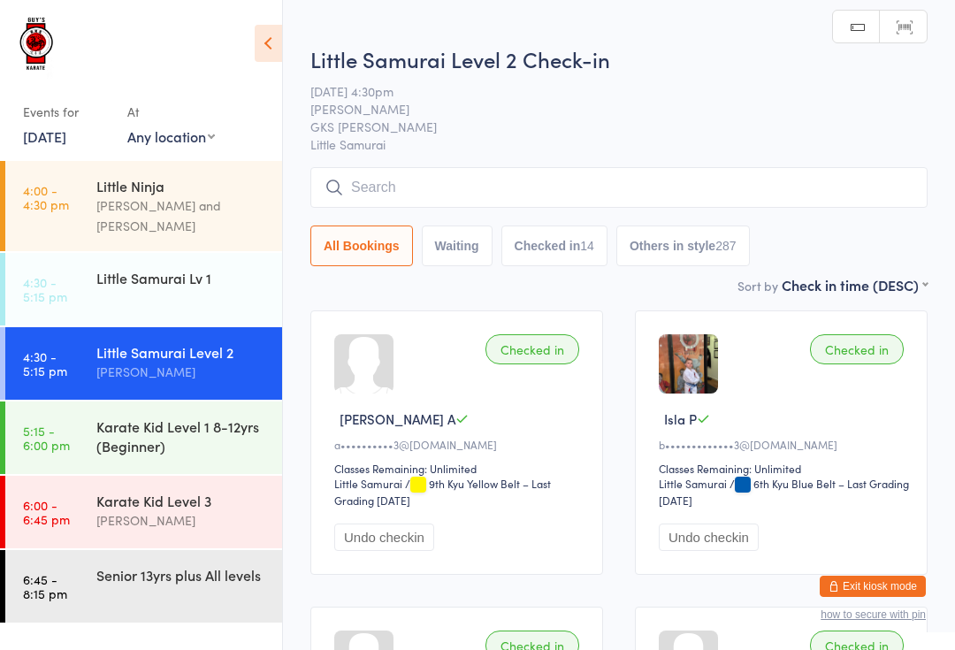
click at [221, 420] on div "Karate Kid Level 1 8-12yrs (Beginner)" at bounding box center [181, 435] width 171 height 39
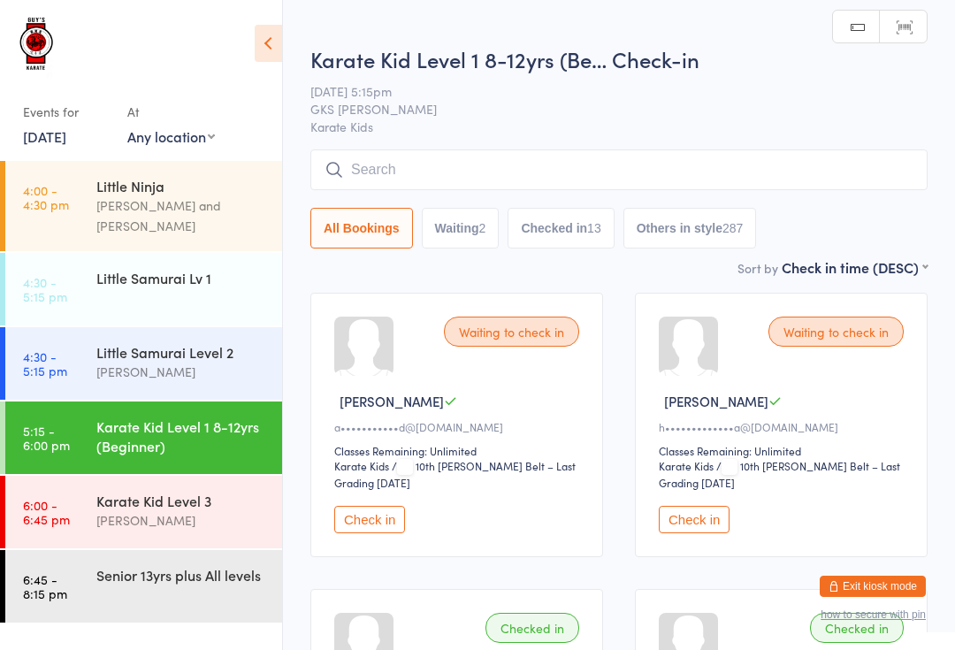
click at [443, 160] on input "search" at bounding box center [618, 169] width 617 height 41
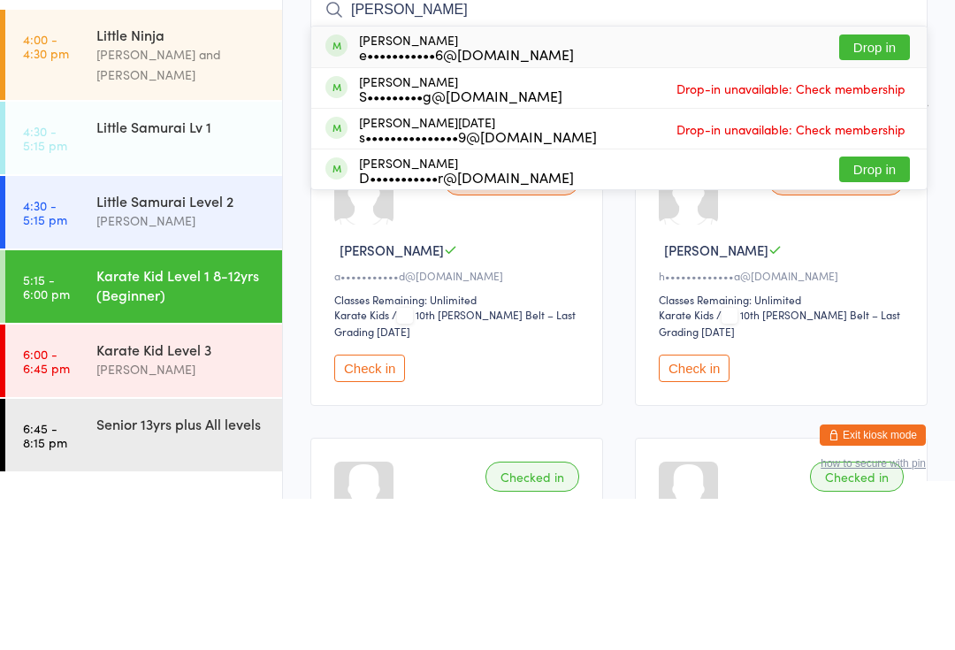
type input "[PERSON_NAME]"
click at [899, 186] on button "Drop in" at bounding box center [874, 199] width 71 height 26
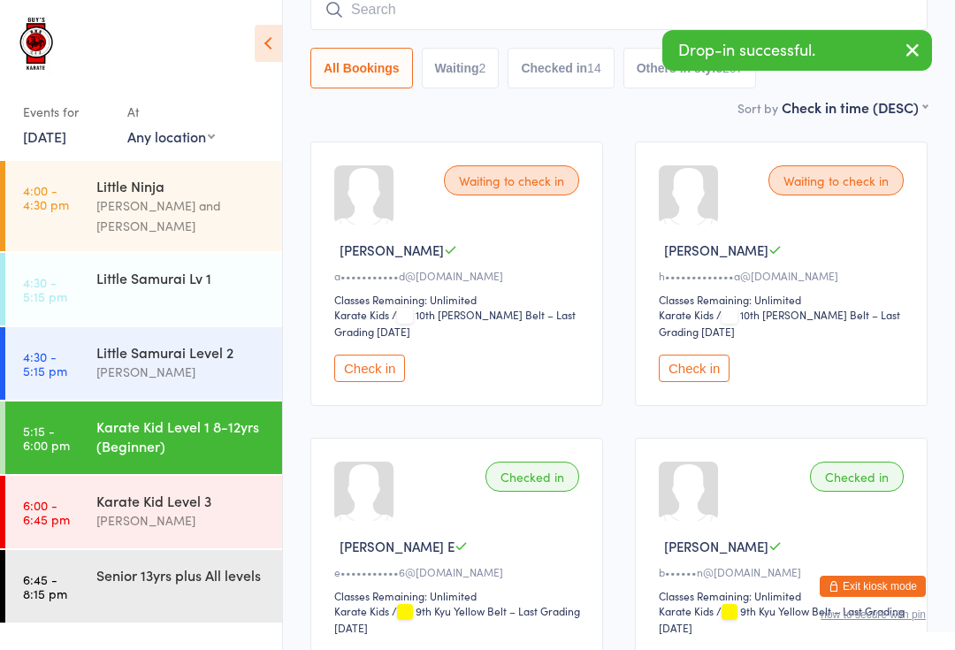
click at [434, 11] on input "search" at bounding box center [618, 9] width 617 height 41
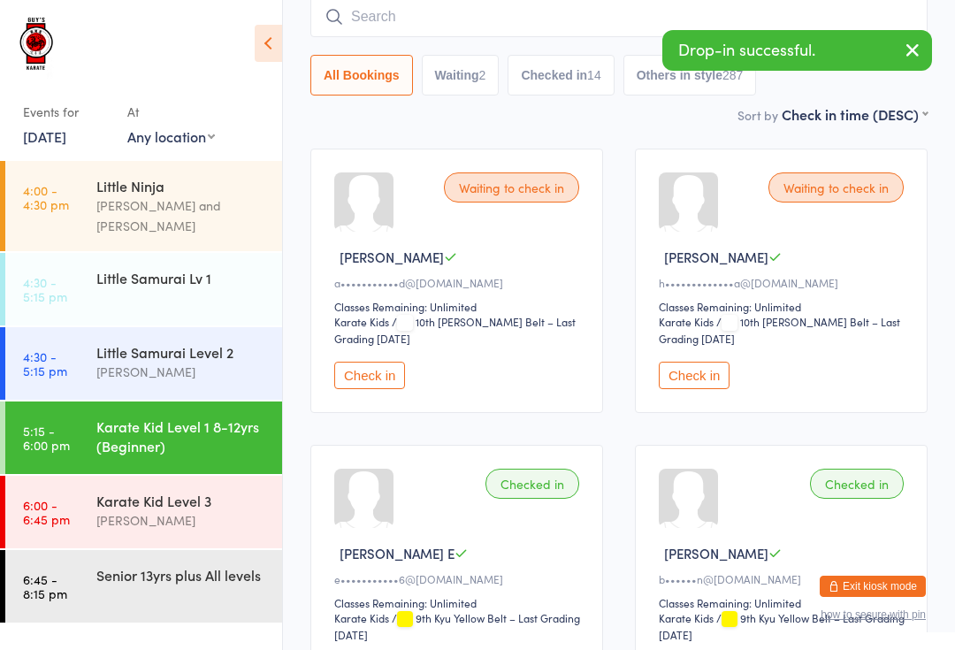
scroll to position [142, 0]
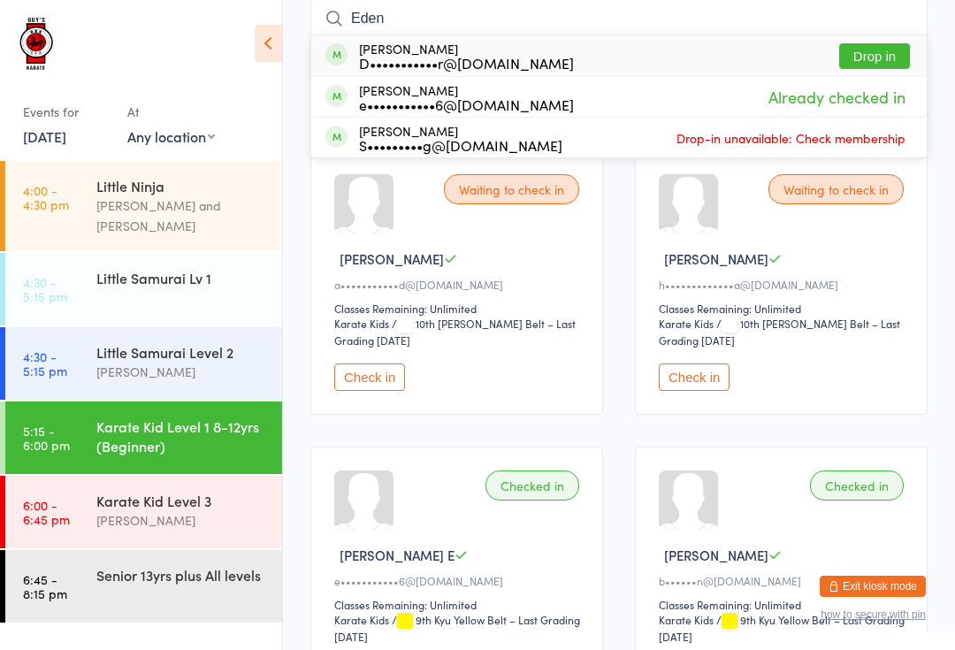
type input "Eden"
click at [883, 45] on button "Drop in" at bounding box center [874, 56] width 71 height 26
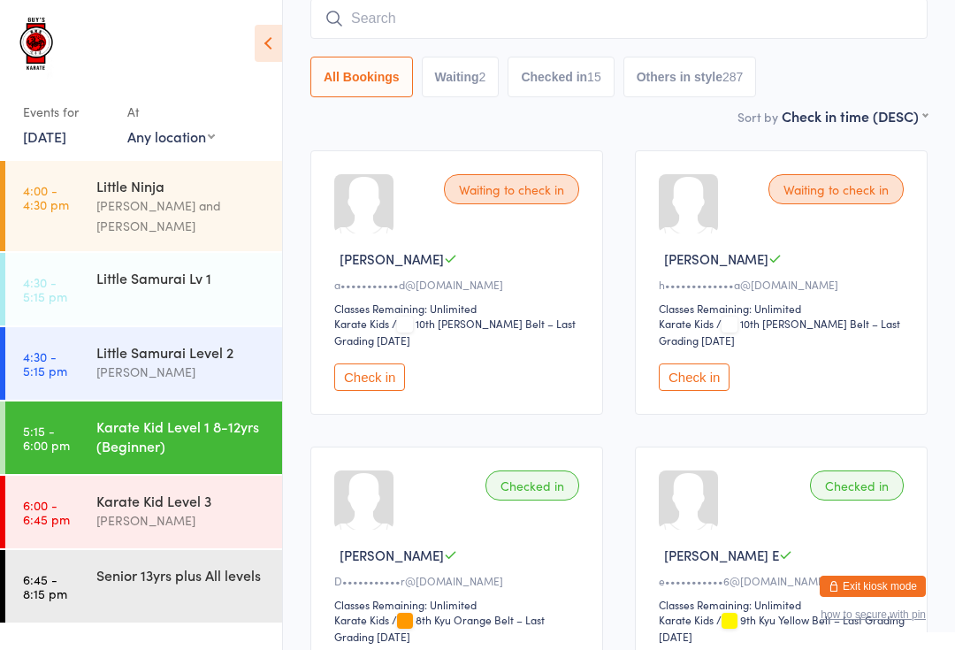
click at [426, 25] on input "search" at bounding box center [618, 18] width 617 height 41
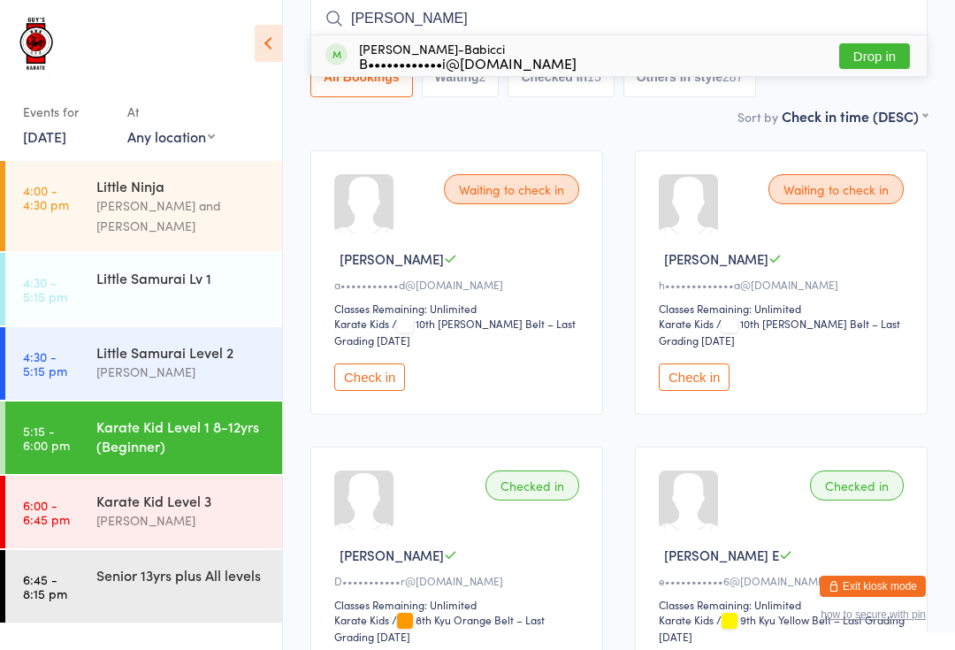
type input "[PERSON_NAME]"
click at [882, 62] on button "Drop in" at bounding box center [874, 56] width 71 height 26
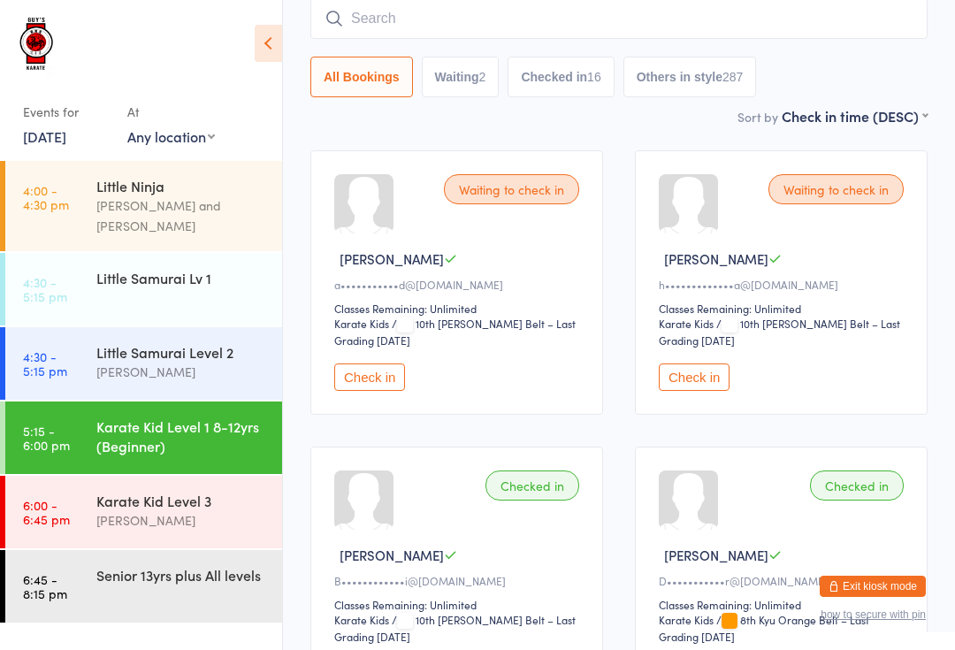
click at [886, 39] on input "search" at bounding box center [618, 18] width 617 height 41
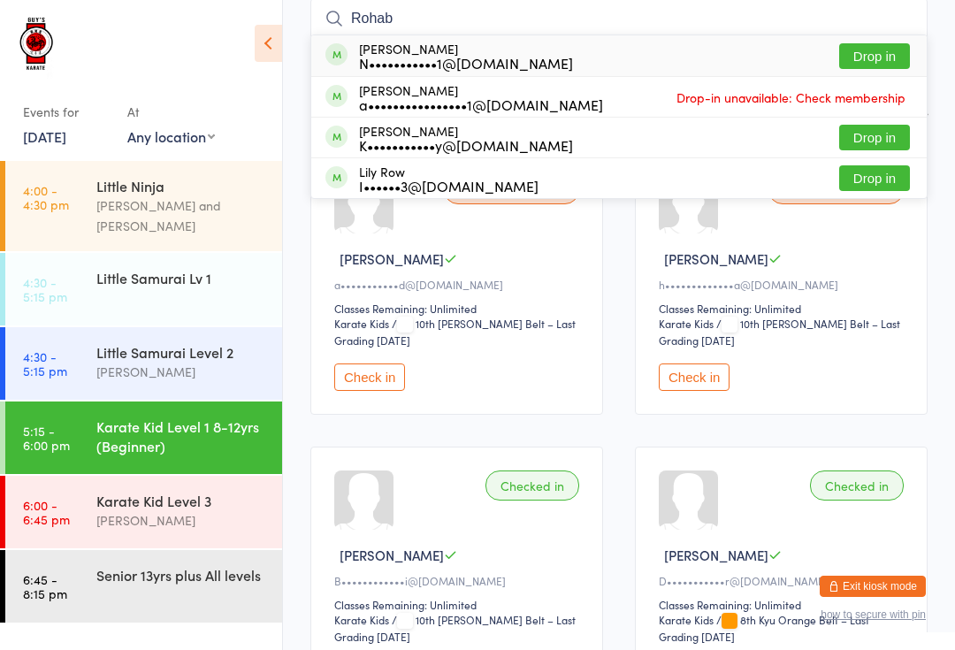
type input "Rohab"
click at [898, 43] on button "Drop in" at bounding box center [874, 56] width 71 height 26
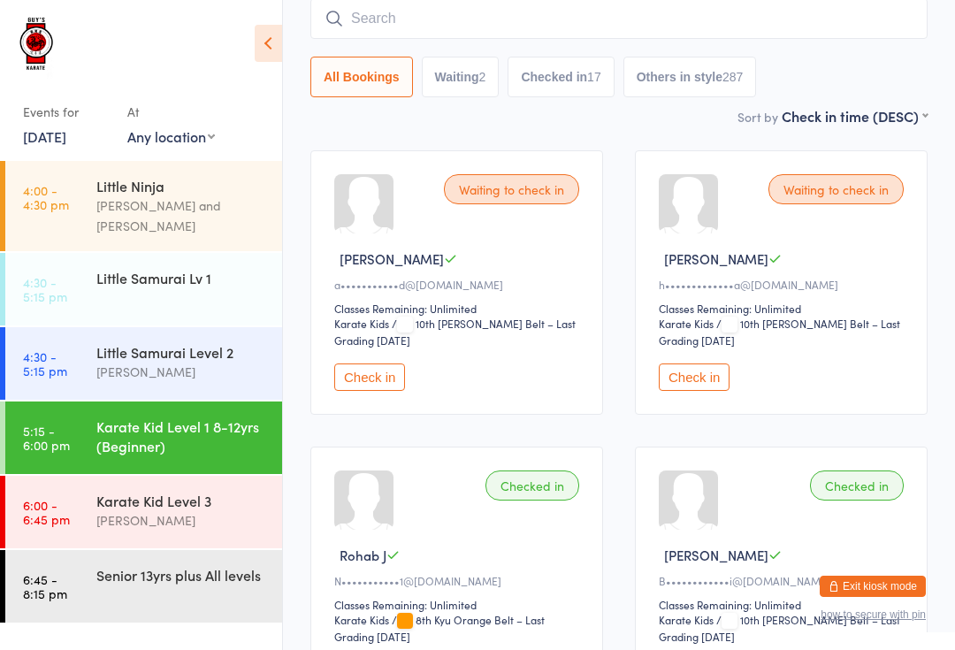
click at [371, 382] on button "Check in" at bounding box center [369, 376] width 71 height 27
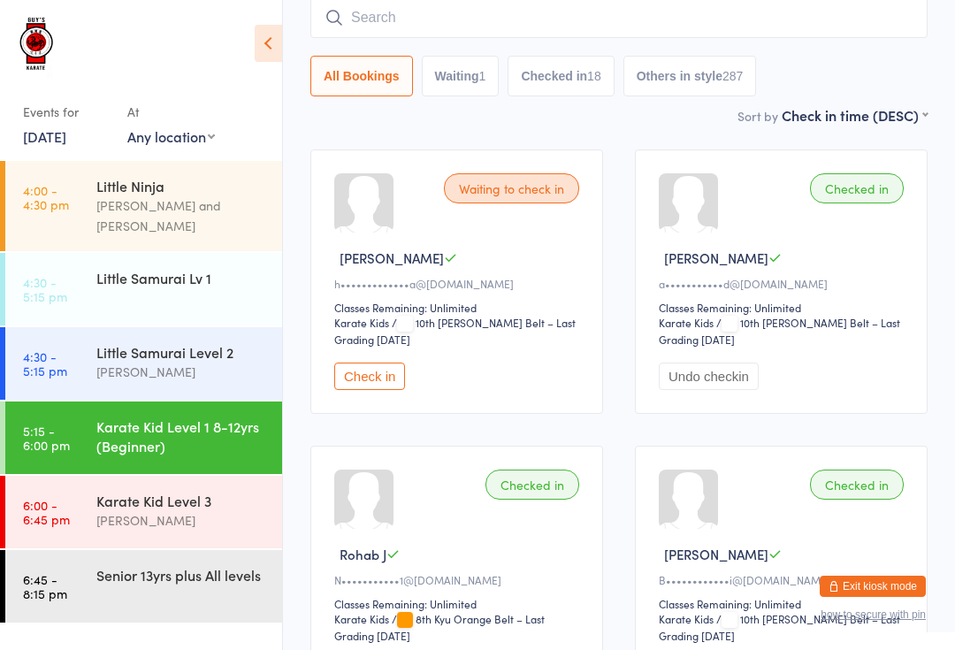
scroll to position [146, 0]
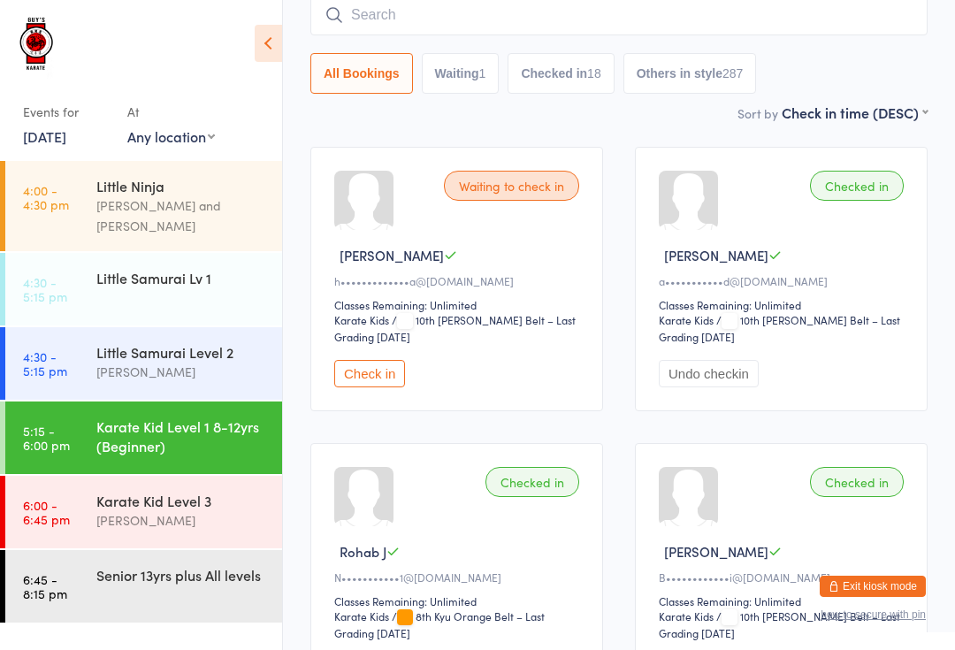
click at [378, 387] on button "Check in" at bounding box center [369, 373] width 71 height 27
click at [690, 29] on input "search" at bounding box center [618, 15] width 617 height 41
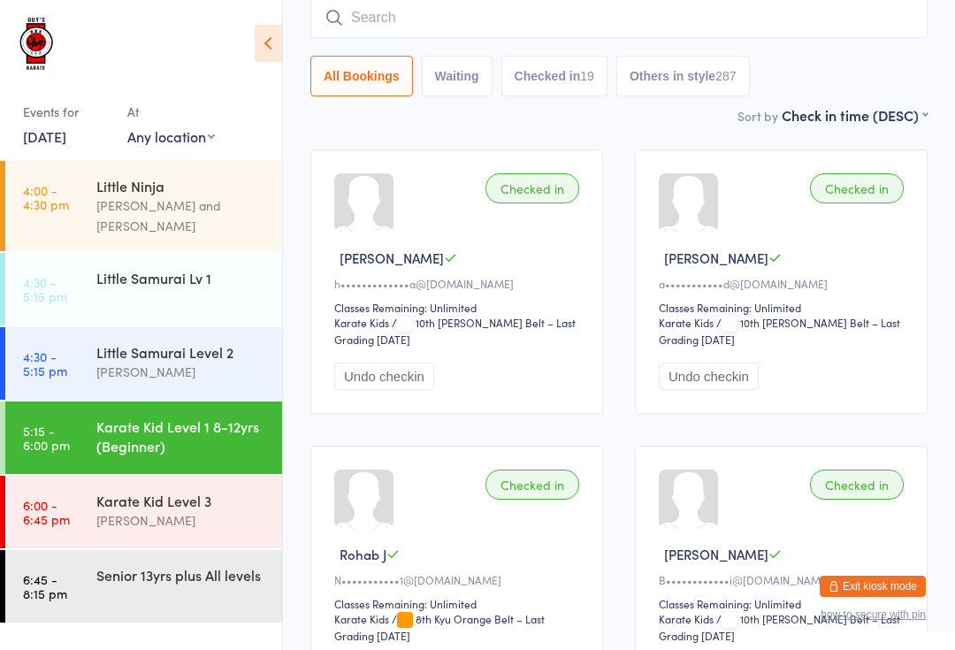
scroll to position [142, 0]
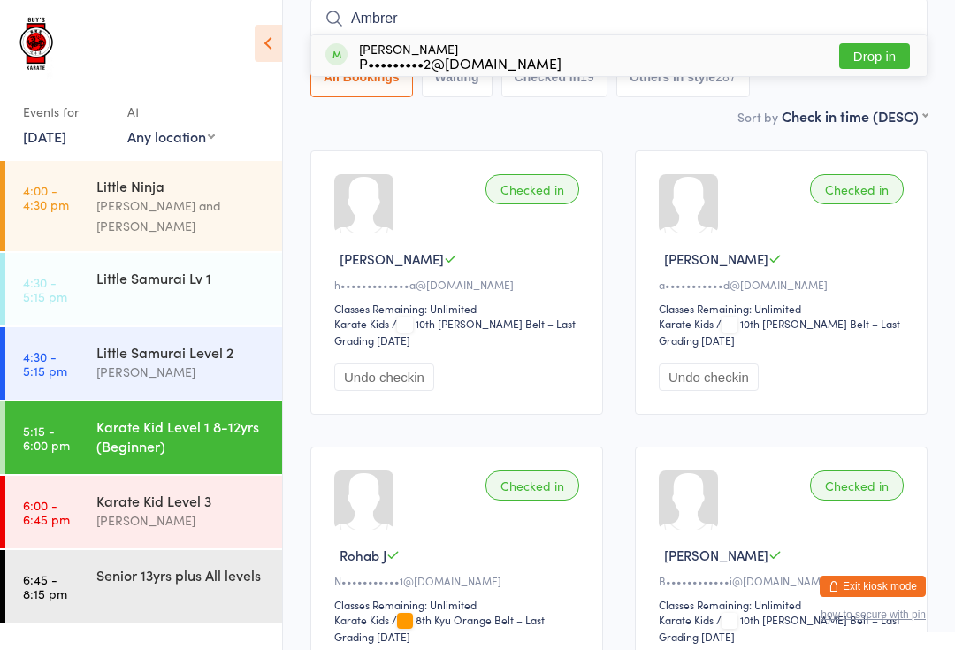
type input "Ambrer"
click at [704, 50] on div "[PERSON_NAME] P•••••••••2@[DOMAIN_NAME] Drop in" at bounding box center [618, 55] width 615 height 41
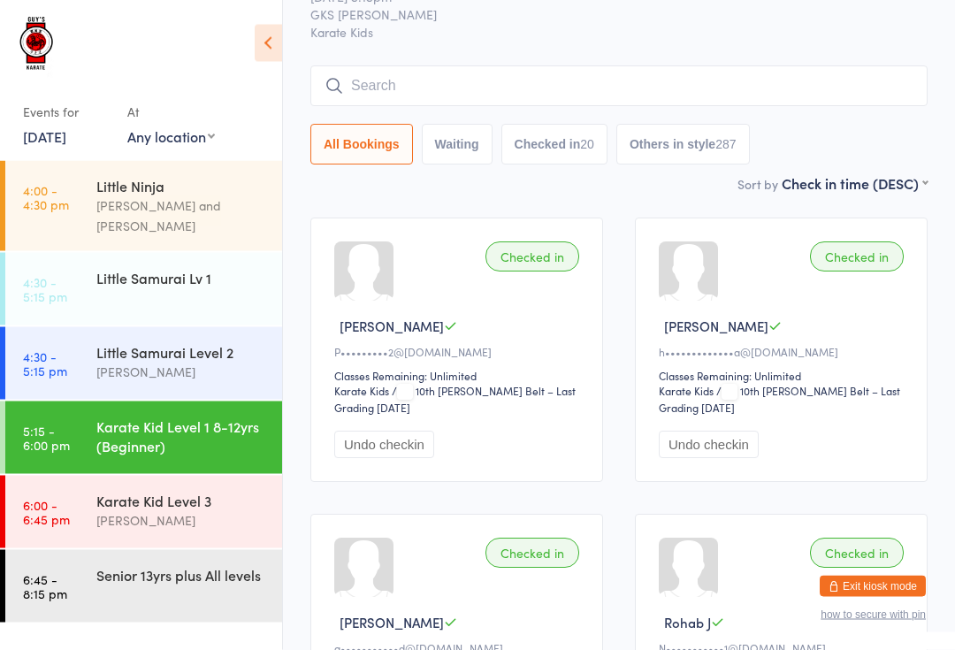
scroll to position [61, 0]
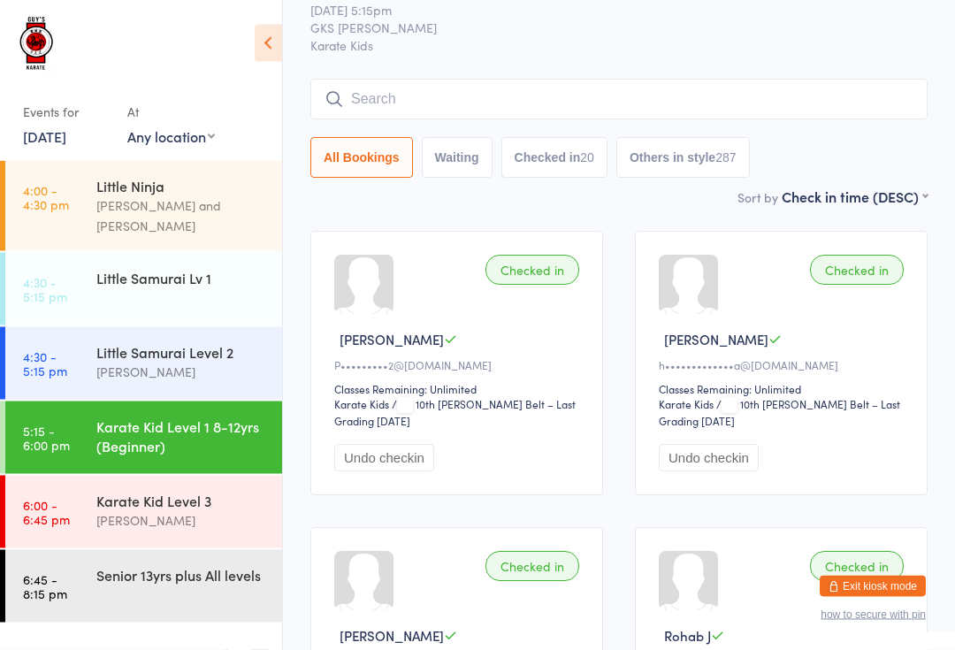
click at [170, 565] on div "Senior 13yrs plus All levels" at bounding box center [181, 574] width 171 height 19
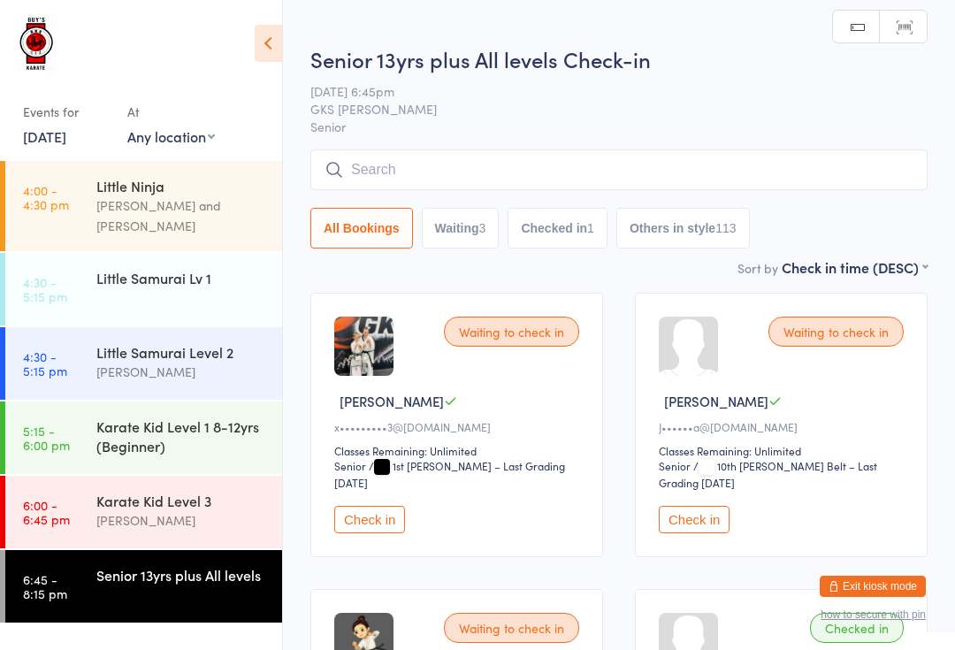
click at [810, 164] on input "search" at bounding box center [618, 169] width 617 height 41
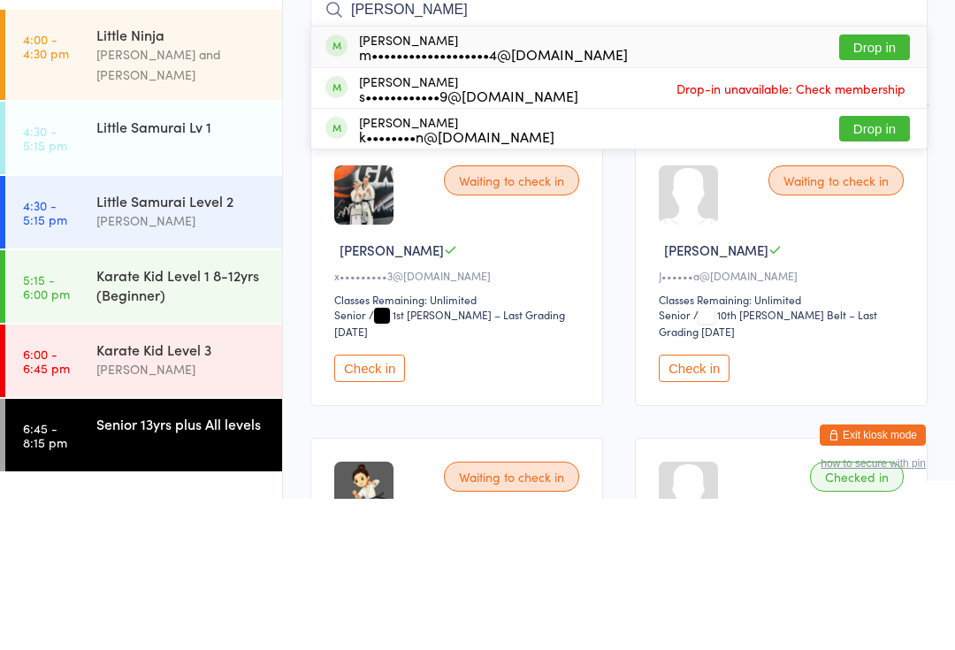
type input "[PERSON_NAME]"
click at [890, 186] on button "Drop in" at bounding box center [874, 199] width 71 height 26
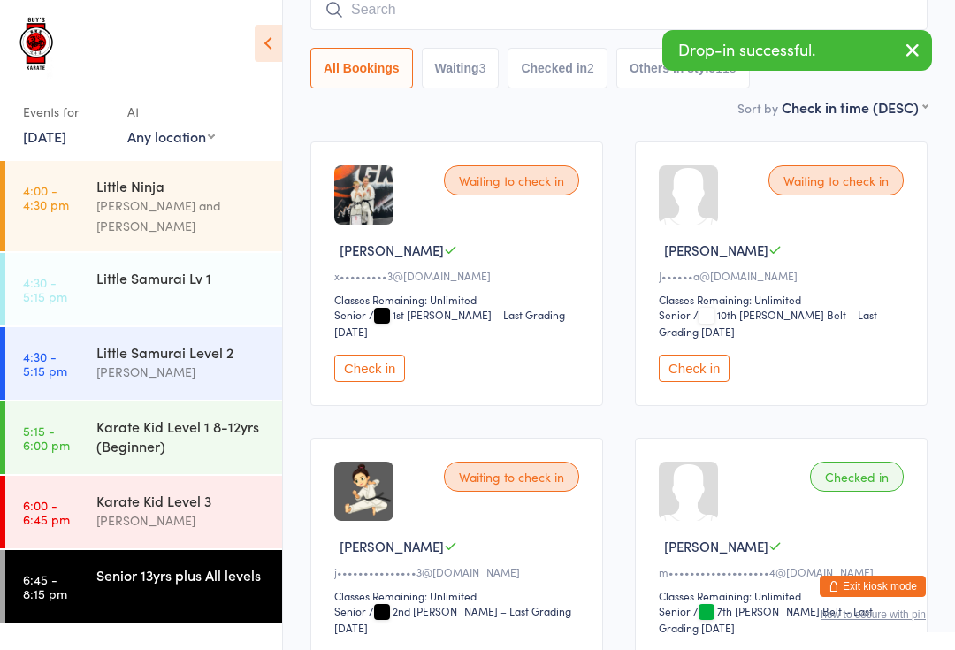
click at [204, 510] on div "[PERSON_NAME]" at bounding box center [181, 520] width 171 height 20
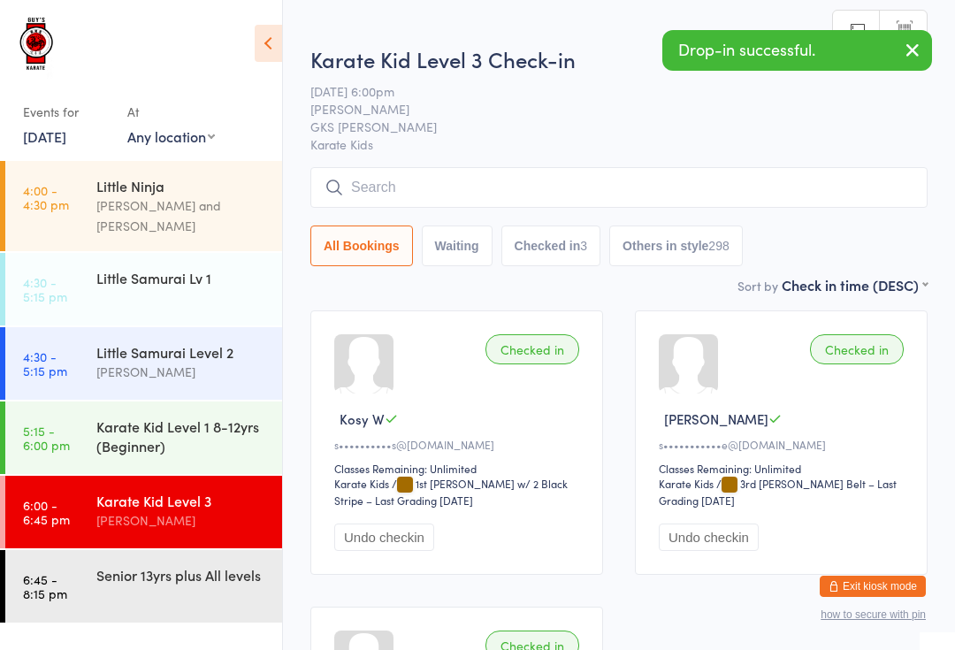
click at [515, 192] on input "search" at bounding box center [618, 187] width 617 height 41
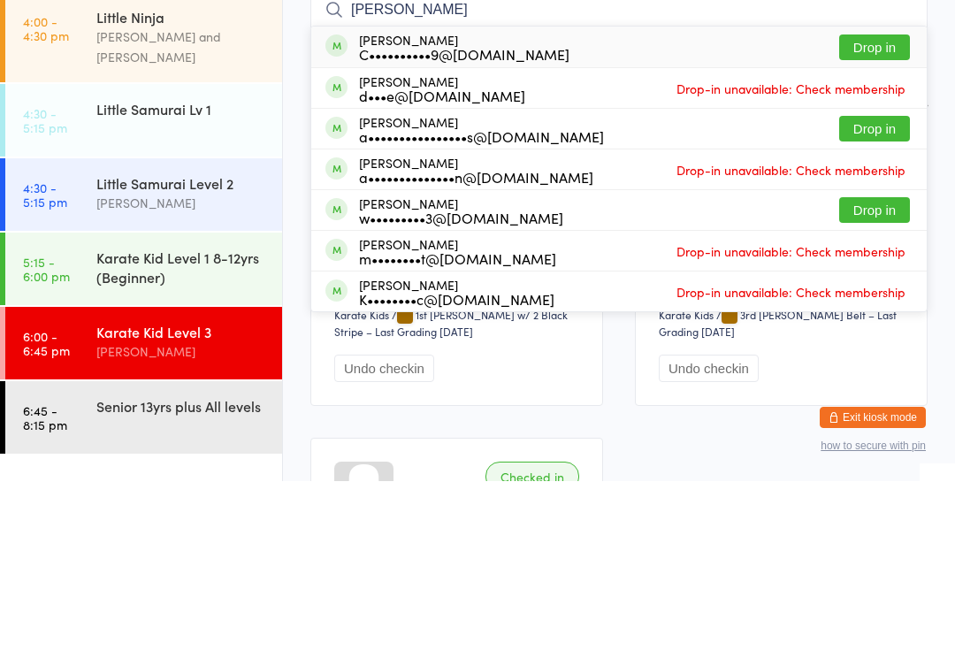
type input "[PERSON_NAME]"
click at [883, 366] on button "Drop in" at bounding box center [874, 379] width 71 height 26
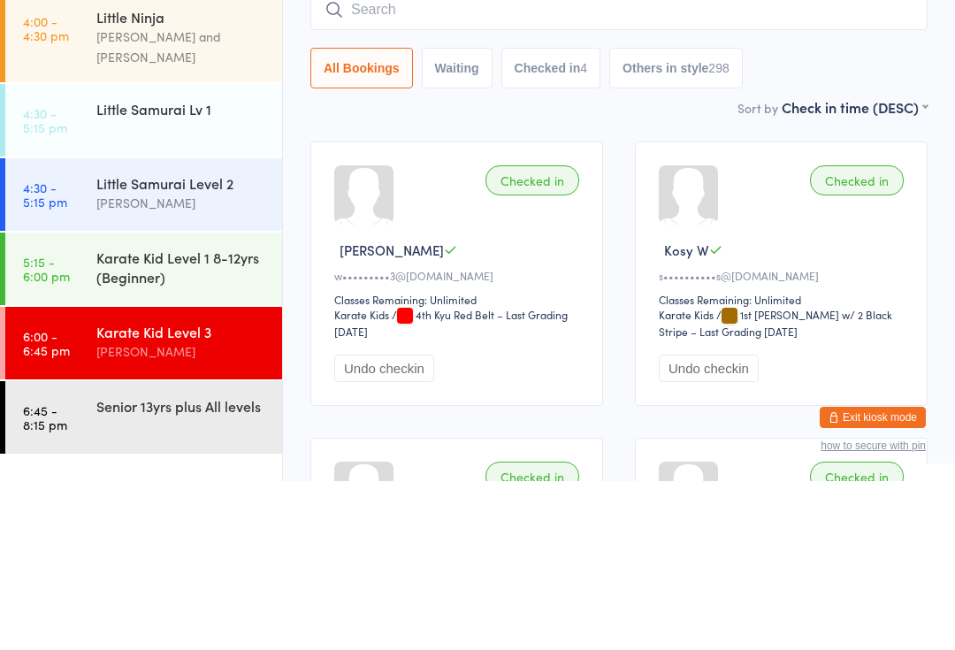
scroll to position [169, 0]
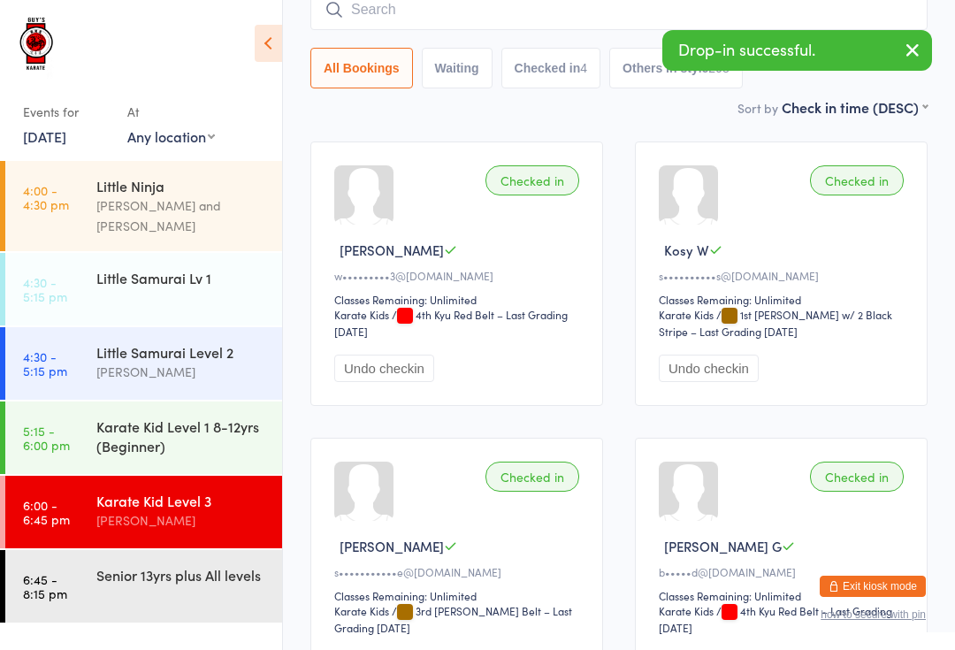
click at [189, 567] on div "Senior 13yrs plus All levels" at bounding box center [181, 574] width 171 height 19
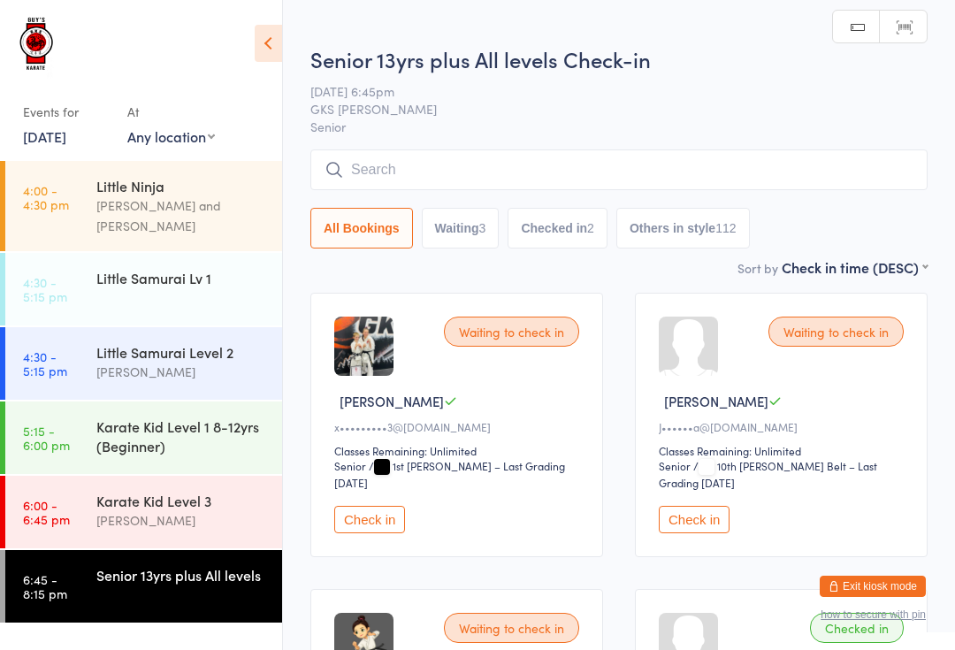
click at [174, 493] on div "Karate Kid Level 3" at bounding box center [181, 500] width 171 height 19
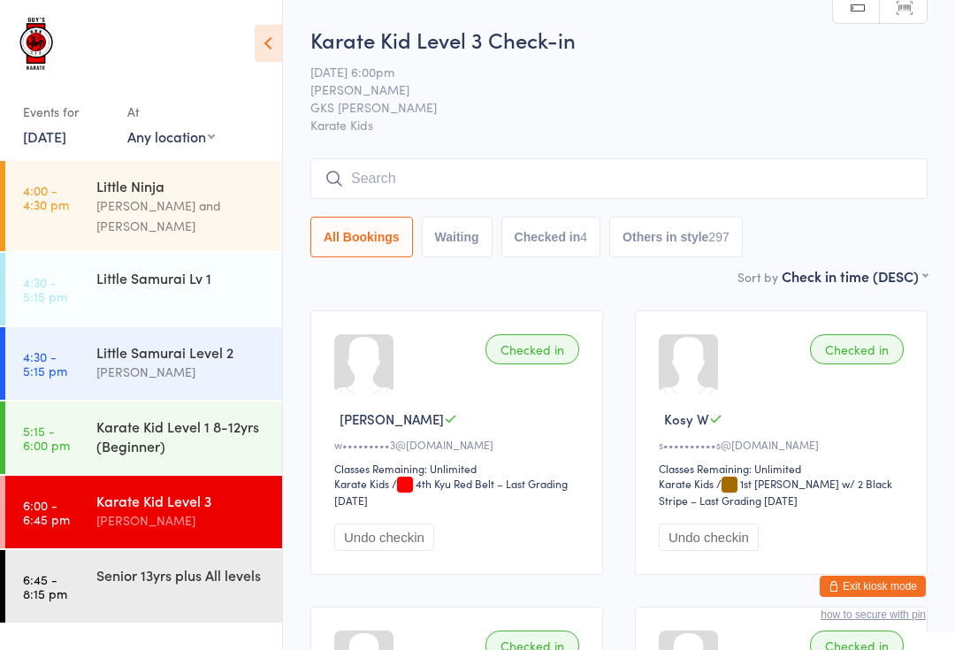
click at [241, 565] on div "Senior 13yrs plus All levels" at bounding box center [181, 574] width 171 height 19
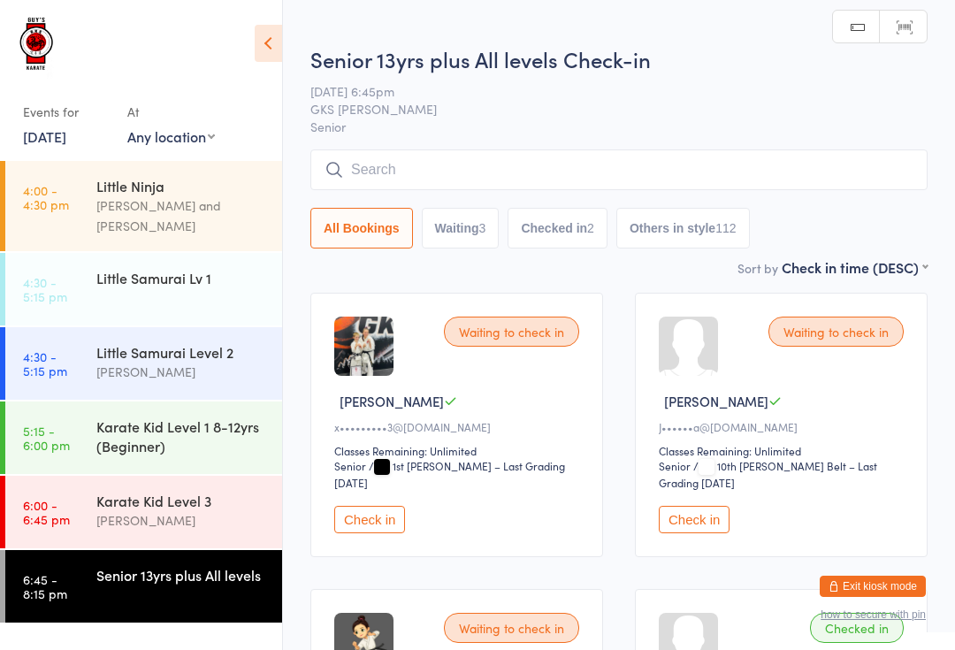
click at [550, 171] on input "search" at bounding box center [618, 169] width 617 height 41
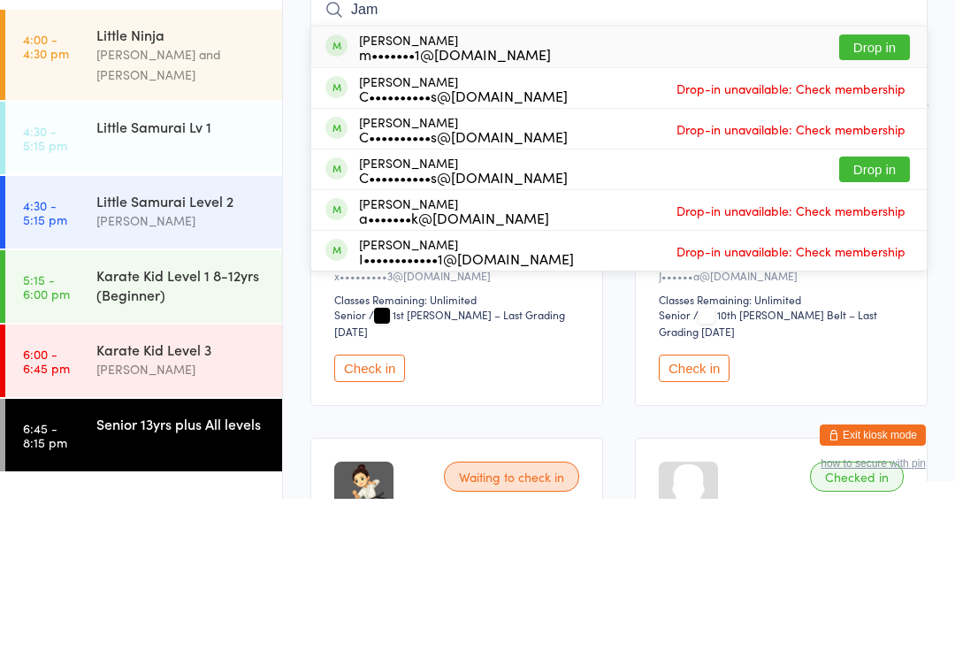
type input "Jam"
click at [884, 308] on button "Drop in" at bounding box center [874, 321] width 71 height 26
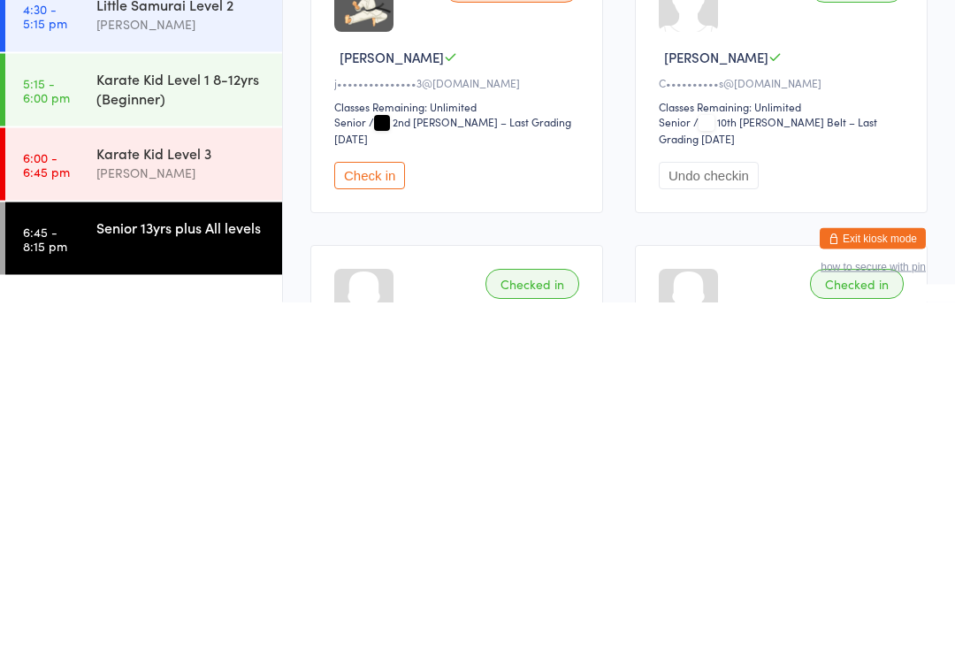
scroll to position [334, 0]
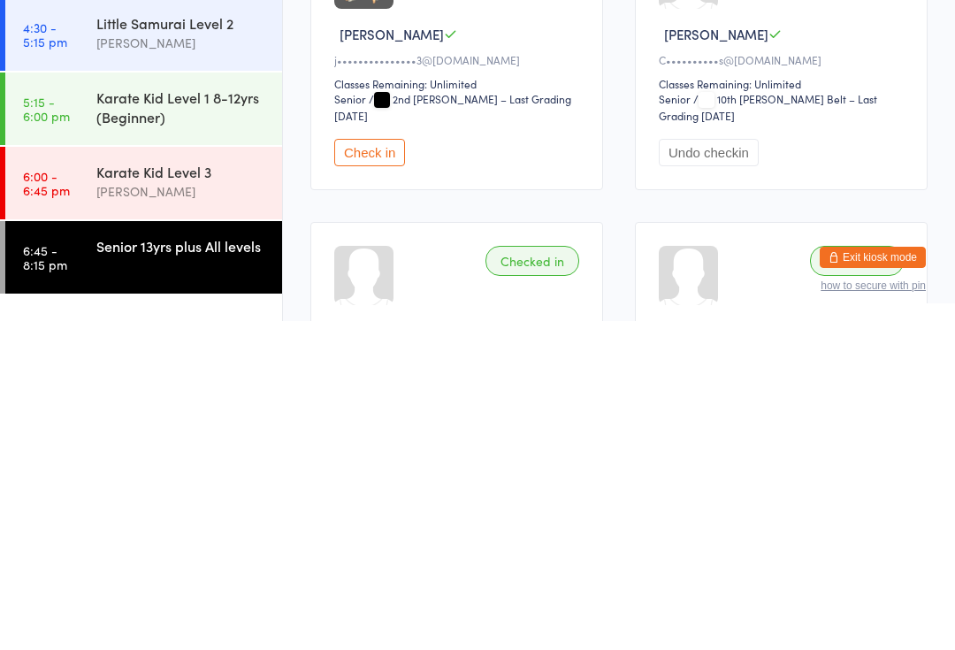
click at [238, 510] on div "[PERSON_NAME]" at bounding box center [181, 520] width 171 height 20
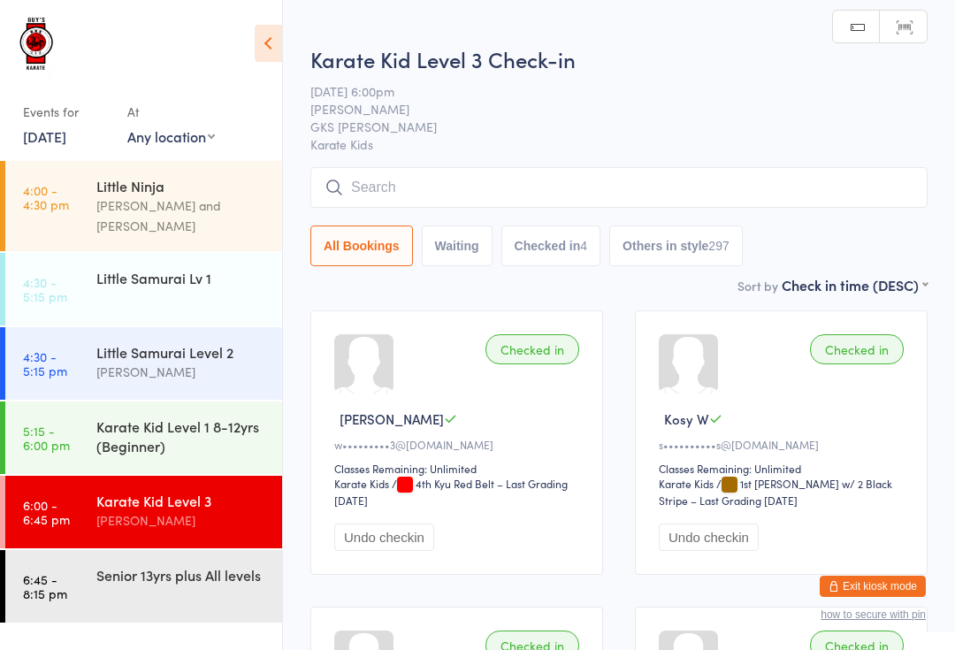
click at [546, 187] on input "search" at bounding box center [618, 187] width 617 height 41
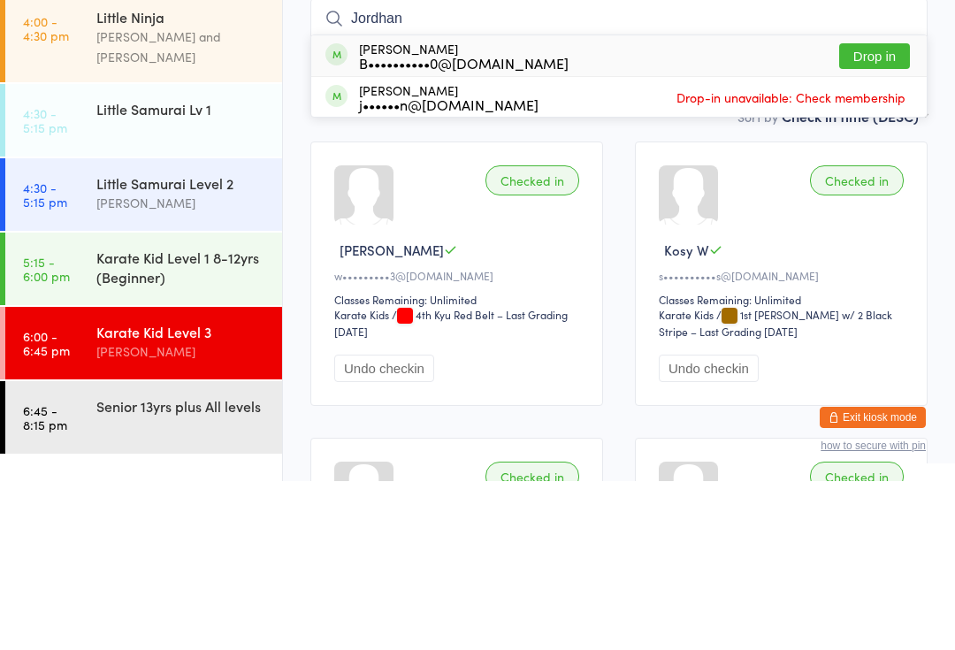
type input "Jordhan"
click at [882, 212] on button "Drop in" at bounding box center [874, 225] width 71 height 26
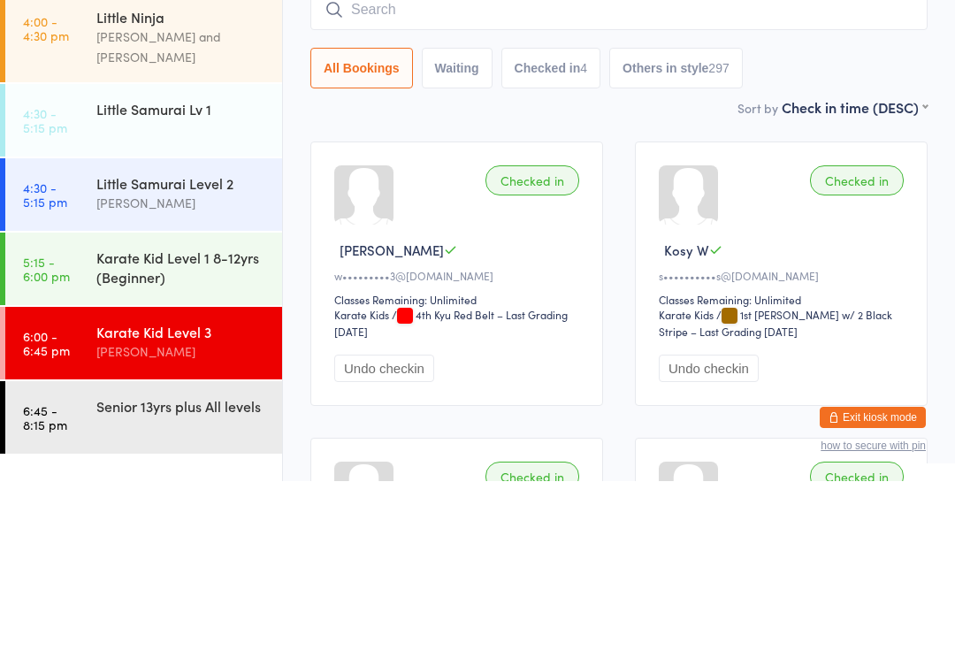
scroll to position [169, 0]
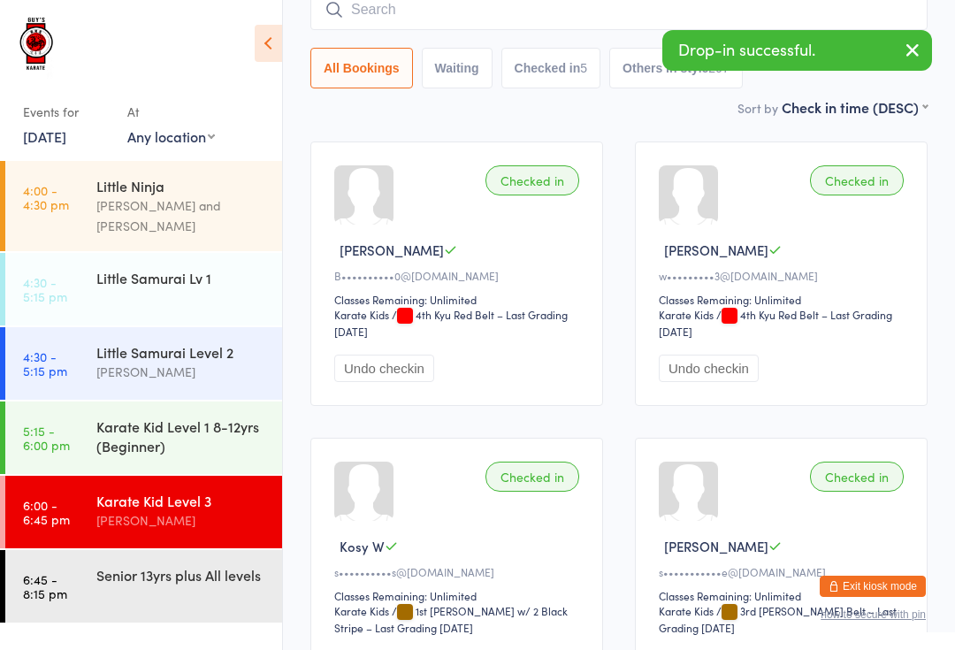
click at [74, 569] on link "6:45 - 8:15 pm Senior 13yrs plus All levels" at bounding box center [143, 586] width 277 height 73
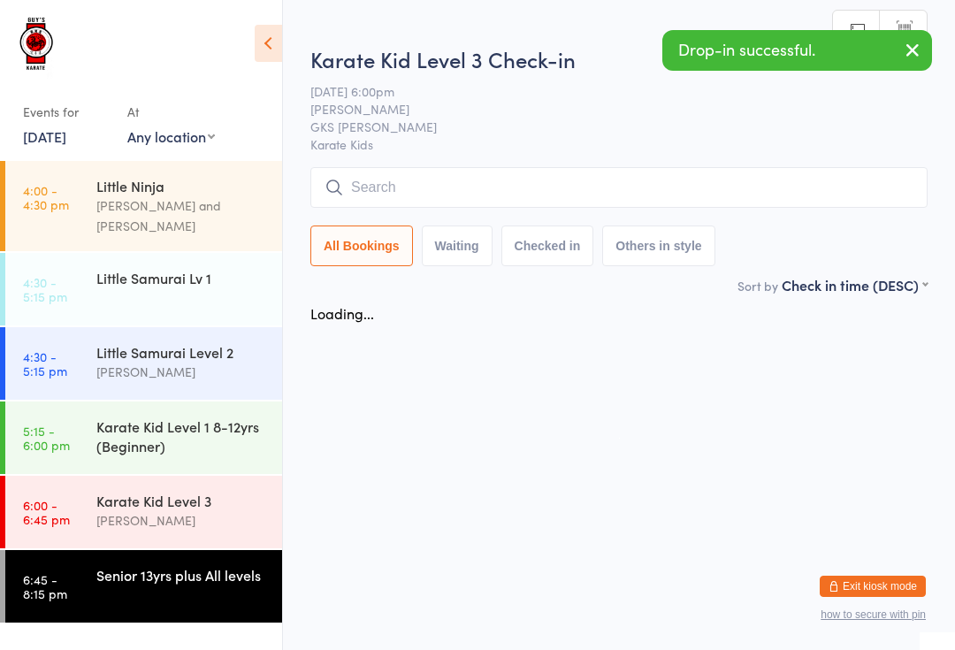
click at [901, 49] on button "button" at bounding box center [912, 51] width 39 height 41
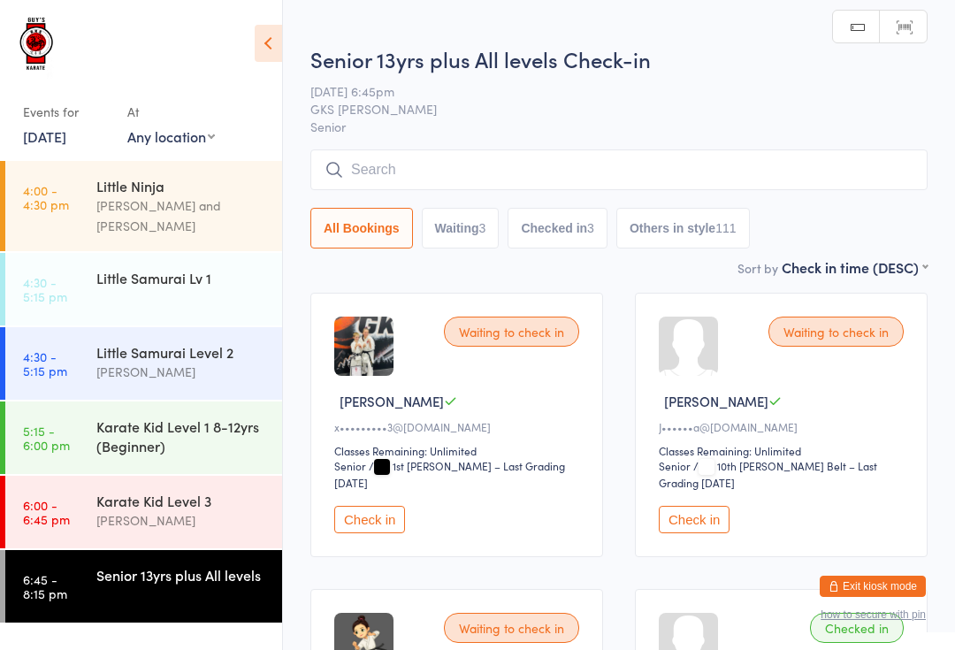
click at [712, 174] on input "search" at bounding box center [618, 169] width 617 height 41
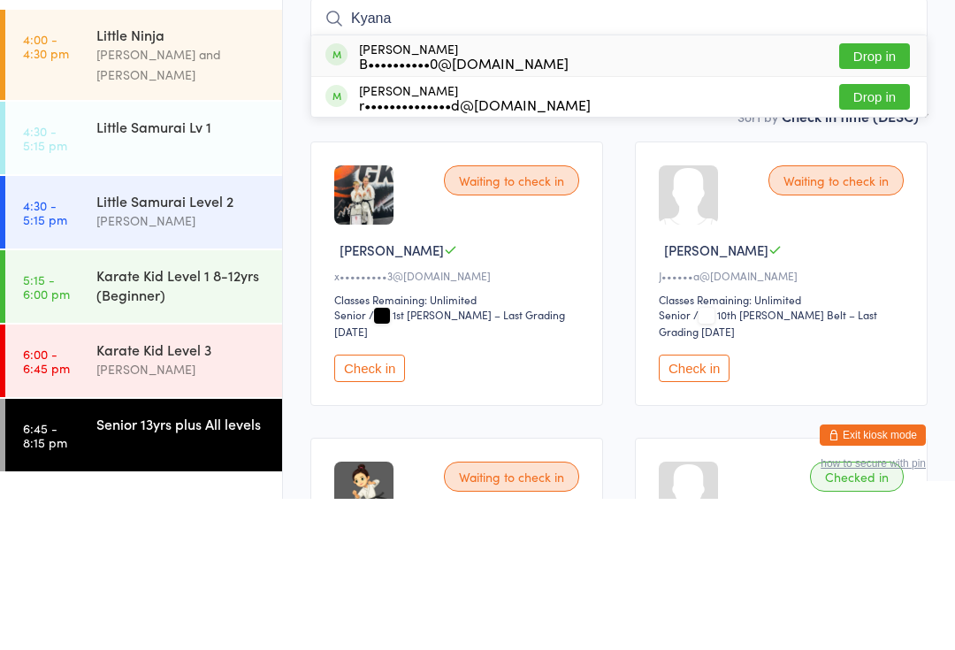
type input "Kyana"
click at [885, 195] on button "Drop in" at bounding box center [874, 208] width 71 height 26
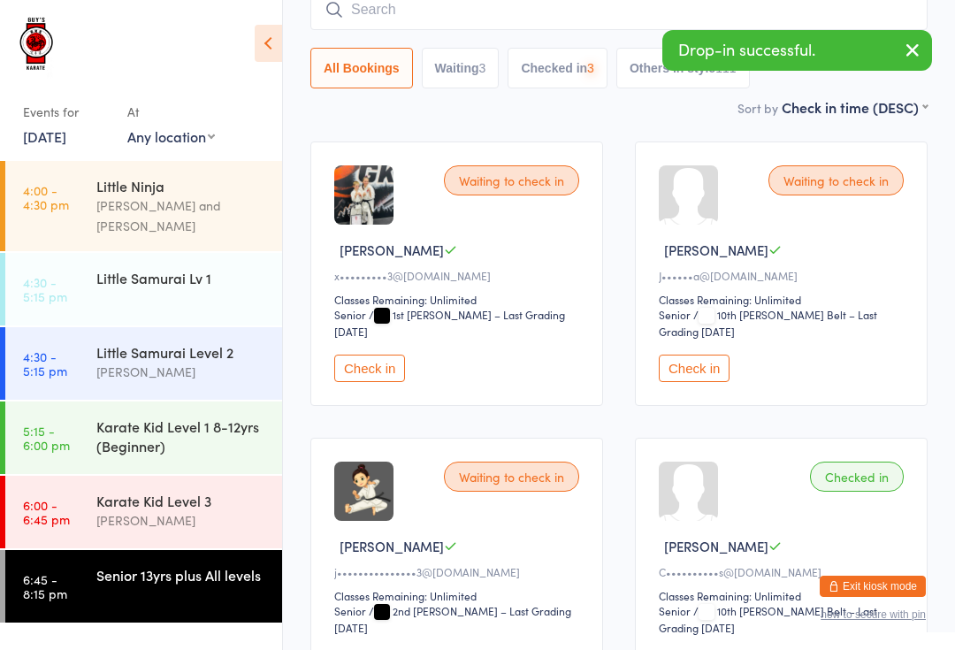
click at [917, 51] on icon "button" at bounding box center [912, 50] width 21 height 22
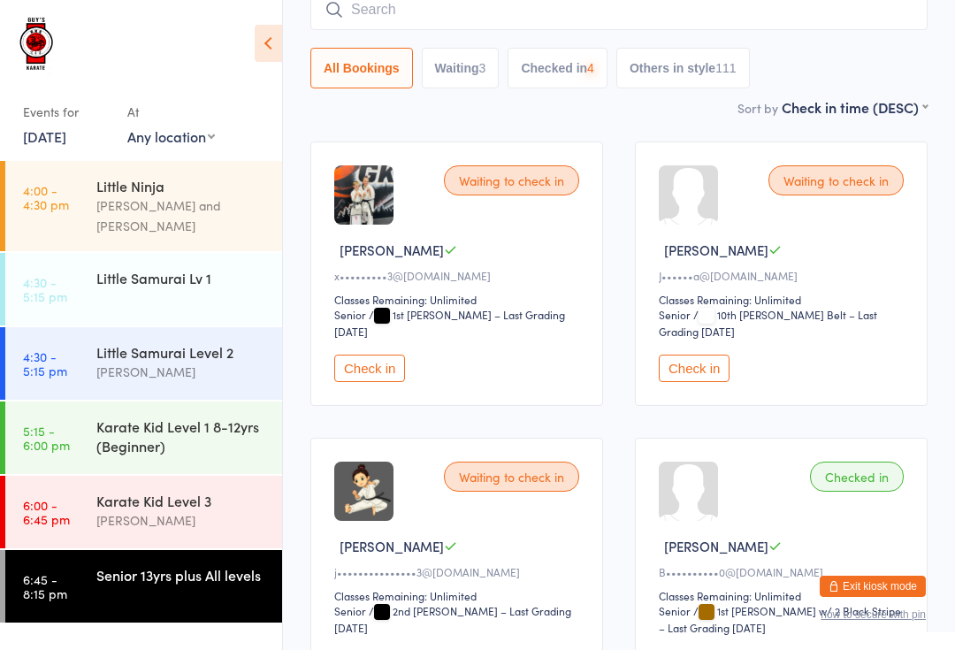
click at [850, 17] on input "search" at bounding box center [618, 9] width 617 height 41
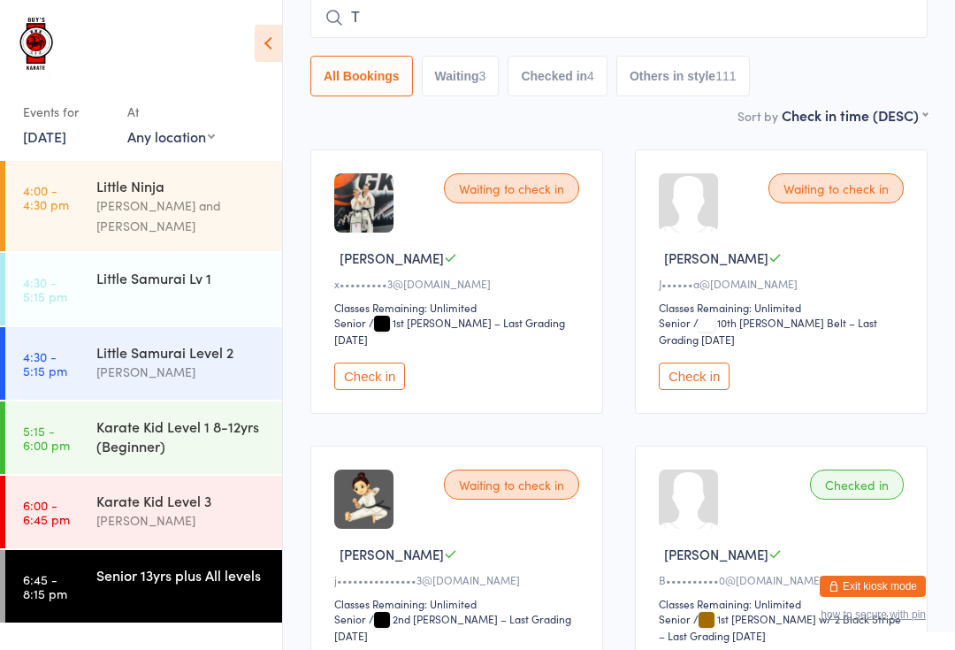
scroll to position [142, 0]
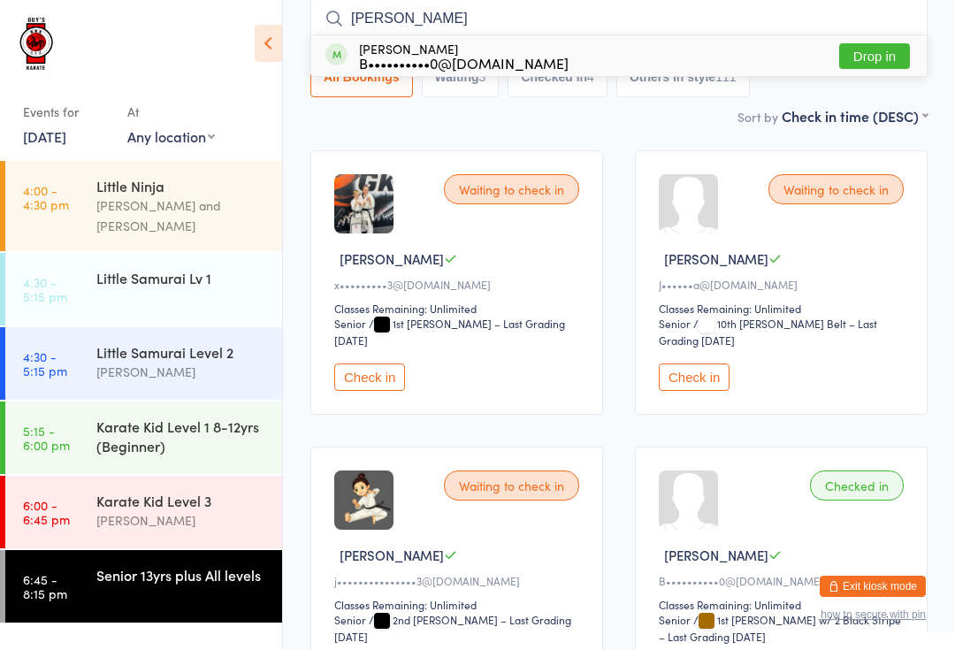
type input "[PERSON_NAME]"
click at [874, 50] on button "Drop in" at bounding box center [874, 56] width 71 height 26
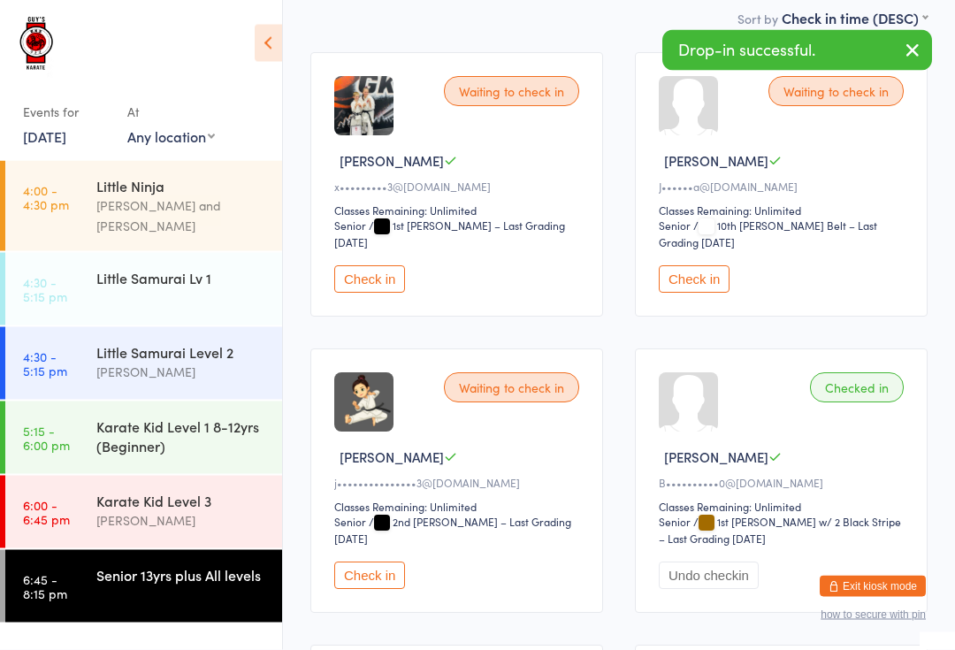
scroll to position [241, 0]
click at [897, 70] on button "button" at bounding box center [912, 51] width 39 height 41
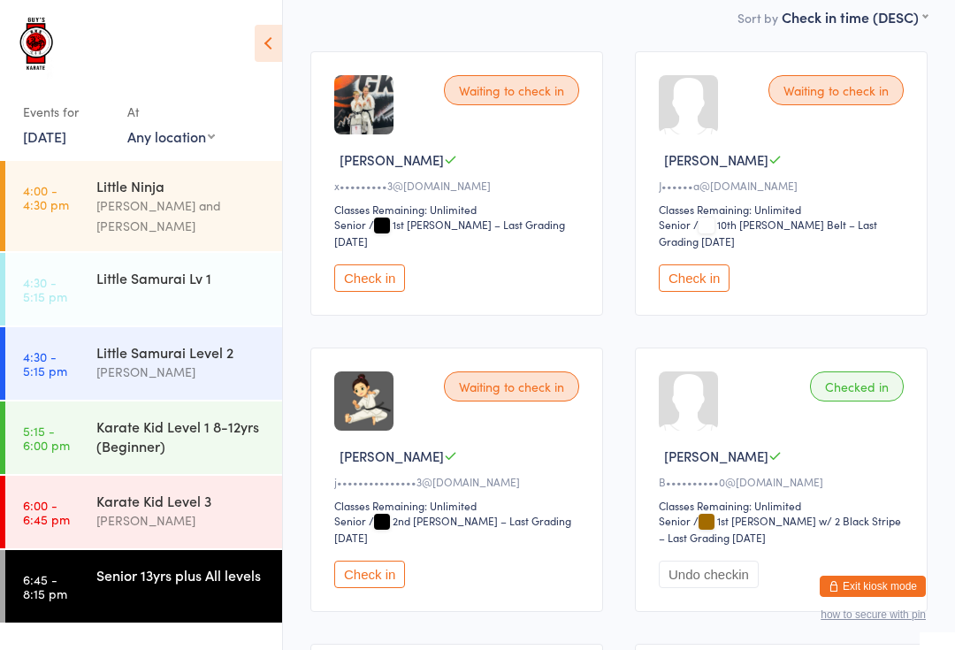
click at [904, 49] on div "Waiting to check in [PERSON_NAME] C x•••••••••3@[DOMAIN_NAME] Classes Remaining…" at bounding box center [618, 628] width 649 height 1186
click at [80, 500] on link "6:00 - 6:45 pm Karate Kid Level 3 [PERSON_NAME]" at bounding box center [143, 512] width 277 height 73
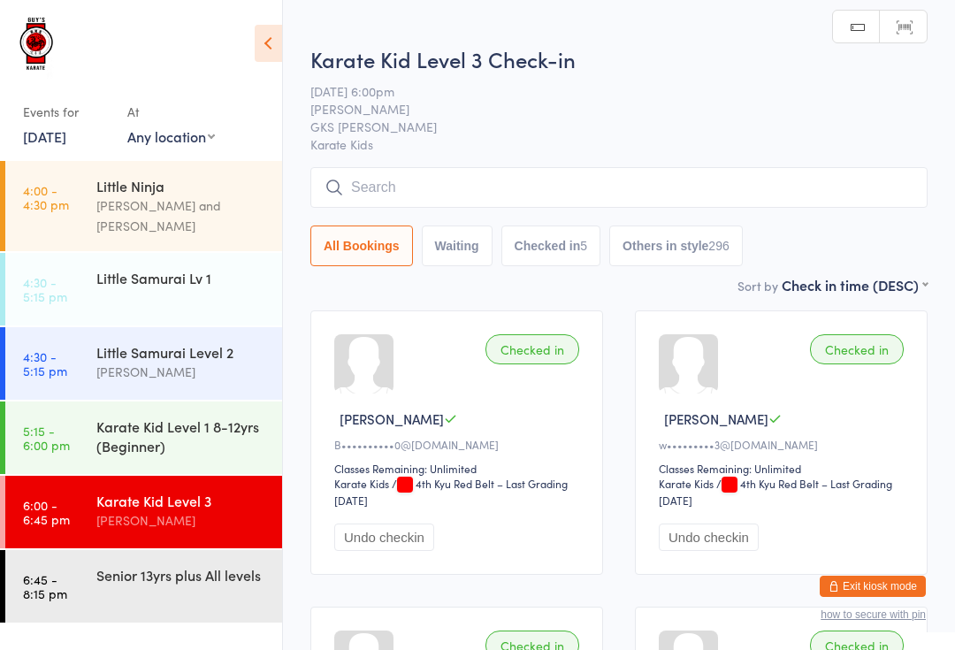
click at [577, 179] on input "search" at bounding box center [618, 187] width 617 height 41
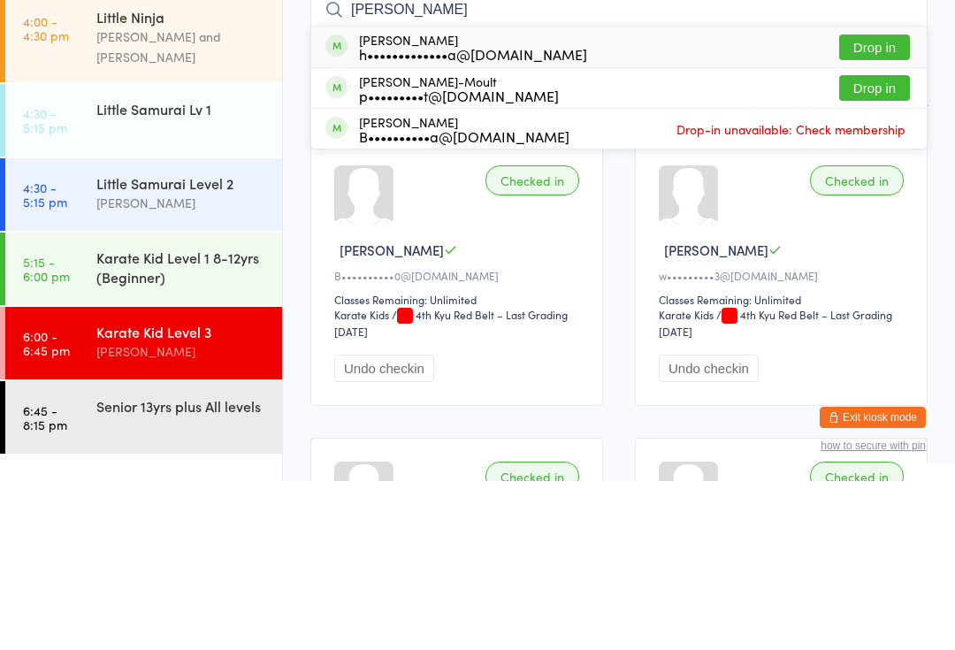
type input "[PERSON_NAME]"
click at [885, 244] on button "Drop in" at bounding box center [874, 257] width 71 height 26
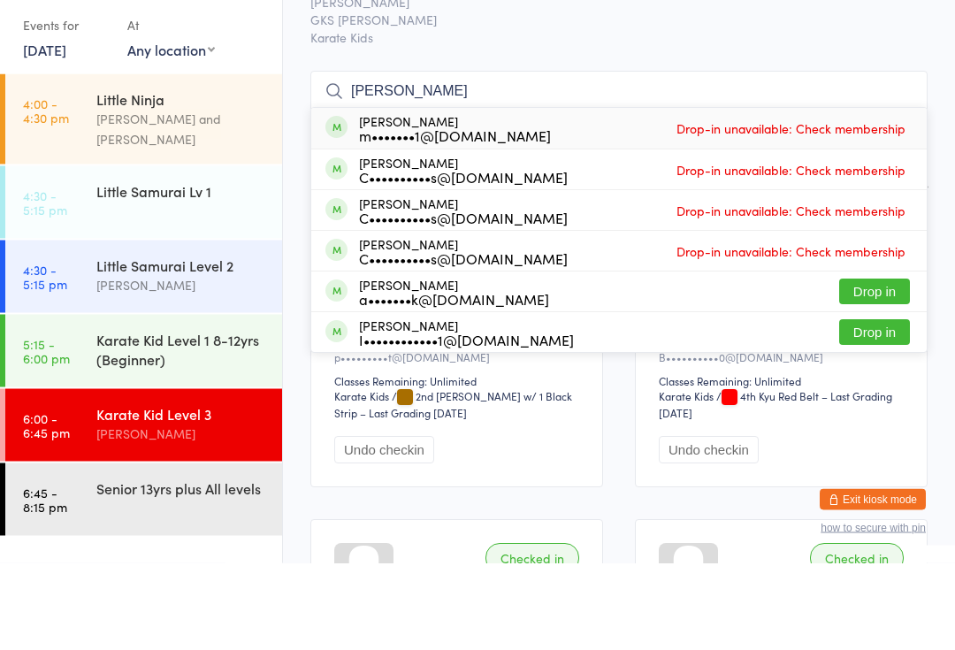
type input "[PERSON_NAME]"
click at [863, 366] on button "Drop in" at bounding box center [874, 379] width 71 height 26
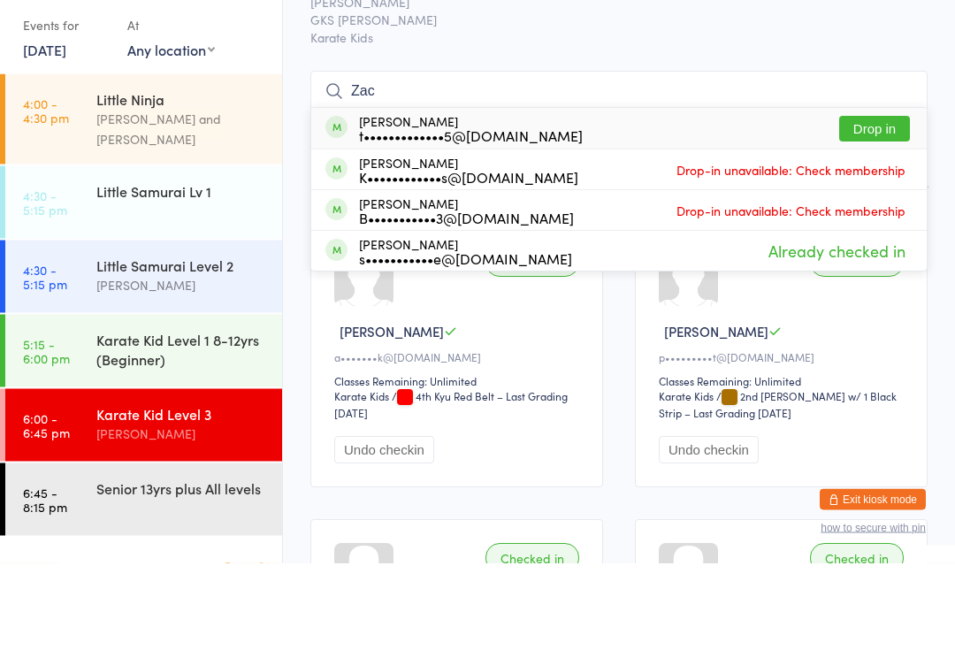
type input "Zac"
click at [877, 203] on button "Drop in" at bounding box center [874, 216] width 71 height 26
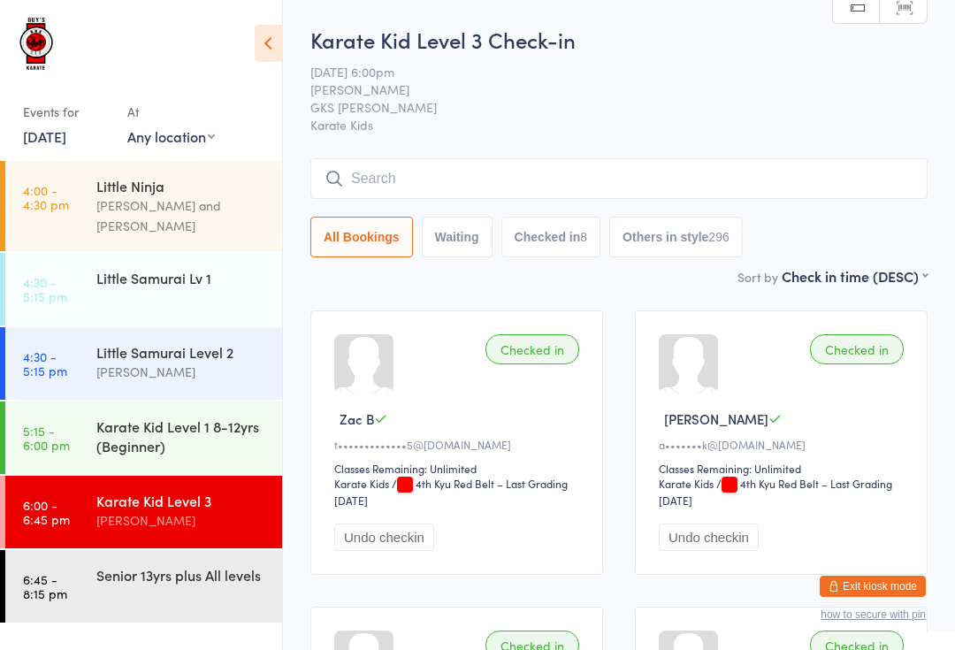
click at [376, 177] on input "search" at bounding box center [618, 178] width 617 height 41
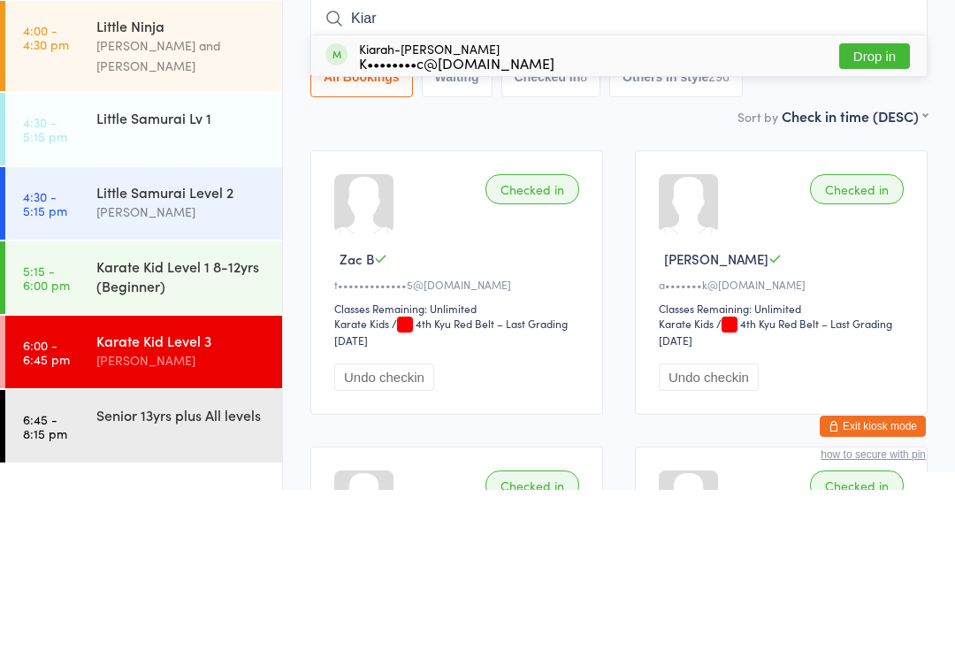
type input "Kiar"
click at [871, 203] on button "Drop in" at bounding box center [874, 216] width 71 height 26
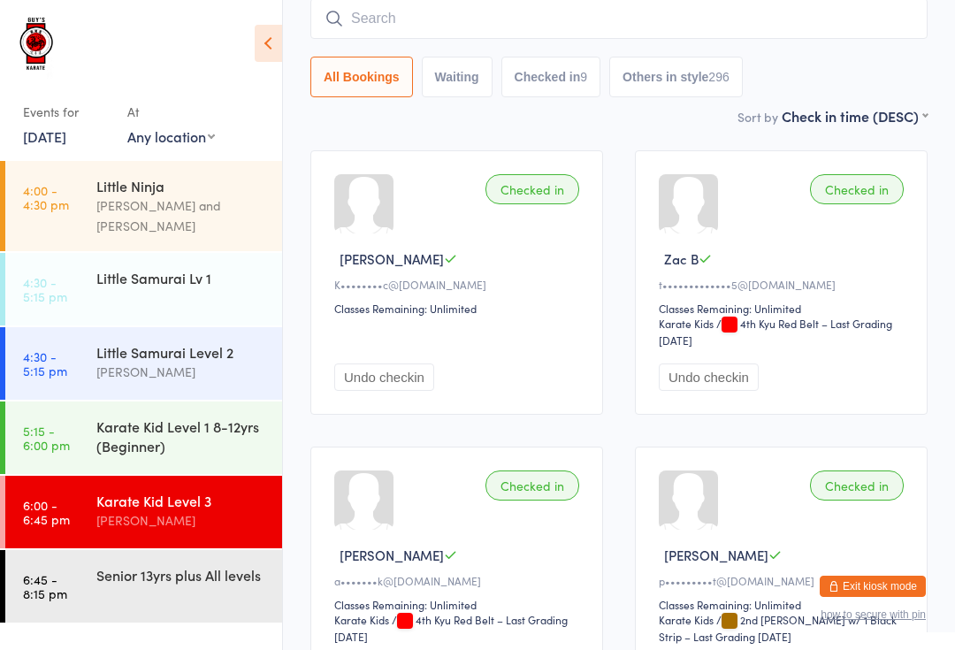
click at [883, 16] on input "search" at bounding box center [618, 18] width 617 height 41
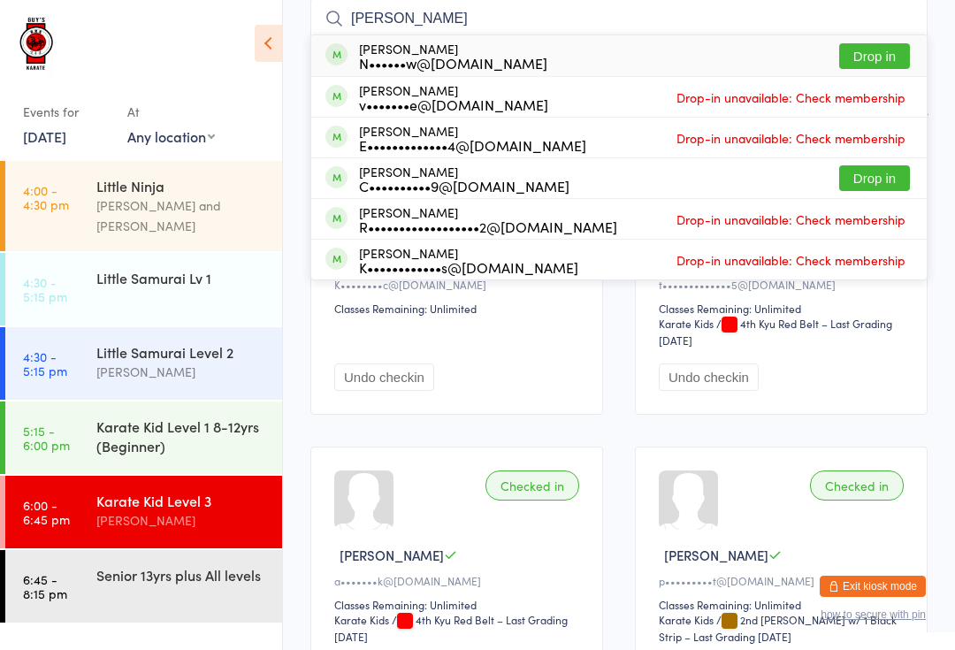
type input "[PERSON_NAME]"
click at [891, 55] on button "Drop in" at bounding box center [874, 56] width 71 height 26
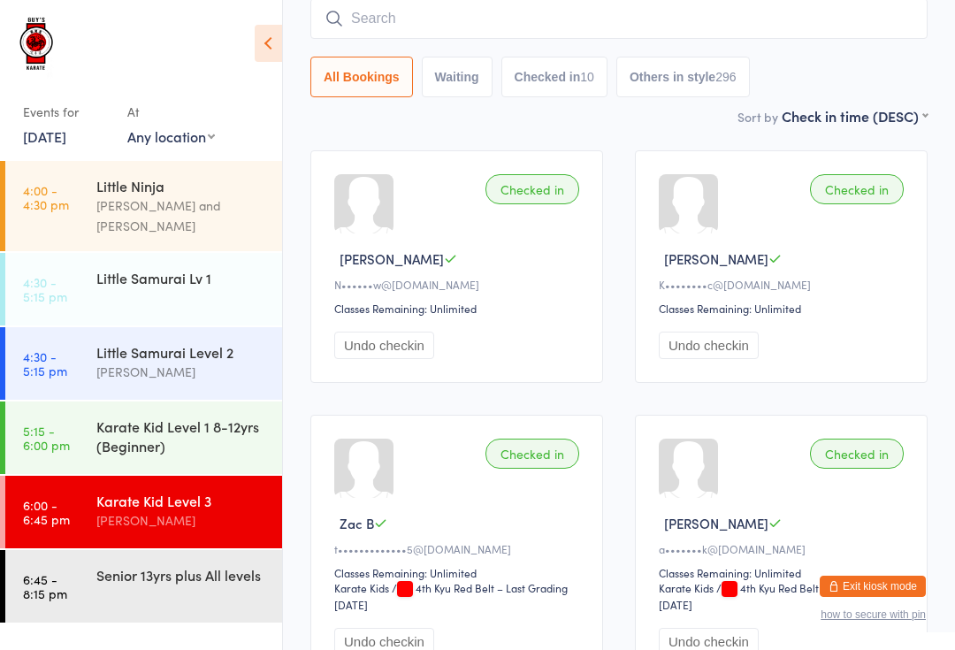
click at [486, 8] on input "search" at bounding box center [618, 18] width 617 height 41
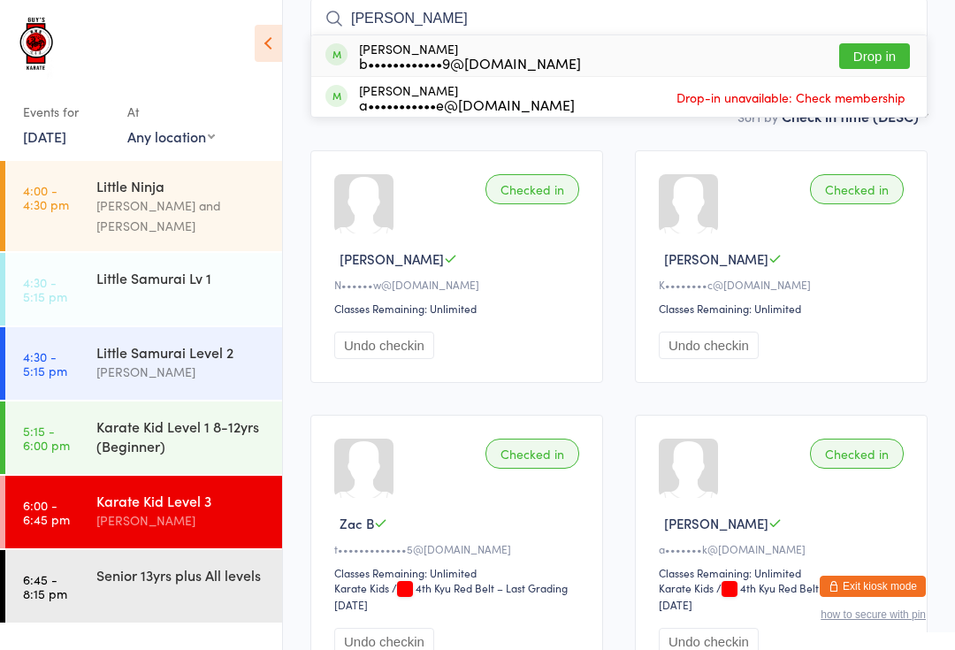
type input "[PERSON_NAME]"
click at [469, 47] on div "[PERSON_NAME] b••••••••••••9@[DOMAIN_NAME]" at bounding box center [470, 56] width 222 height 28
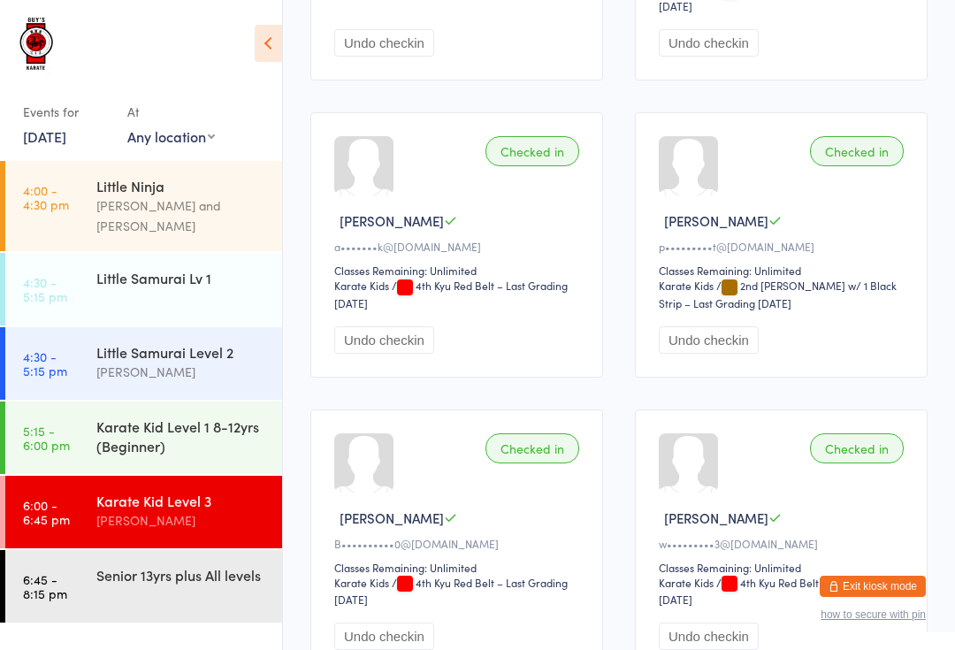
scroll to position [798, 0]
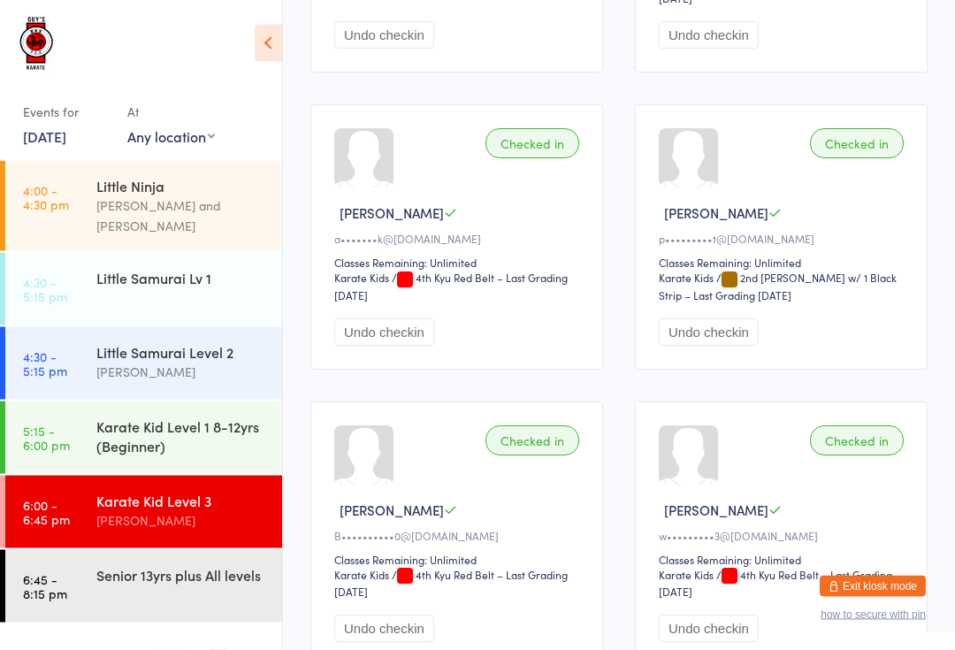
click at [93, 558] on link "6:45 - 8:15 pm Senior 13yrs plus All levels" at bounding box center [143, 586] width 277 height 73
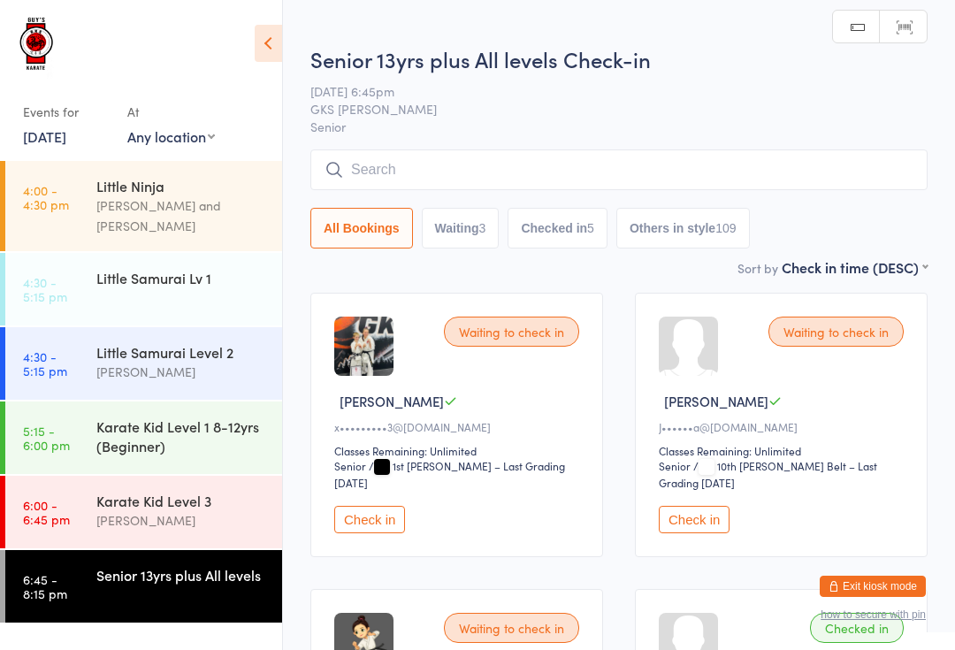
click at [447, 151] on input "search" at bounding box center [618, 169] width 617 height 41
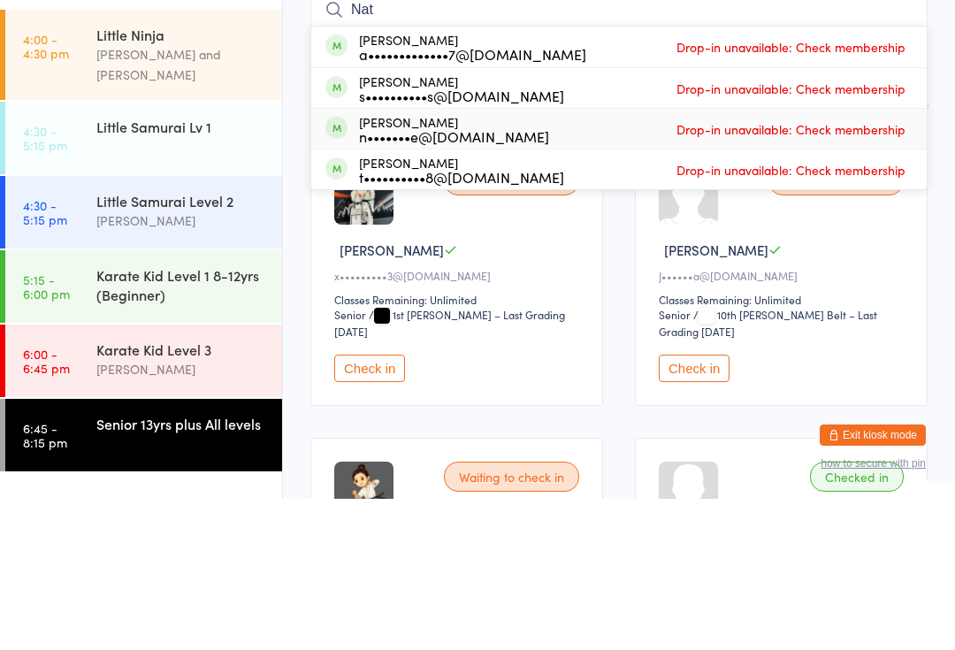
type input "Nat"
click at [452, 266] on div "[PERSON_NAME] n•••••••e@[DOMAIN_NAME]" at bounding box center [454, 280] width 190 height 28
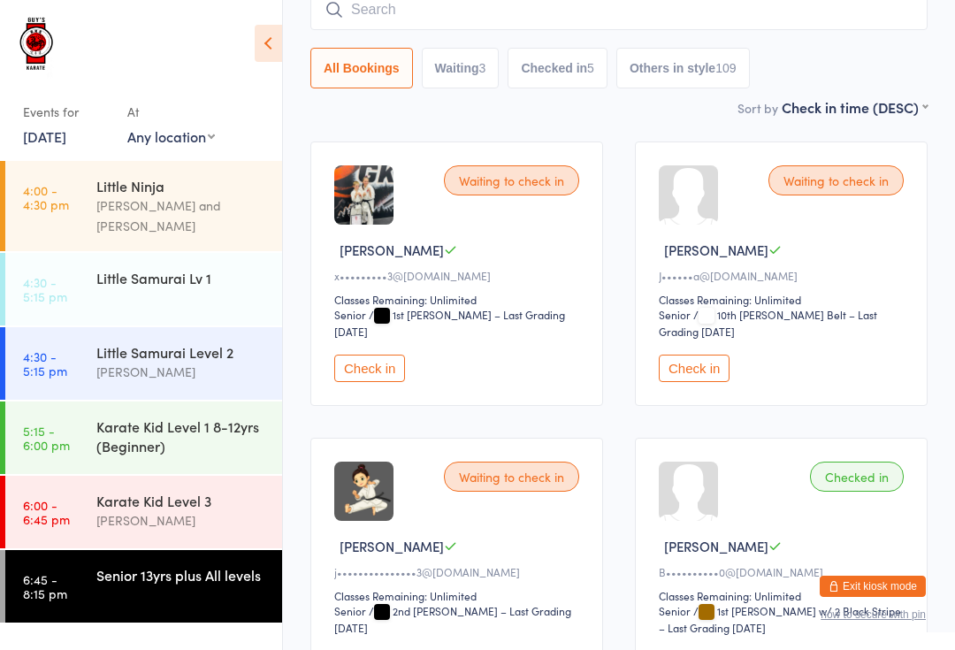
click at [163, 571] on div "Senior 13yrs plus All levels" at bounding box center [189, 575] width 186 height 50
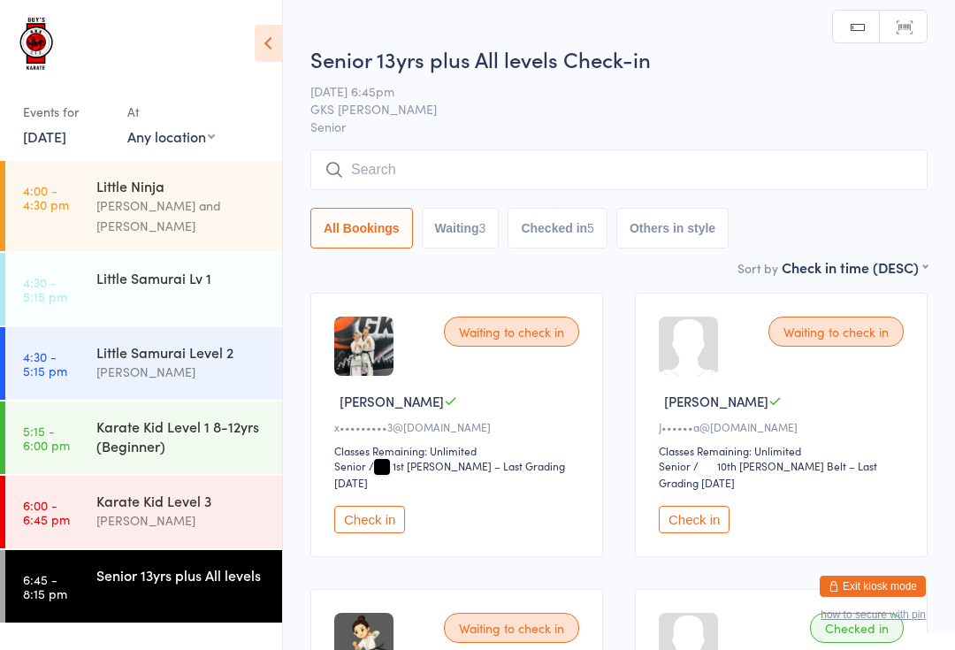
click at [418, 177] on input "search" at bounding box center [618, 169] width 617 height 41
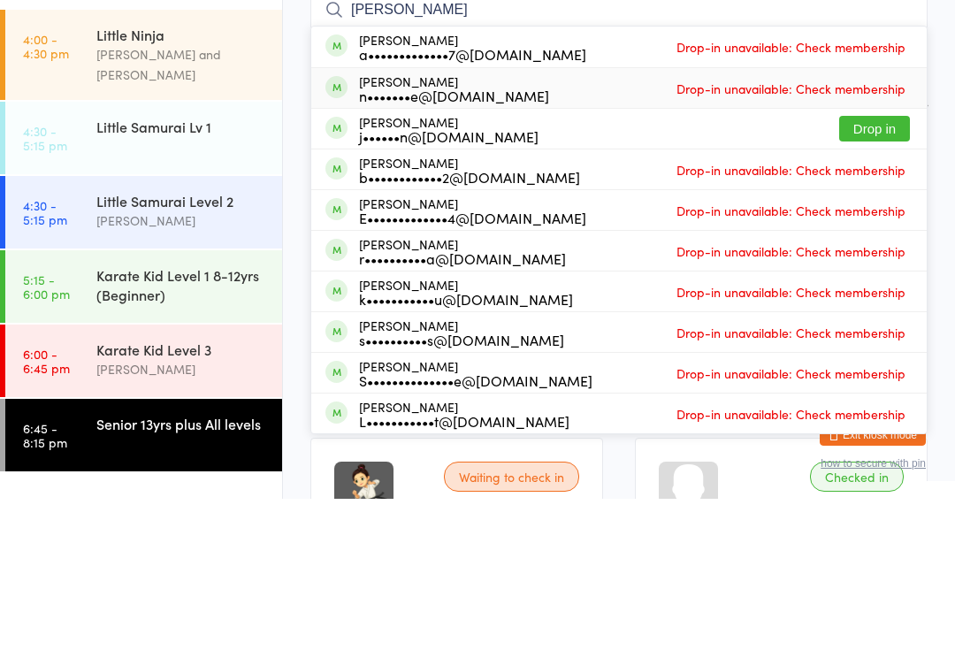
type input "[PERSON_NAME]"
click at [889, 226] on span "Drop-in unavailable: Check membership" at bounding box center [791, 239] width 238 height 27
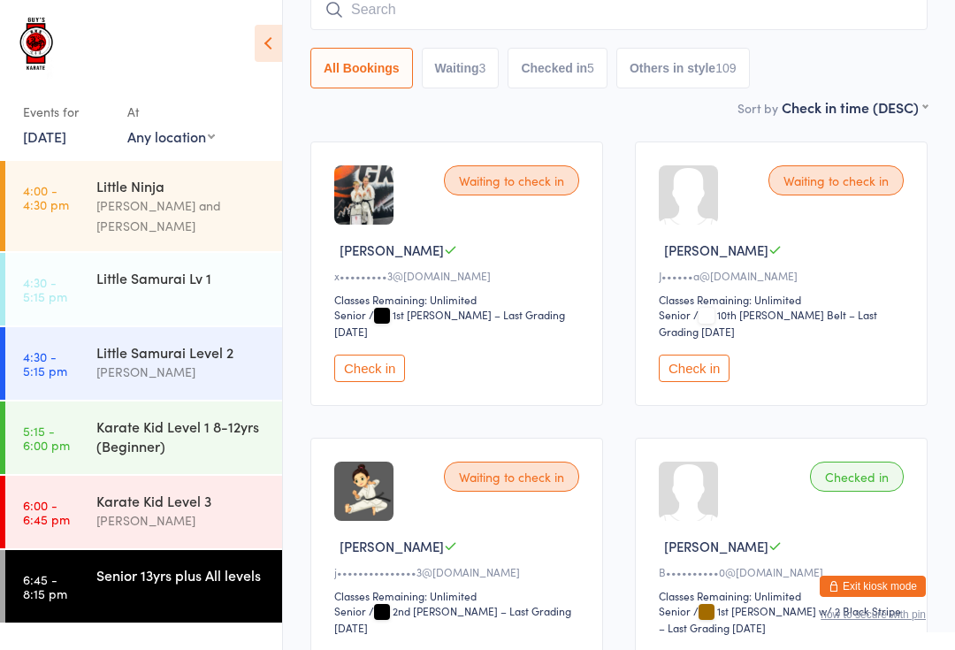
click at [28, 498] on time "6:00 - 6:45 pm" at bounding box center [46, 512] width 47 height 28
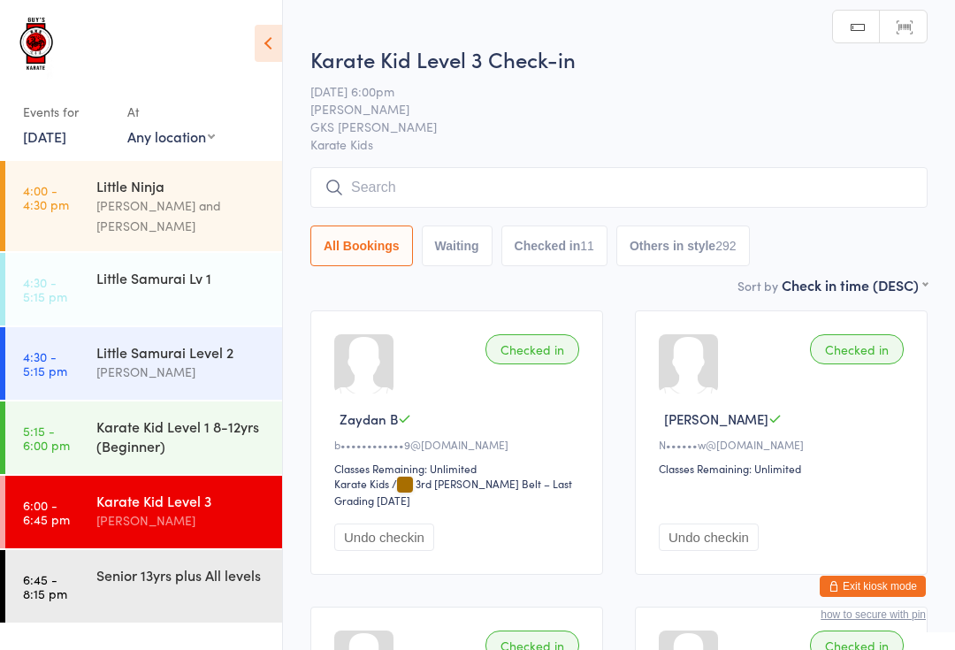
click at [574, 189] on input "search" at bounding box center [618, 187] width 617 height 41
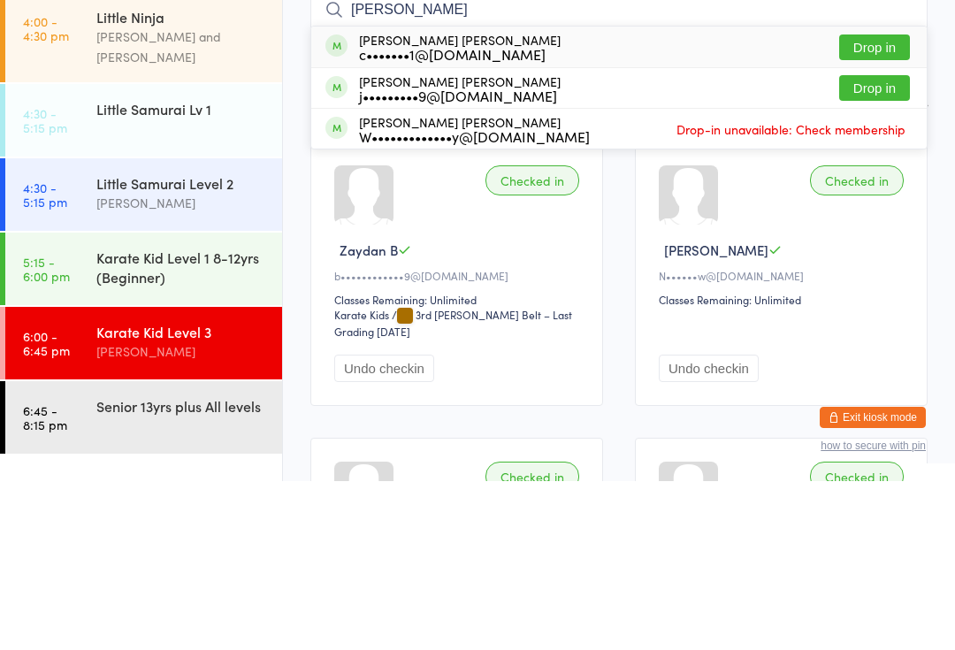
type input "[PERSON_NAME]"
click at [889, 203] on button "Drop in" at bounding box center [874, 216] width 71 height 26
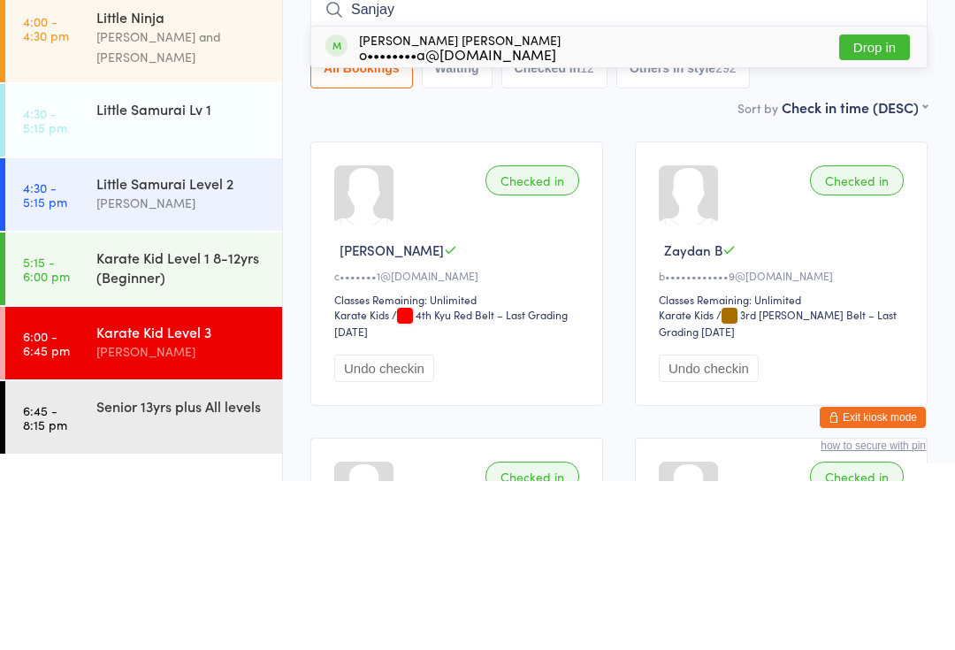
type input "Sanjay"
click at [890, 203] on button "Drop in" at bounding box center [874, 216] width 71 height 26
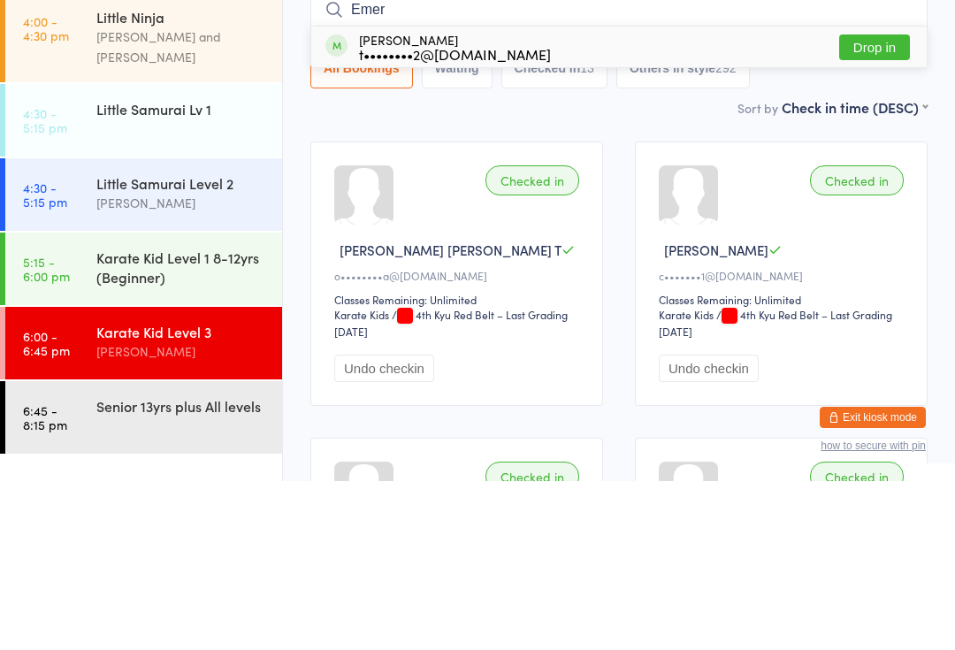
type input "Emer"
click at [884, 203] on button "Drop in" at bounding box center [874, 216] width 71 height 26
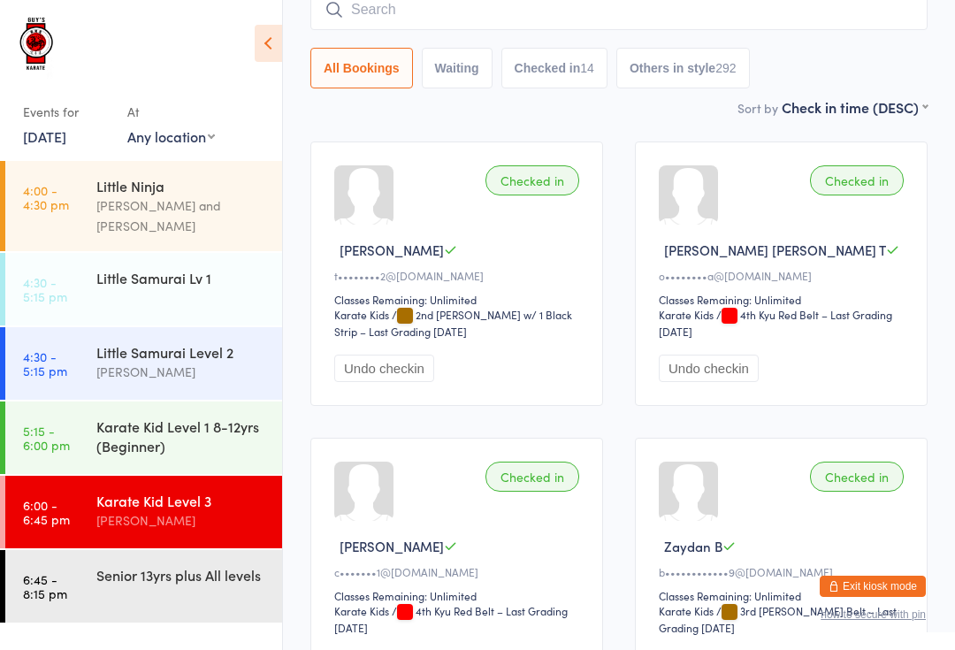
click at [790, 30] on input "search" at bounding box center [618, 9] width 617 height 41
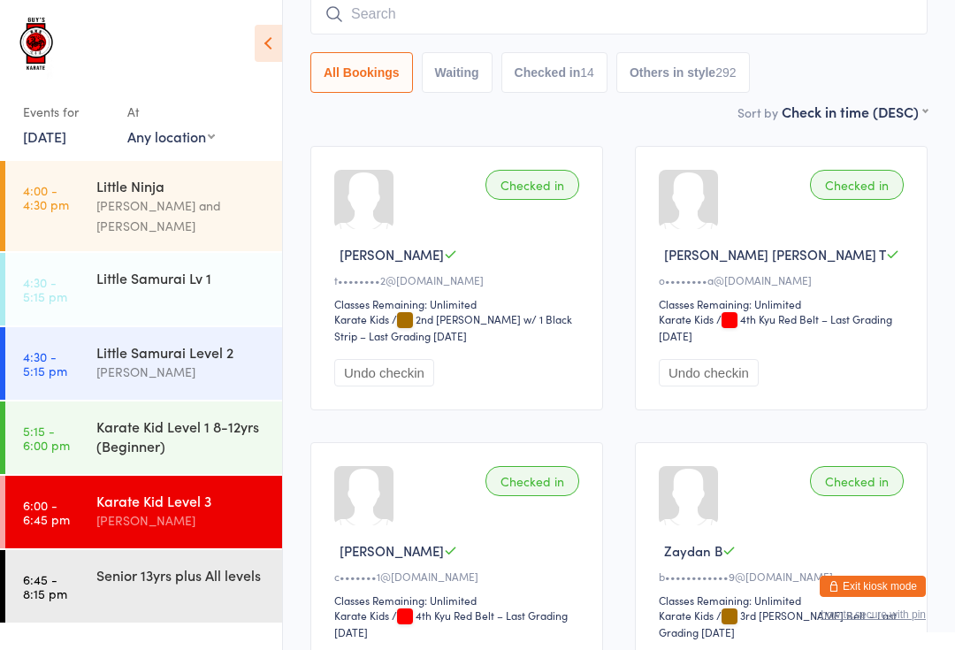
scroll to position [160, 0]
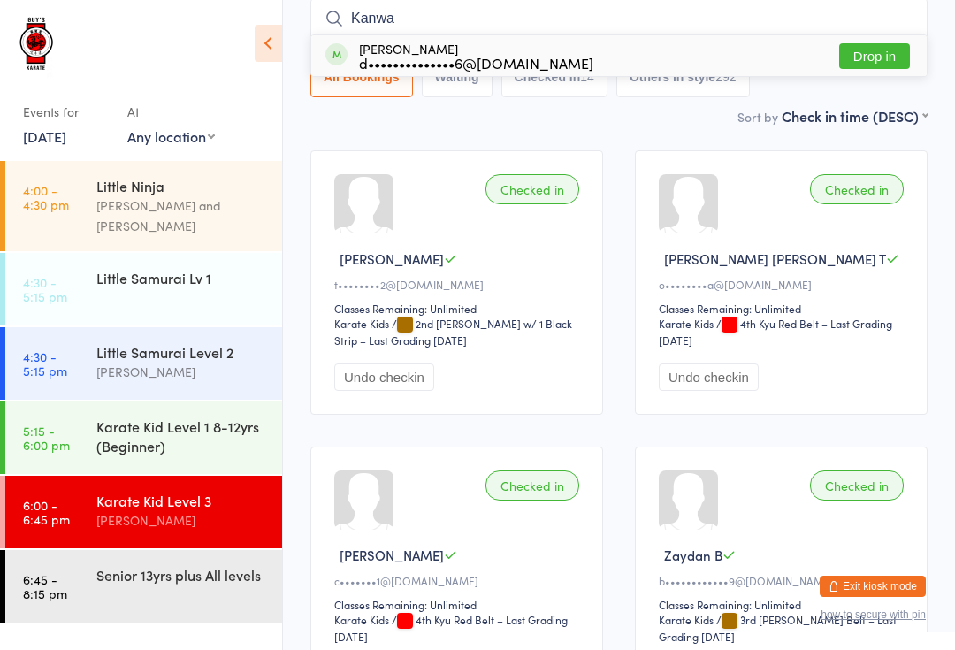
type input "Kanwa"
click at [884, 51] on button "Drop in" at bounding box center [874, 56] width 71 height 26
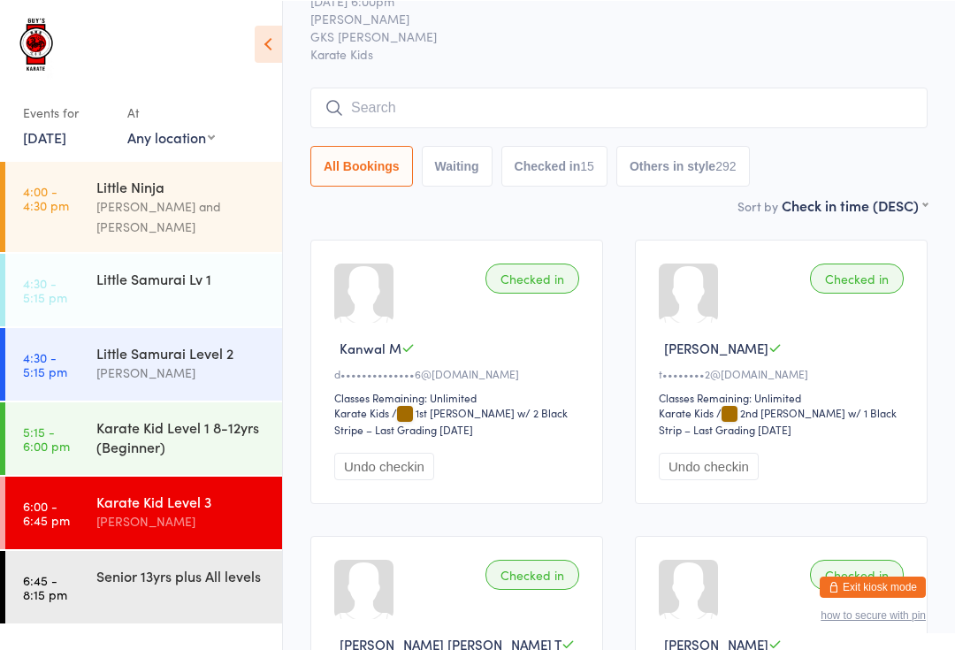
click at [622, 113] on input "search" at bounding box center [618, 107] width 617 height 41
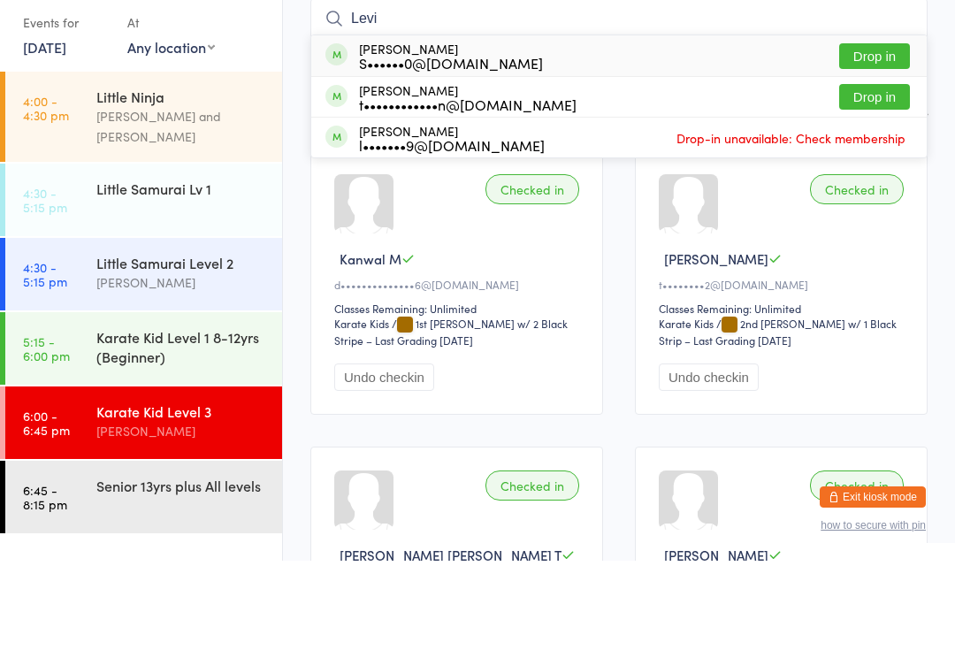
type input "Levi"
click at [890, 133] on button "Drop in" at bounding box center [874, 146] width 71 height 26
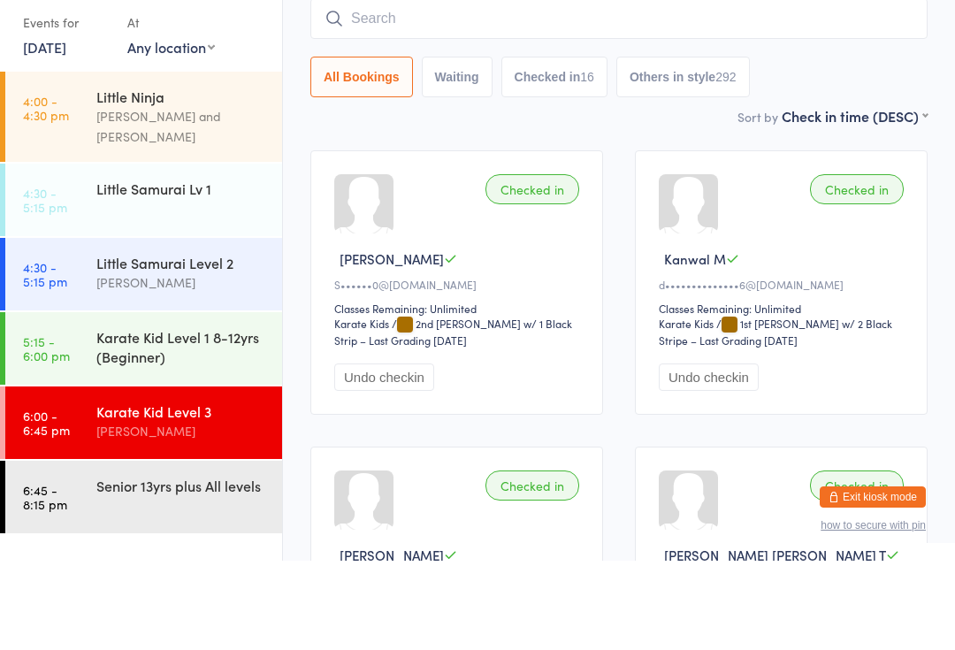
click at [406, 88] on input "search" at bounding box center [618, 108] width 617 height 41
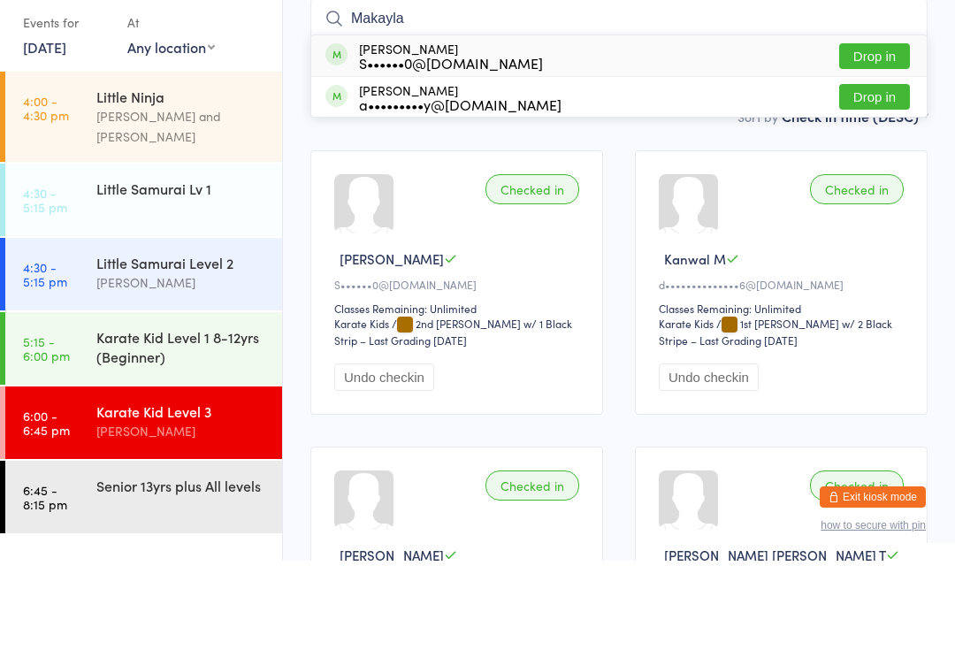
type input "Makayla"
click at [873, 133] on button "Drop in" at bounding box center [874, 146] width 71 height 26
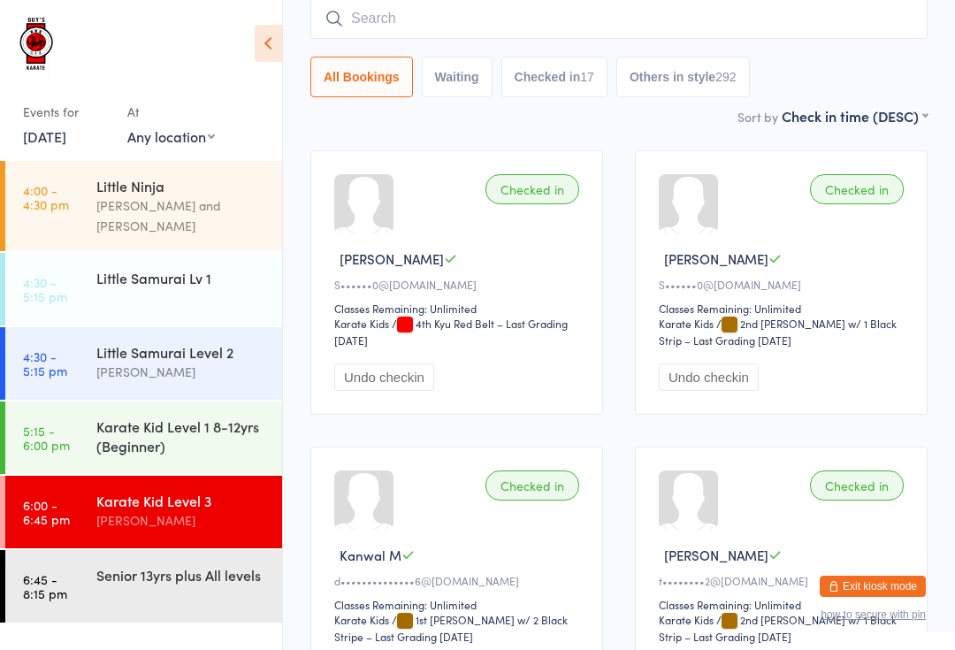
click at [350, 24] on input "search" at bounding box center [618, 18] width 617 height 41
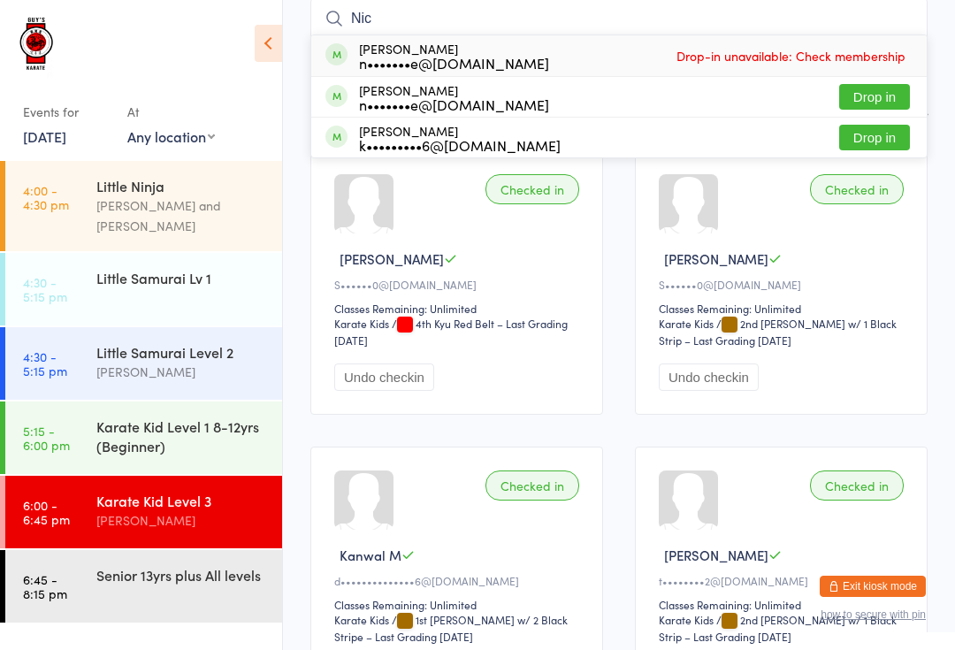
type input "Nic"
click at [867, 144] on button "Drop in" at bounding box center [874, 138] width 71 height 26
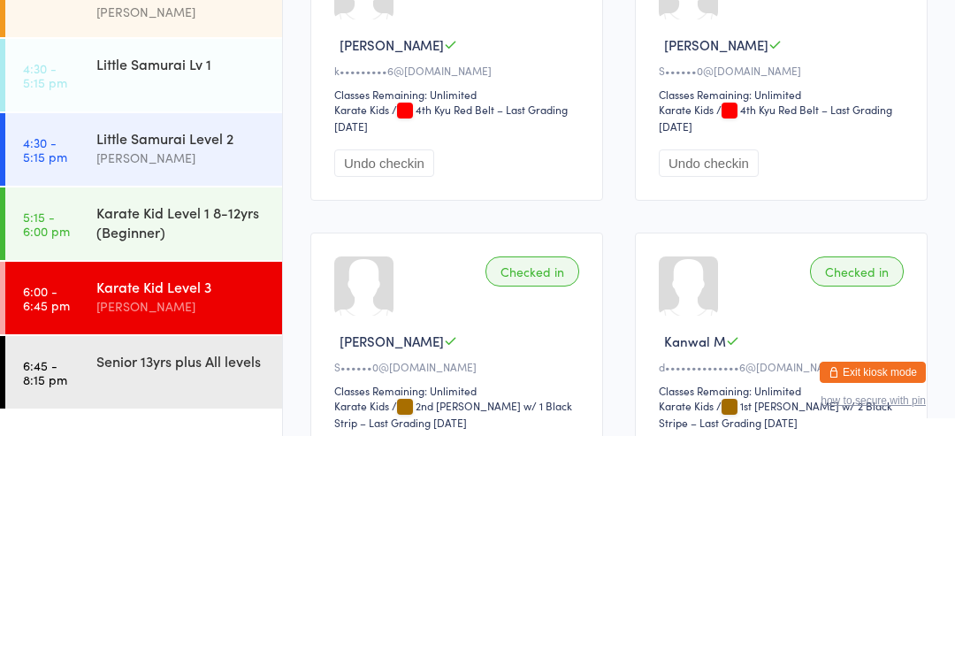
scroll to position [20, 0]
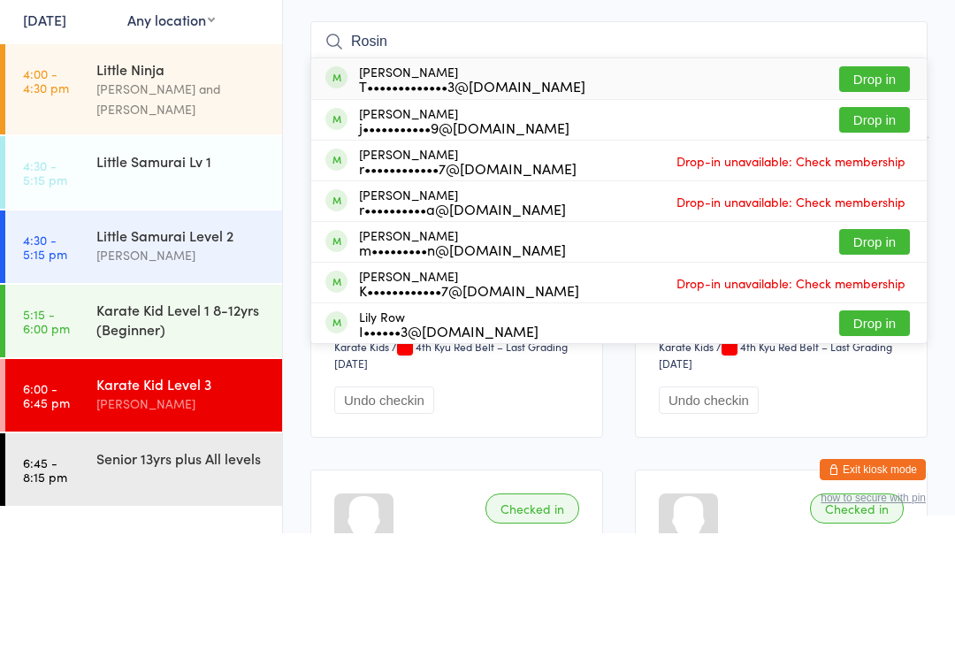
type input "Rosin"
click at [884, 346] on button "Drop in" at bounding box center [874, 359] width 71 height 26
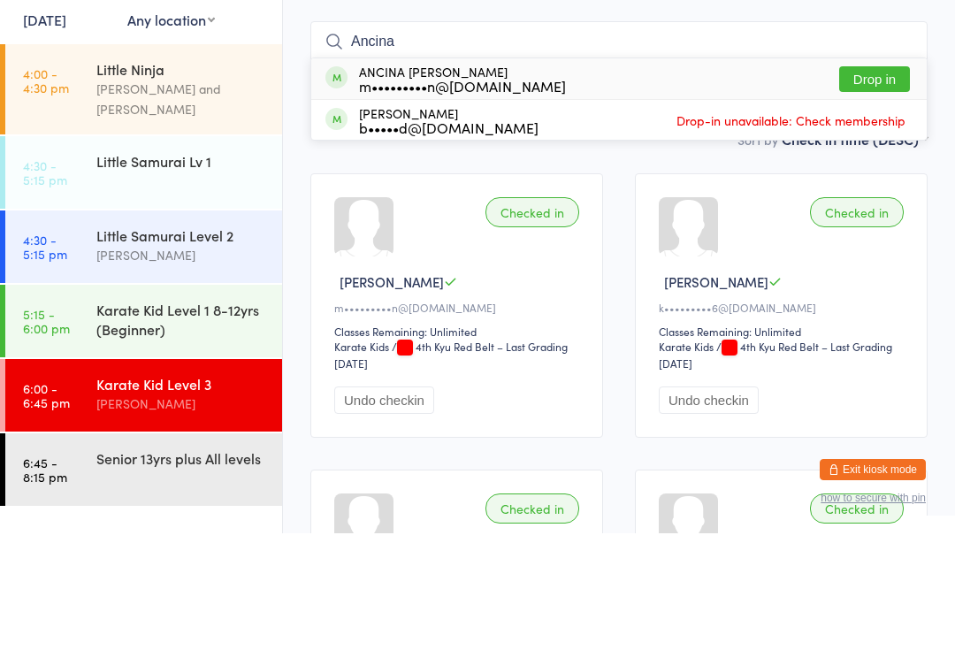
click at [846, 138] on input "Ancina" at bounding box center [618, 158] width 617 height 41
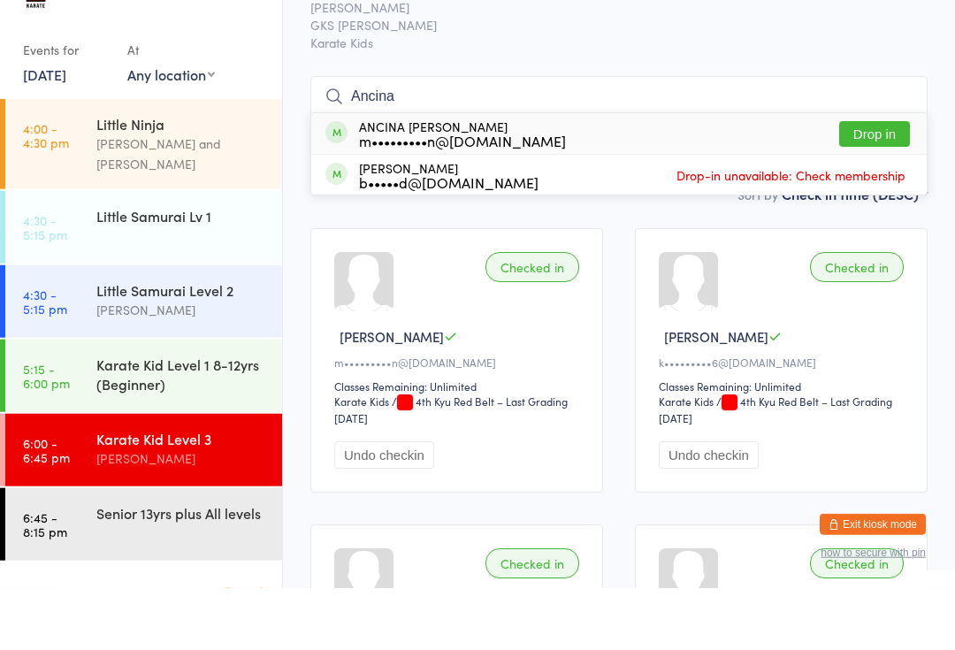
type input "Ancina"
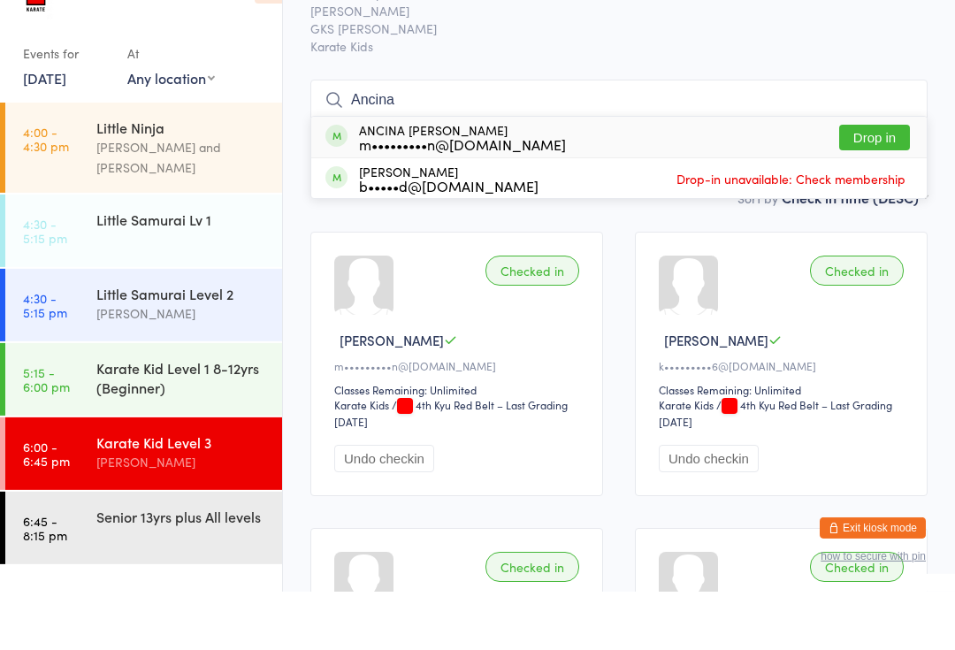
click at [884, 183] on button "Drop in" at bounding box center [874, 196] width 71 height 26
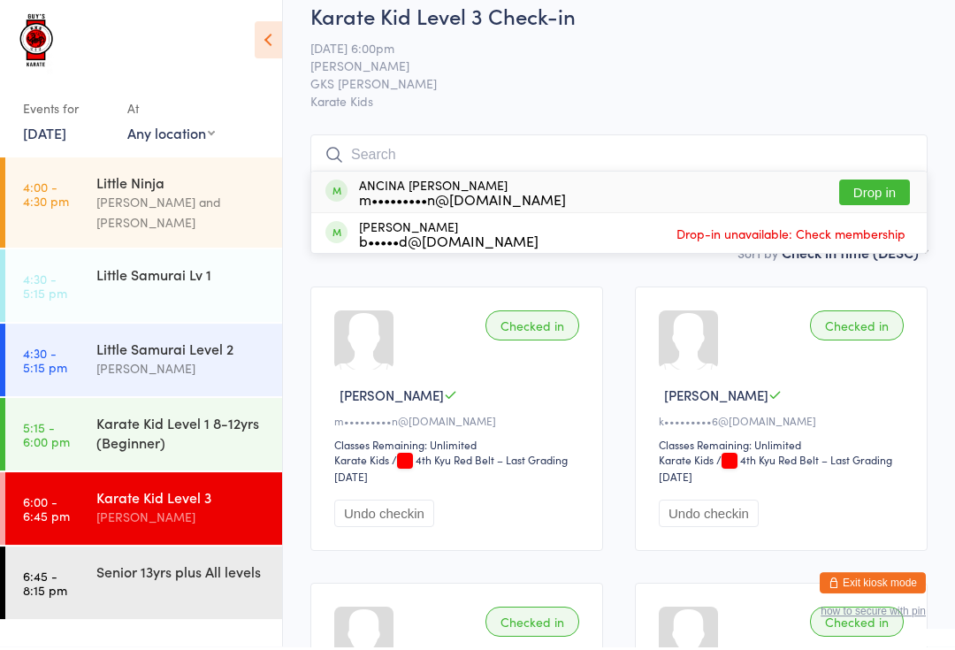
scroll to position [142, 0]
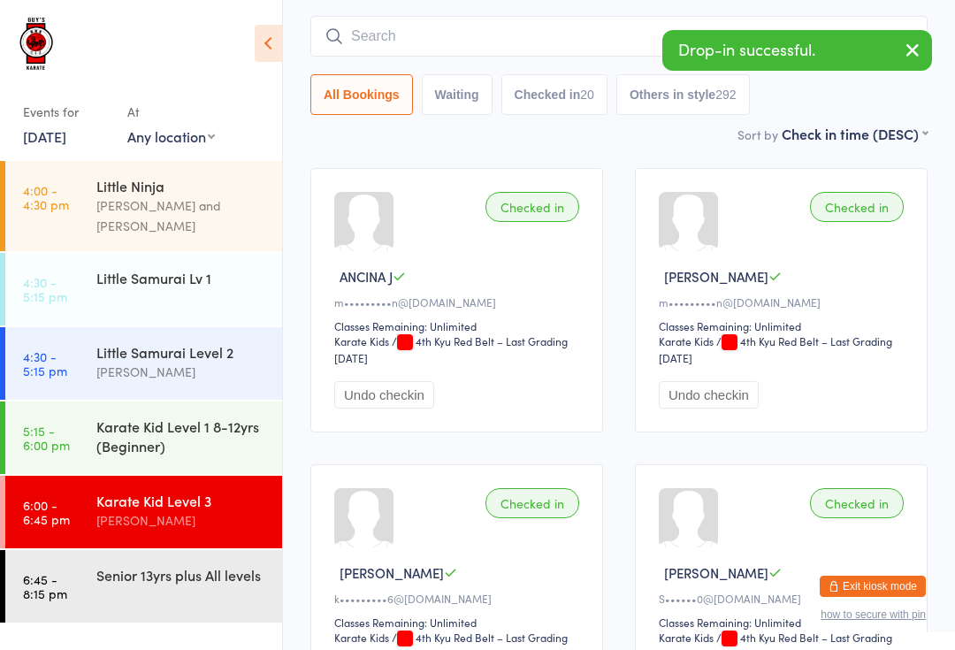
click at [471, 42] on input "search" at bounding box center [618, 36] width 617 height 41
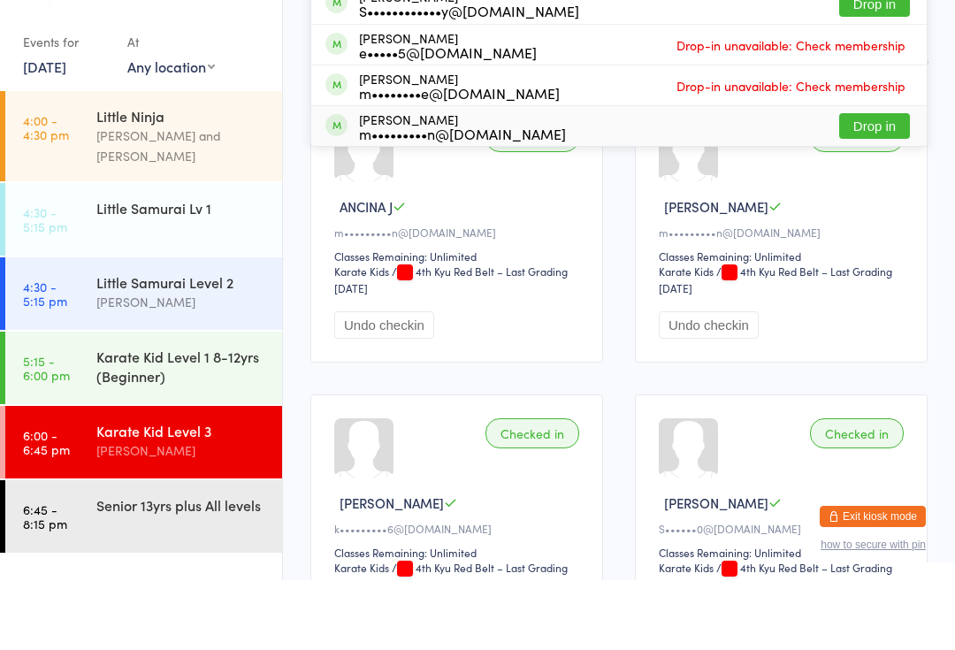
type input "[PERSON_NAME]"
click at [507, 196] on div "m•••••••••n@[DOMAIN_NAME]" at bounding box center [462, 203] width 207 height 14
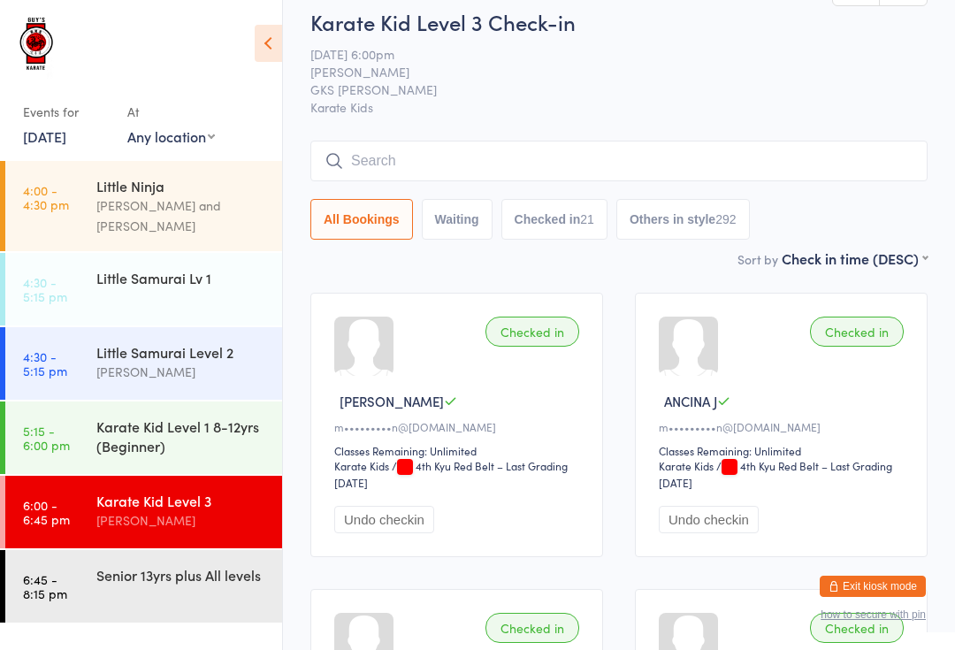
scroll to position [0, 0]
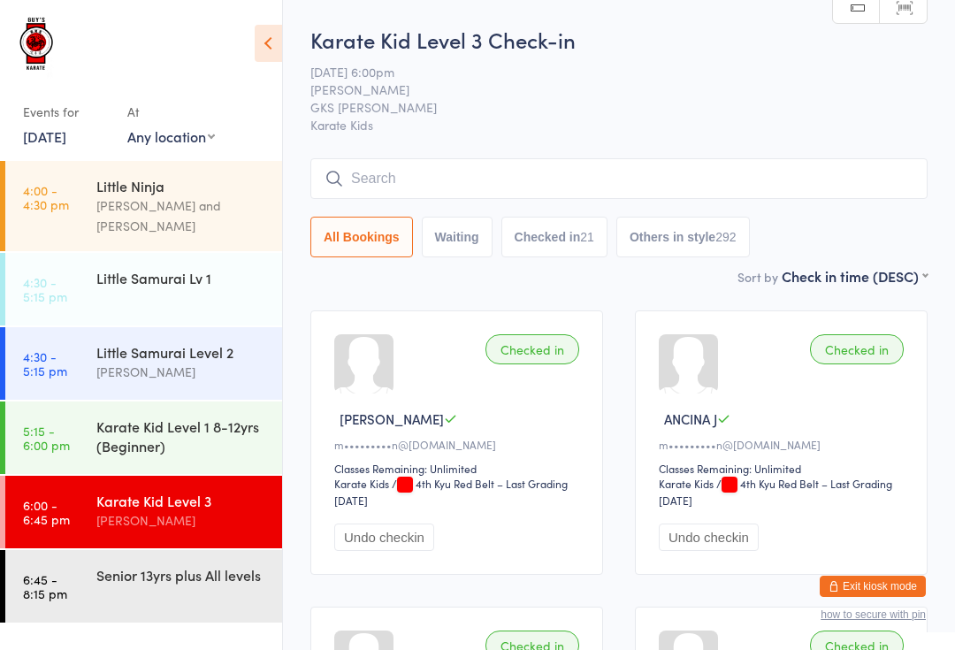
click at [455, 174] on input "search" at bounding box center [618, 178] width 617 height 41
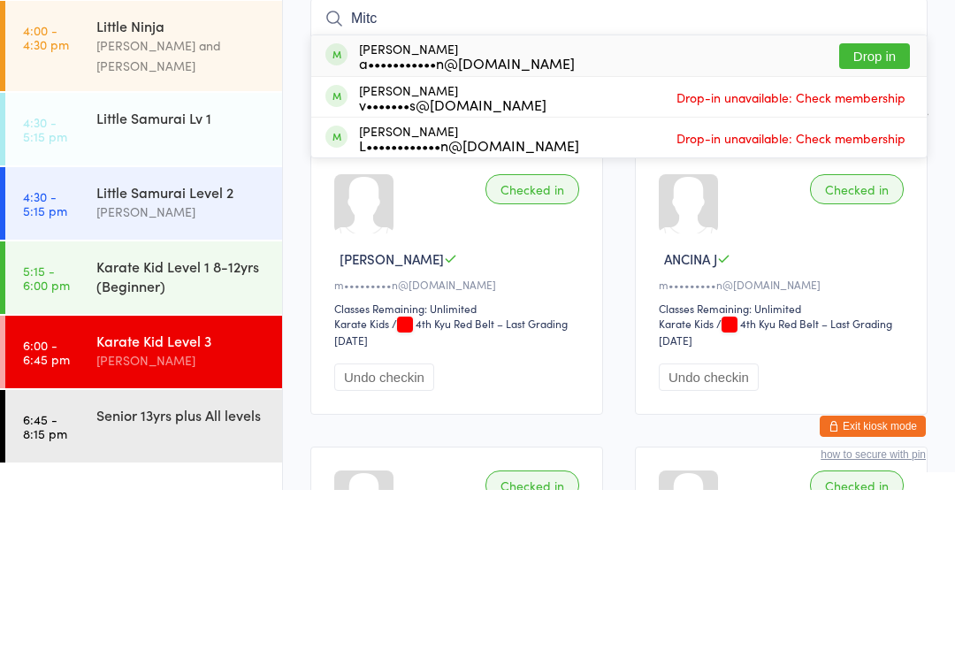
type input "Mitc"
click at [875, 203] on button "Drop in" at bounding box center [874, 216] width 71 height 26
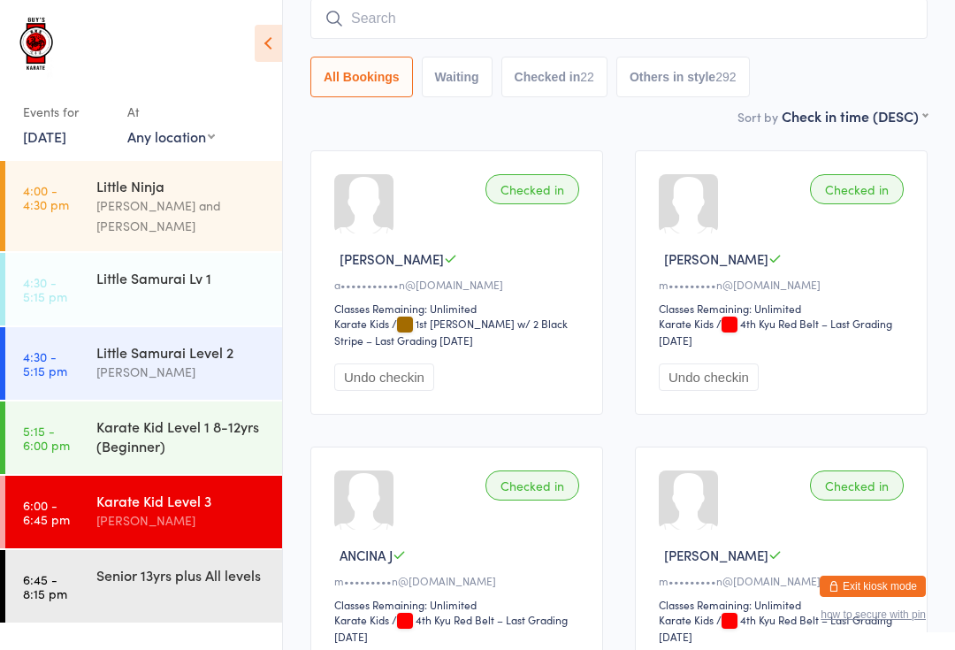
click at [369, 13] on input "search" at bounding box center [618, 18] width 617 height 41
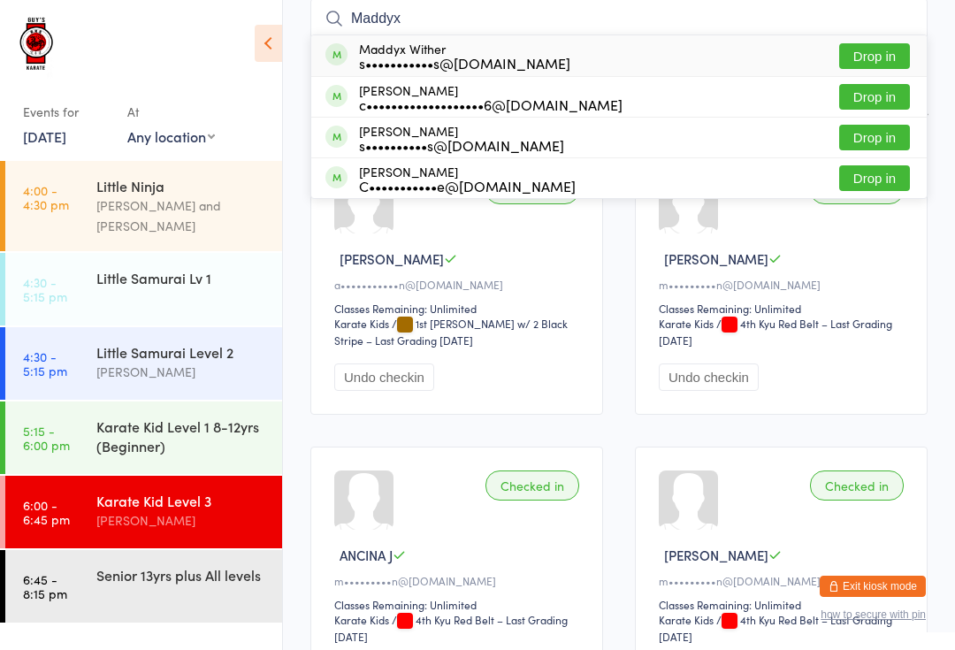
type input "Maddyx"
click at [884, 53] on button "Drop in" at bounding box center [874, 56] width 71 height 26
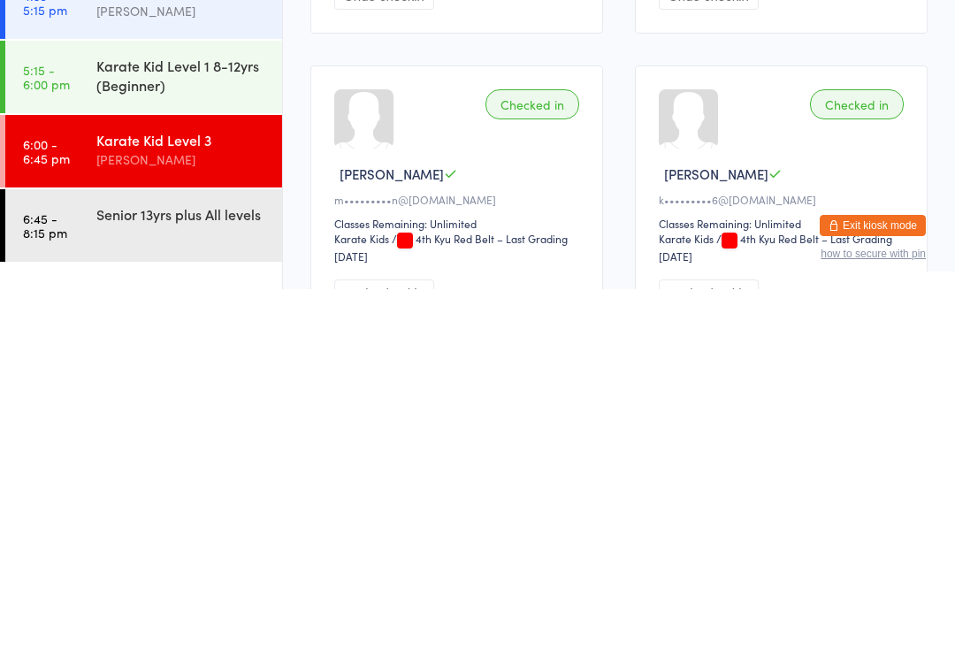
scroll to position [506, 0]
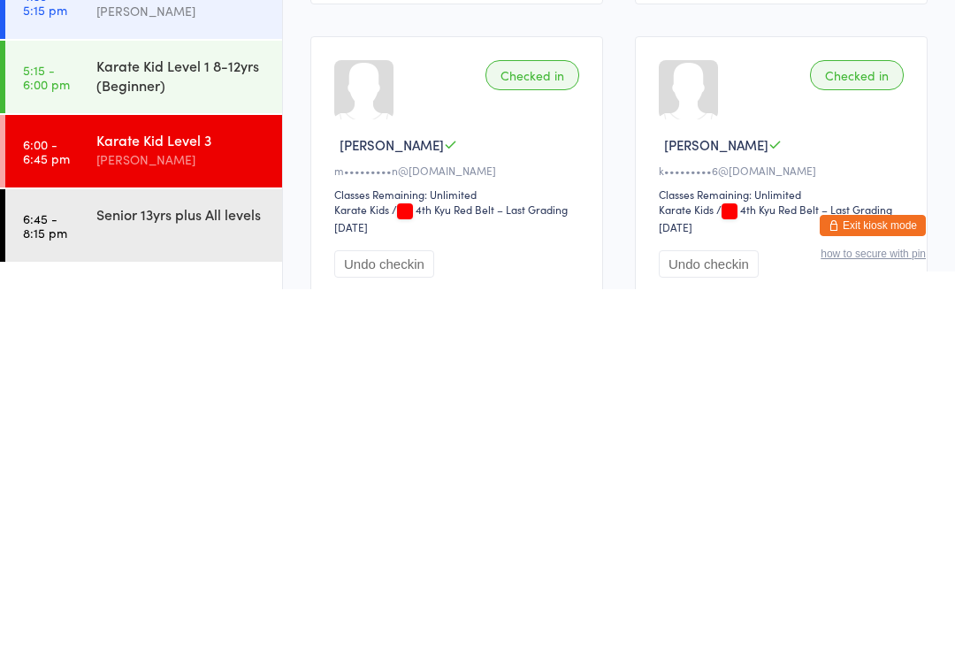
click at [178, 550] on div "Senior 13yrs plus All levels" at bounding box center [189, 575] width 186 height 50
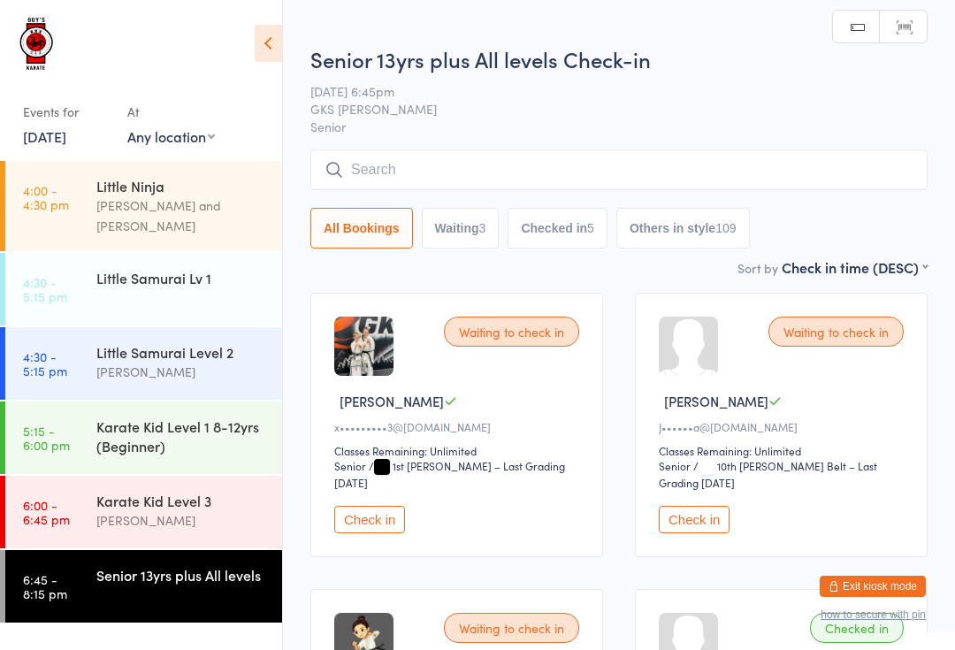
click at [477, 154] on input "search" at bounding box center [618, 169] width 617 height 41
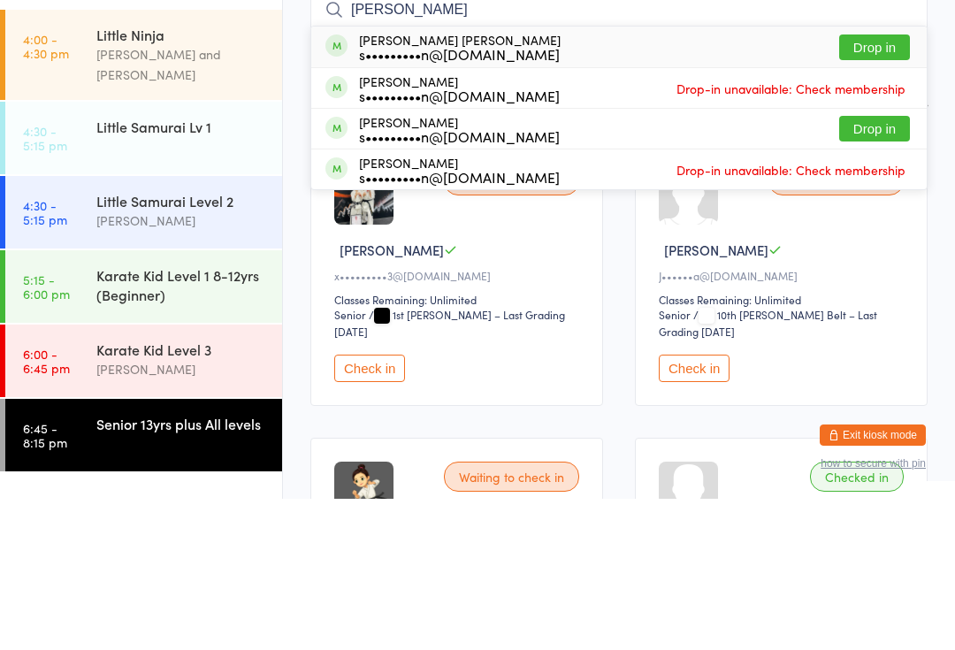
type input "[PERSON_NAME]"
click at [880, 267] on button "Drop in" at bounding box center [874, 280] width 71 height 26
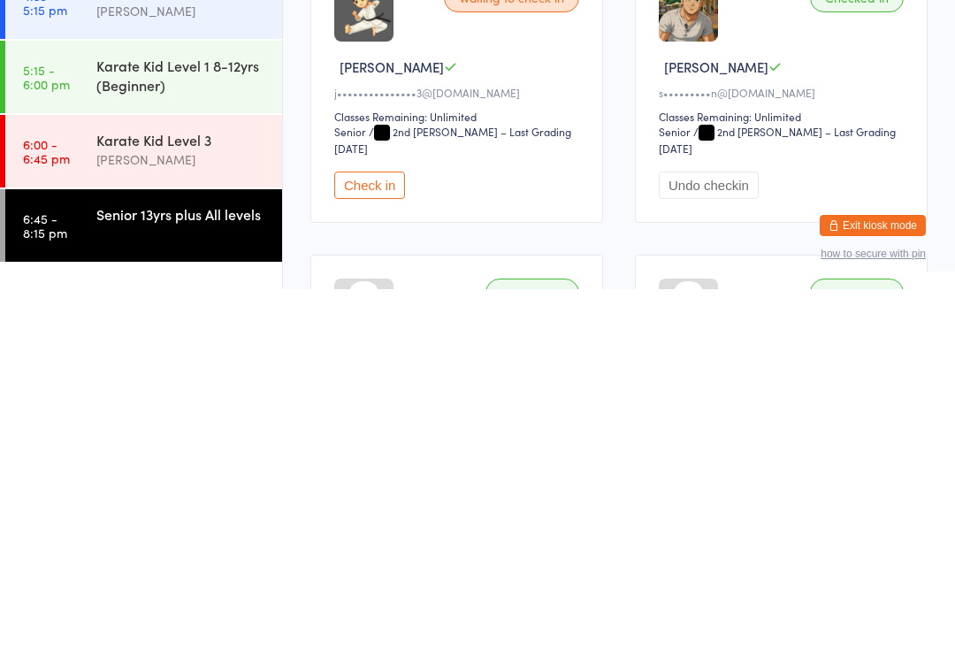
scroll to position [271, 0]
click at [149, 491] on div "Karate Kid Level 3" at bounding box center [181, 500] width 171 height 19
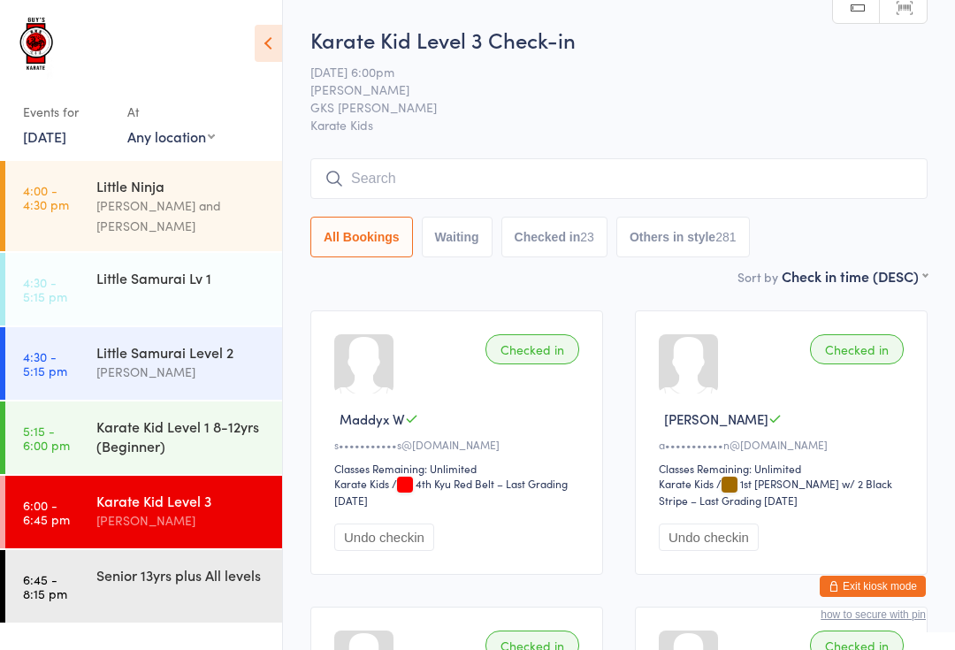
click at [74, 596] on link "6:45 - 8:15 pm Senior 13yrs plus All levels" at bounding box center [143, 586] width 277 height 73
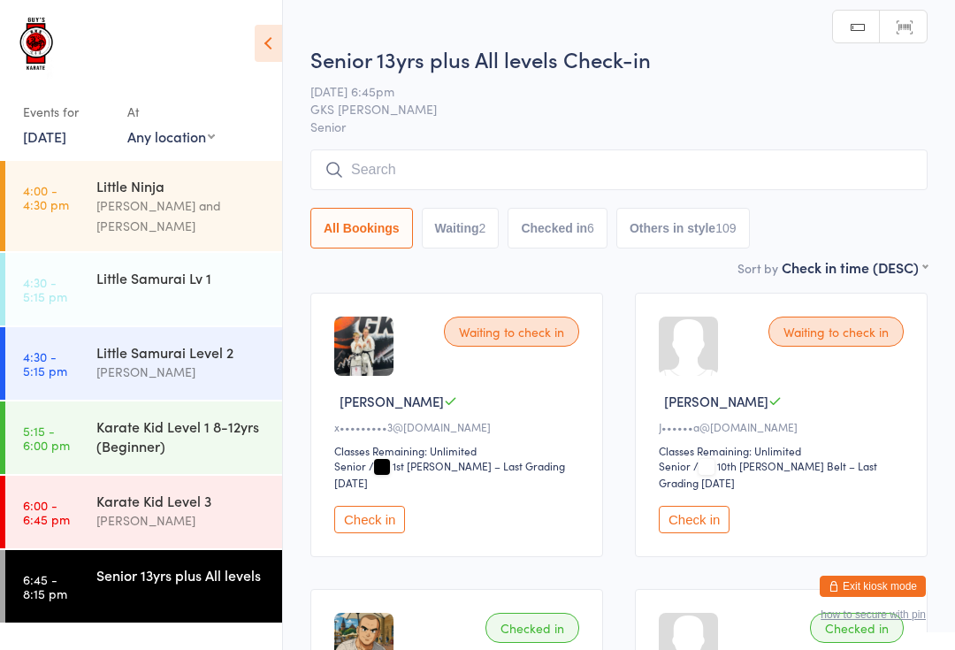
click at [560, 155] on input "search" at bounding box center [618, 169] width 617 height 41
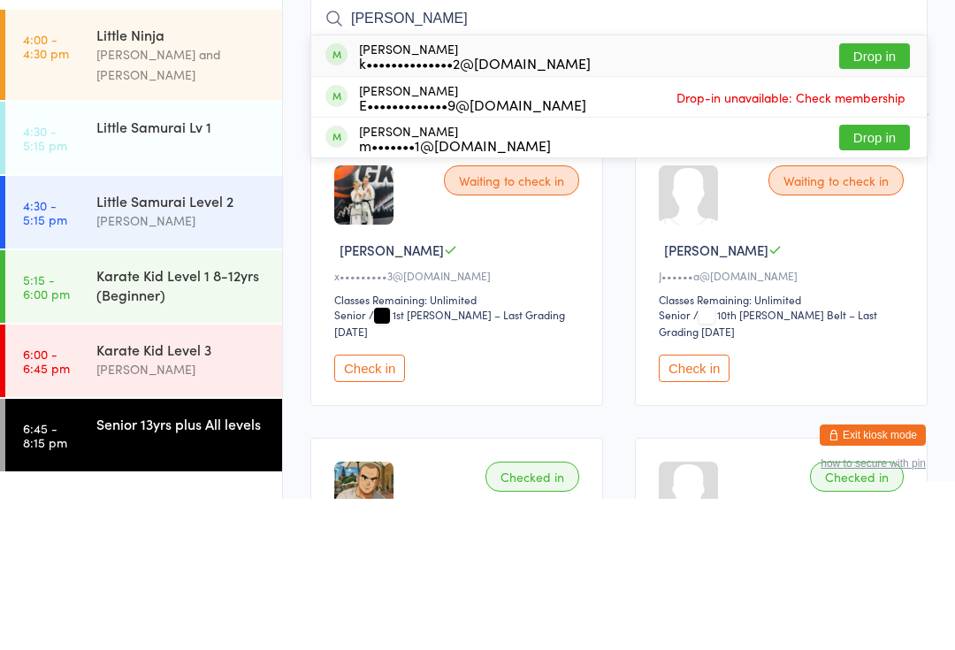
type input "[PERSON_NAME]"
click at [879, 195] on button "Drop in" at bounding box center [874, 208] width 71 height 26
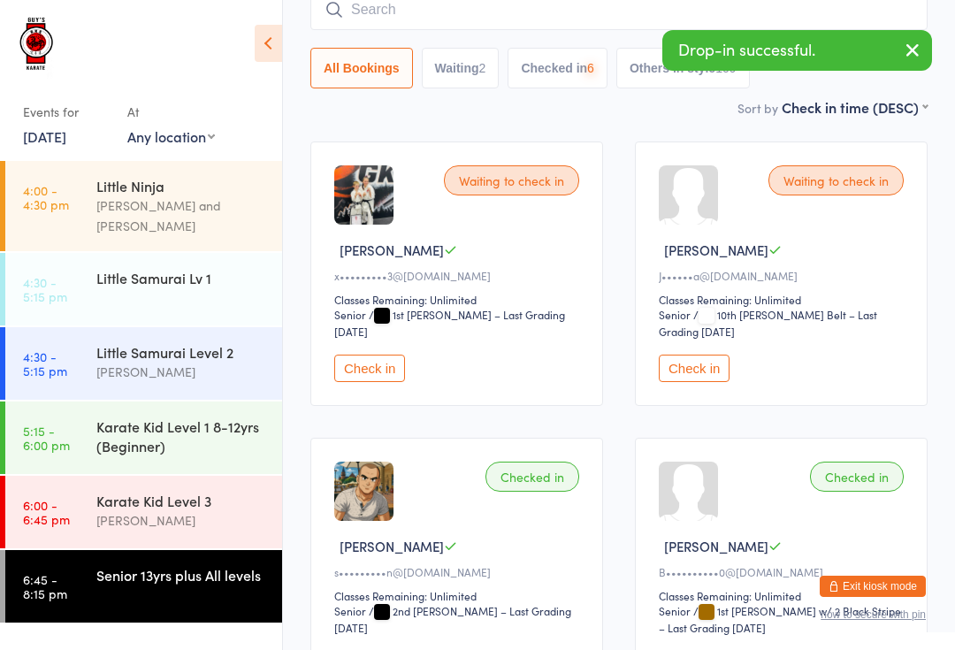
click at [155, 476] on div "Karate Kid Level 3 [PERSON_NAME]" at bounding box center [189, 511] width 186 height 70
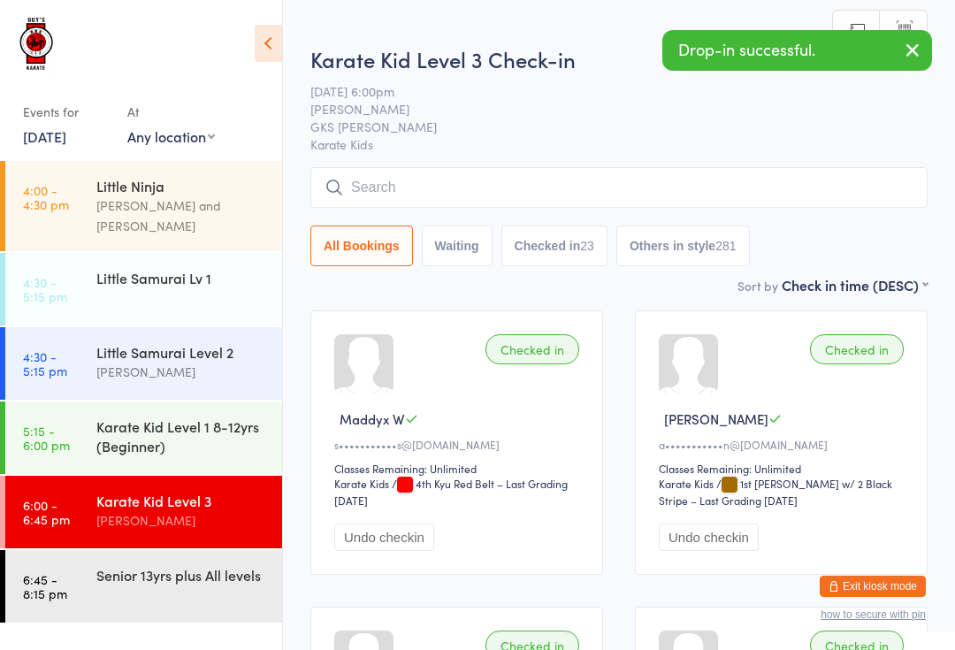
click at [41, 572] on time "6:45 - 8:15 pm" at bounding box center [45, 586] width 44 height 28
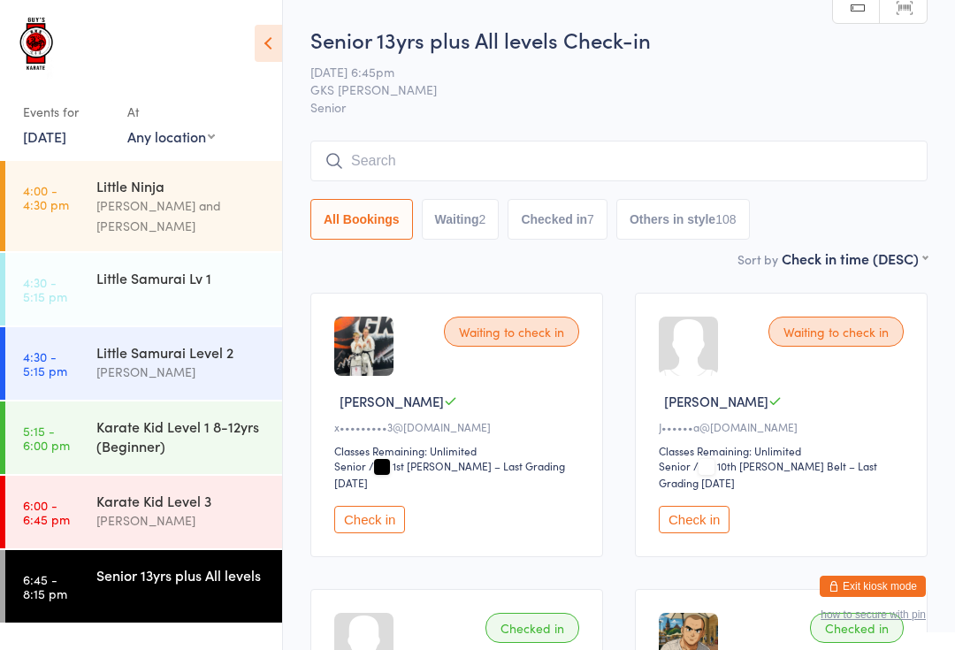
click at [692, 533] on button "Check in" at bounding box center [694, 519] width 71 height 27
click at [251, 491] on div "Karate Kid Level 3" at bounding box center [181, 500] width 171 height 19
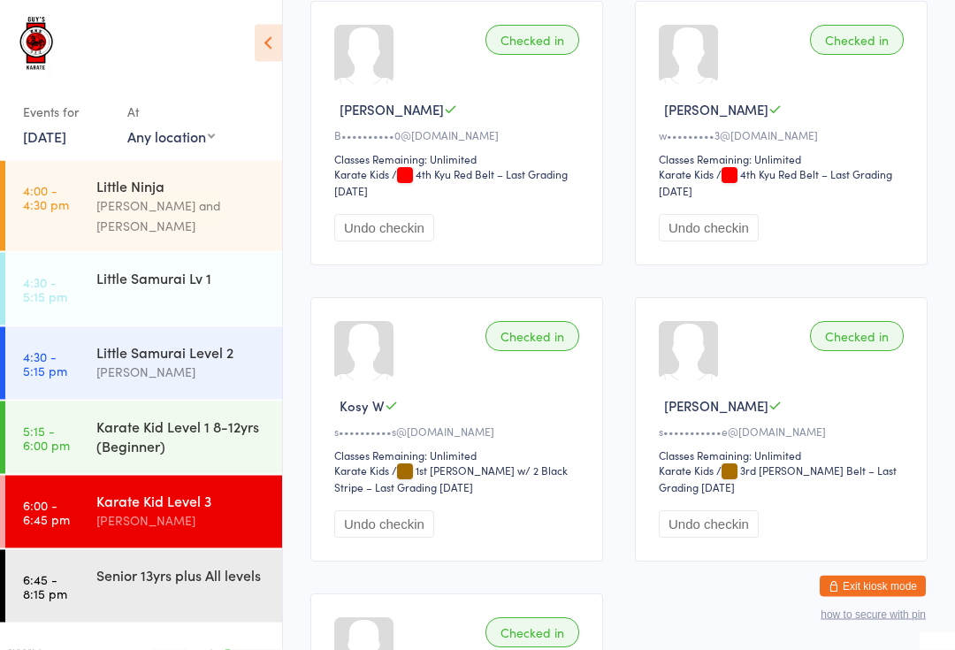
scroll to position [2977, 0]
click at [178, 565] on div "Senior 13yrs plus All levels" at bounding box center [181, 574] width 171 height 19
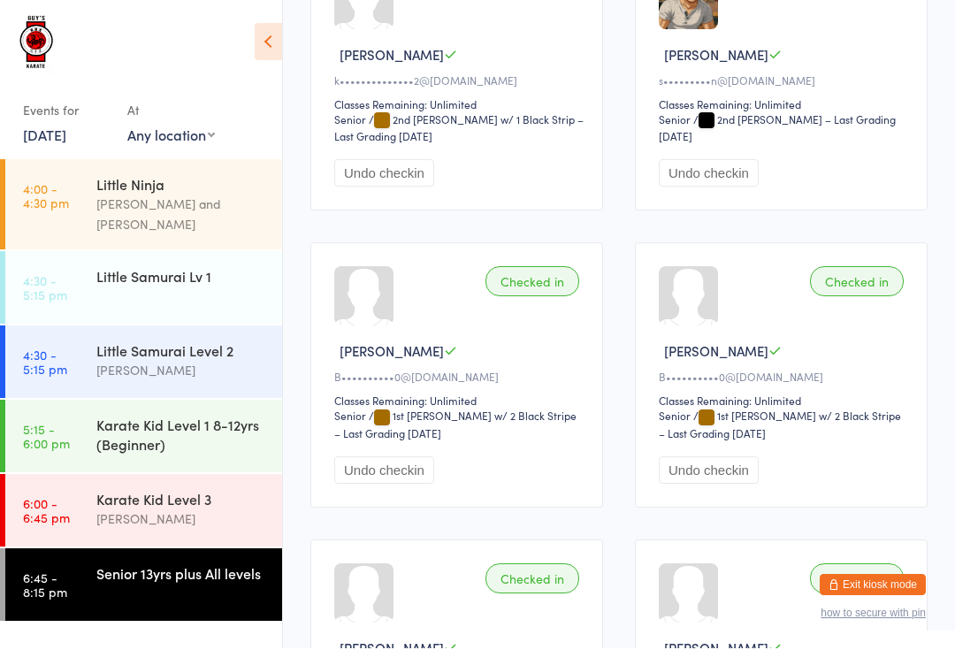
scroll to position [643, 0]
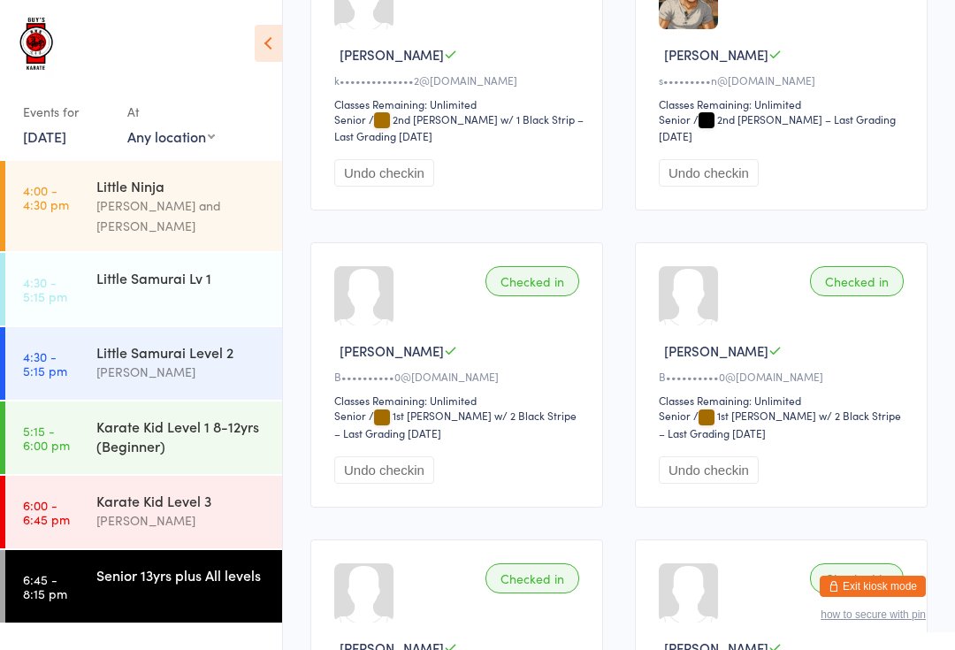
click at [394, 484] on button "Undo checkin" at bounding box center [384, 469] width 100 height 27
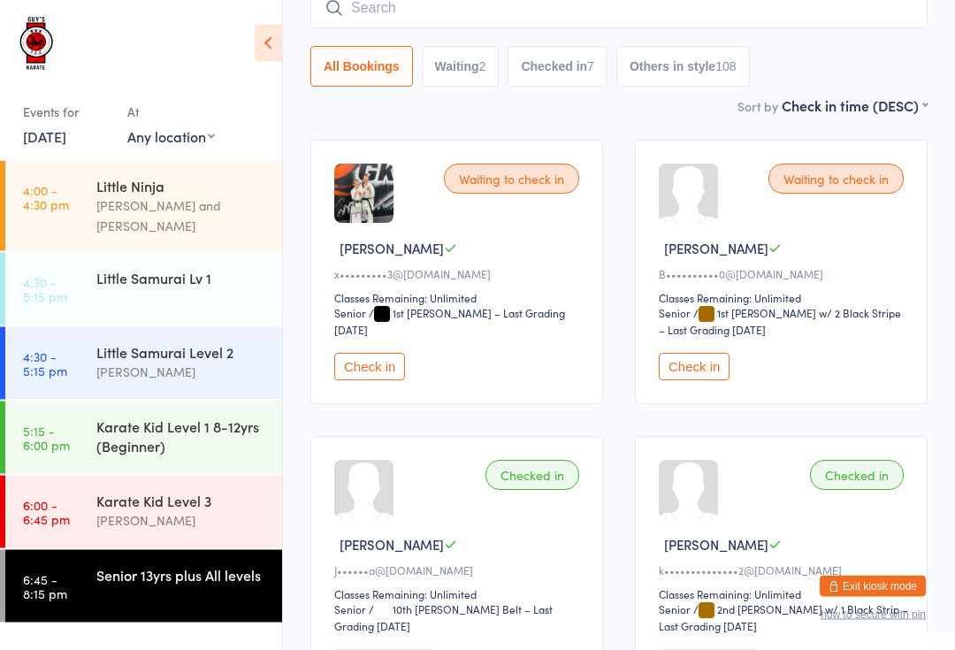
scroll to position [0, 0]
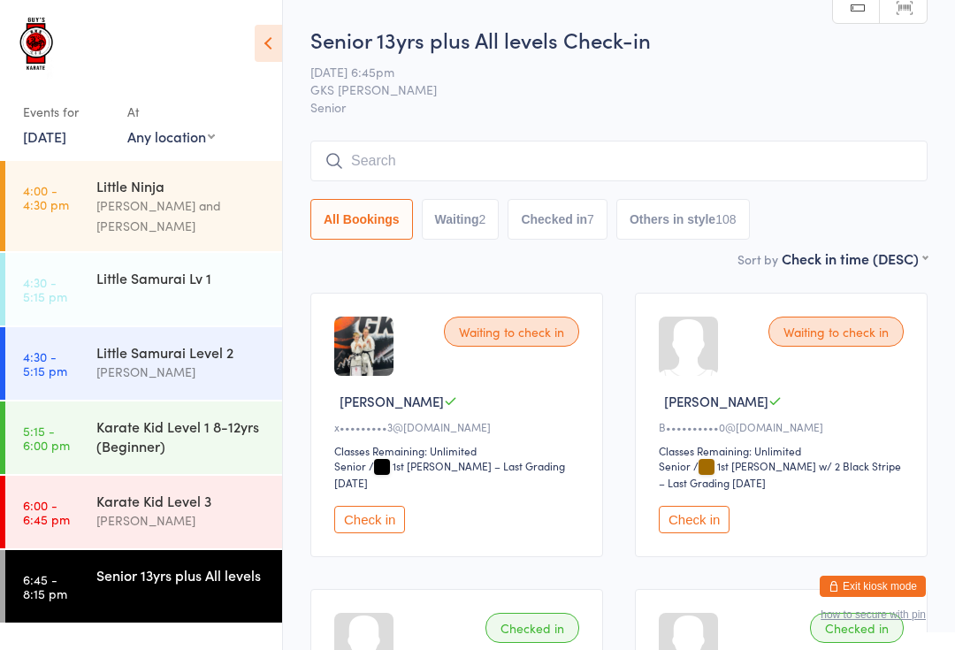
click at [515, 157] on input "search" at bounding box center [618, 161] width 617 height 41
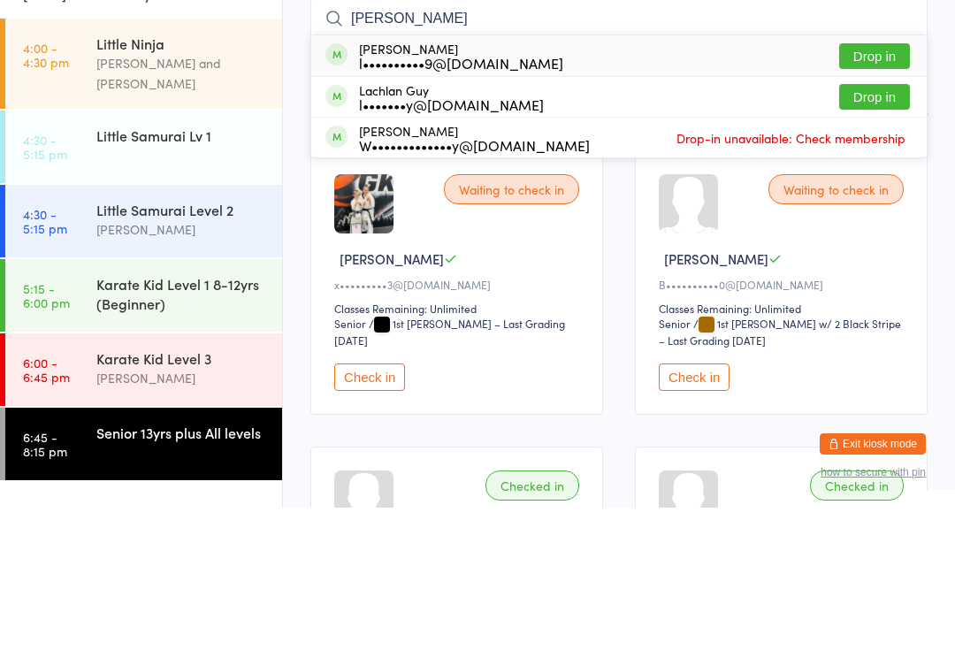
type input "[PERSON_NAME]"
click at [872, 186] on button "Drop in" at bounding box center [874, 199] width 71 height 26
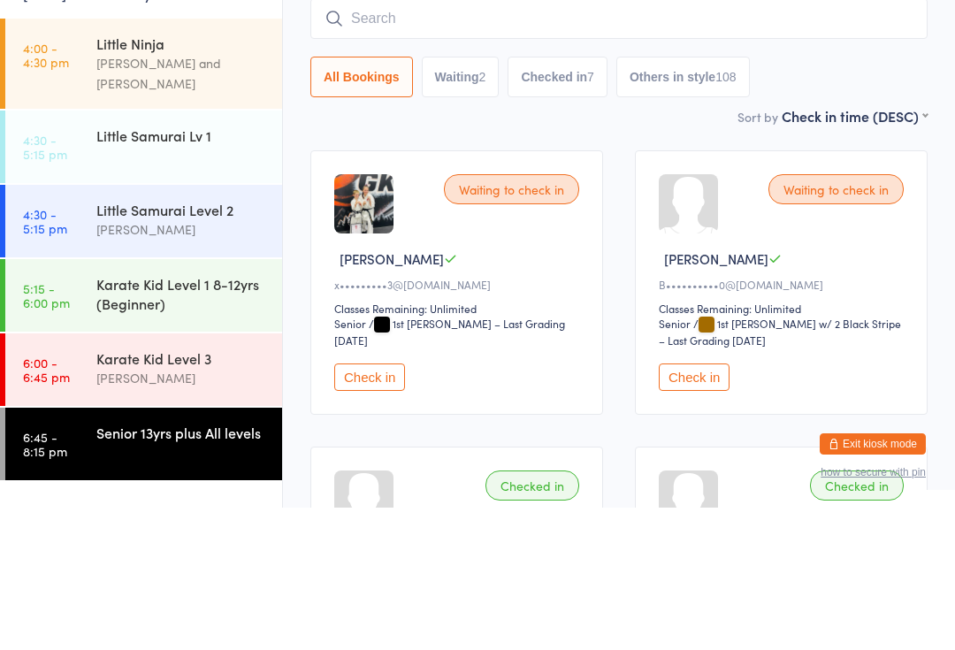
scroll to position [142, 0]
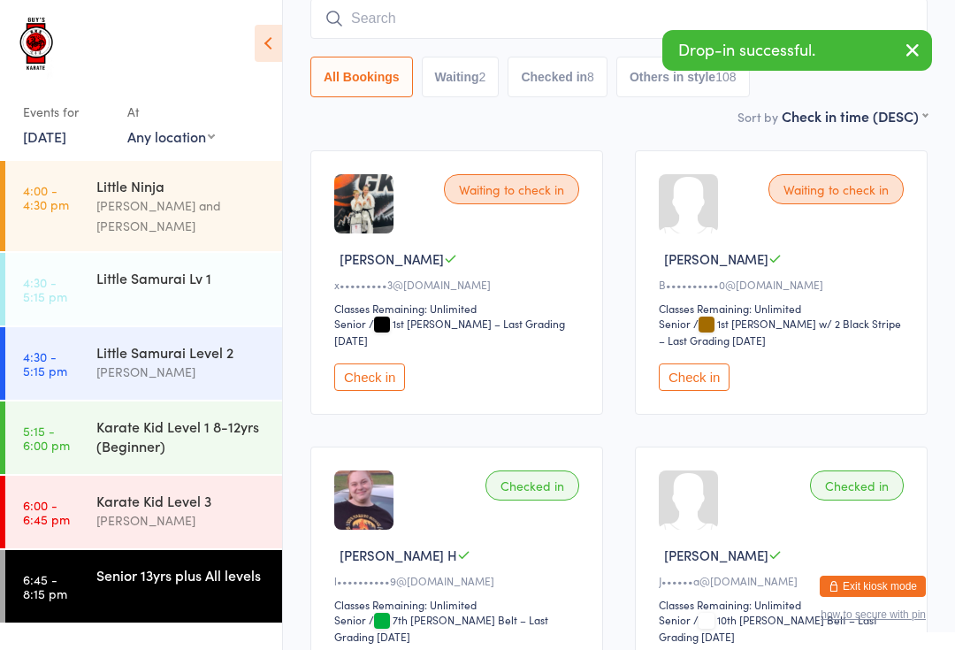
click at [486, 19] on input "search" at bounding box center [618, 18] width 617 height 41
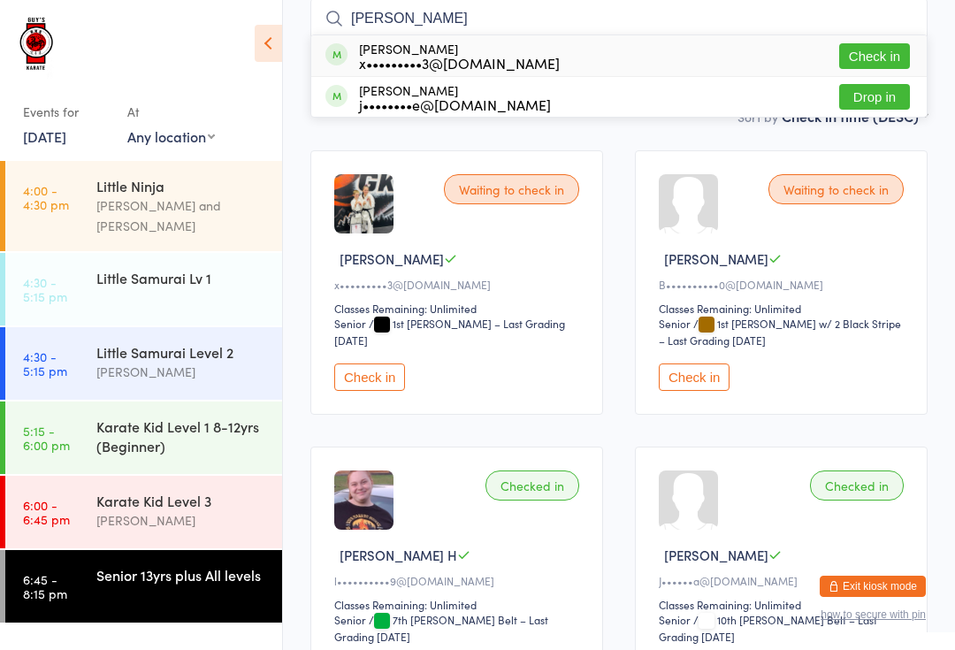
type input "[PERSON_NAME]"
click at [886, 89] on button "Drop in" at bounding box center [874, 97] width 71 height 26
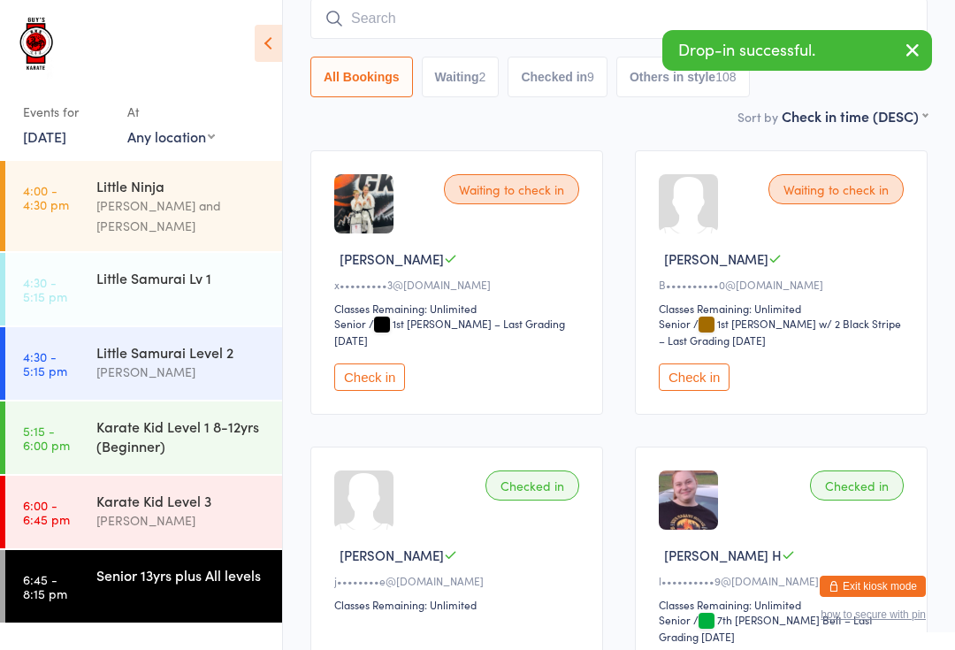
click at [574, 11] on input "search" at bounding box center [618, 18] width 617 height 41
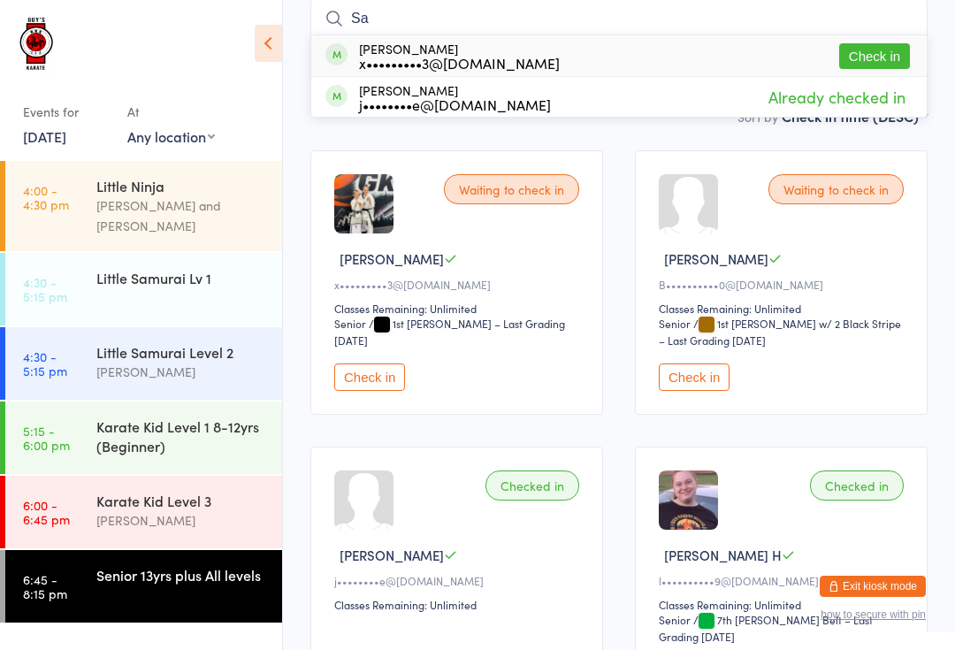
type input "S"
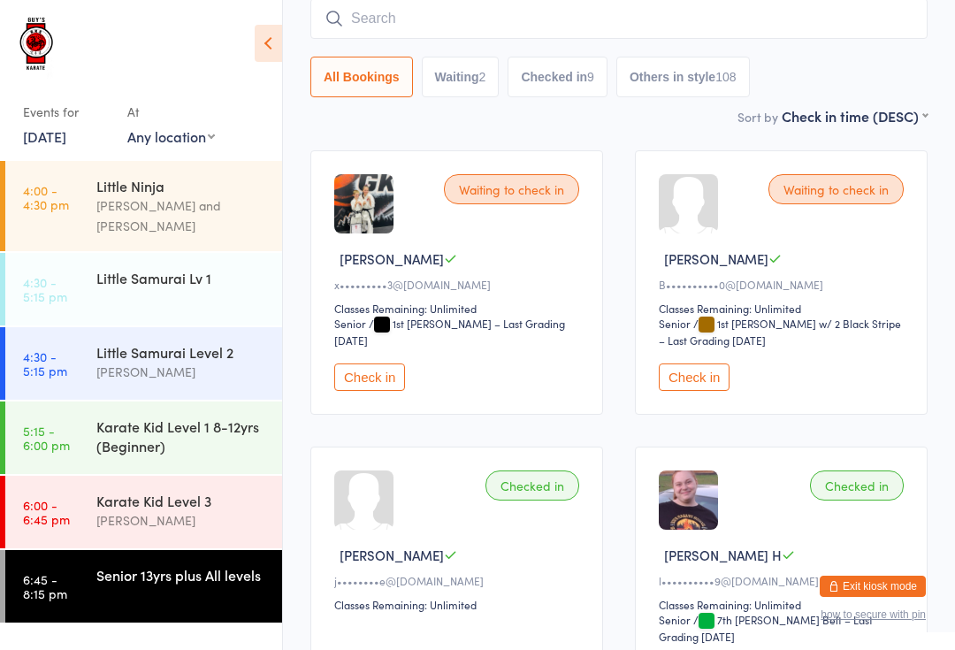
click at [432, 13] on input "search" at bounding box center [618, 18] width 617 height 41
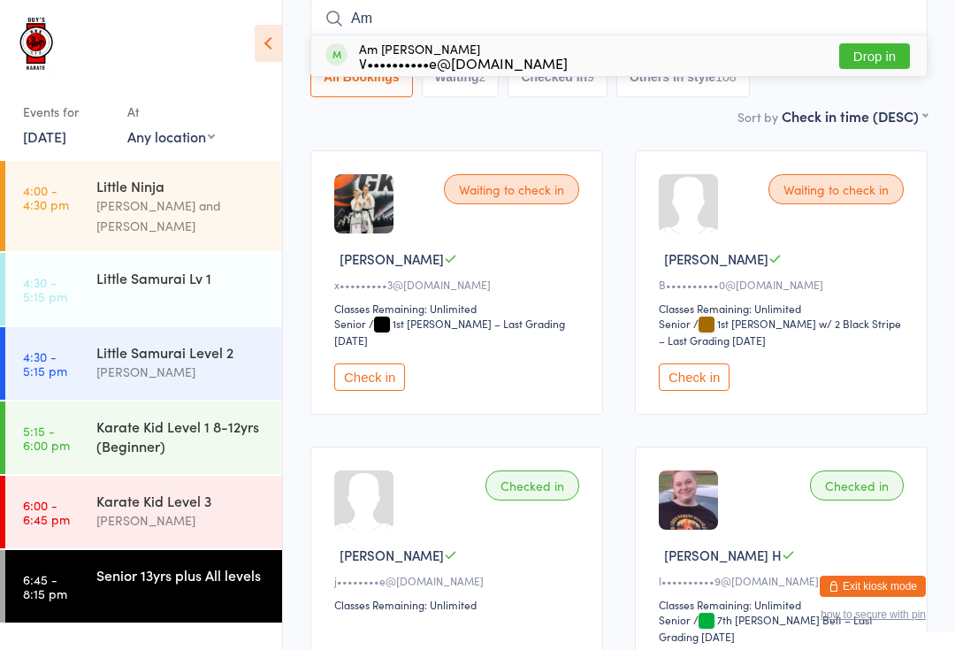
type input "Am"
click at [862, 56] on button "Drop in" at bounding box center [874, 56] width 71 height 26
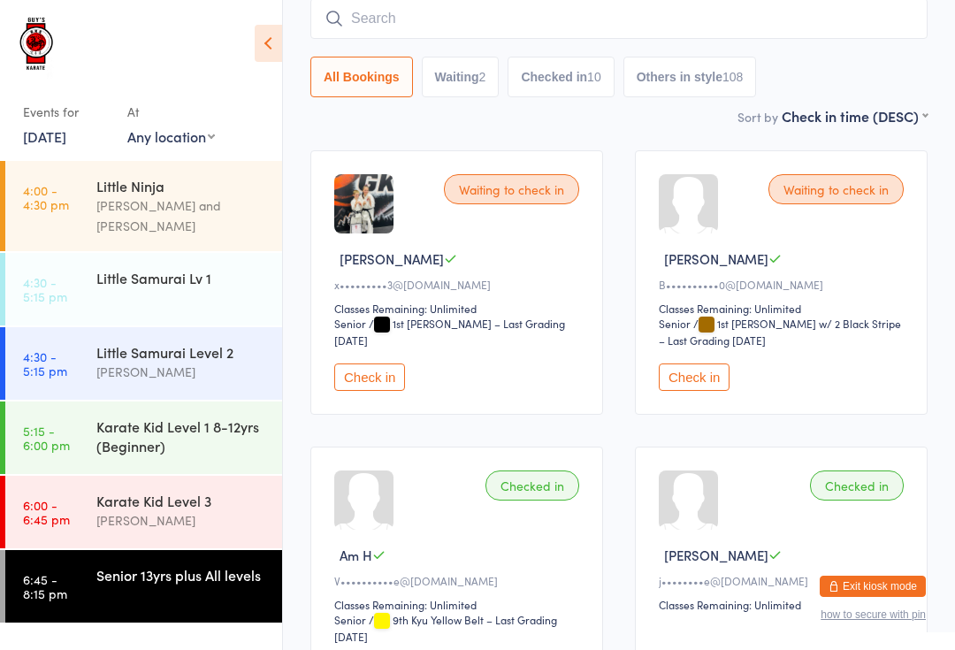
click at [138, 566] on div "Senior 13yrs plus All levels" at bounding box center [181, 574] width 171 height 19
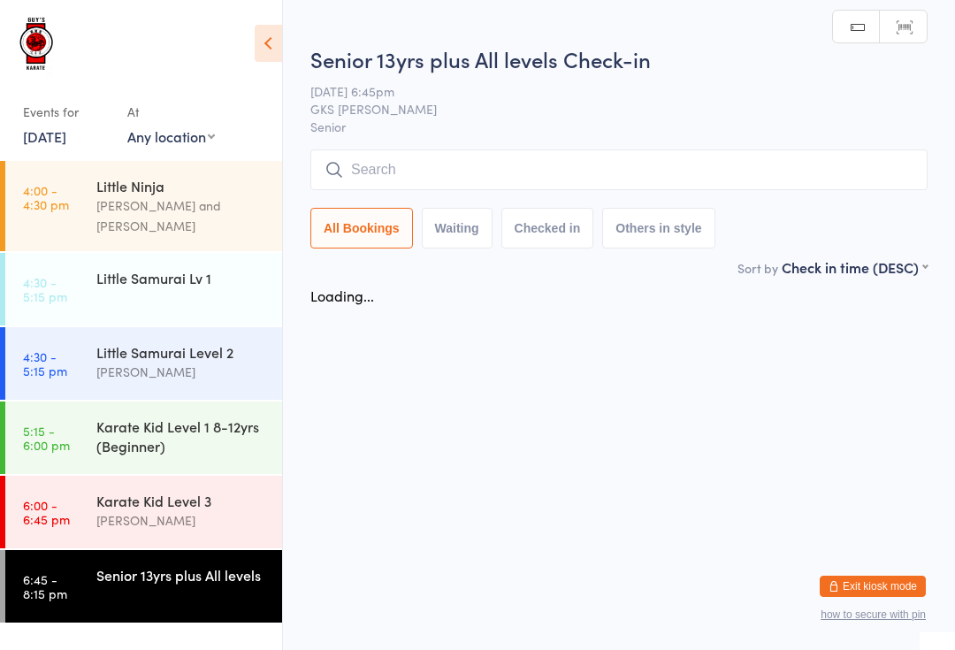
scroll to position [0, 0]
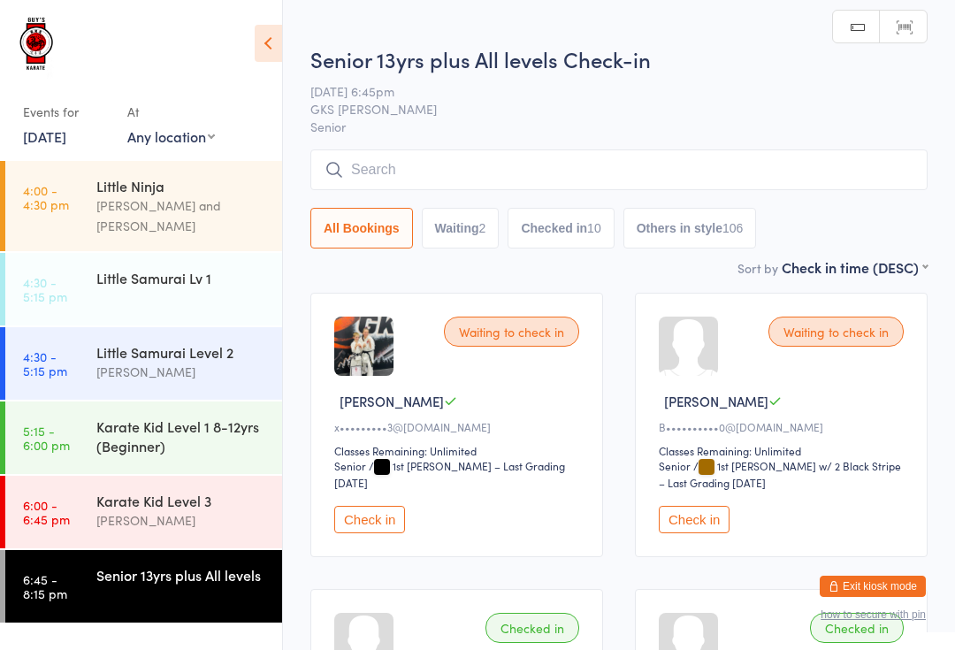
click at [447, 164] on input "search" at bounding box center [618, 169] width 617 height 41
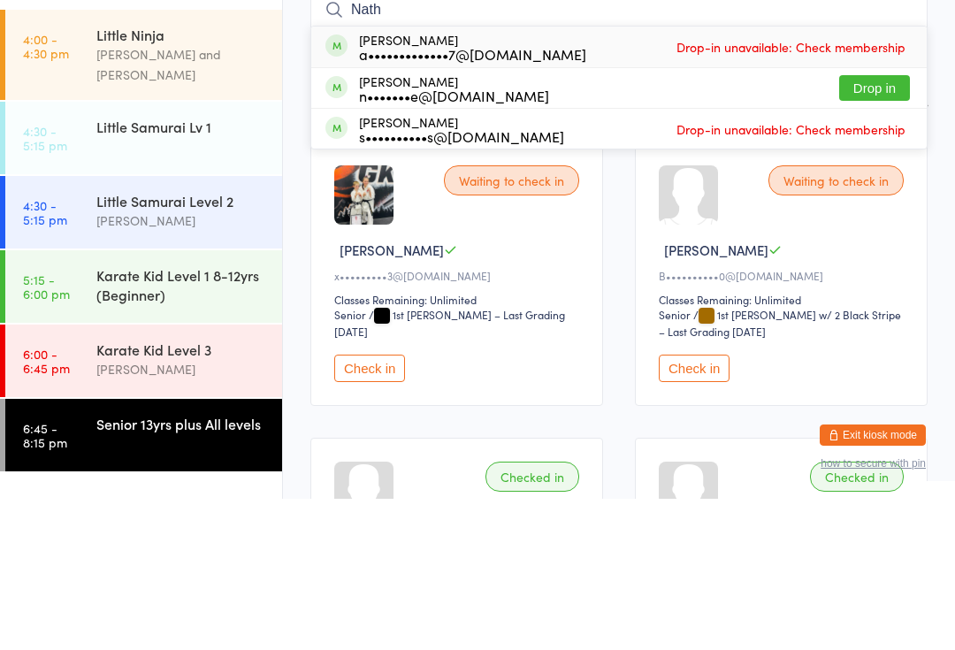
type input "Nath"
click at [880, 226] on button "Drop in" at bounding box center [874, 239] width 71 height 26
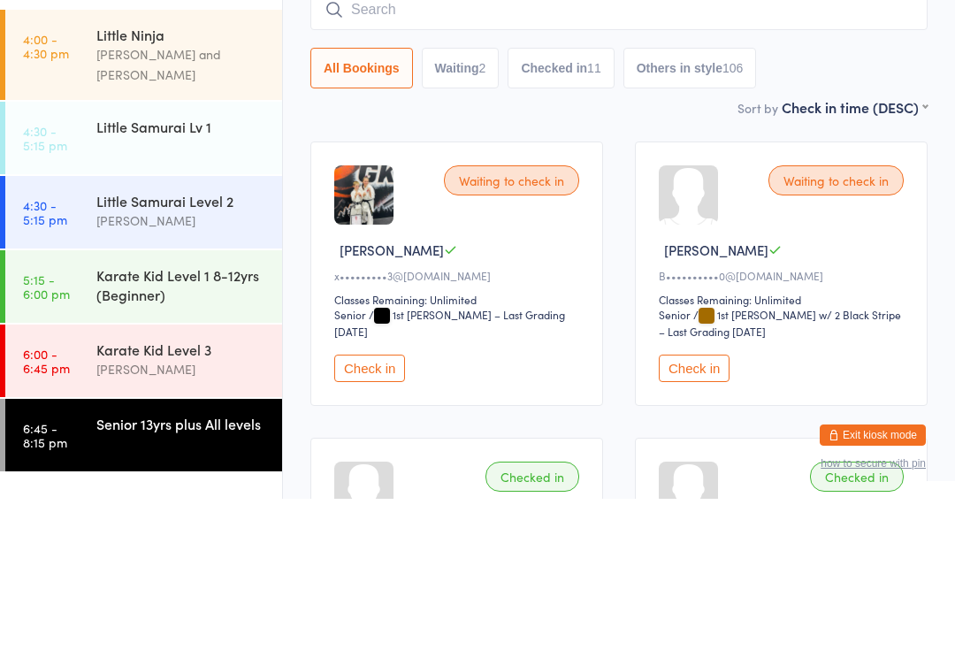
click at [532, 248] on div "Sort by Check in time (DESC) First name (ASC) First name (DESC) Last name (ASC)…" at bounding box center [618, 257] width 617 height 19
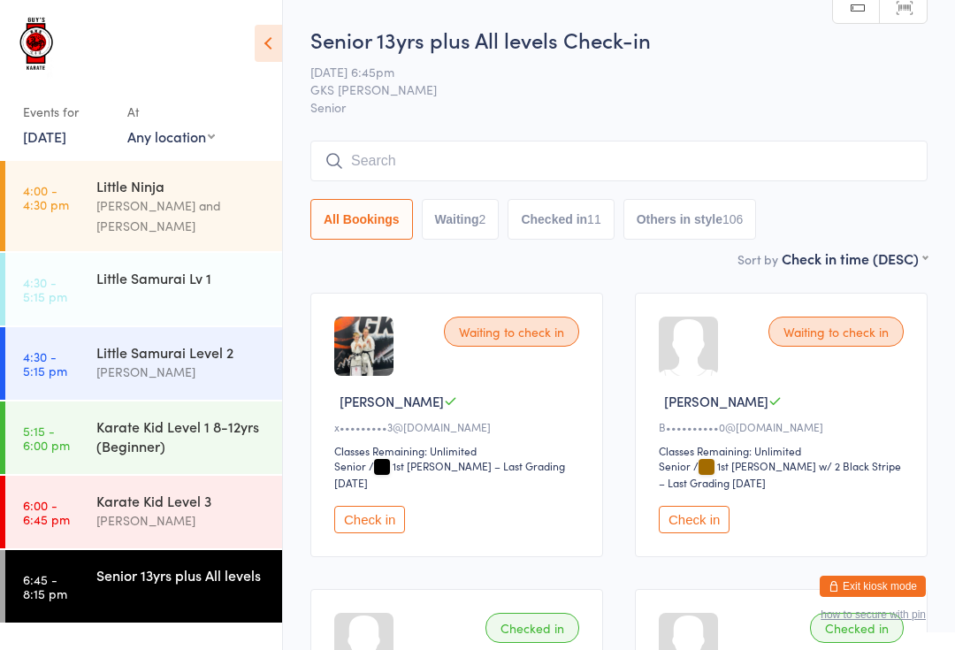
click at [522, 146] on input "search" at bounding box center [618, 161] width 617 height 41
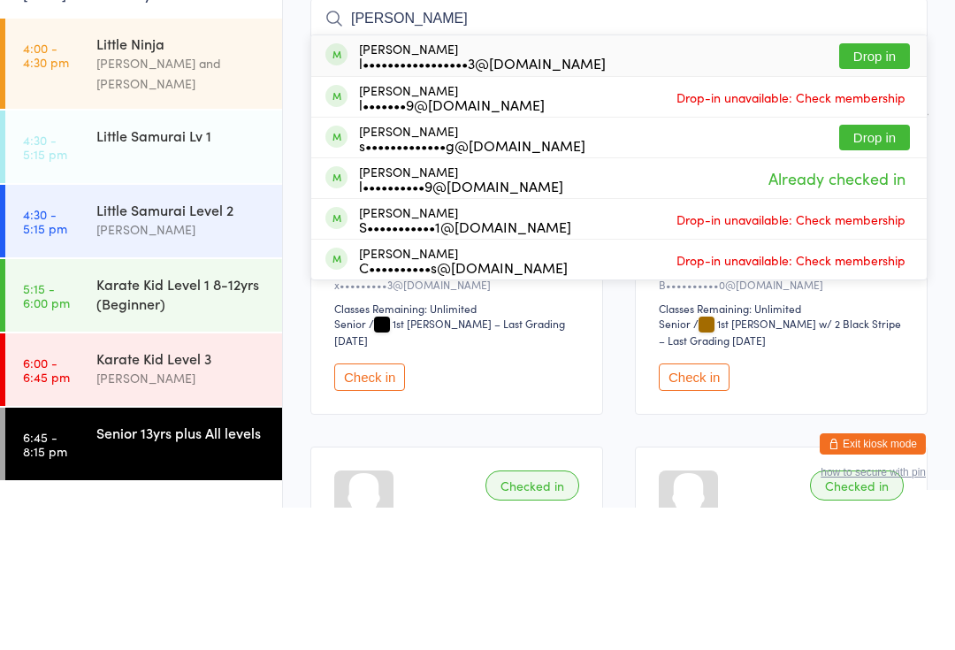
type input "[PERSON_NAME]"
click at [893, 186] on button "Drop in" at bounding box center [874, 199] width 71 height 26
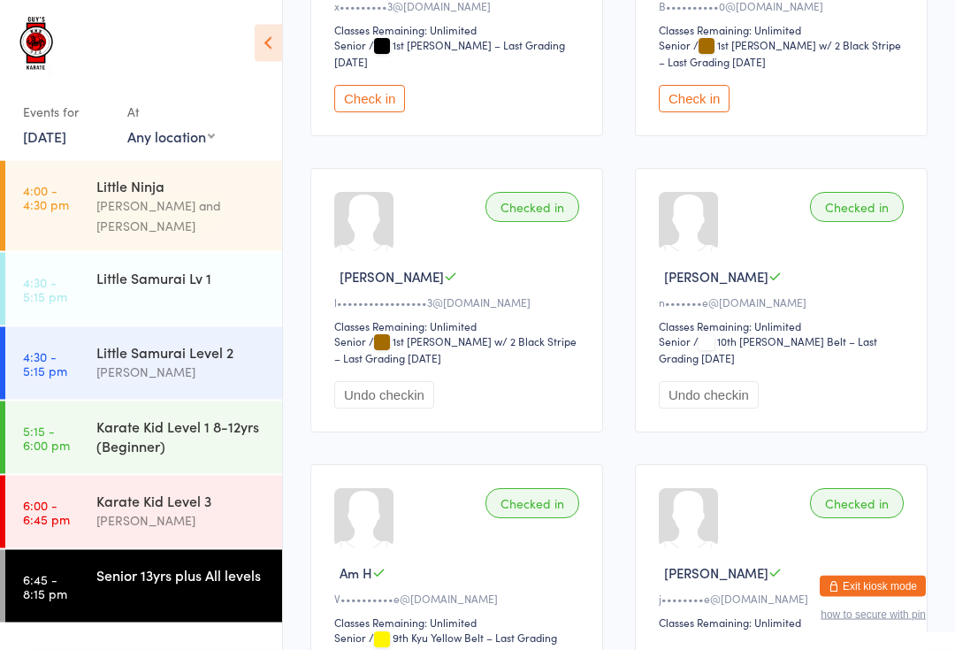
scroll to position [421, 0]
click at [191, 565] on div "Senior 13yrs plus All levels" at bounding box center [181, 574] width 171 height 19
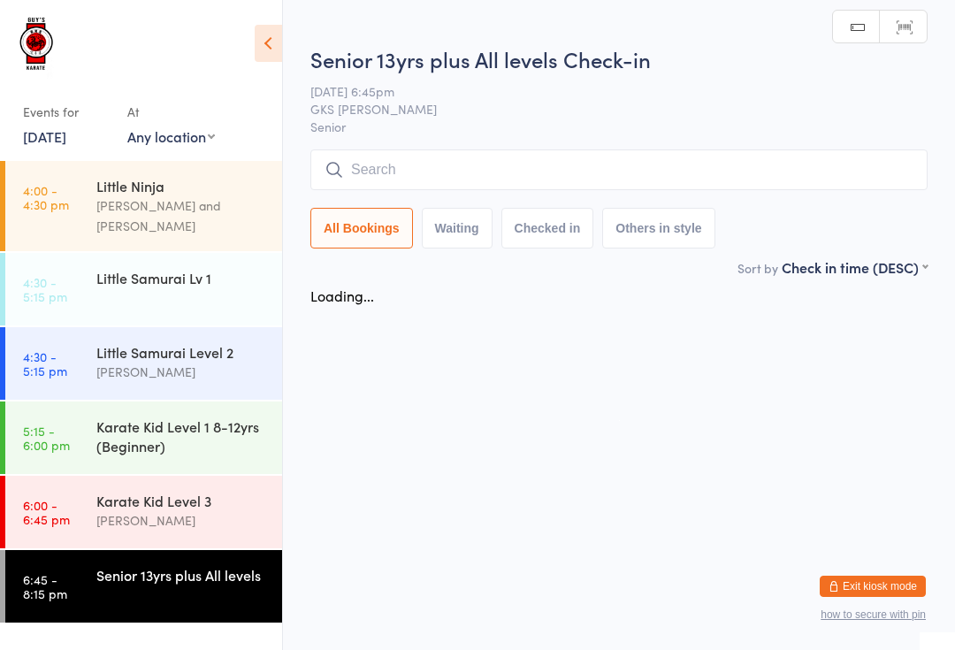
scroll to position [0, 0]
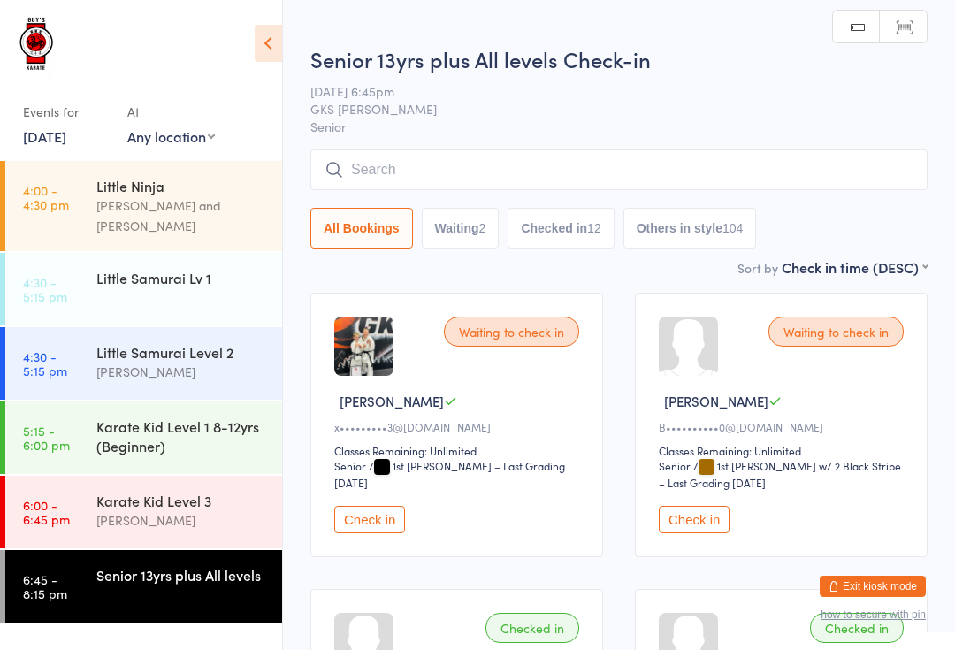
click at [373, 516] on button "Check in" at bounding box center [369, 519] width 71 height 27
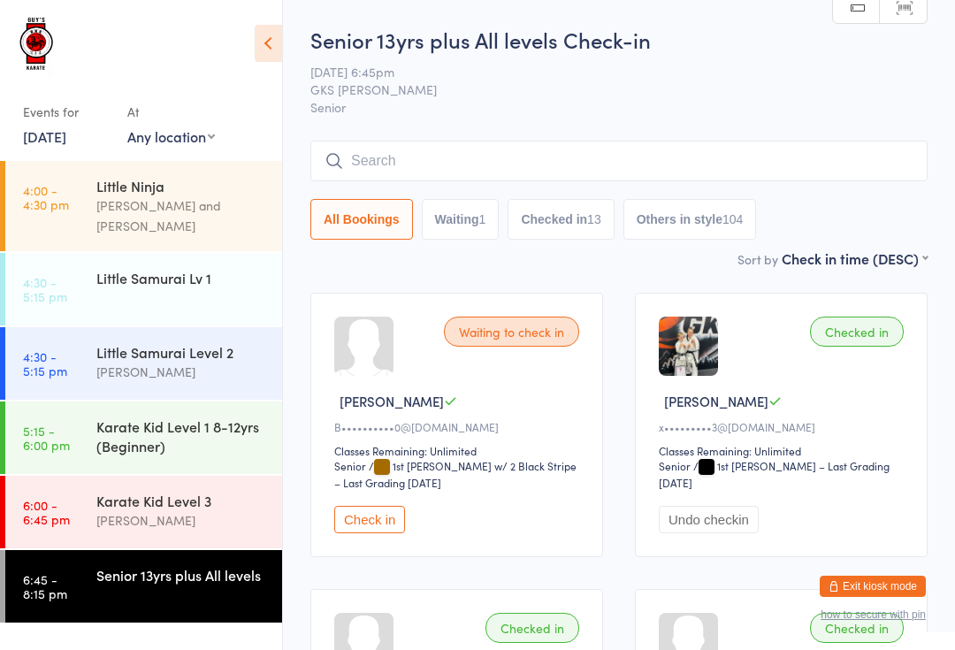
click at [687, 142] on input "search" at bounding box center [618, 161] width 617 height 41
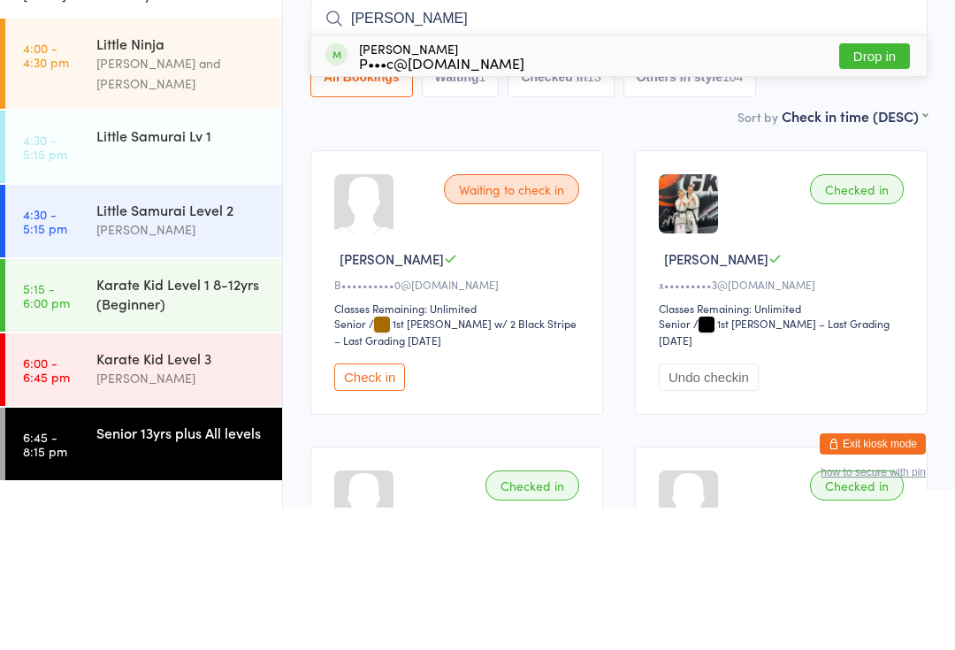
type input "[PERSON_NAME]"
click at [884, 186] on button "Drop in" at bounding box center [874, 199] width 71 height 26
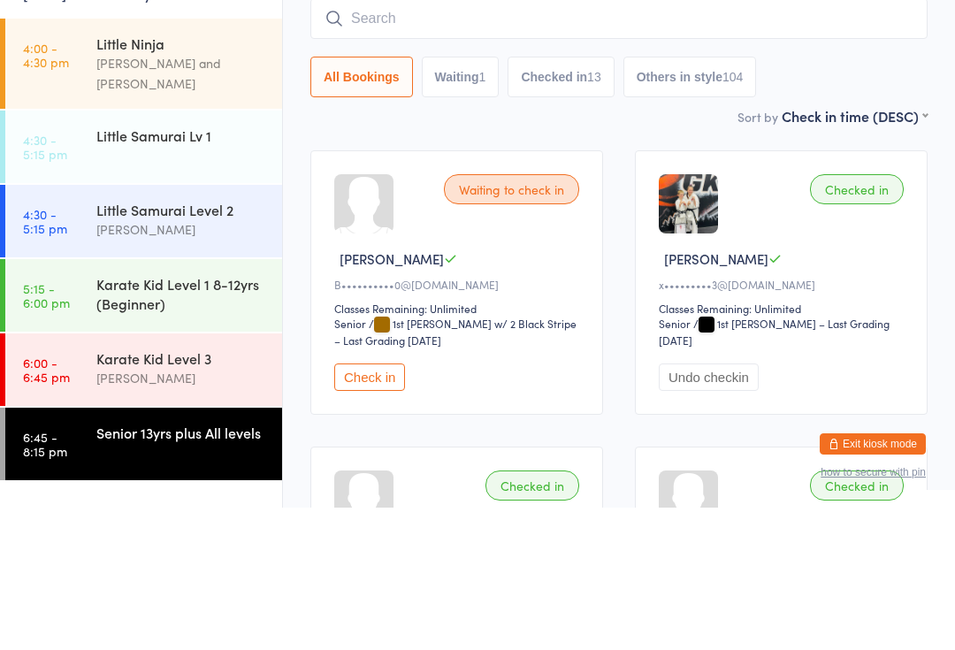
scroll to position [142, 0]
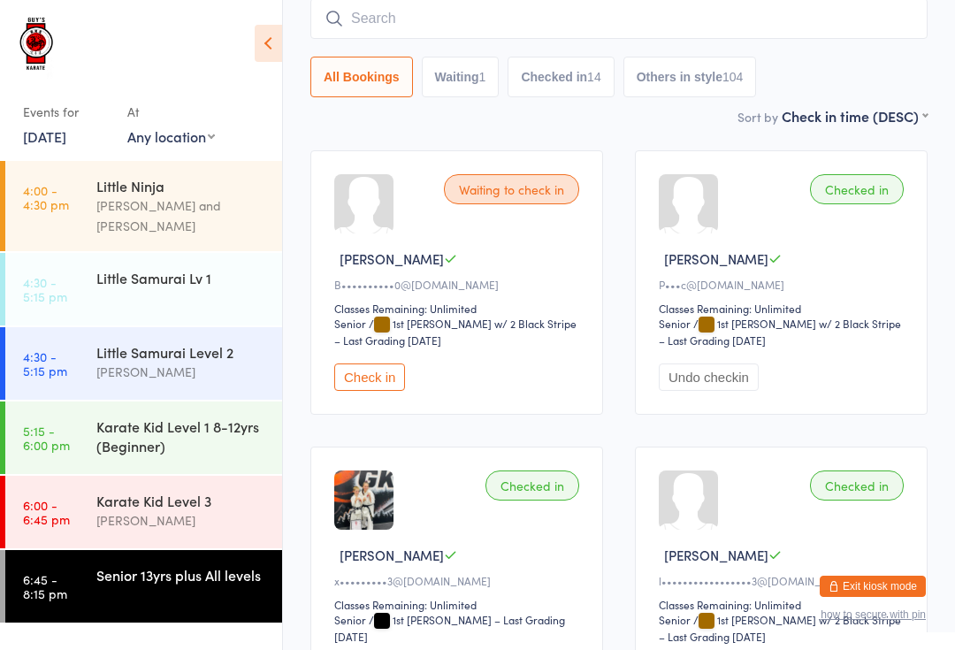
click at [574, 17] on input "search" at bounding box center [618, 18] width 617 height 41
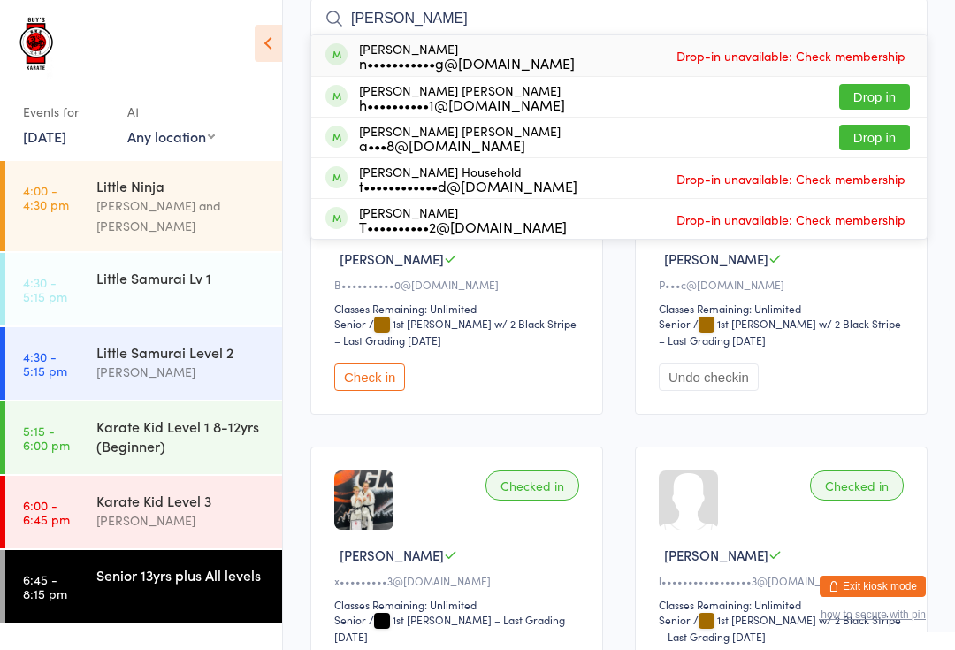
type input "[PERSON_NAME]"
click at [868, 134] on button "Drop in" at bounding box center [874, 138] width 71 height 26
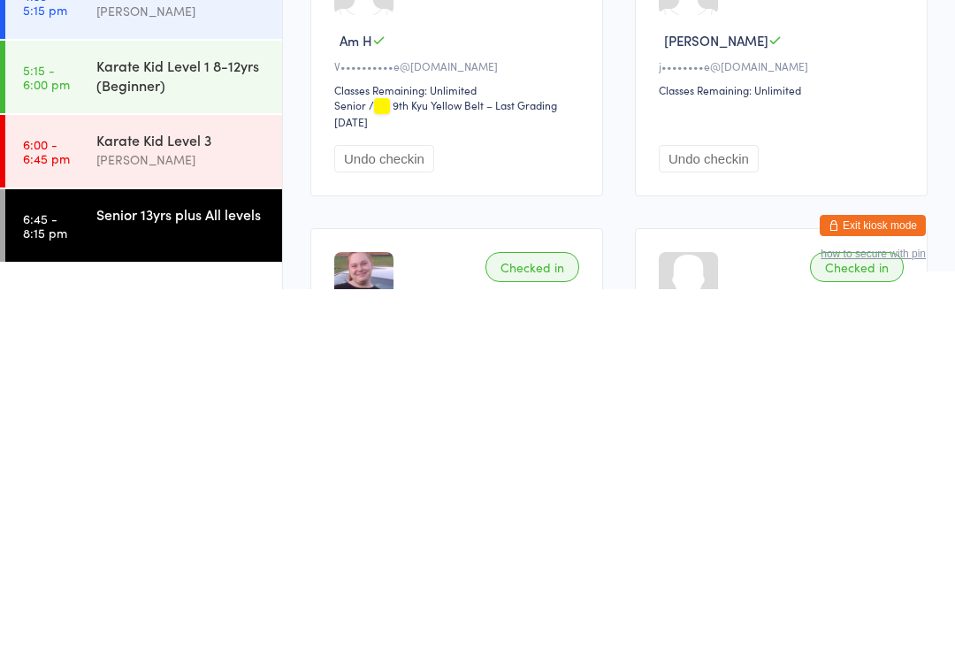
scroll to position [958, 0]
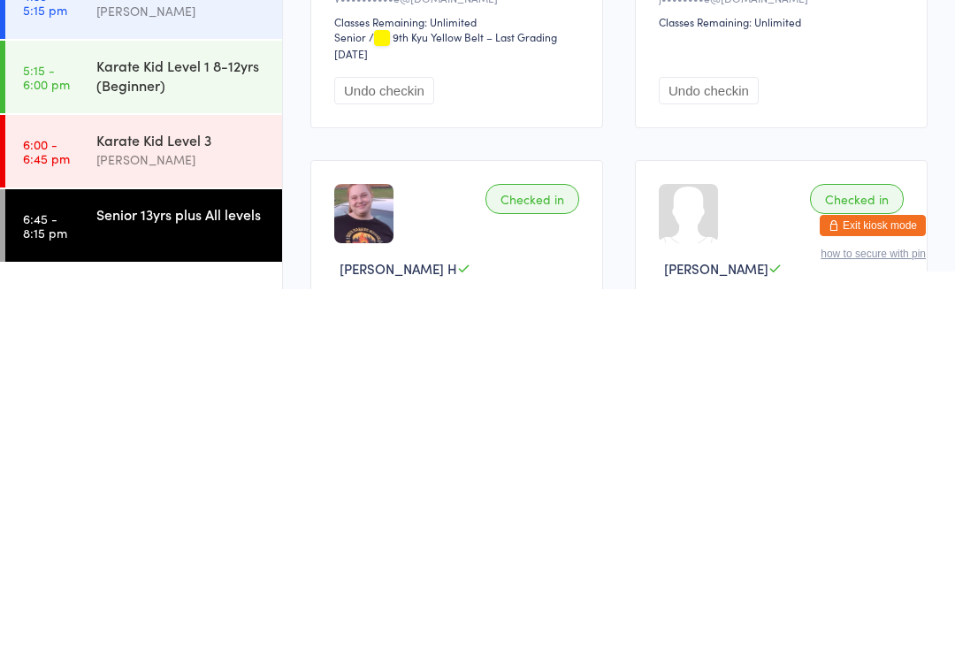
click at [179, 565] on div "Senior 13yrs plus All levels" at bounding box center [181, 574] width 171 height 19
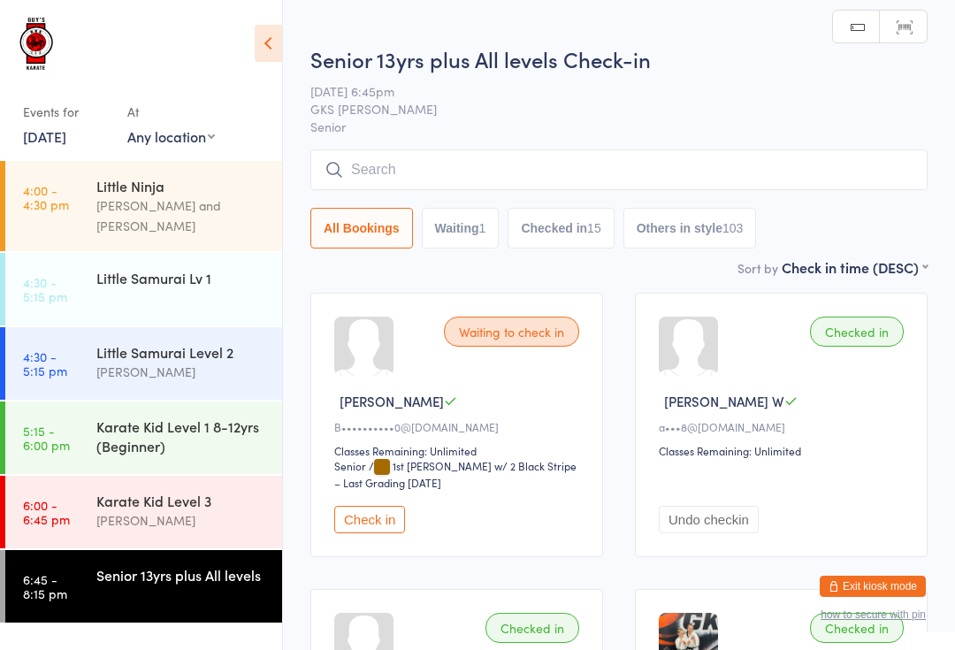
click at [494, 164] on input "search" at bounding box center [618, 169] width 617 height 41
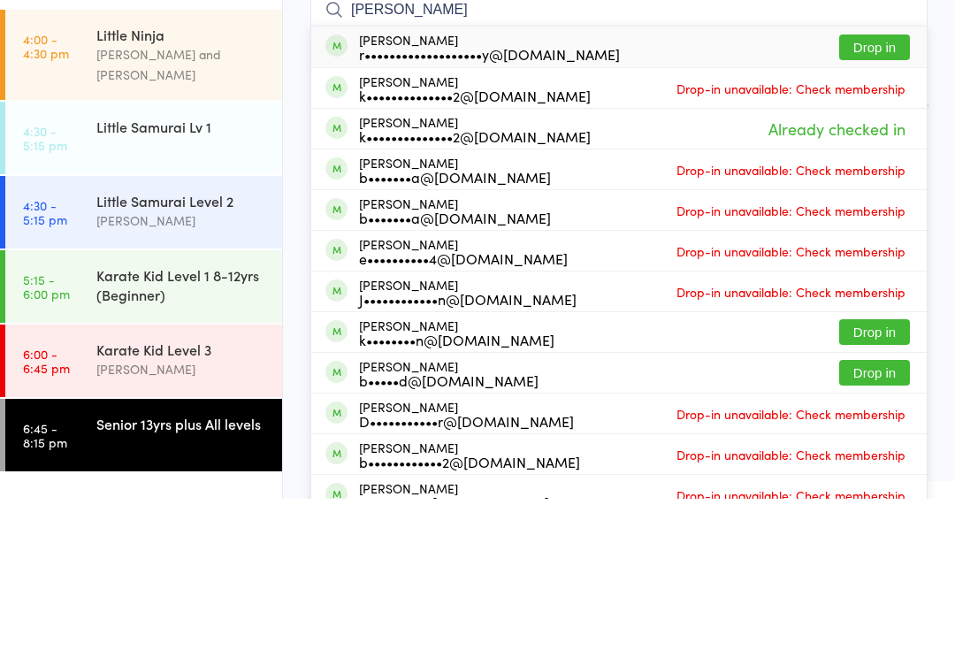
type input "[PERSON_NAME]"
click at [882, 186] on button "Drop in" at bounding box center [874, 199] width 71 height 26
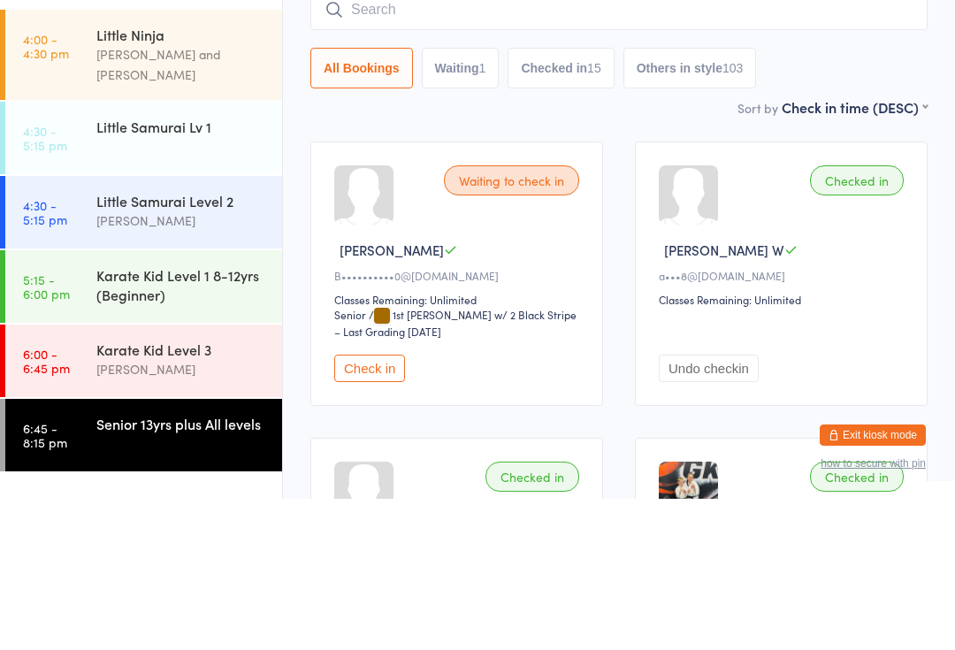
scroll to position [151, 0]
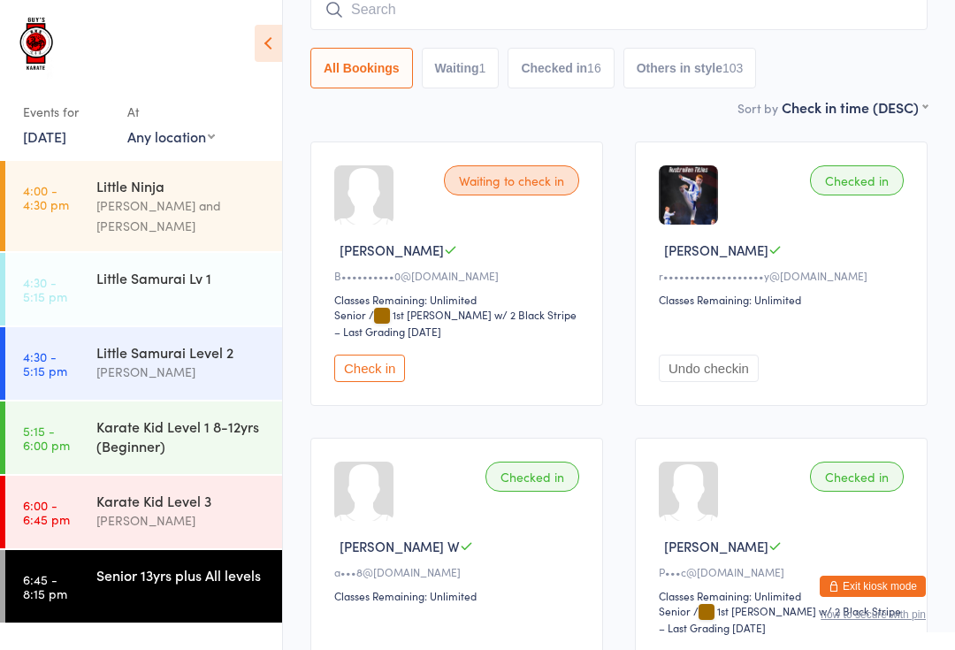
click at [835, 18] on input "search" at bounding box center [618, 9] width 617 height 41
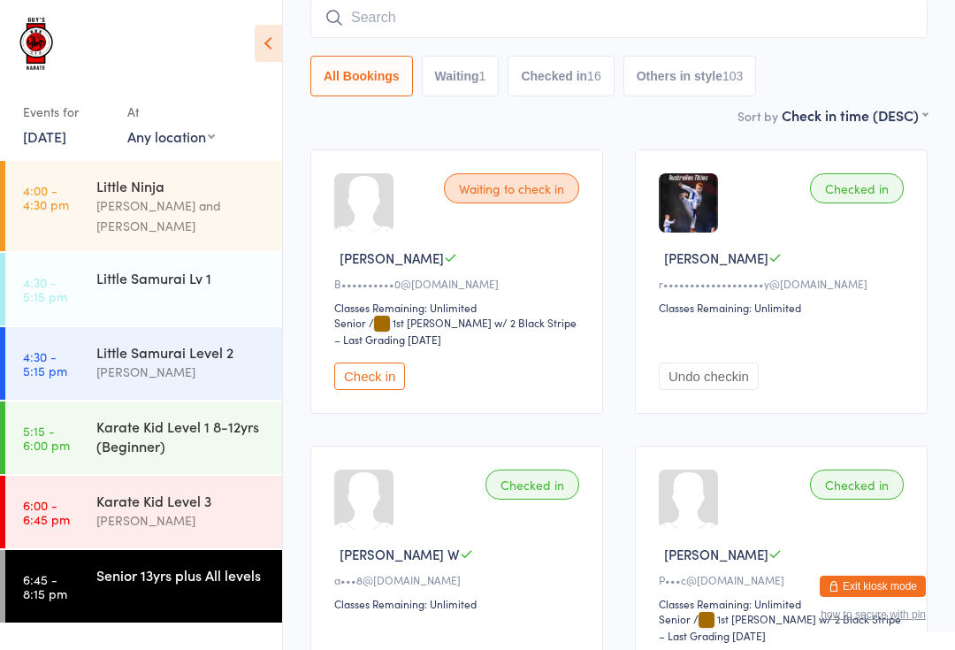
scroll to position [142, 0]
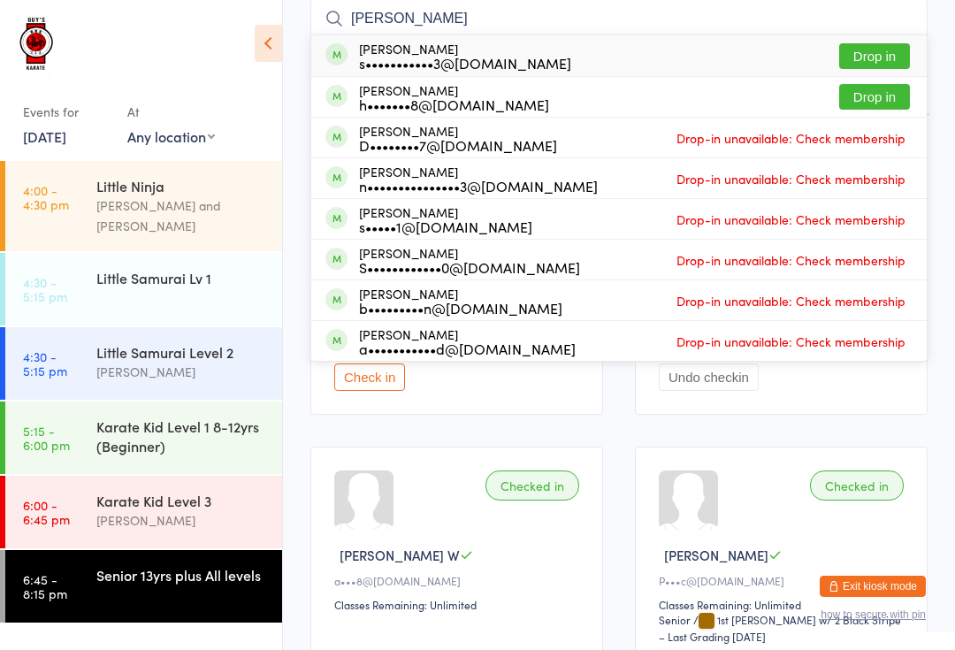
type input "[PERSON_NAME]"
click at [882, 53] on button "Drop in" at bounding box center [874, 56] width 71 height 26
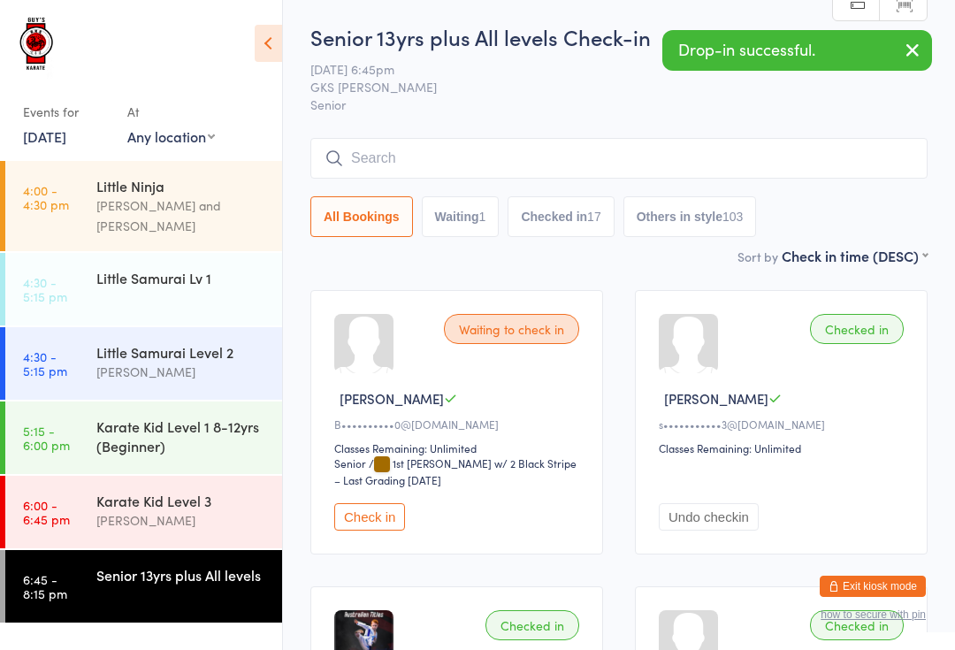
scroll to position [0, 0]
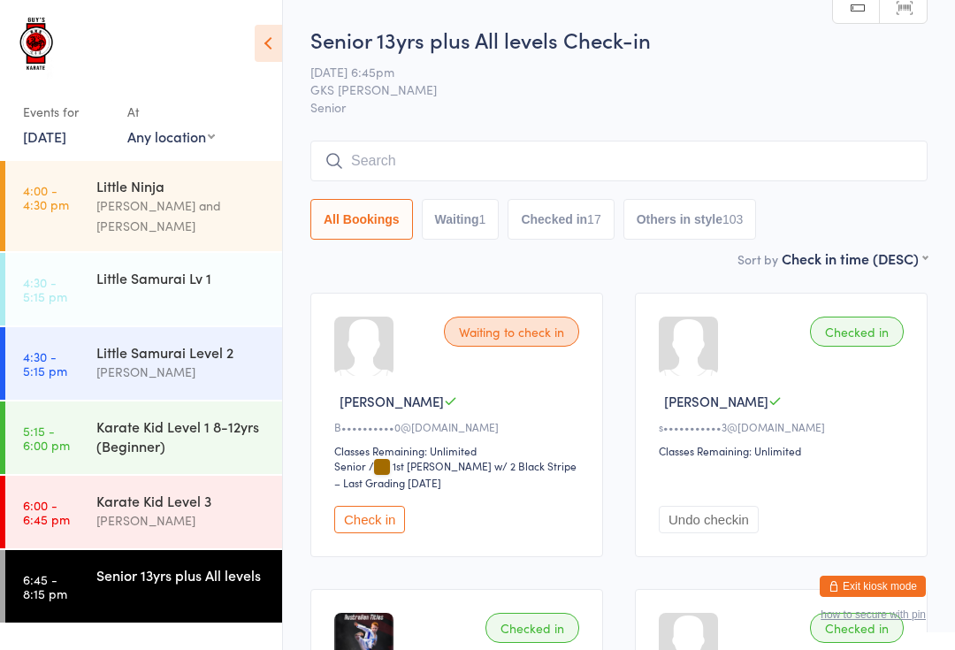
click at [681, 147] on input "search" at bounding box center [618, 161] width 617 height 41
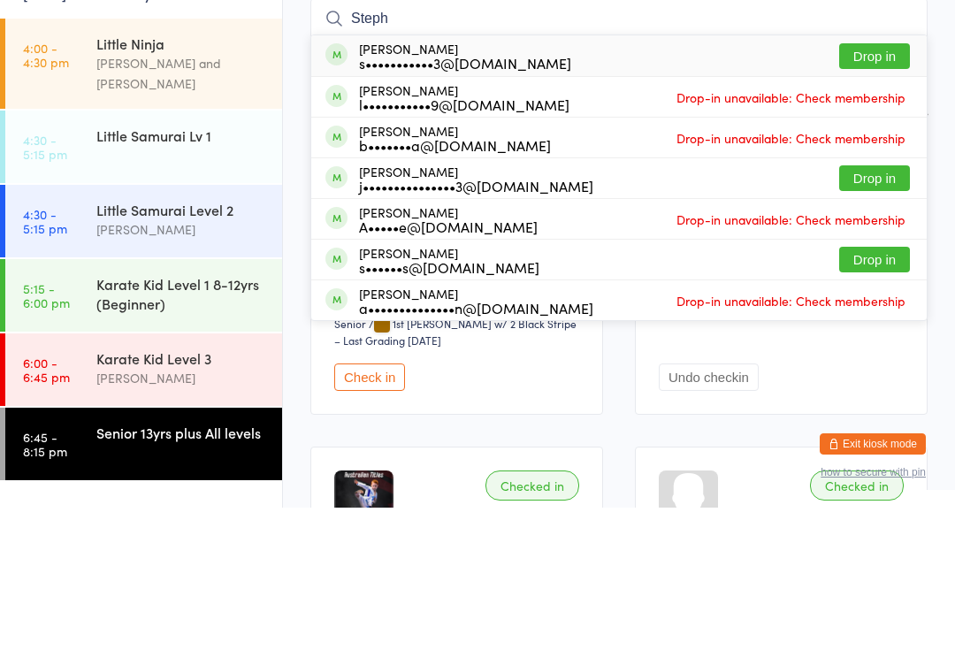
type input "Steph"
click at [883, 186] on button "Drop in" at bounding box center [874, 199] width 71 height 26
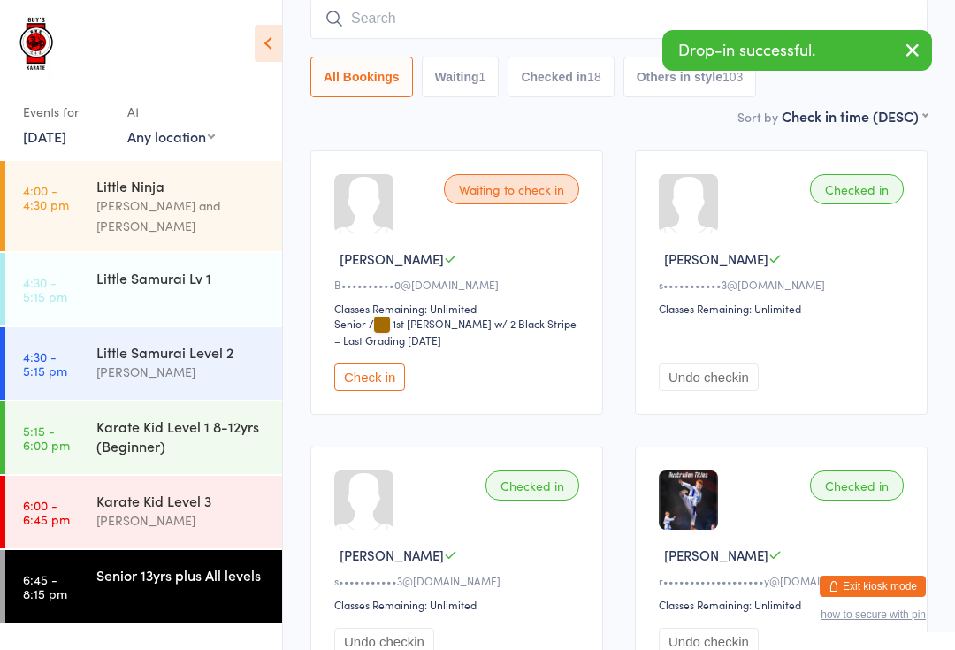
click at [487, 29] on input "search" at bounding box center [618, 18] width 617 height 41
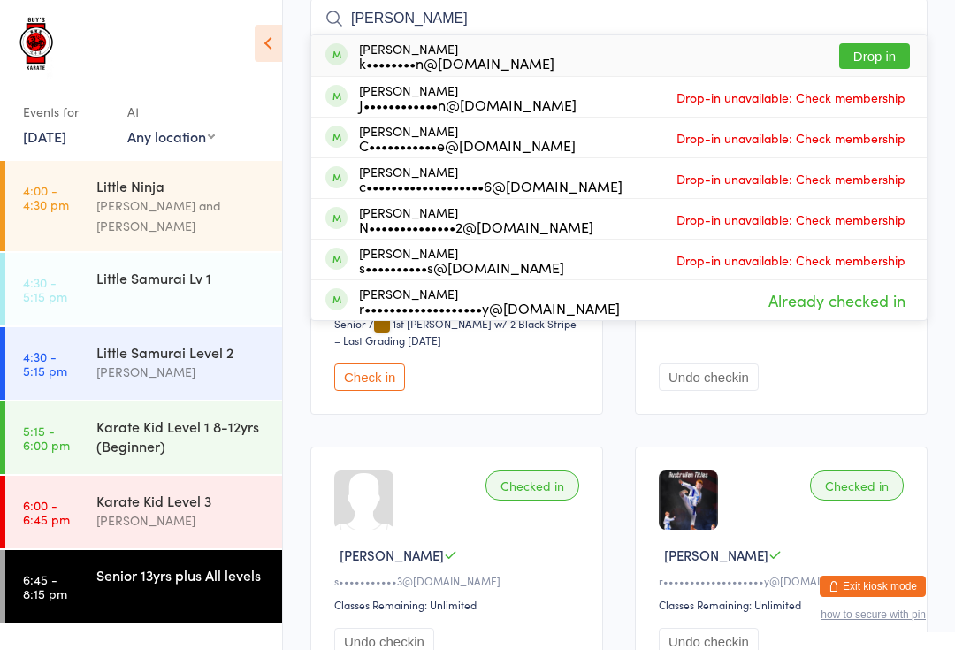
type input "[PERSON_NAME]"
click at [874, 57] on button "Drop in" at bounding box center [874, 56] width 71 height 26
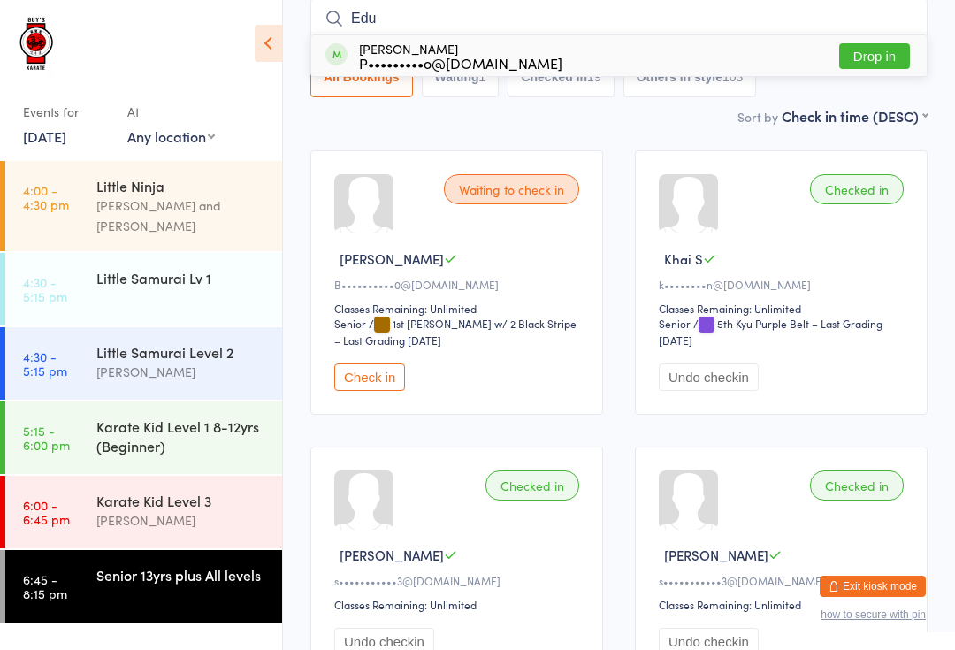
type input "Edu"
click at [862, 57] on button "Drop in" at bounding box center [874, 56] width 71 height 26
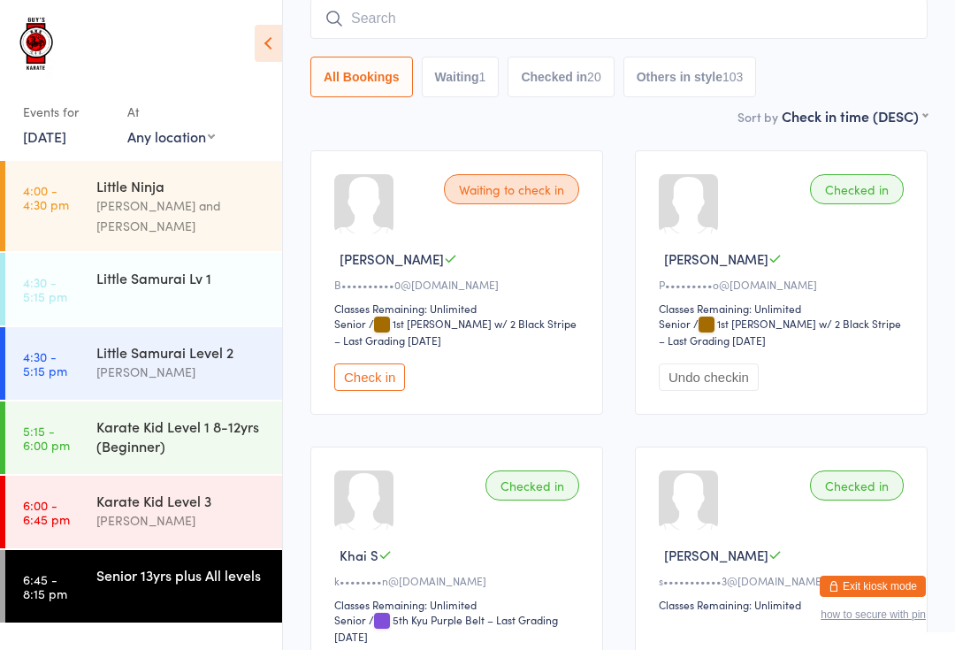
click at [513, 12] on input "search" at bounding box center [618, 18] width 617 height 41
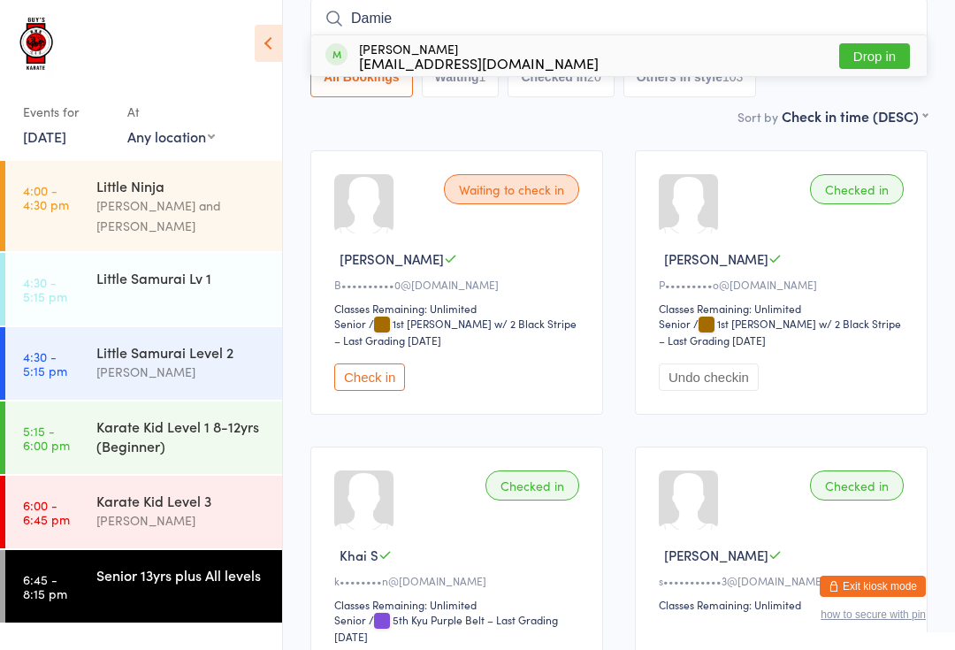
type input "Damie"
click at [883, 45] on button "Drop in" at bounding box center [874, 56] width 71 height 26
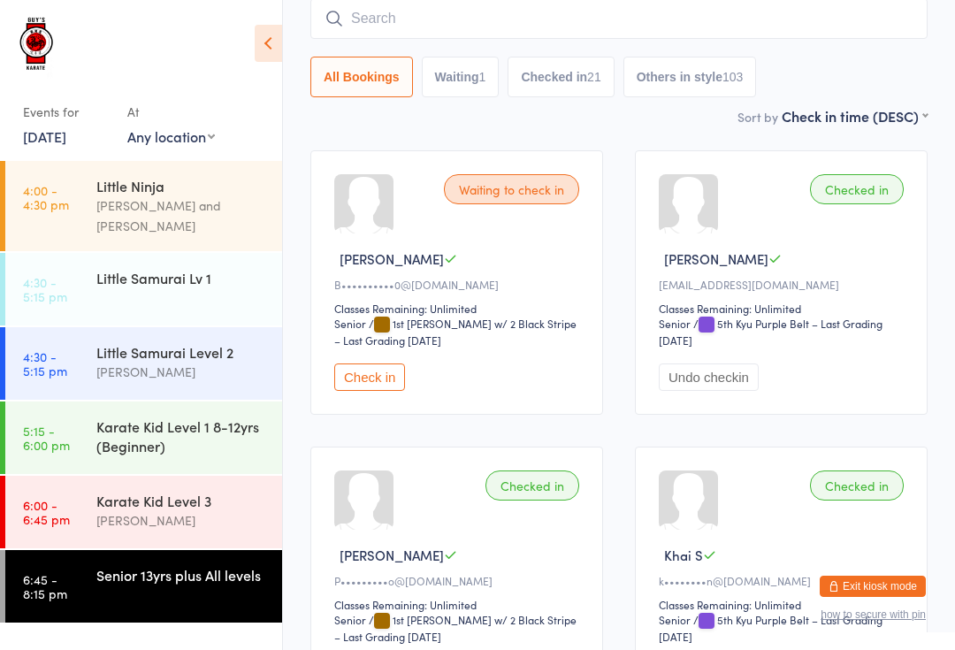
click at [552, 31] on input "search" at bounding box center [618, 18] width 617 height 41
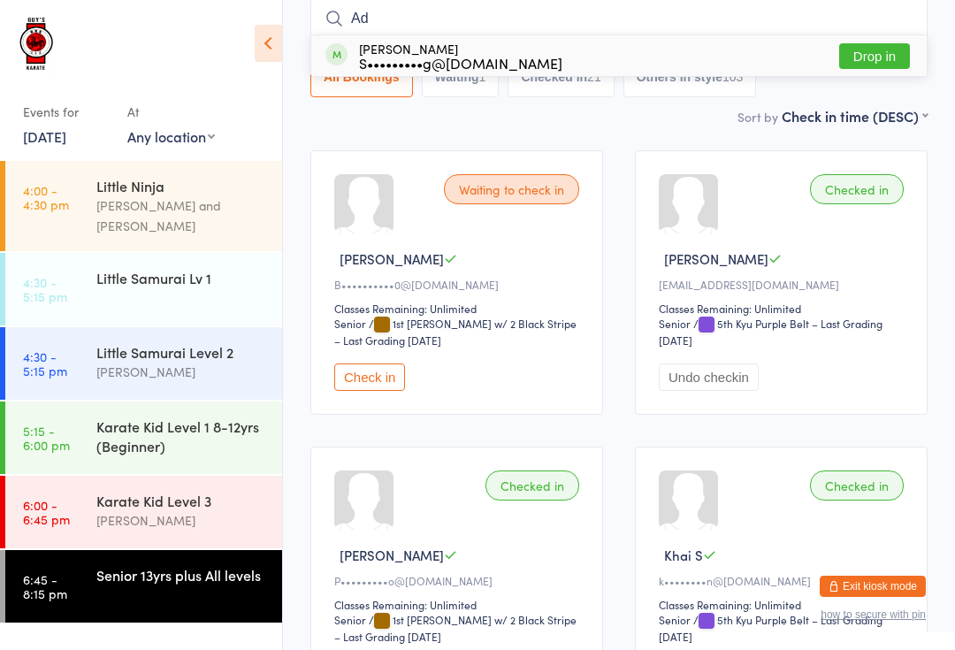
type input "Ad"
click at [667, 56] on div "[PERSON_NAME] S•••••••••g@[DOMAIN_NAME] Drop in" at bounding box center [618, 55] width 615 height 41
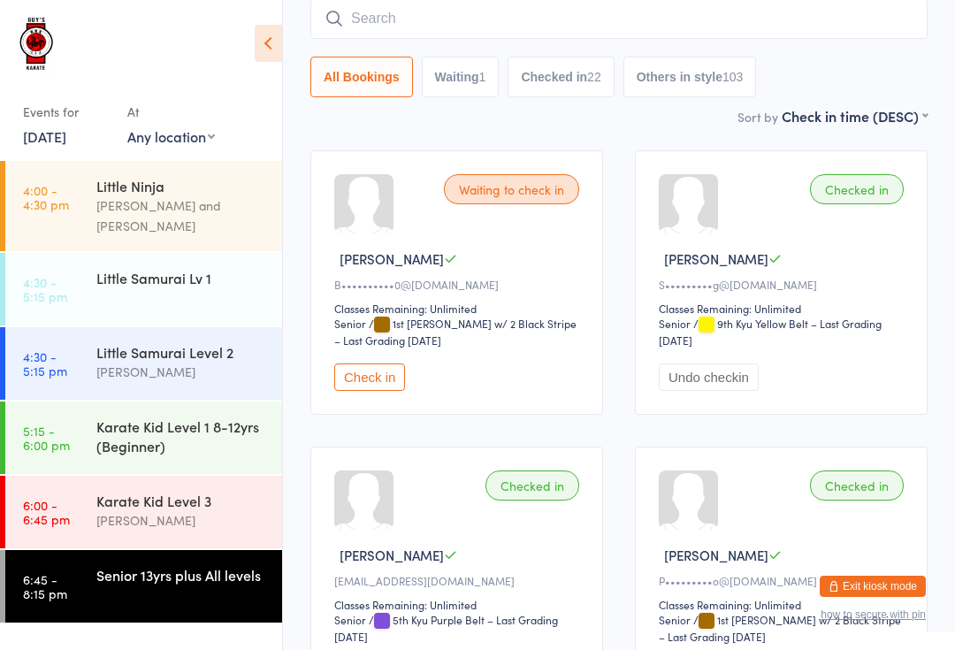
click at [195, 565] on div "Senior 13yrs plus All levels" at bounding box center [181, 574] width 171 height 19
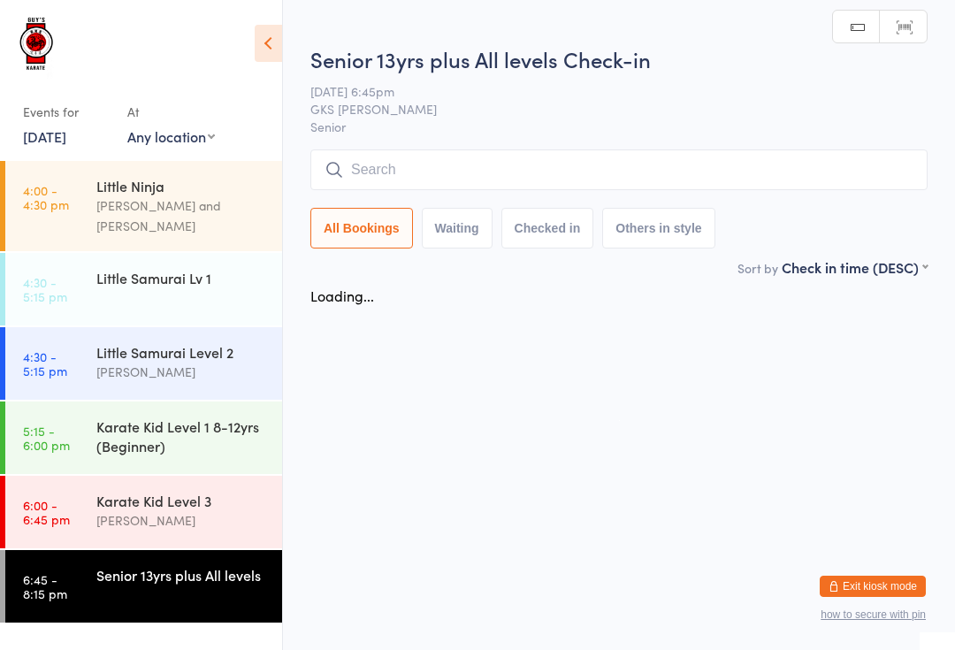
click at [587, 179] on input "search" at bounding box center [618, 169] width 617 height 41
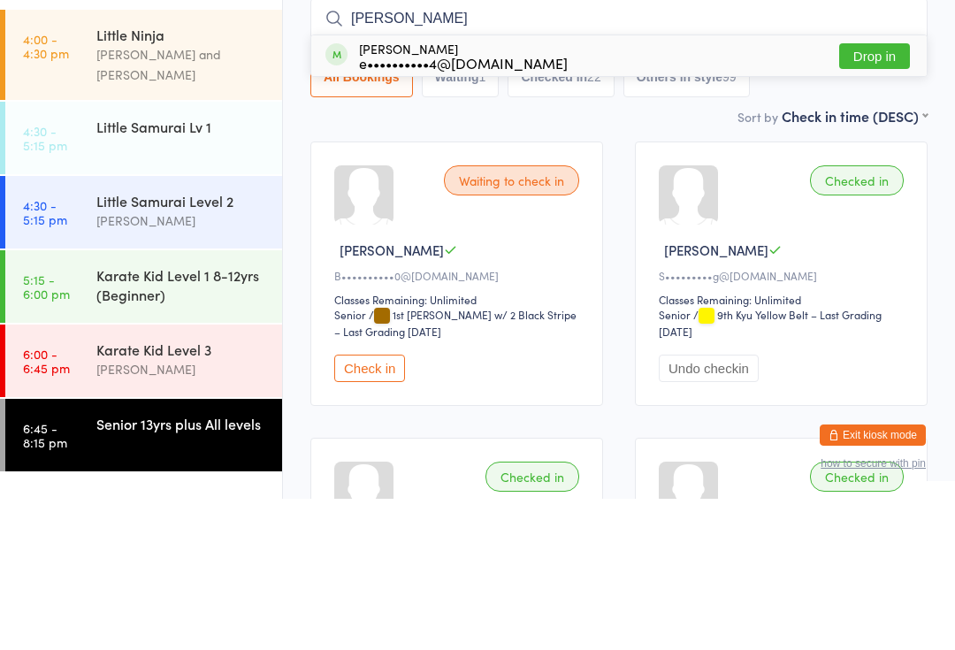
type input "[PERSON_NAME]"
click at [869, 195] on button "Drop in" at bounding box center [874, 208] width 71 height 26
